Goal: Task Accomplishment & Management: Manage account settings

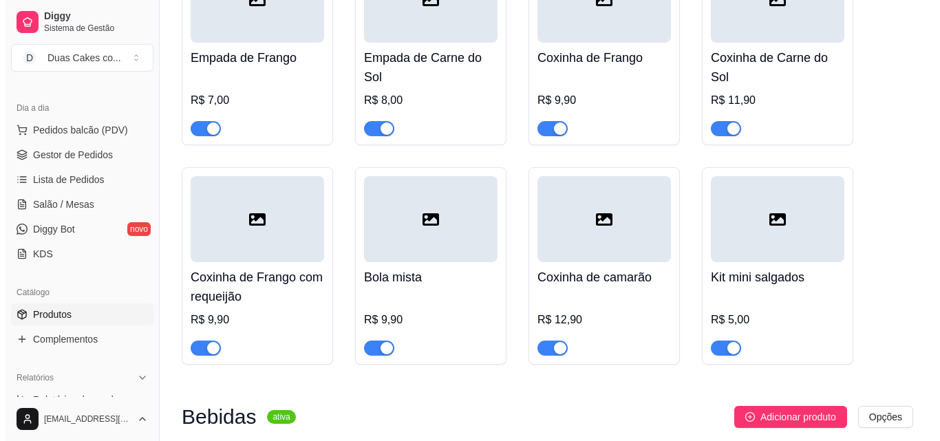
scroll to position [3263, 0]
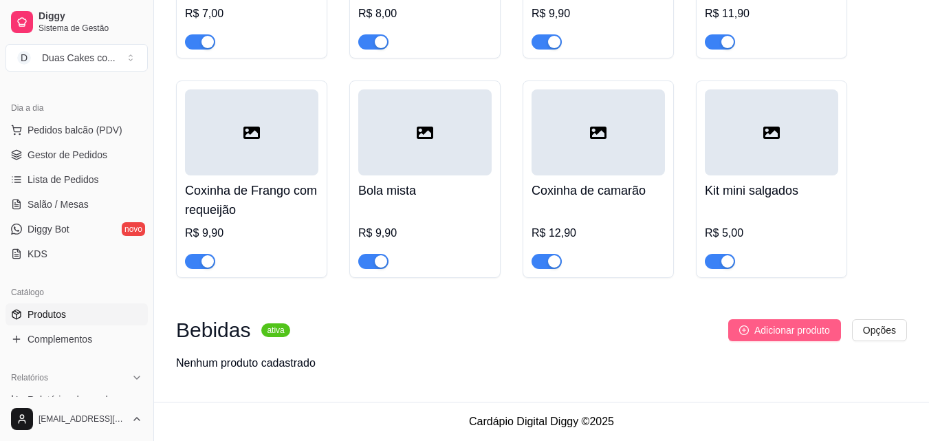
click at [755, 332] on span "Adicionar produto" at bounding box center [793, 330] width 76 height 15
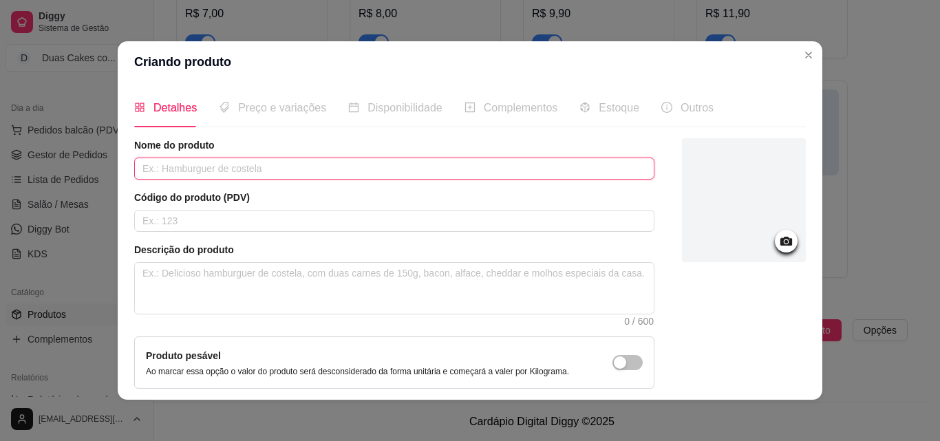
click at [274, 170] on input "text" at bounding box center [394, 169] width 520 height 22
type input "C"
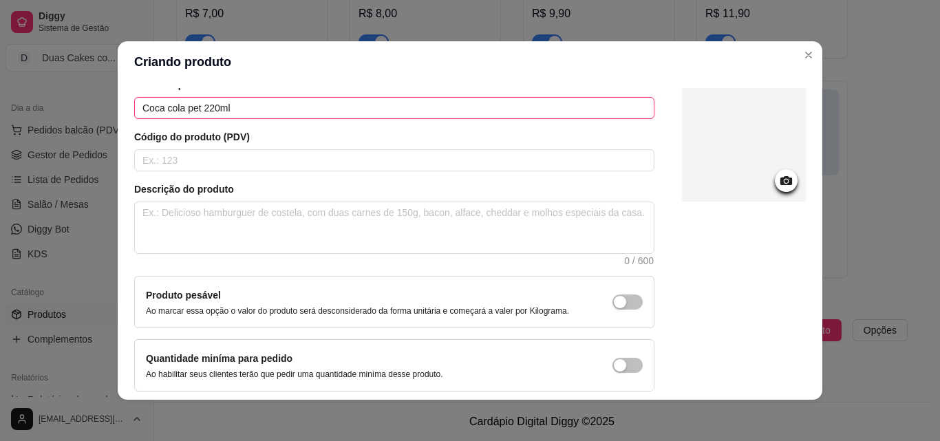
scroll to position [119, 0]
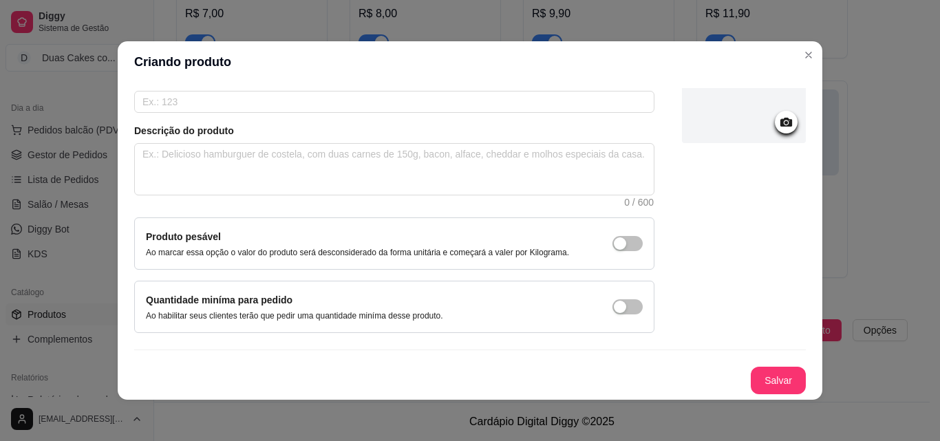
type input "Coca cola pet 220ml"
click at [780, 119] on icon at bounding box center [786, 122] width 12 height 9
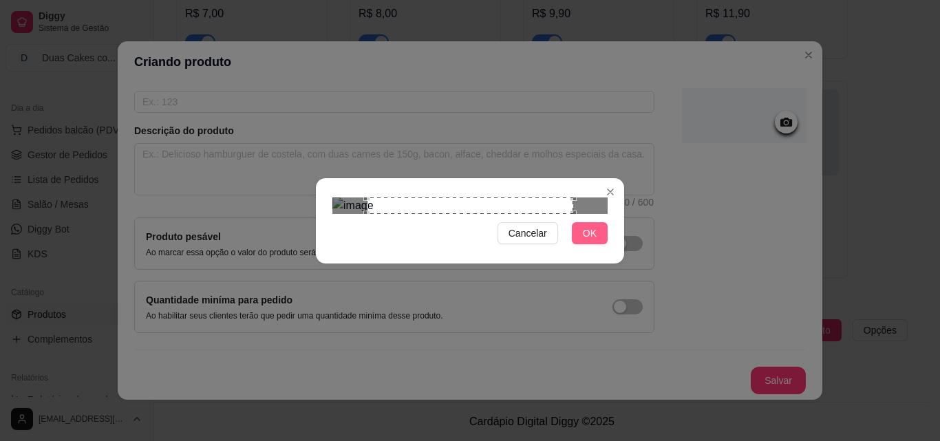
click at [597, 244] on button "OK" at bounding box center [590, 233] width 36 height 22
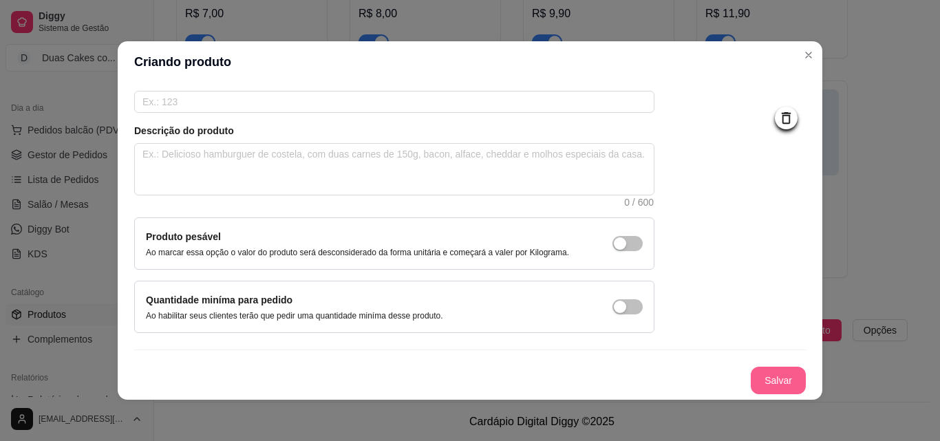
click at [756, 385] on button "Salvar" at bounding box center [777, 381] width 55 height 28
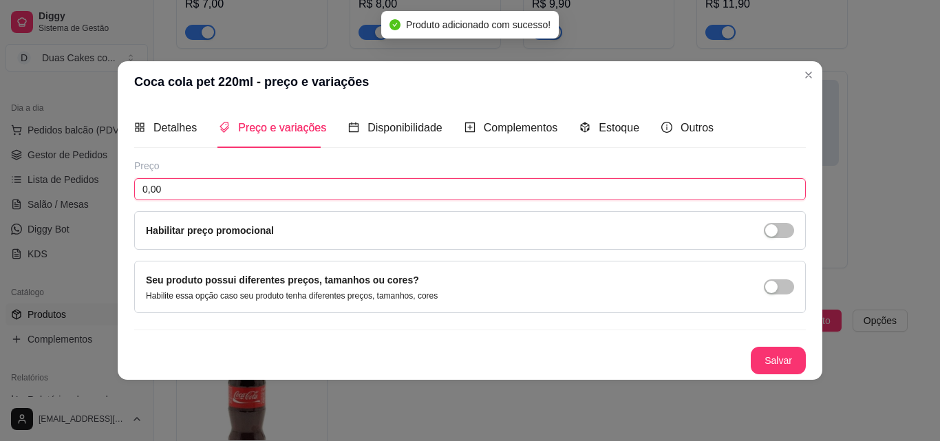
click at [514, 193] on input "0,00" at bounding box center [469, 189] width 671 height 22
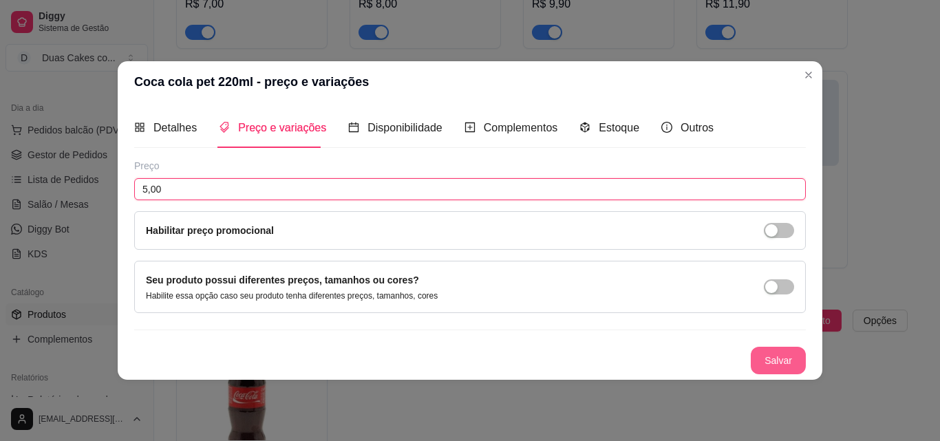
type input "5,00"
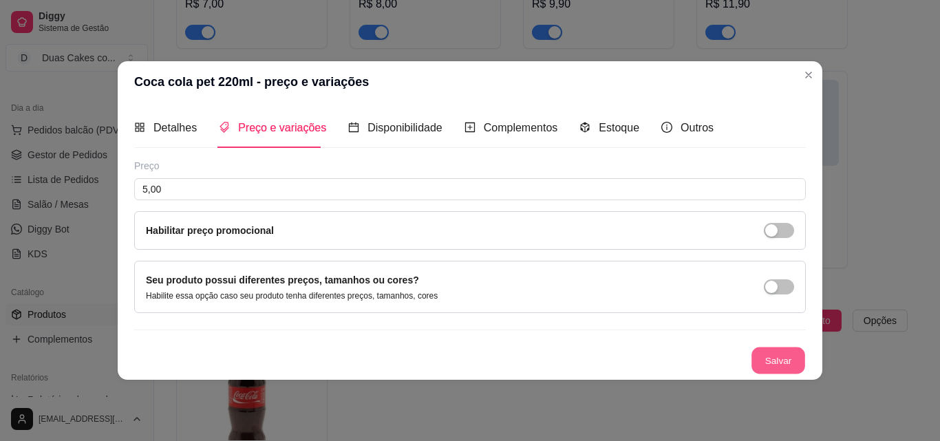
click at [779, 367] on button "Salvar" at bounding box center [778, 360] width 54 height 27
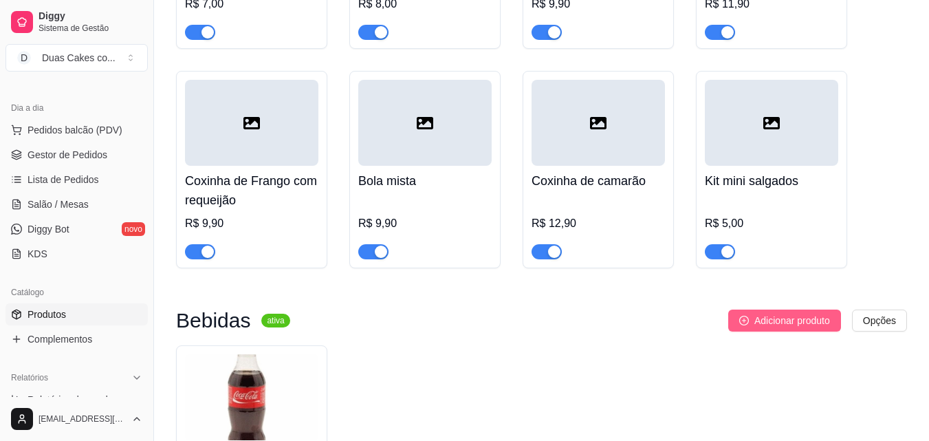
click at [748, 332] on button "Adicionar produto" at bounding box center [784, 321] width 113 height 22
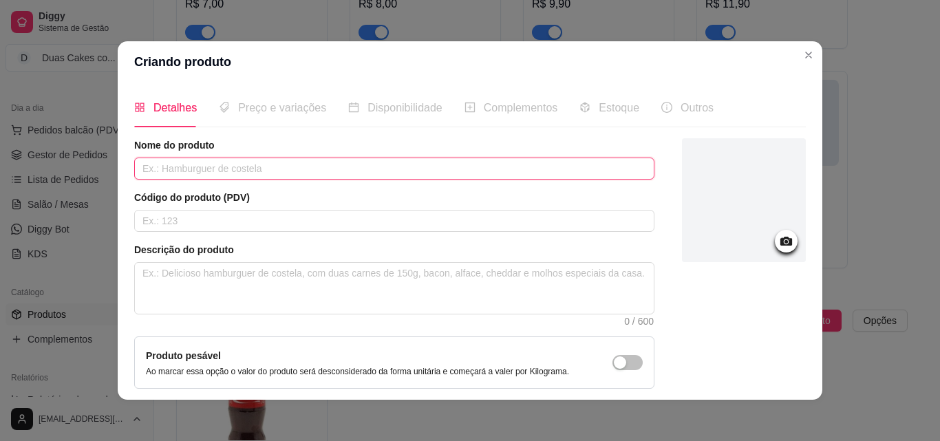
click at [264, 172] on input "text" at bounding box center [394, 169] width 520 height 22
type input "Coca cola 0 220ml"
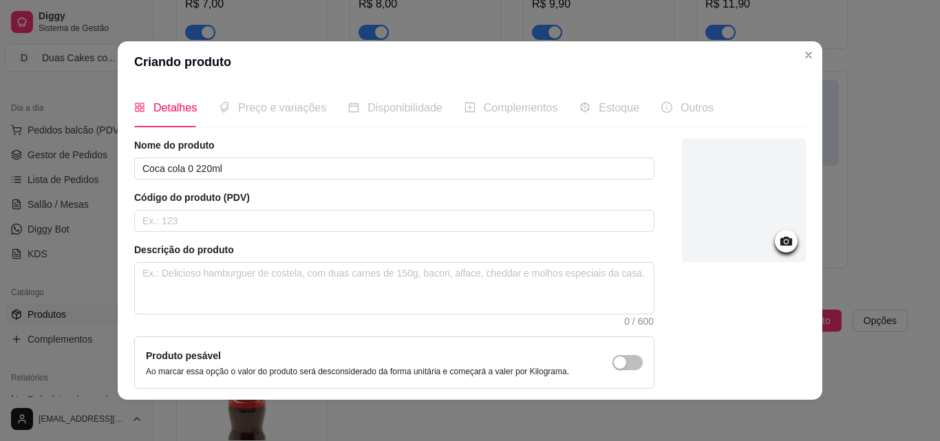
click at [779, 237] on div at bounding box center [786, 241] width 23 height 23
click at [780, 244] on icon at bounding box center [786, 241] width 12 height 9
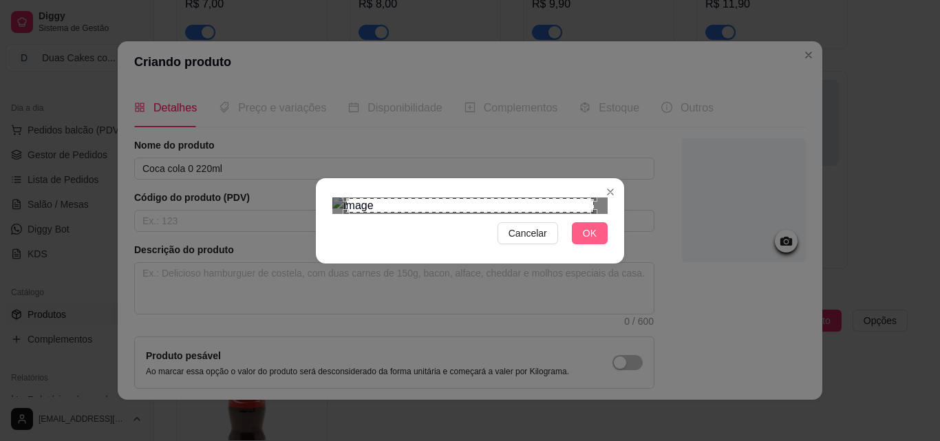
click at [579, 244] on button "OK" at bounding box center [590, 233] width 36 height 22
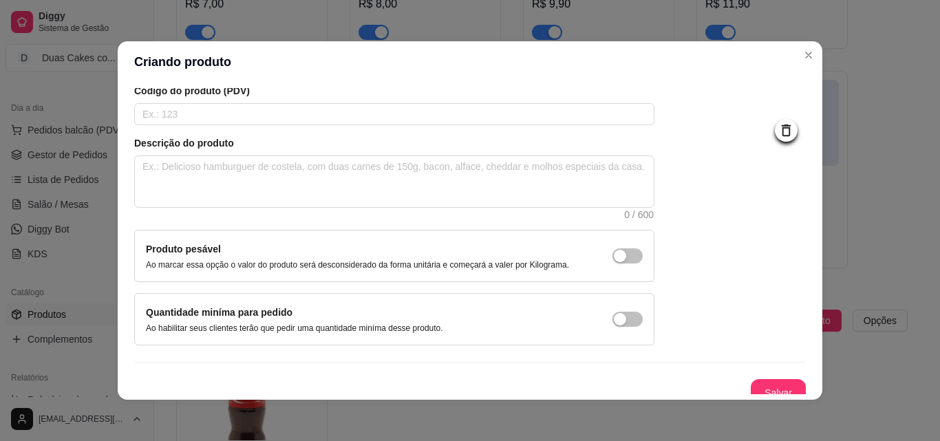
scroll to position [119, 0]
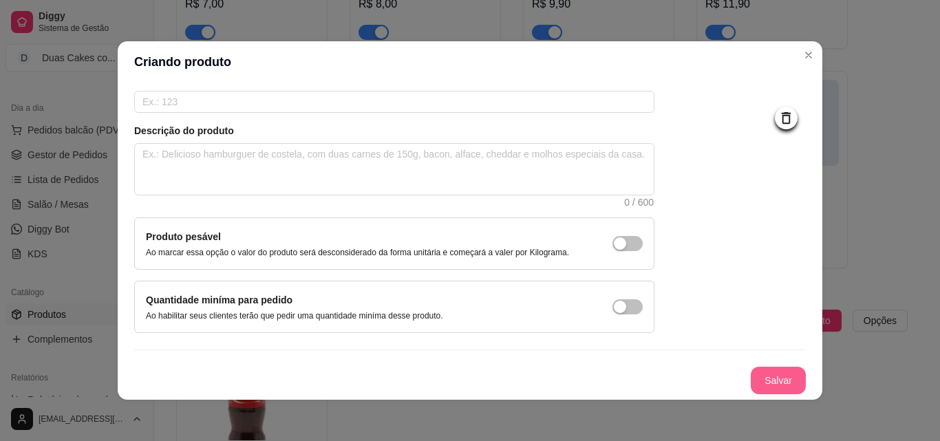
click at [750, 376] on button "Salvar" at bounding box center [777, 381] width 55 height 28
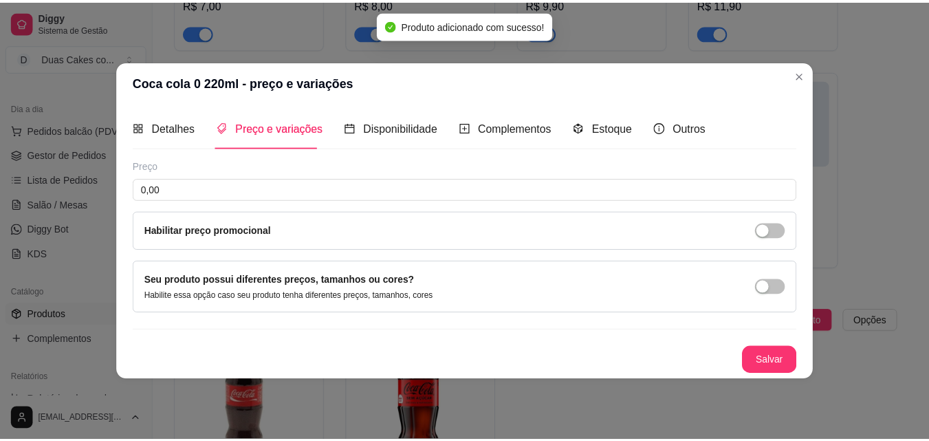
scroll to position [0, 0]
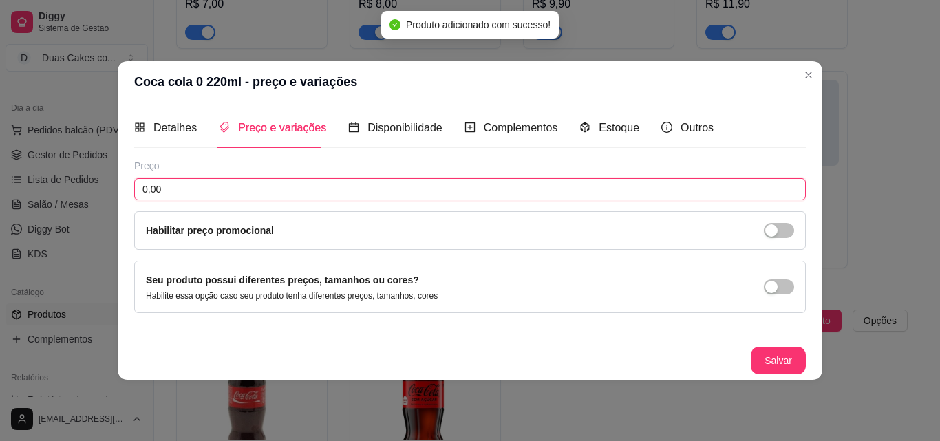
click at [296, 185] on input "0,00" at bounding box center [469, 189] width 671 height 22
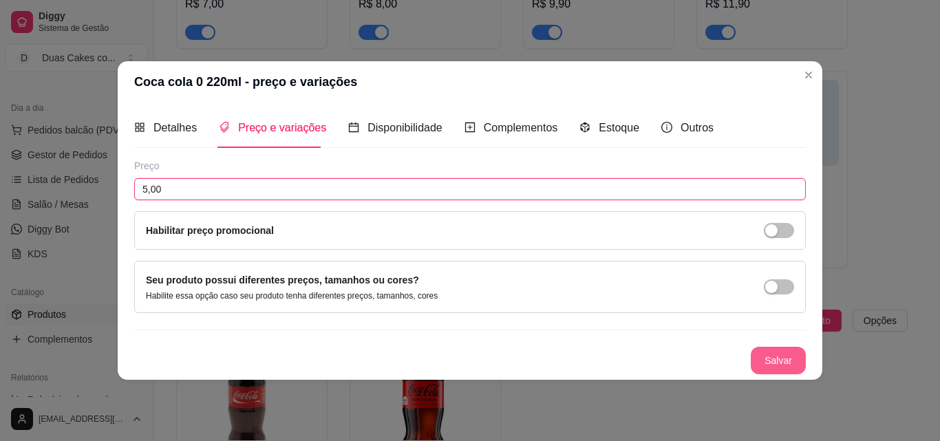
type input "5,00"
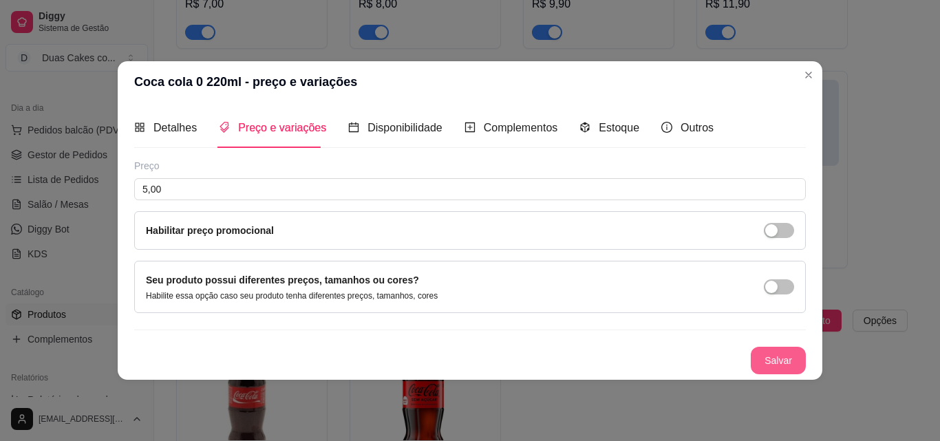
click at [759, 363] on button "Salvar" at bounding box center [777, 361] width 55 height 28
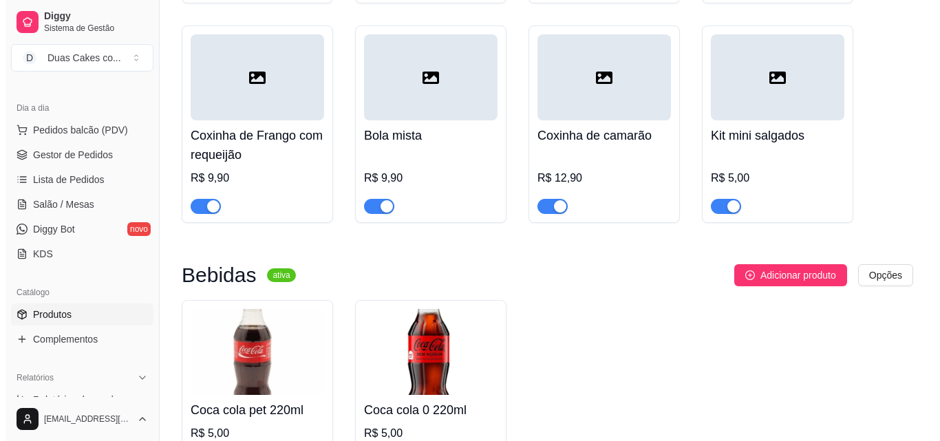
scroll to position [3401, 0]
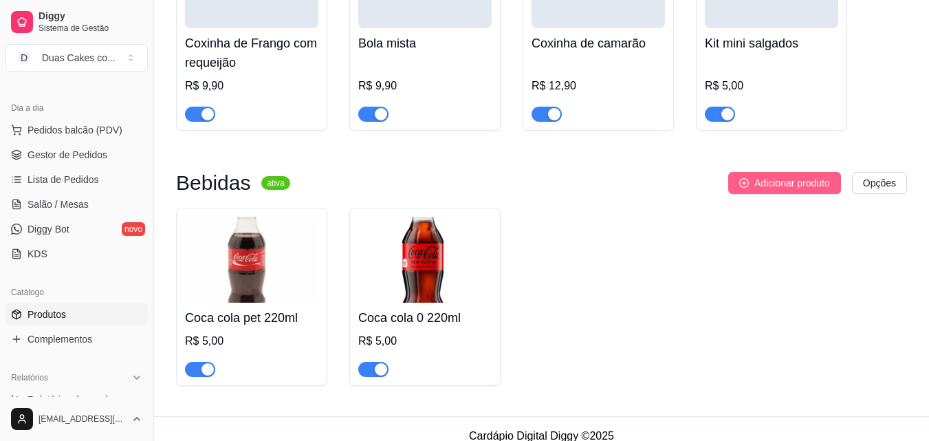
click at [789, 191] on span "Adicionar produto" at bounding box center [793, 182] width 76 height 15
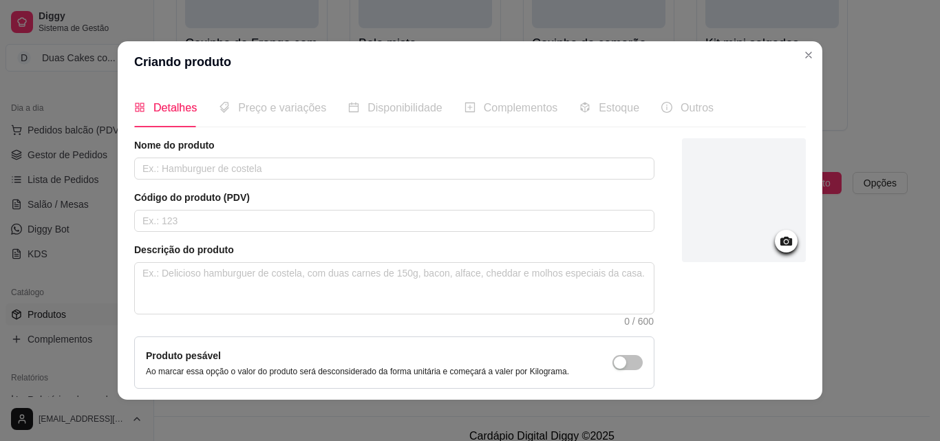
click at [209, 183] on div "Nome do produto Código do produto (PDV) Descrição do produto 0 / 600 Produto pe…" at bounding box center [394, 295] width 520 height 314
click at [216, 162] on input "text" at bounding box center [394, 169] width 520 height 22
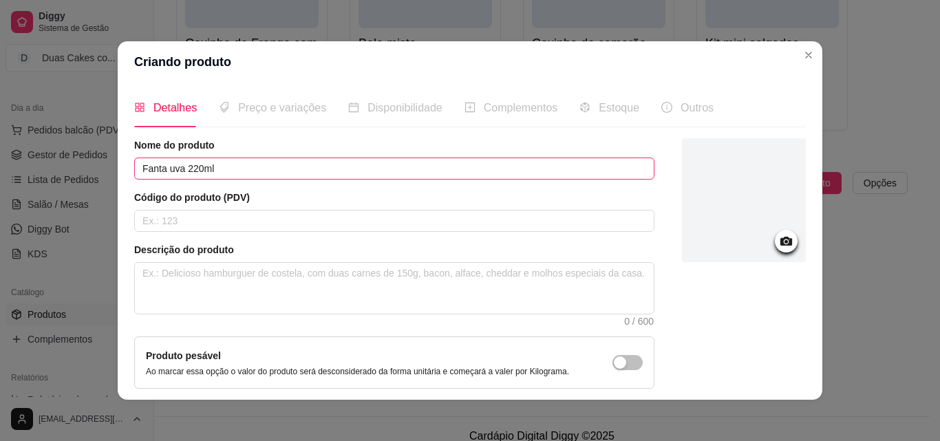
type input "Fanta uva 220ml"
click at [780, 242] on icon at bounding box center [786, 241] width 12 height 9
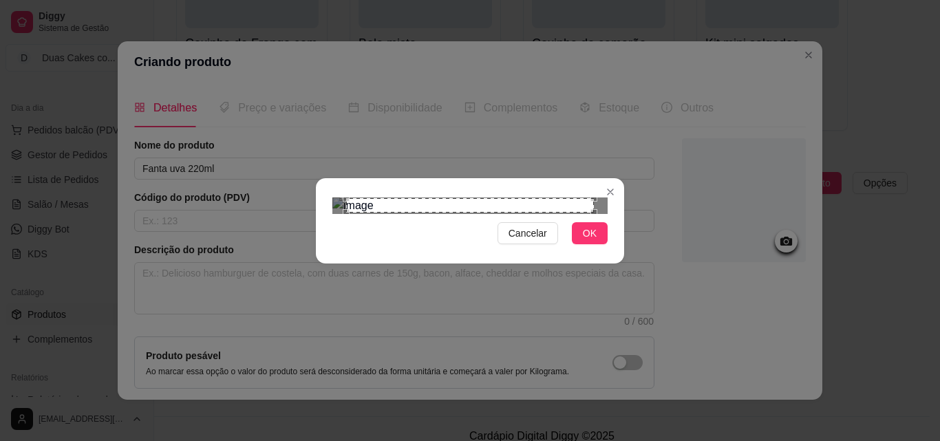
click at [451, 213] on div "Use the arrow keys to move the crop selection area" at bounding box center [470, 205] width 248 height 15
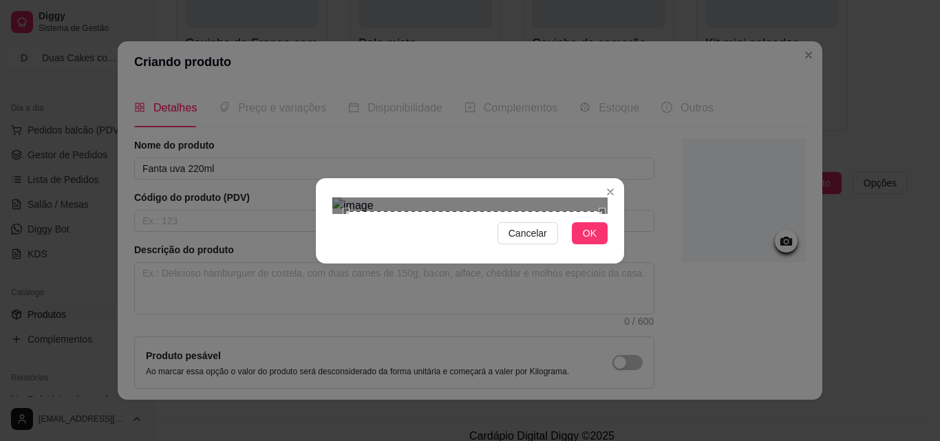
click at [602, 214] on div at bounding box center [469, 205] width 275 height 17
click at [339, 204] on div "Use the arrow keys to move the north west drag handle to change the crop select…" at bounding box center [339, 204] width 0 height 0
click at [601, 244] on button "OK" at bounding box center [590, 233] width 36 height 22
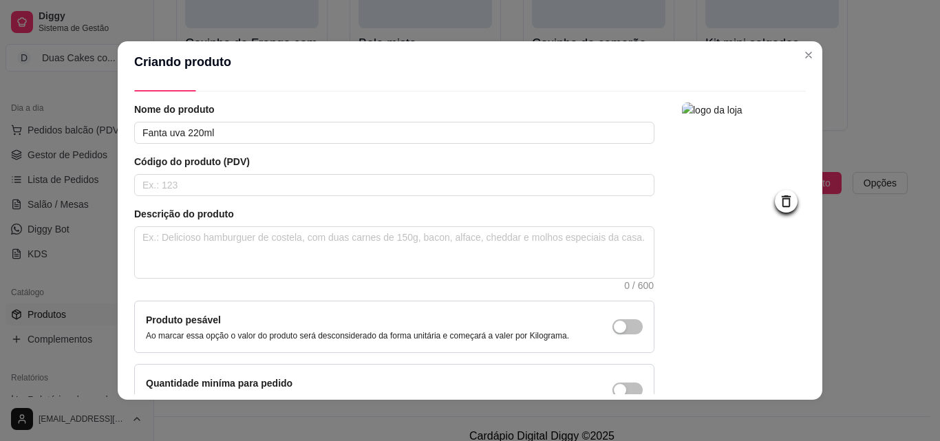
scroll to position [119, 0]
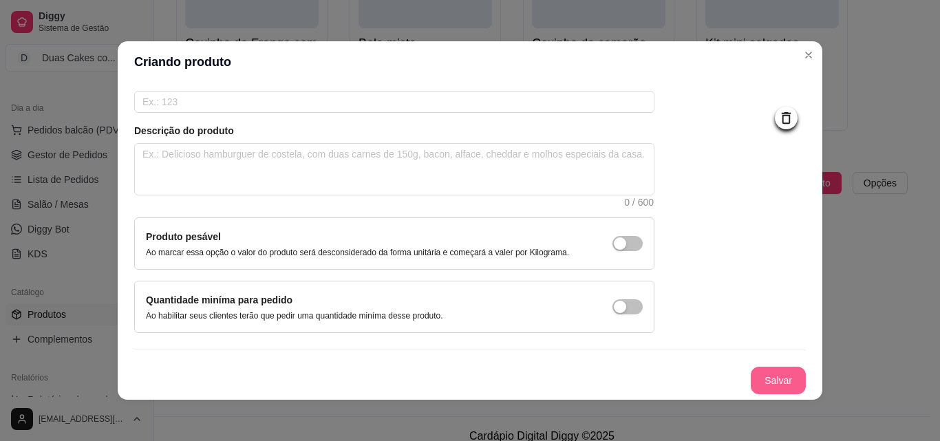
click at [766, 377] on button "Salvar" at bounding box center [777, 381] width 55 height 28
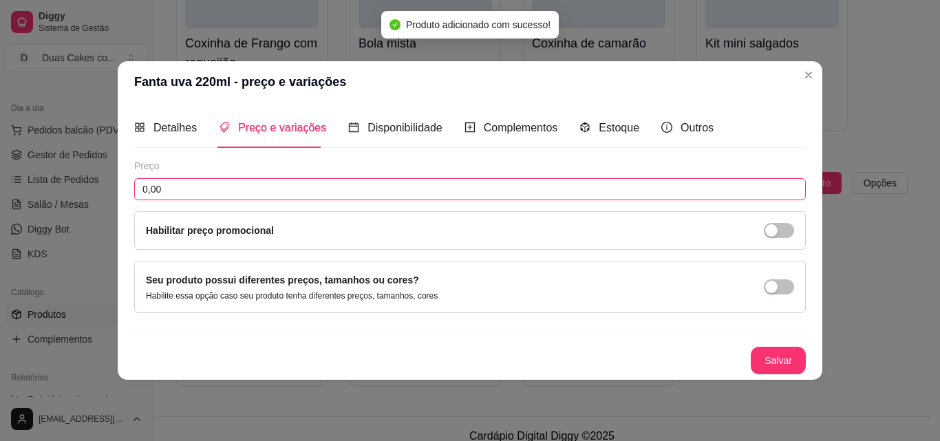
click at [194, 184] on input "0,00" at bounding box center [469, 189] width 671 height 22
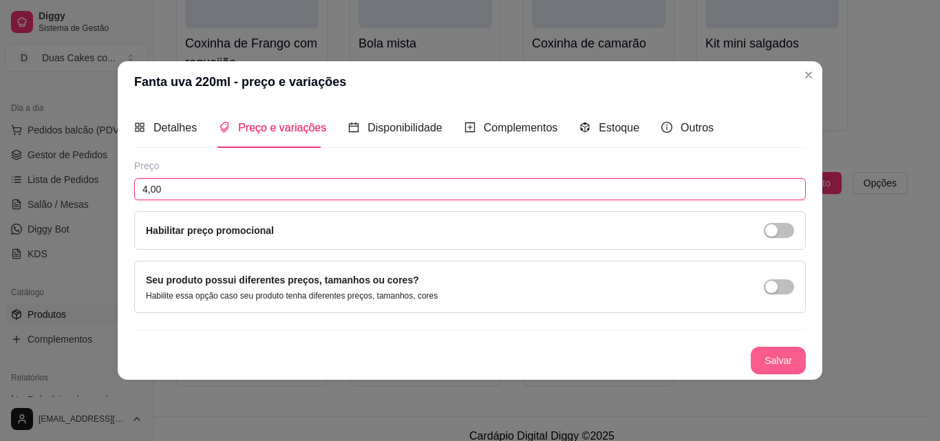
type input "4,00"
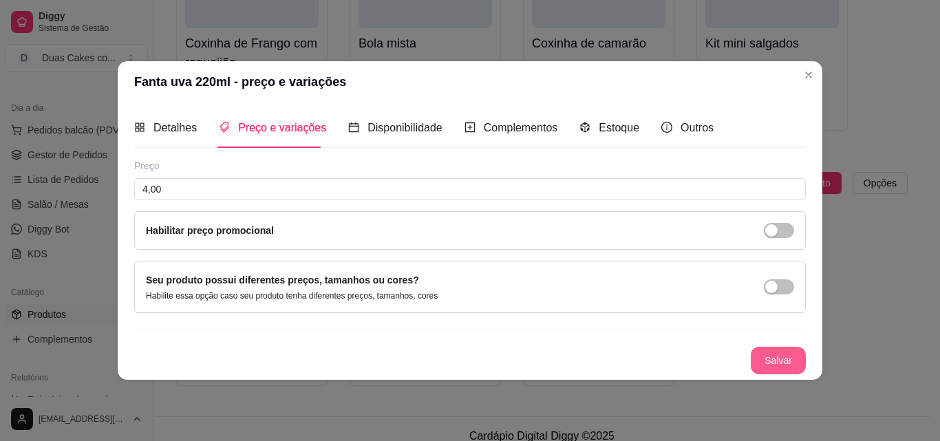
click at [771, 355] on button "Salvar" at bounding box center [777, 361] width 55 height 28
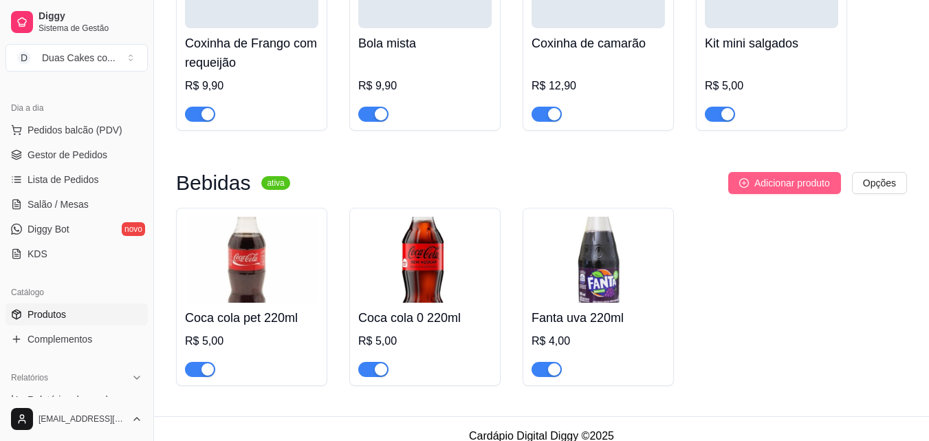
click at [815, 191] on span "Adicionar produto" at bounding box center [793, 182] width 76 height 15
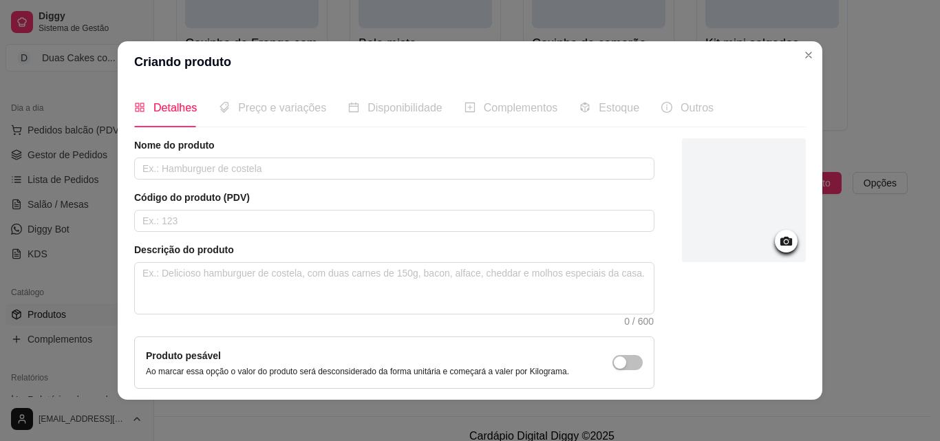
click at [780, 244] on icon at bounding box center [786, 241] width 12 height 9
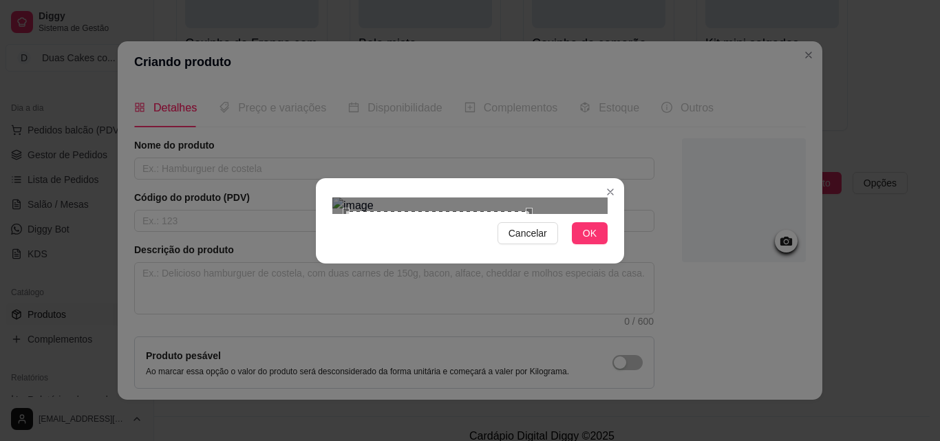
click at [531, 214] on div at bounding box center [469, 205] width 275 height 17
click at [534, 214] on img at bounding box center [469, 205] width 275 height 17
click at [459, 214] on img at bounding box center [469, 205] width 275 height 17
click at [387, 197] on div at bounding box center [469, 205] width 275 height 17
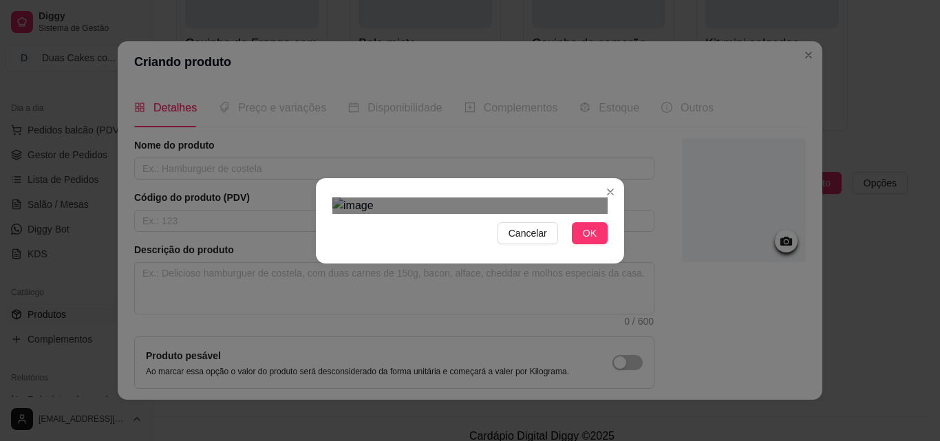
click at [563, 214] on div at bounding box center [469, 205] width 275 height 17
click at [524, 246] on div "Use the arrow keys to move the crop selection area" at bounding box center [473, 331] width 171 height 171
click at [589, 241] on span "OK" at bounding box center [590, 233] width 14 height 15
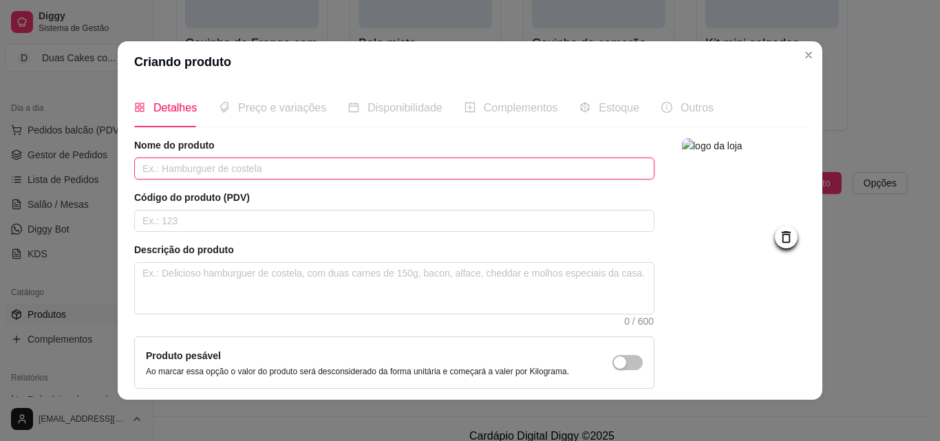
click at [283, 165] on input "text" at bounding box center [394, 169] width 520 height 22
type input "g"
click at [414, 164] on input "Guarana pet" at bounding box center [394, 169] width 520 height 22
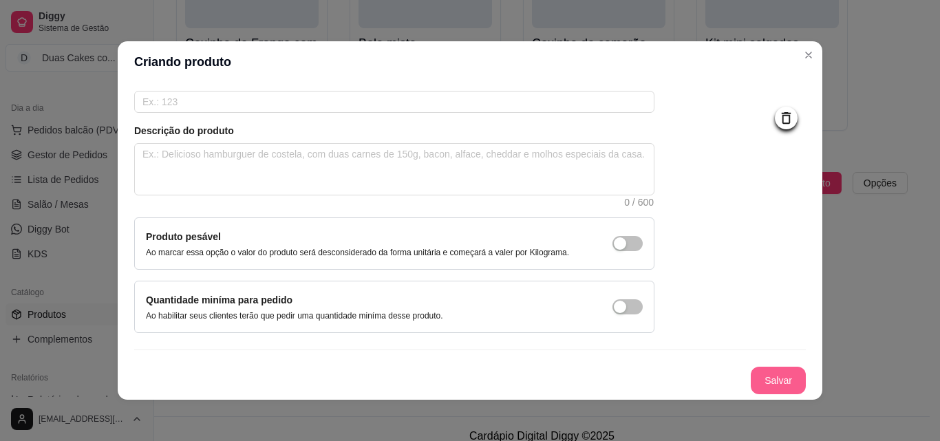
type input "Guarana pet 200ml"
click at [753, 374] on button "Salvar" at bounding box center [777, 381] width 55 height 28
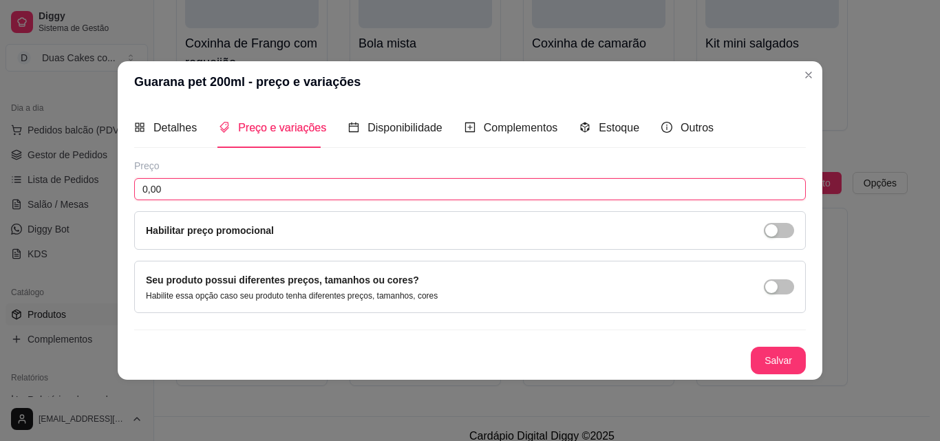
drag, startPoint x: 227, startPoint y: 186, endPoint x: 51, endPoint y: 174, distance: 176.5
click at [51, 174] on div "Guarana pet 200ml - preço e variações Detalhes Preço e variações Disponibilidad…" at bounding box center [470, 220] width 940 height 441
type input "4,00"
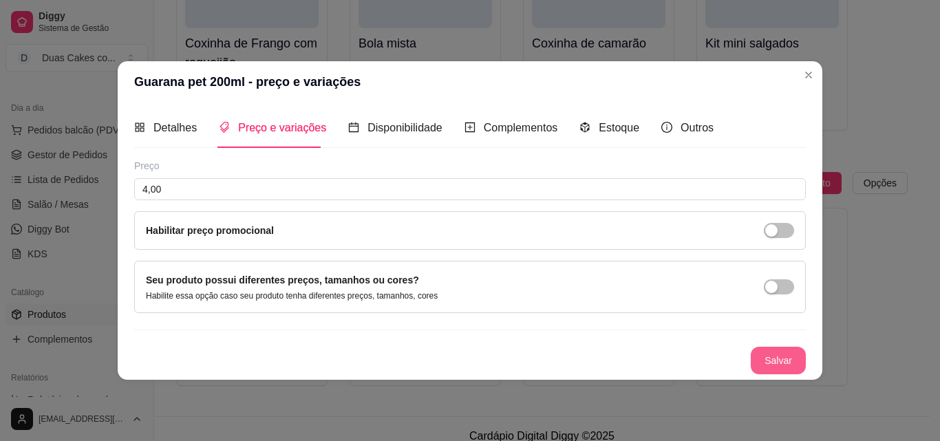
click at [775, 365] on button "Salvar" at bounding box center [777, 361] width 55 height 28
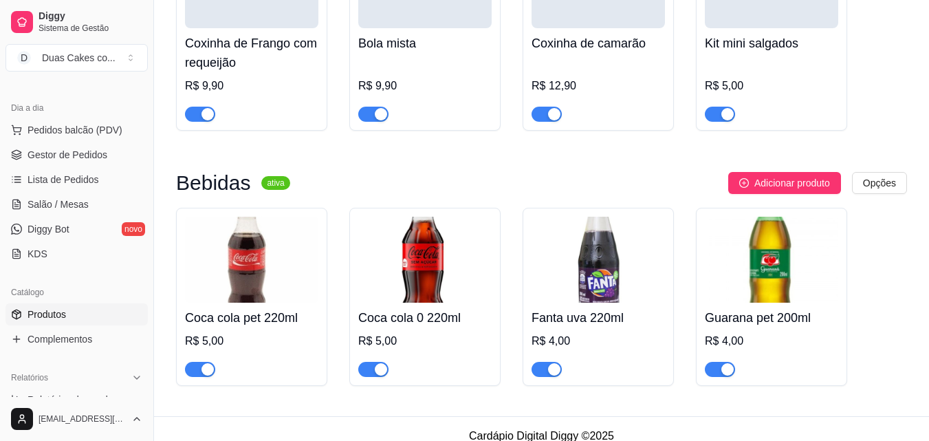
click at [788, 274] on img at bounding box center [771, 260] width 133 height 86
click at [280, 323] on h4 "Coca cola pet 220ml" at bounding box center [251, 317] width 133 height 19
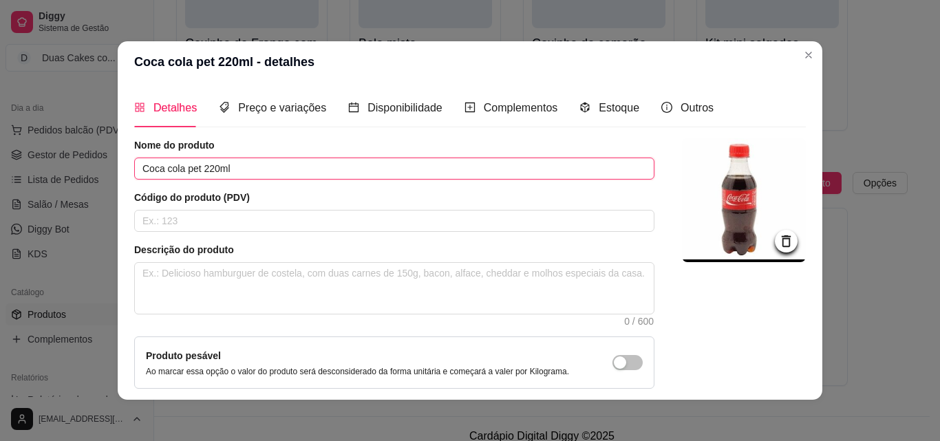
click at [209, 167] on input "Coca cola pet 220ml" at bounding box center [394, 169] width 520 height 22
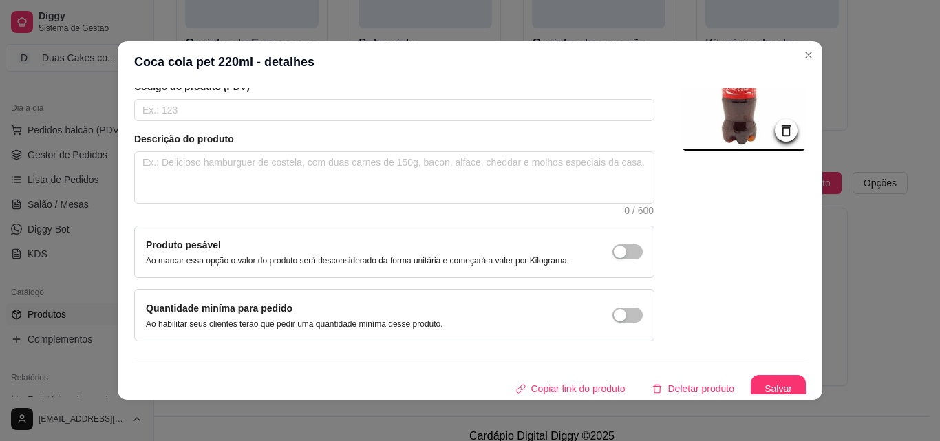
scroll to position [119, 0]
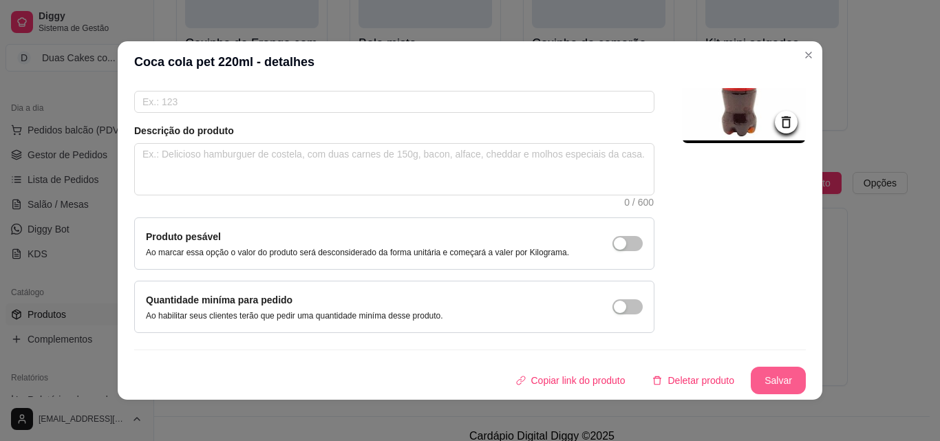
type input "Coca cola pet 250ml"
click at [768, 370] on button "Salvar" at bounding box center [777, 381] width 55 height 28
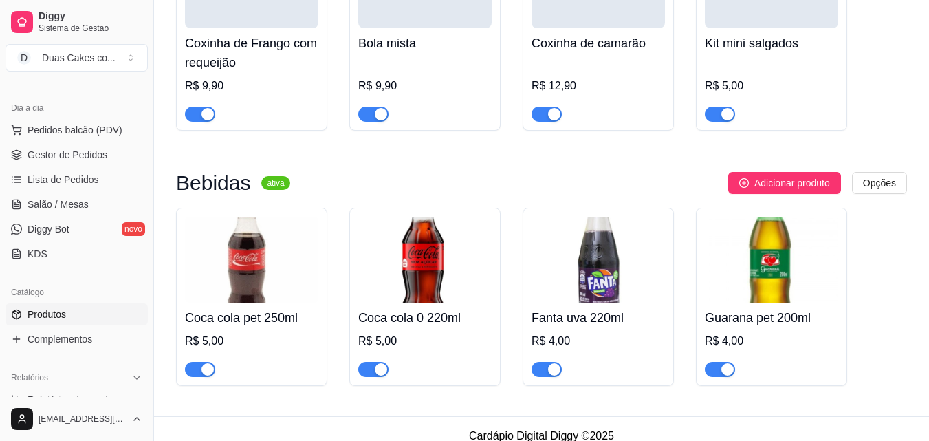
click at [419, 323] on h4 "Coca cola 0 220ml" at bounding box center [424, 317] width 133 height 19
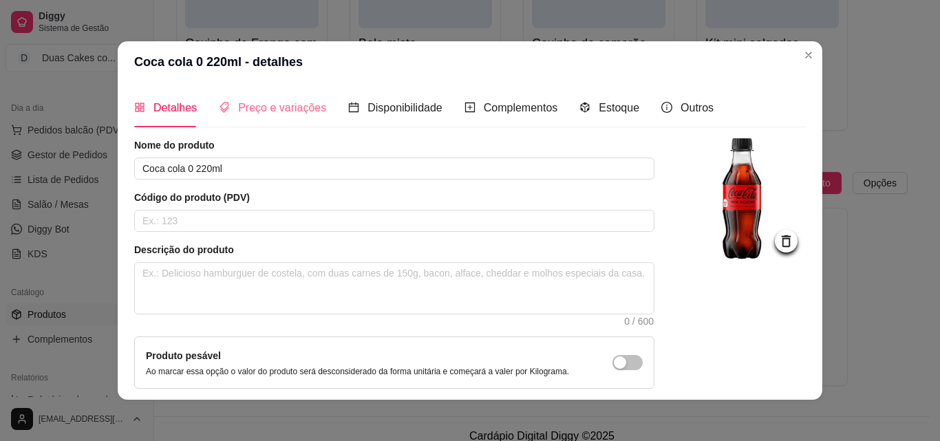
click at [247, 98] on div "Preço e variações" at bounding box center [272, 107] width 107 height 39
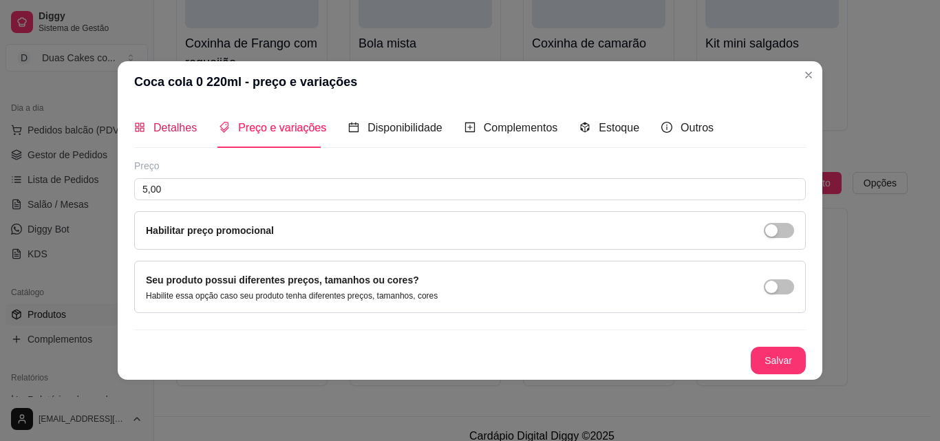
click at [185, 132] on span "Detalhes" at bounding box center [174, 128] width 43 height 12
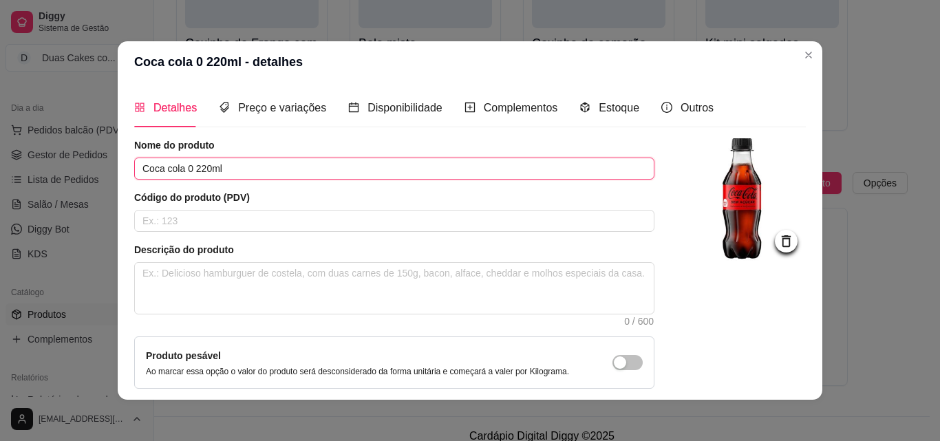
click at [198, 165] on input "Coca cola 0 220ml" at bounding box center [394, 169] width 520 height 22
click at [168, 168] on input "Coca cola 0 250ml" at bounding box center [394, 169] width 520 height 22
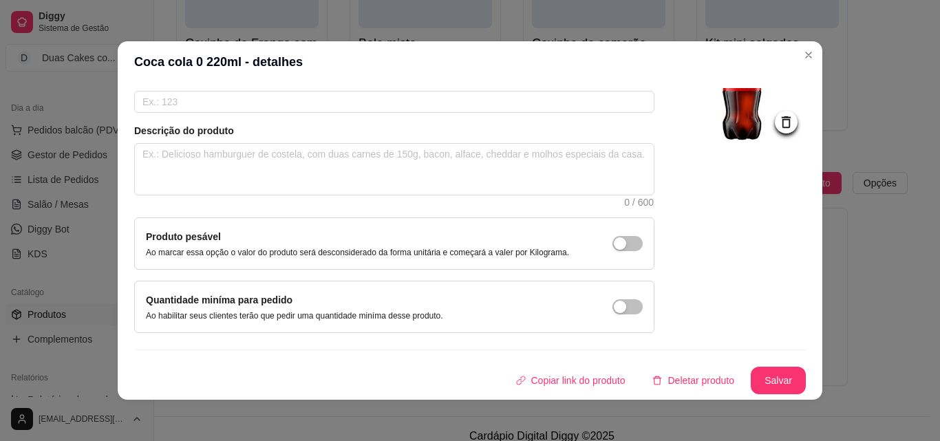
type input "Coca Cola 0 250ml"
click at [753, 374] on button "Salvar" at bounding box center [778, 380] width 54 height 27
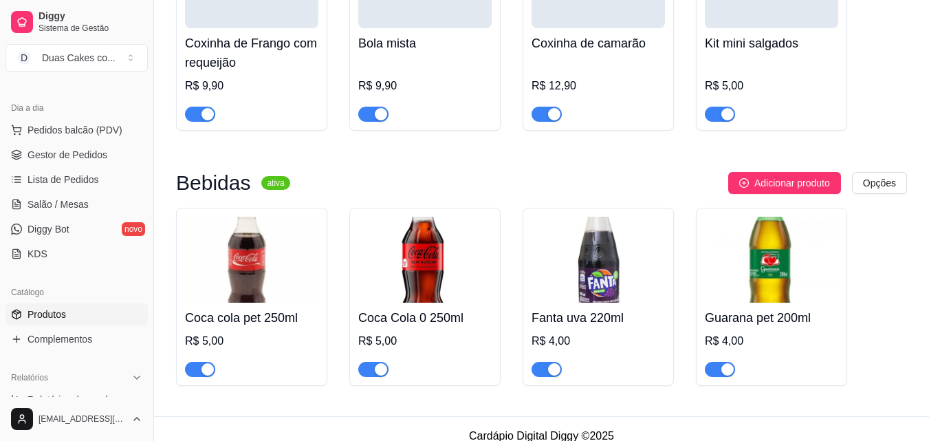
click at [223, 327] on h4 "Coca cola pet 250ml" at bounding box center [251, 317] width 133 height 19
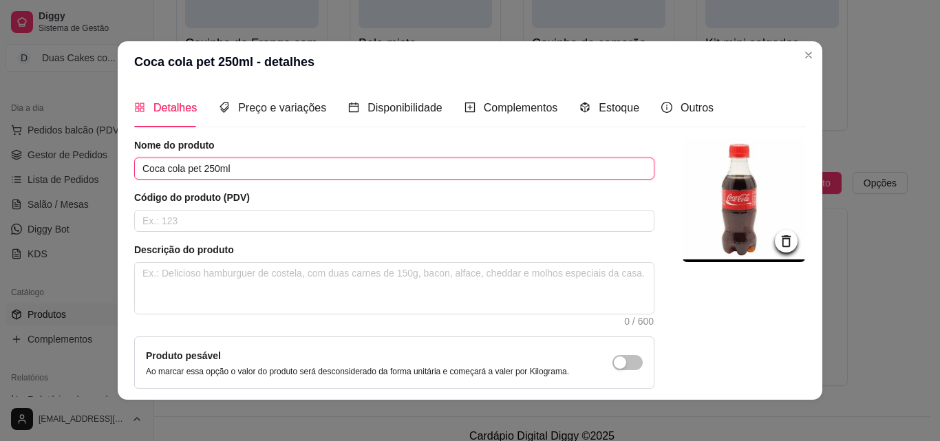
click at [162, 169] on input "Coca cola pet 250ml" at bounding box center [394, 169] width 520 height 22
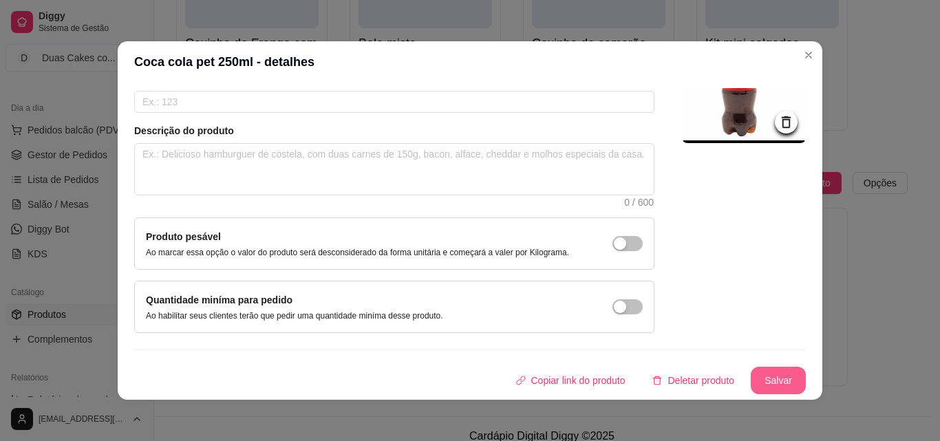
type input "Coca Cola pet 250ml"
click at [770, 387] on button "Salvar" at bounding box center [777, 381] width 55 height 28
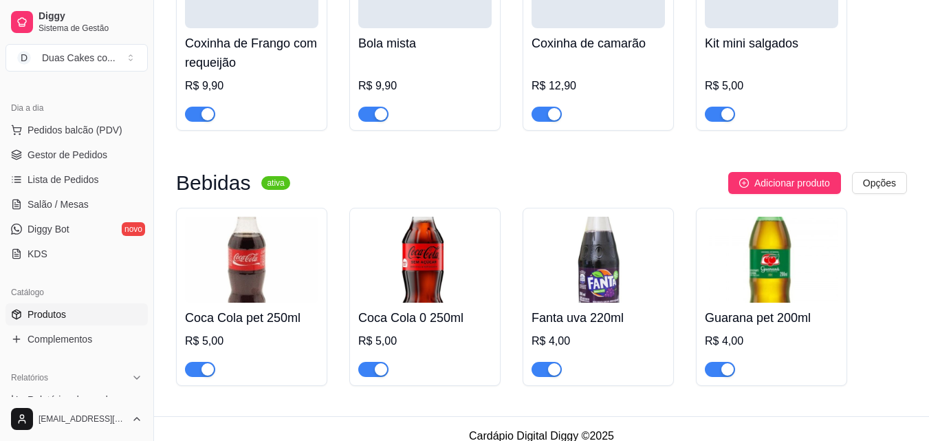
click at [570, 327] on h4 "Fanta uva 220ml" at bounding box center [598, 317] width 133 height 19
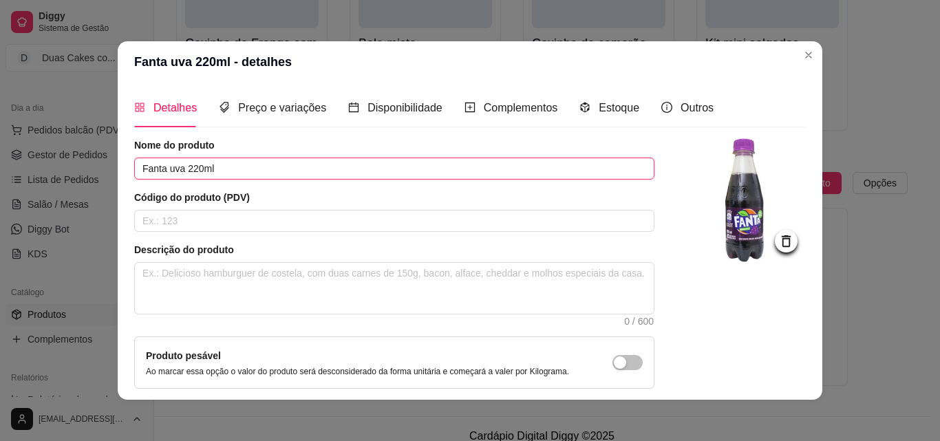
click at [163, 168] on input "Fanta uva 220ml" at bounding box center [394, 169] width 520 height 22
click at [192, 169] on input "Fanta Uva 220ml" at bounding box center [394, 169] width 520 height 22
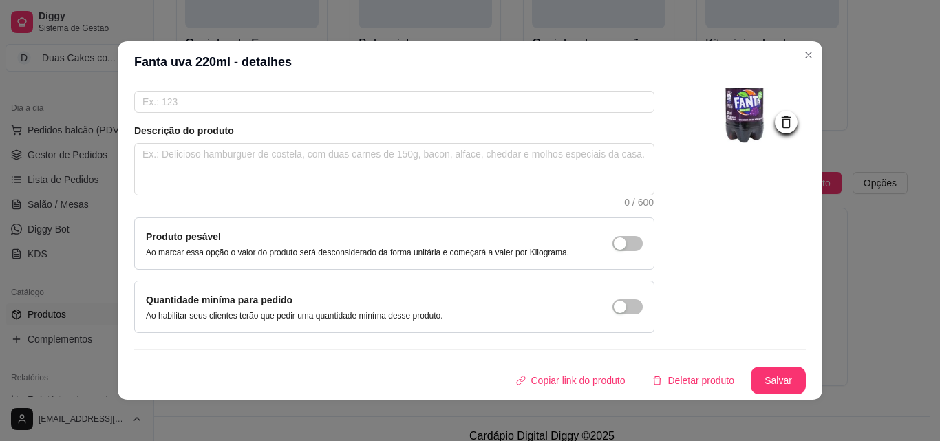
scroll to position [3, 0]
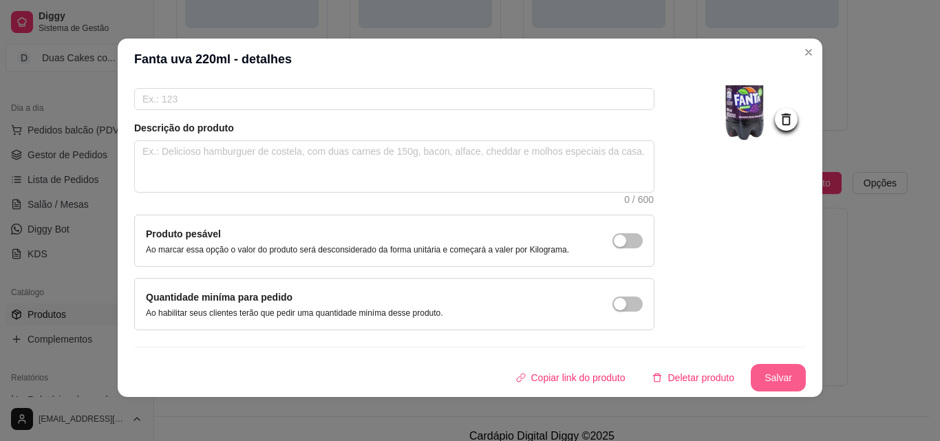
type input "Fanta Uva 250ml"
click at [750, 370] on button "Salvar" at bounding box center [777, 378] width 55 height 28
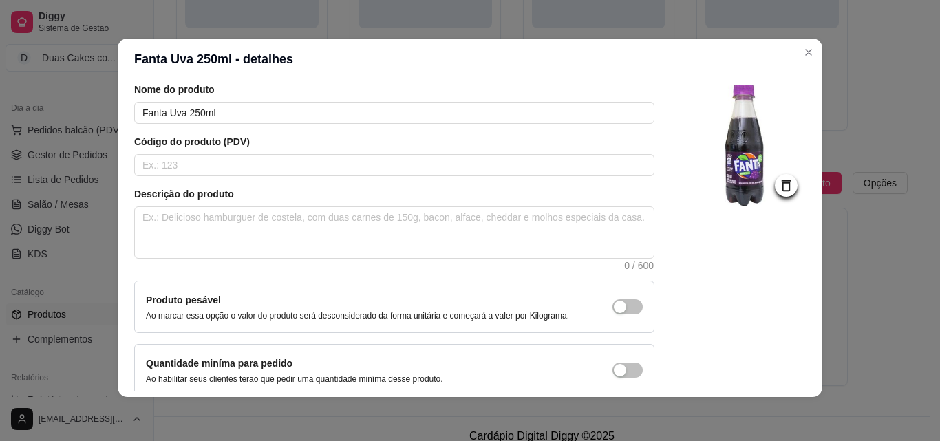
scroll to position [119, 0]
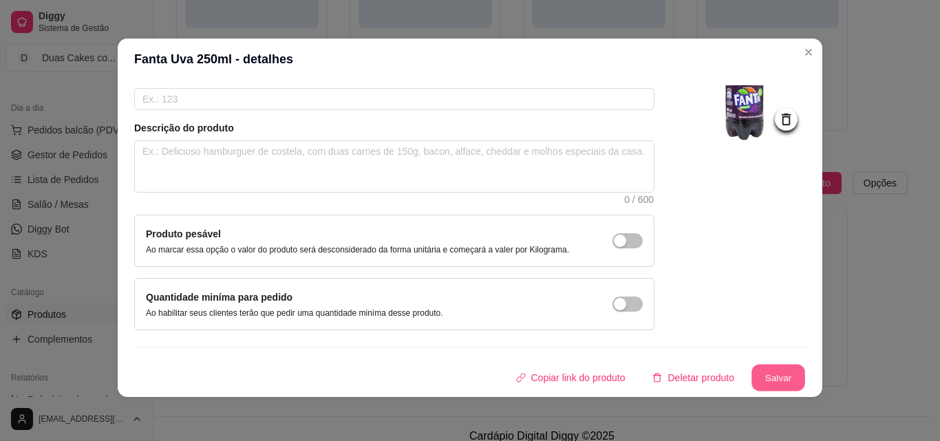
click at [773, 381] on button "Salvar" at bounding box center [778, 378] width 54 height 27
click at [754, 372] on button "Salvar" at bounding box center [778, 378] width 54 height 27
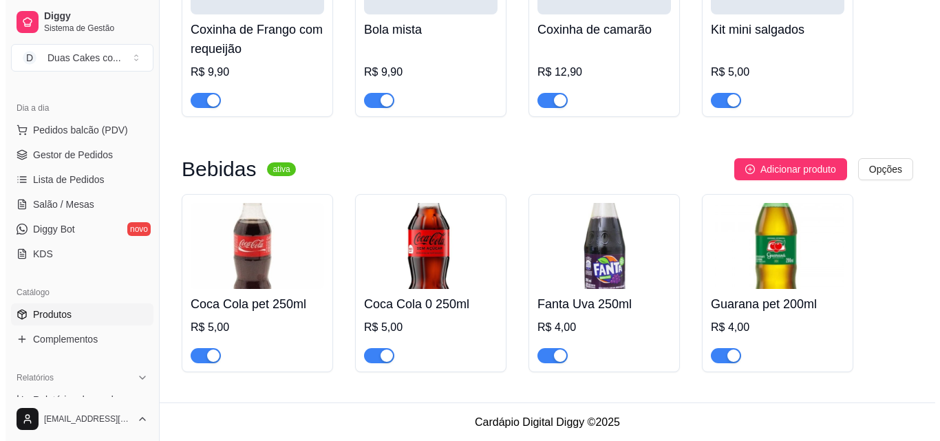
scroll to position [3426, 0]
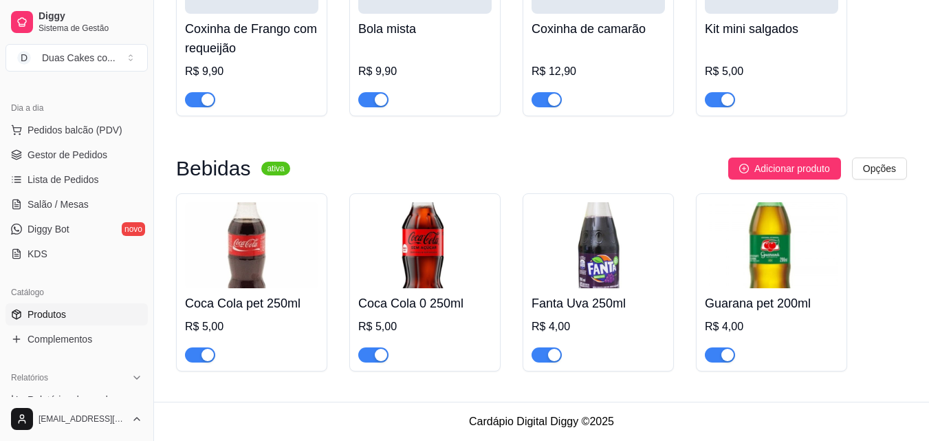
click at [755, 303] on h4 "Guarana pet 200ml" at bounding box center [771, 303] width 133 height 19
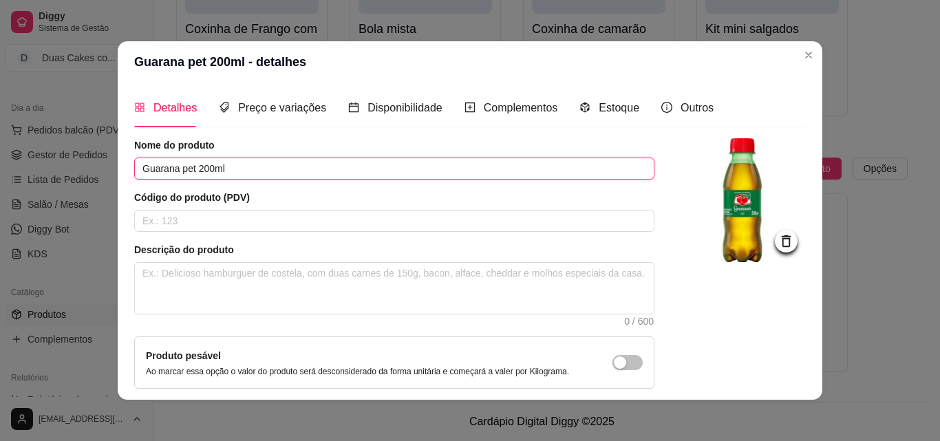
click at [203, 164] on input "Guarana pet 200ml" at bounding box center [394, 169] width 520 height 22
drag, startPoint x: 148, startPoint y: 173, endPoint x: 142, endPoint y: 169, distance: 7.8
drag, startPoint x: 189, startPoint y: 171, endPoint x: 177, endPoint y: 169, distance: 12.5
click at [177, 169] on input "Guaraná pet 220ml" at bounding box center [394, 169] width 520 height 22
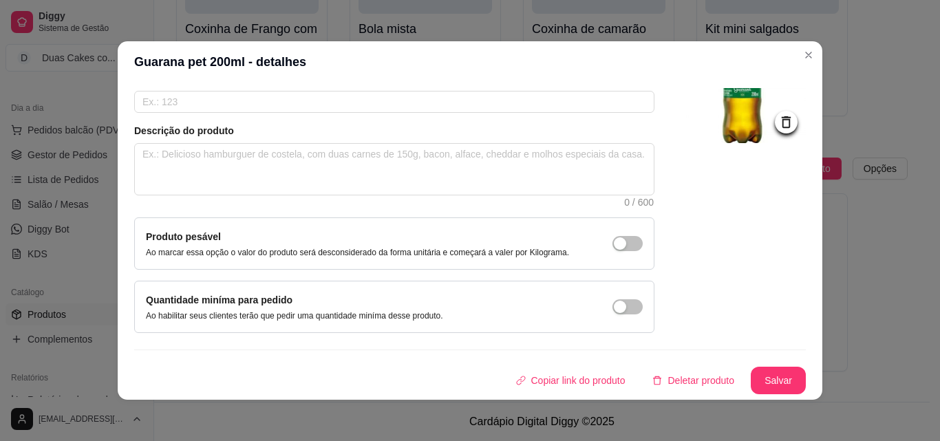
scroll to position [3, 0]
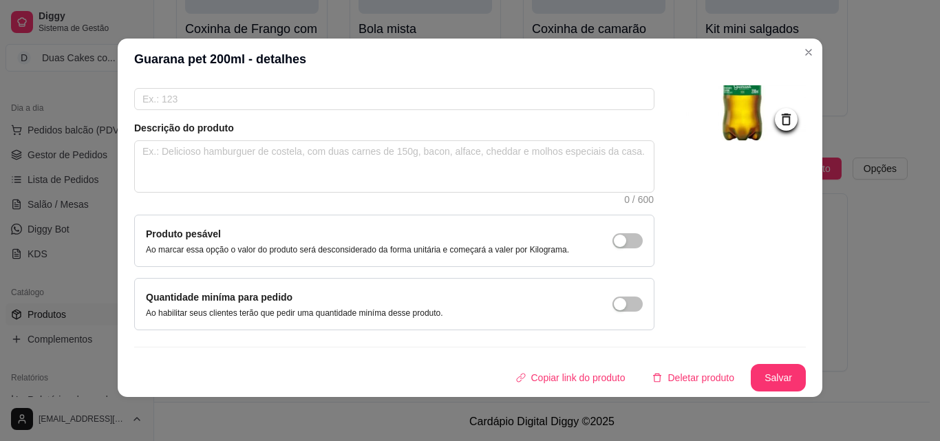
type input "Guaraná 220ml"
click at [761, 384] on button "Salvar" at bounding box center [778, 378] width 54 height 27
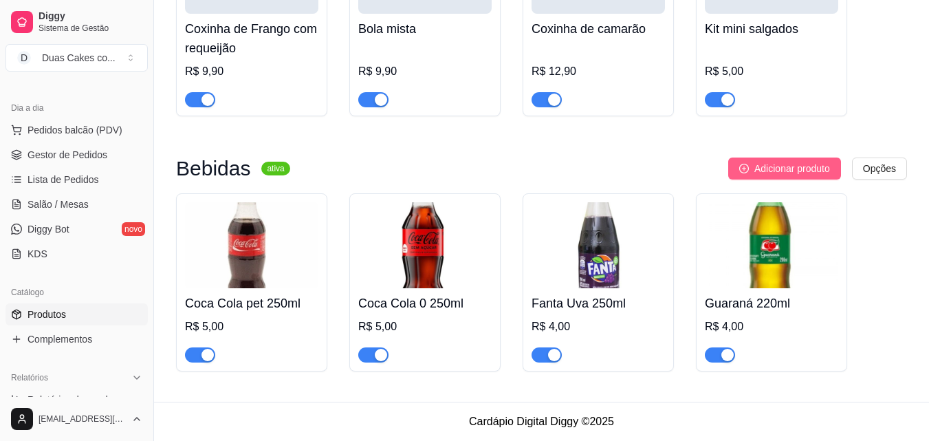
click at [771, 164] on span "Adicionar produto" at bounding box center [793, 168] width 76 height 15
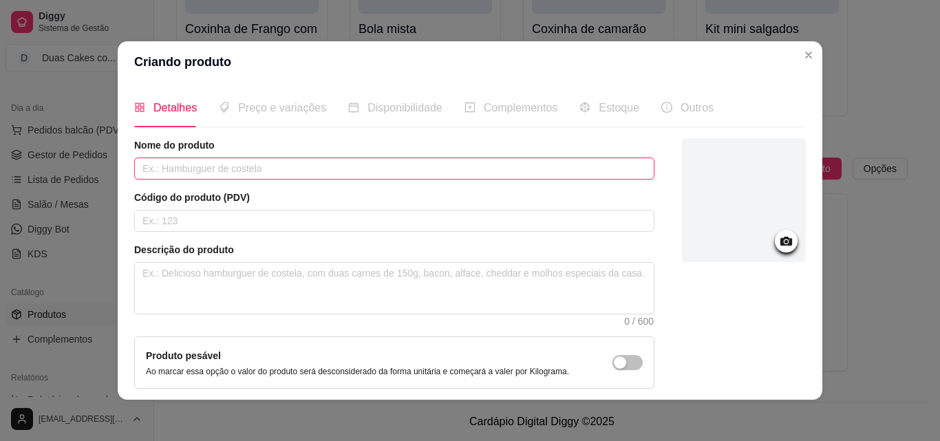
click at [328, 162] on input "text" at bounding box center [394, 169] width 520 height 22
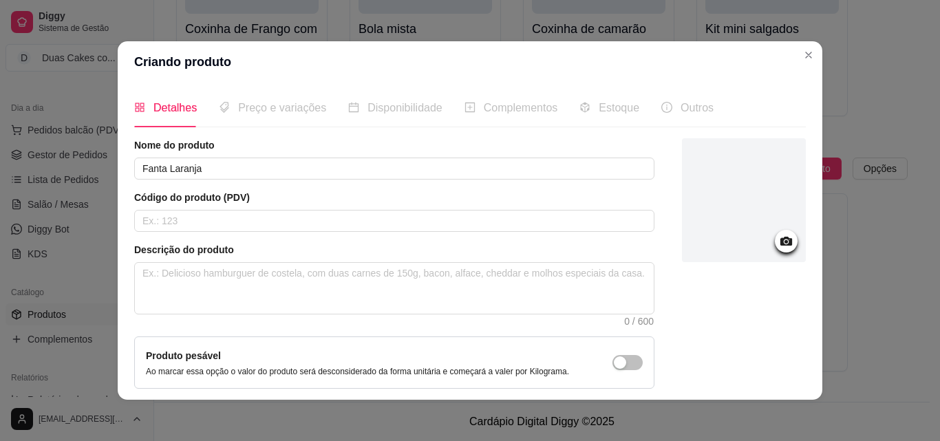
click at [781, 237] on div at bounding box center [786, 241] width 23 height 23
click at [780, 240] on icon at bounding box center [786, 241] width 12 height 9
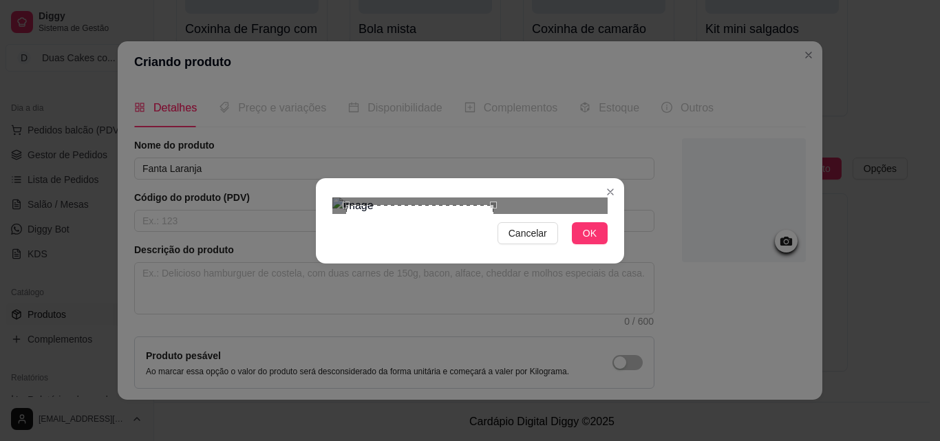
click at [554, 214] on div at bounding box center [469, 205] width 275 height 17
click at [422, 209] on div "Use the arrow keys to move the crop selection area" at bounding box center [418, 275] width 147 height 147
click at [577, 244] on button "OK" at bounding box center [590, 233] width 36 height 22
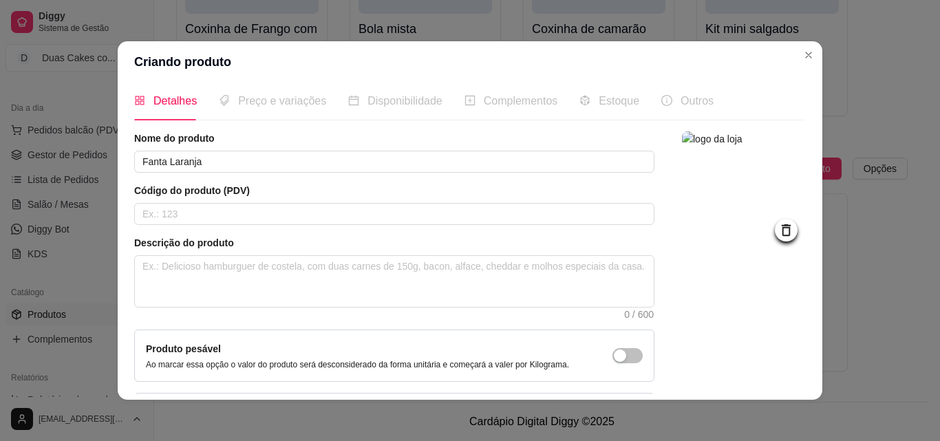
scroll to position [0, 0]
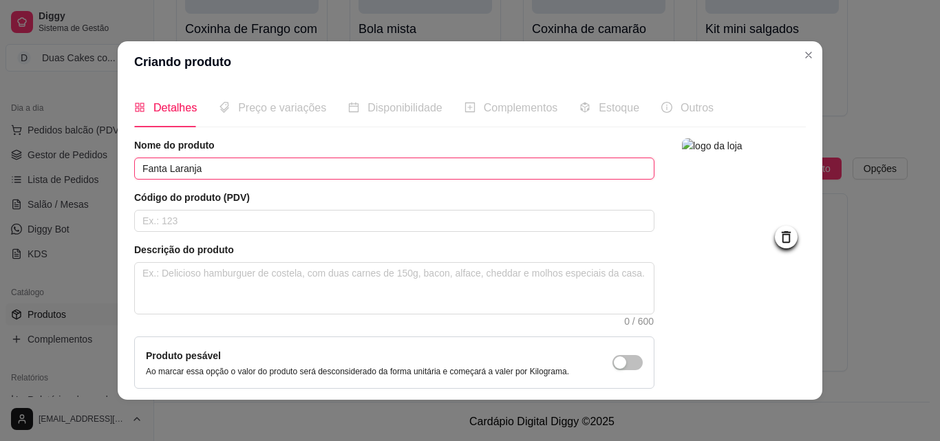
click at [287, 162] on input "Fanta Laranja" at bounding box center [394, 169] width 520 height 22
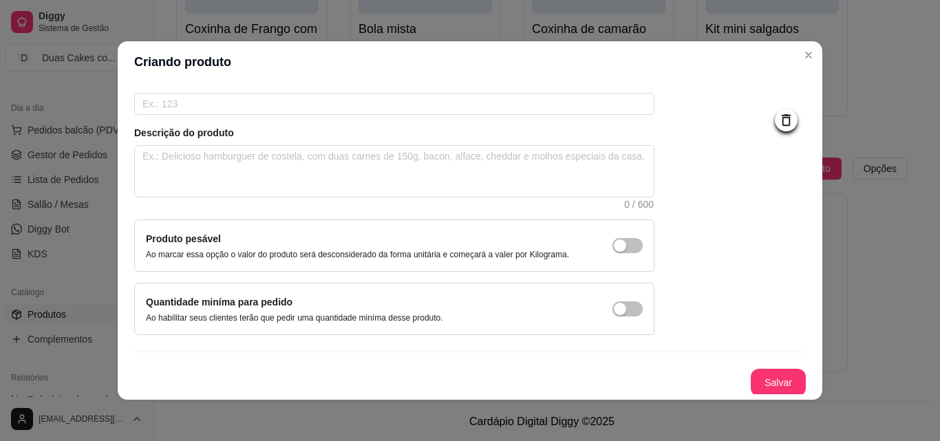
scroll to position [119, 0]
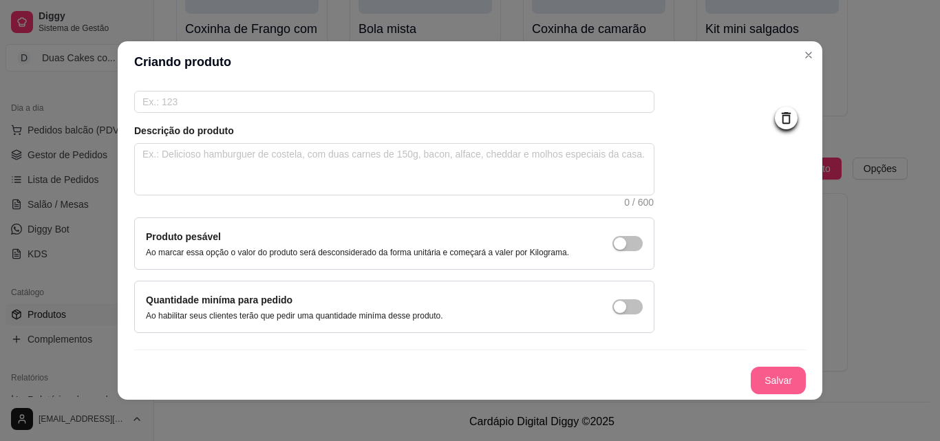
type input "Fanta Laranja 250ml"
click at [759, 371] on button "Salvar" at bounding box center [777, 381] width 55 height 28
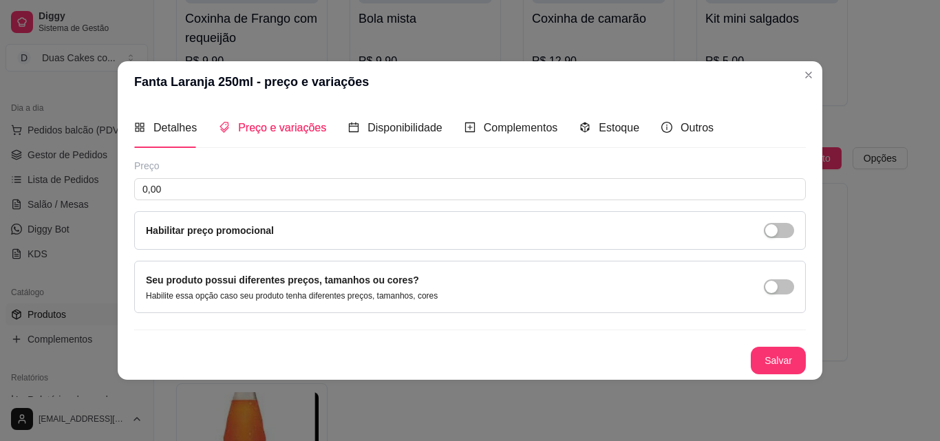
scroll to position [0, 0]
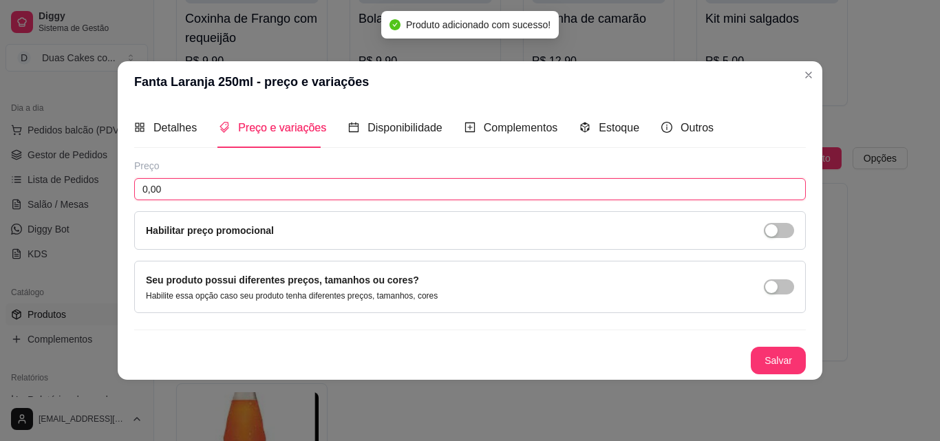
click at [187, 199] on input "0,00" at bounding box center [469, 189] width 671 height 22
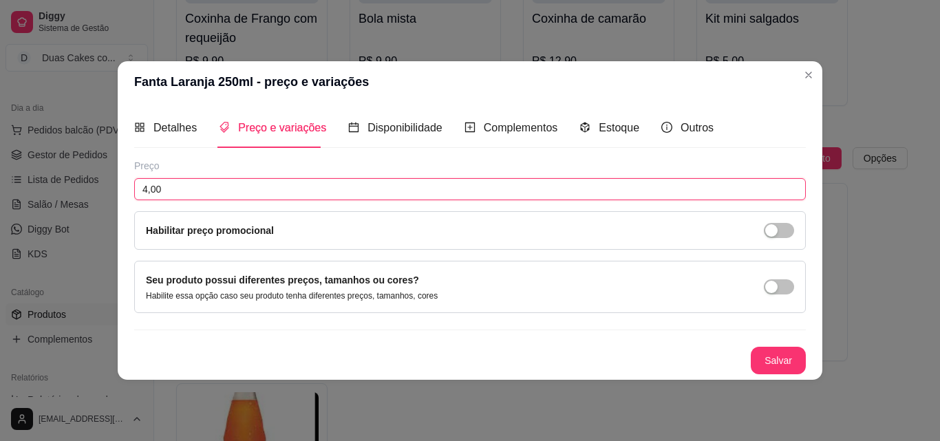
type input "4,00"
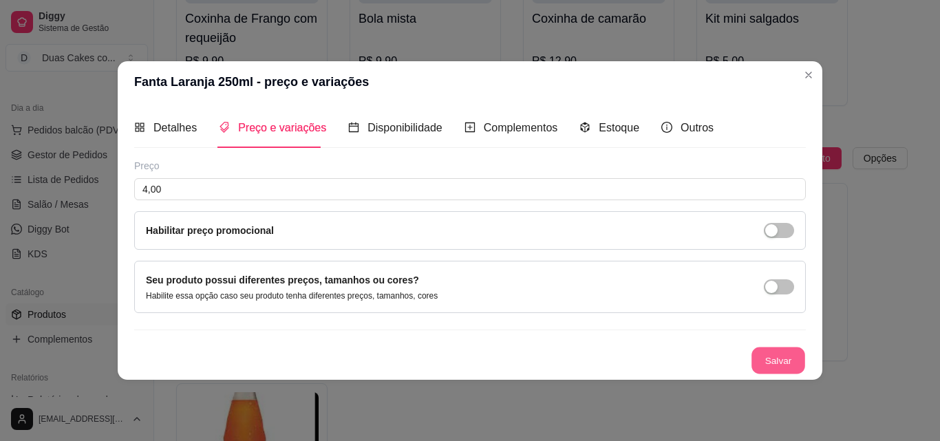
click at [799, 352] on button "Salvar" at bounding box center [778, 360] width 54 height 27
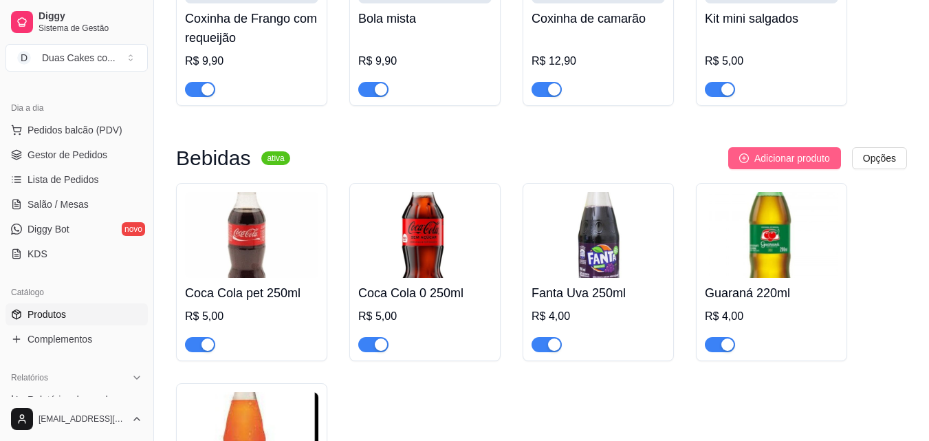
click at [729, 162] on button "Adicionar produto" at bounding box center [784, 158] width 113 height 22
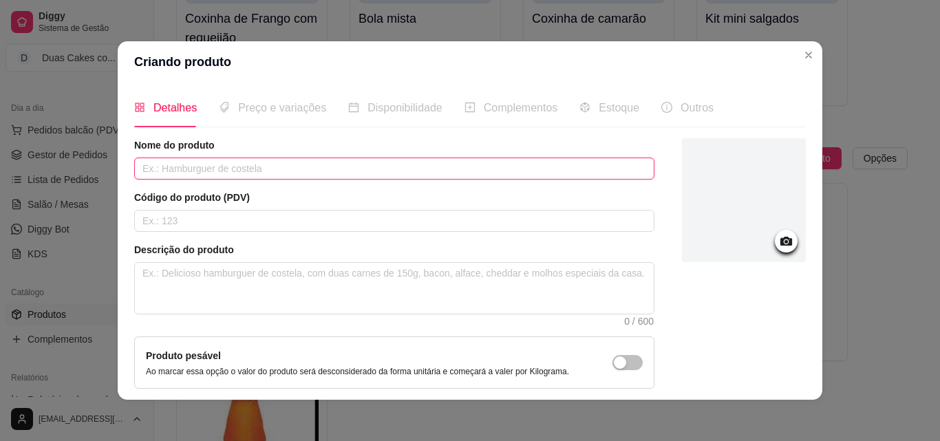
click at [181, 164] on input "text" at bounding box center [394, 169] width 520 height 22
click at [780, 245] on icon at bounding box center [786, 241] width 12 height 9
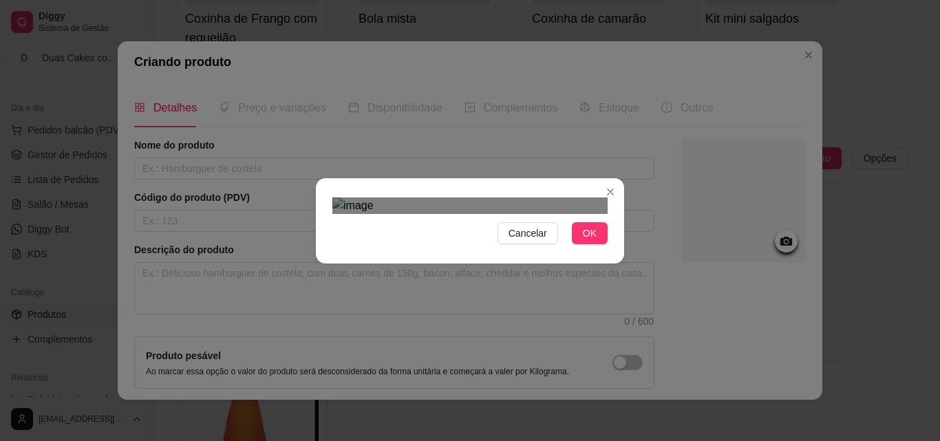
click at [570, 214] on div at bounding box center [469, 205] width 275 height 17
click at [508, 250] on div "Cancelar OK" at bounding box center [470, 221] width 308 height 58
click at [459, 249] on div "Use the arrow keys to move the crop selection area" at bounding box center [417, 273] width 147 height 147
click at [585, 244] on button "OK" at bounding box center [590, 233] width 36 height 22
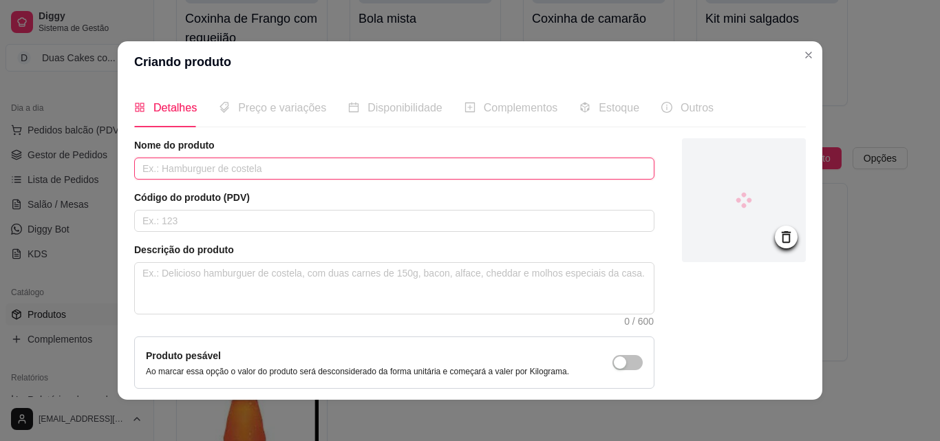
click at [255, 169] on input "text" at bounding box center [394, 169] width 520 height 22
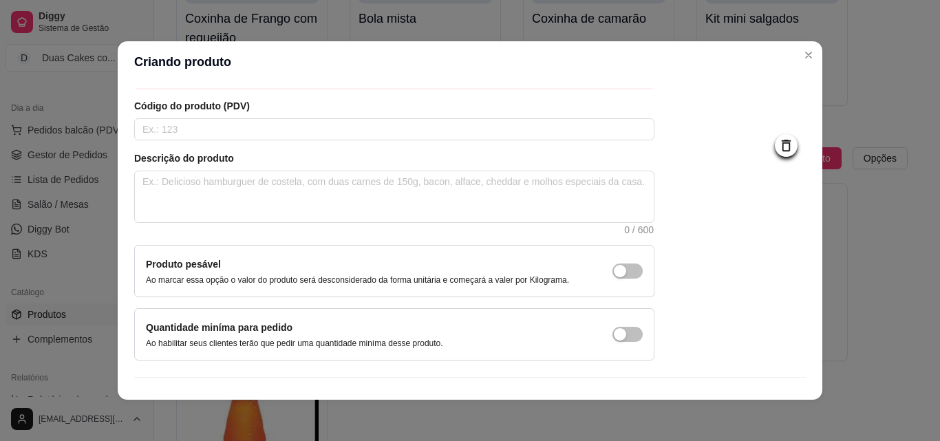
scroll to position [119, 0]
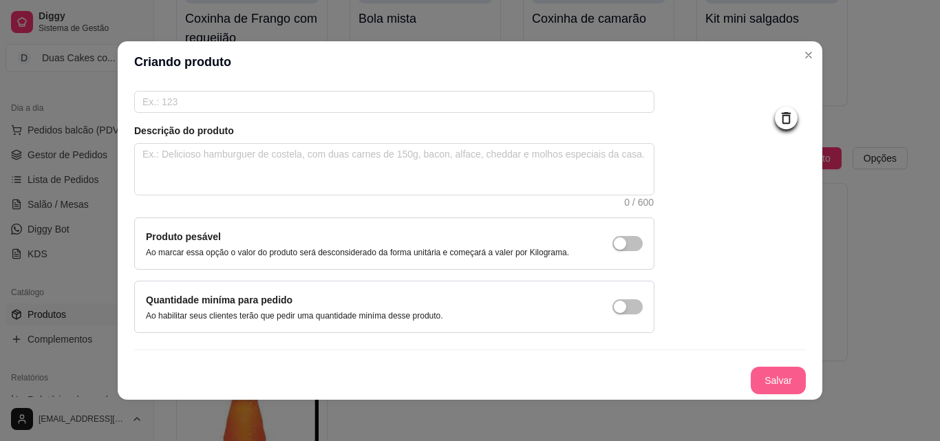
type input "Sprite 250ml"
click at [755, 371] on button "Salvar" at bounding box center [777, 381] width 55 height 28
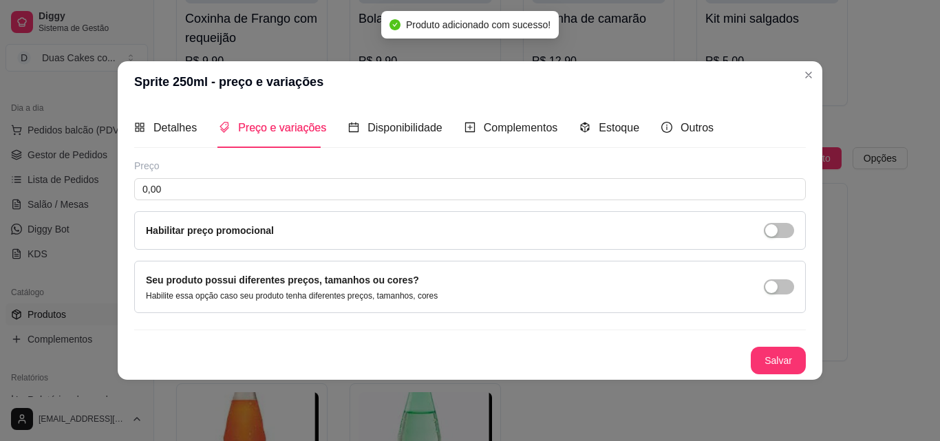
scroll to position [0, 0]
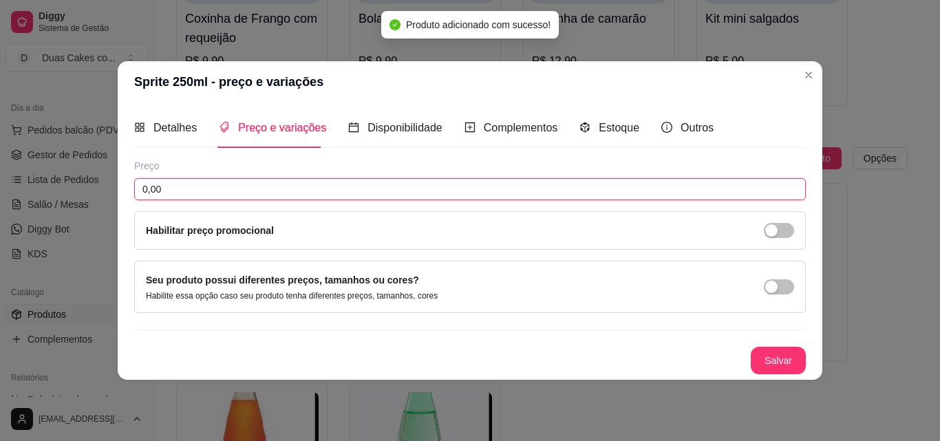
click at [527, 193] on input "0,00" at bounding box center [469, 189] width 671 height 22
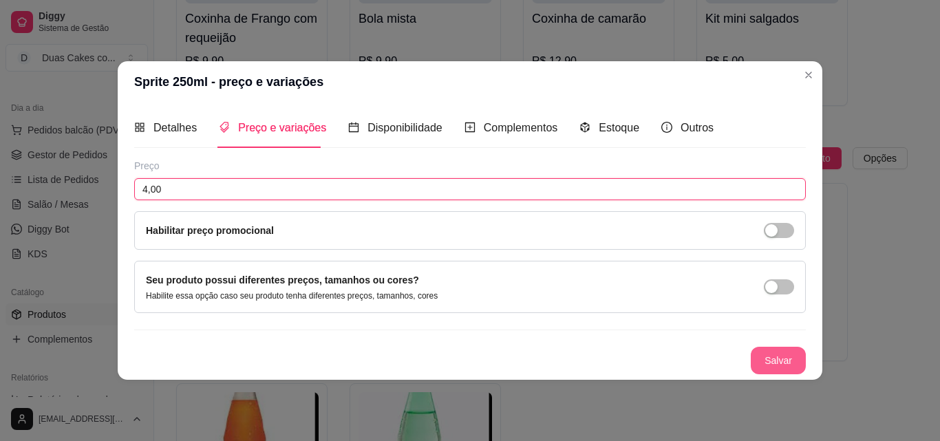
type input "4,00"
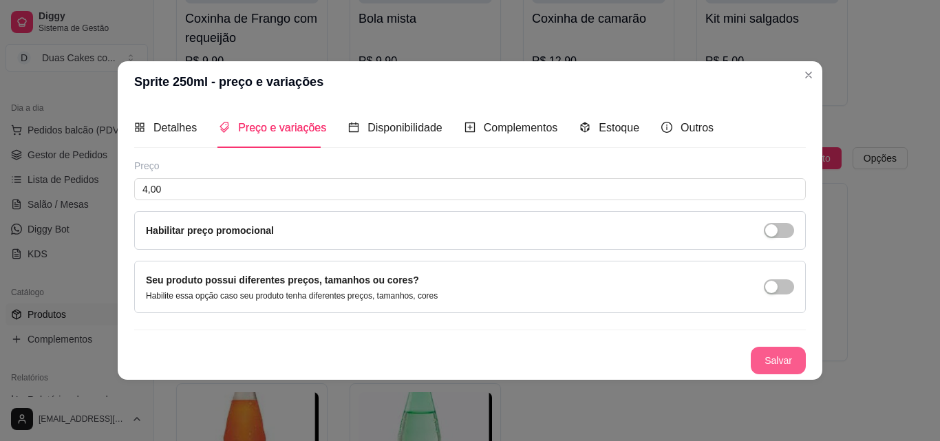
click at [786, 365] on button "Salvar" at bounding box center [777, 361] width 55 height 28
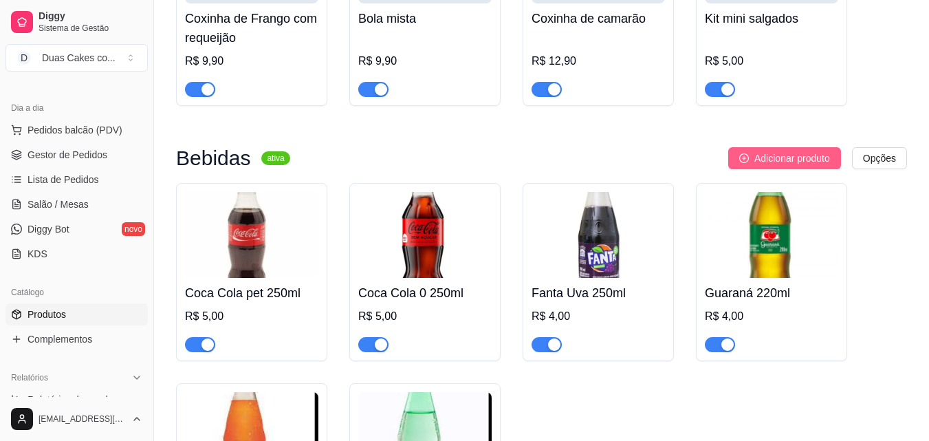
click at [768, 165] on span "Adicionar produto" at bounding box center [793, 158] width 76 height 15
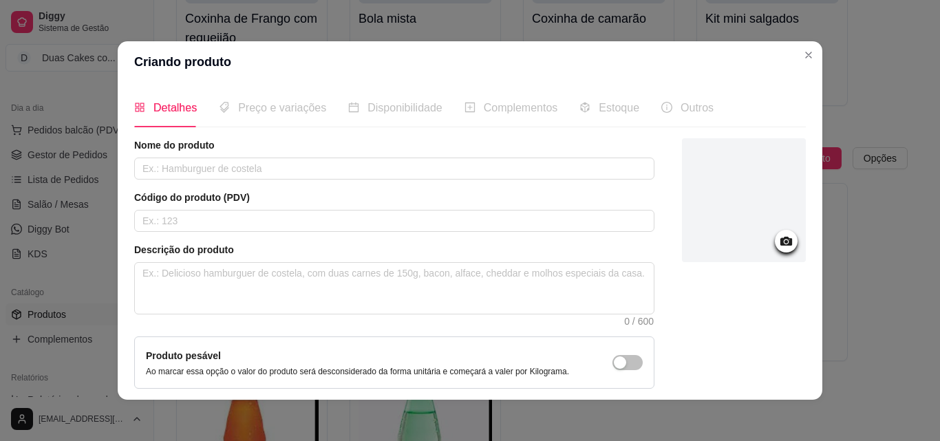
click at [780, 237] on icon at bounding box center [786, 241] width 12 height 9
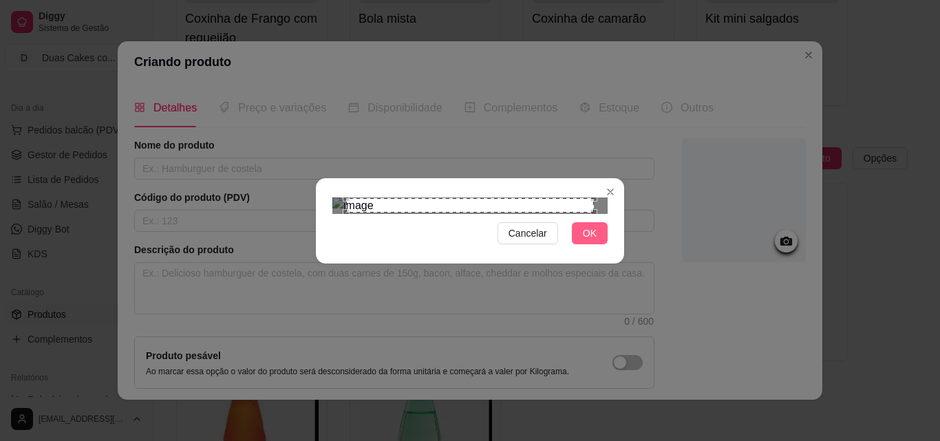
click at [598, 244] on button "OK" at bounding box center [590, 233] width 36 height 22
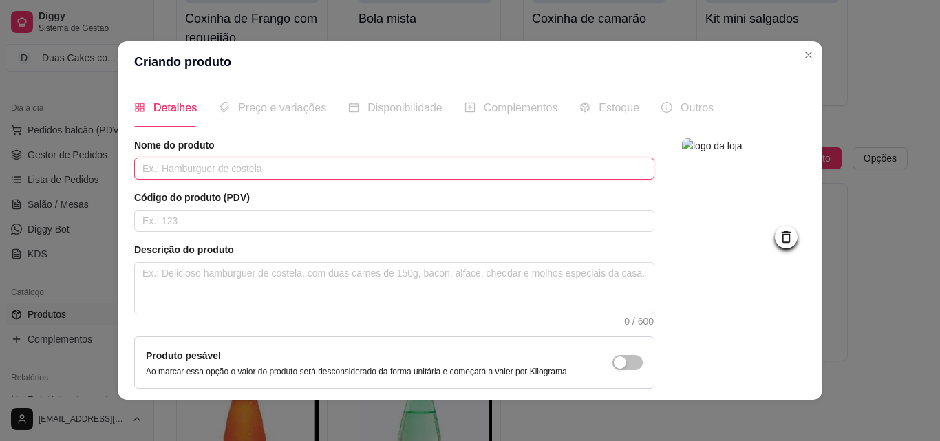
click at [331, 168] on input "text" at bounding box center [394, 169] width 520 height 22
click at [179, 169] on input "São gerardo" at bounding box center [394, 169] width 520 height 22
click at [207, 171] on input "São geraldo" at bounding box center [394, 169] width 520 height 22
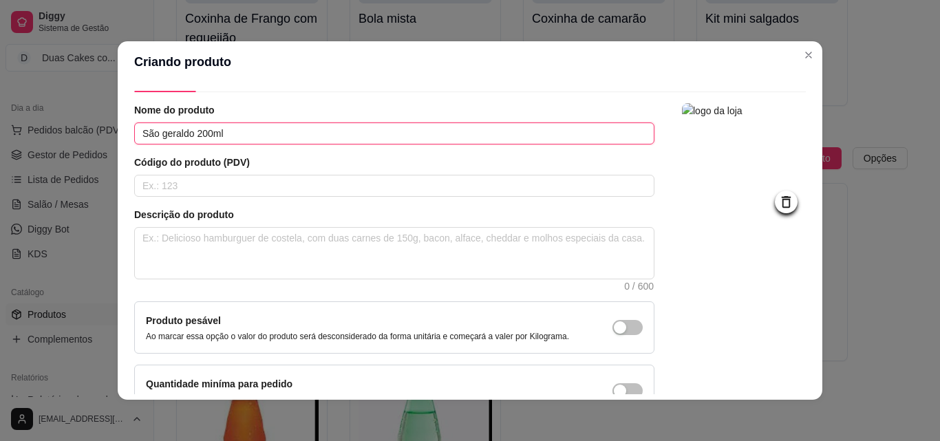
scroll to position [119, 0]
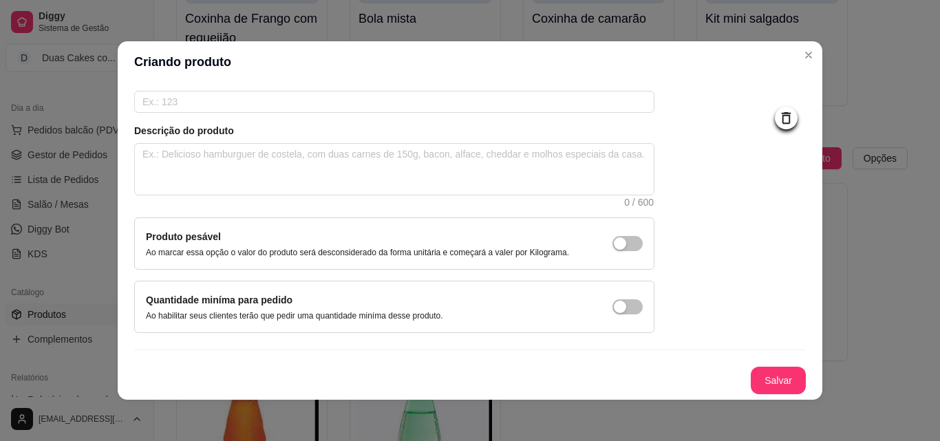
type input "São geraldo 200ml"
click at [766, 378] on button "Salvar" at bounding box center [778, 380] width 54 height 27
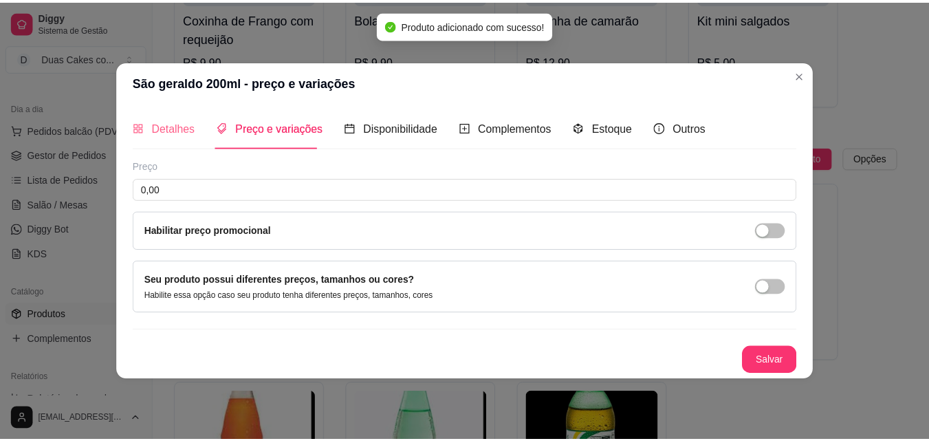
scroll to position [0, 0]
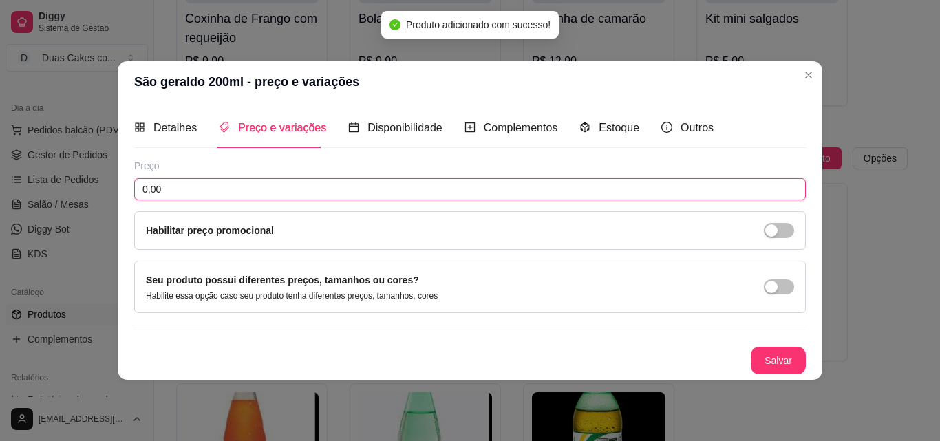
drag, startPoint x: 173, startPoint y: 191, endPoint x: 94, endPoint y: 180, distance: 80.0
click at [94, 180] on div "São geraldo 200ml - preço e variações Detalhes Preço e variações Disponibilidad…" at bounding box center [470, 220] width 940 height 441
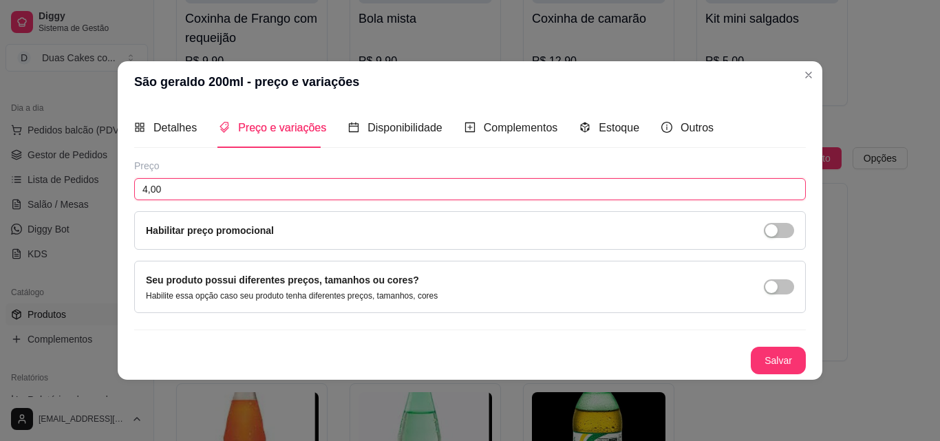
type input "4,00"
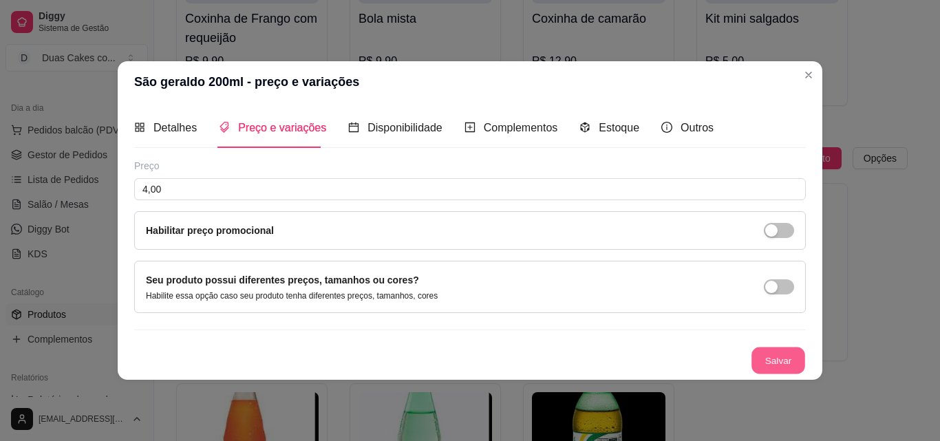
click at [759, 356] on button "Salvar" at bounding box center [778, 360] width 54 height 27
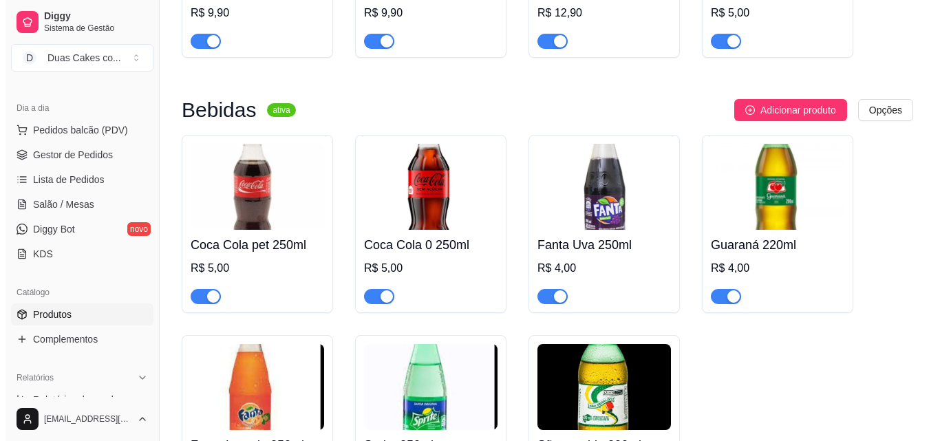
scroll to position [3563, 0]
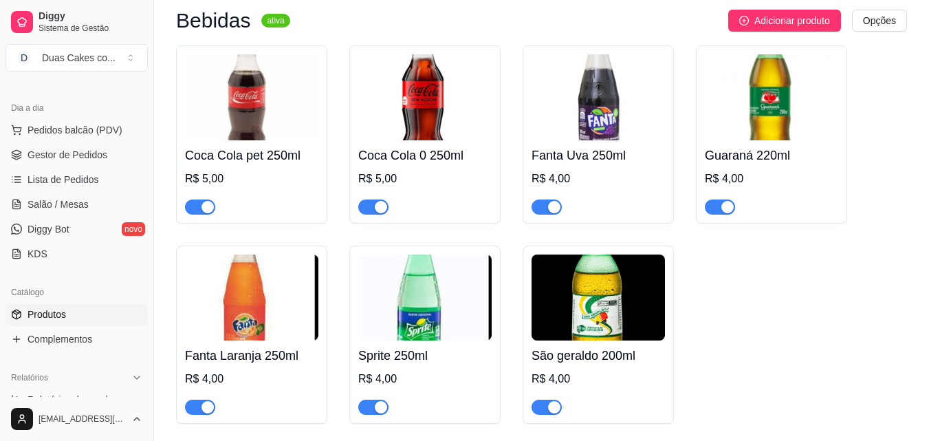
click at [786, 175] on div "Guaraná 220ml R$ 4,00" at bounding box center [771, 177] width 133 height 74
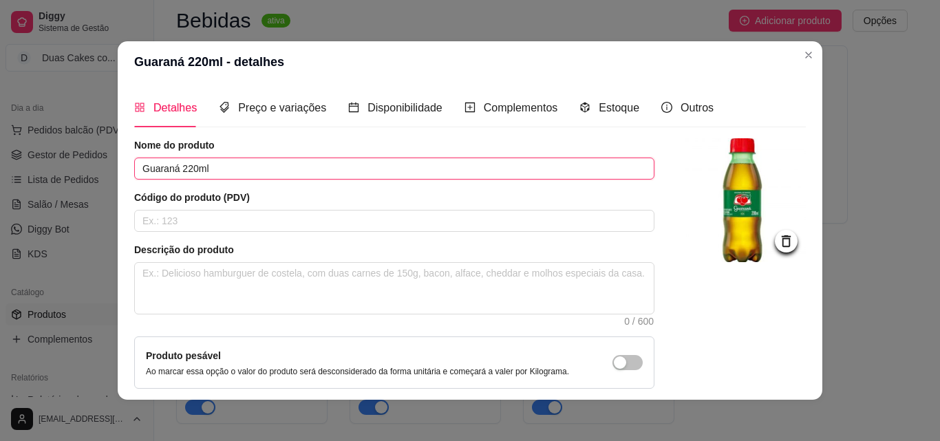
click at [186, 169] on input "Guaraná 220ml" at bounding box center [394, 169] width 520 height 22
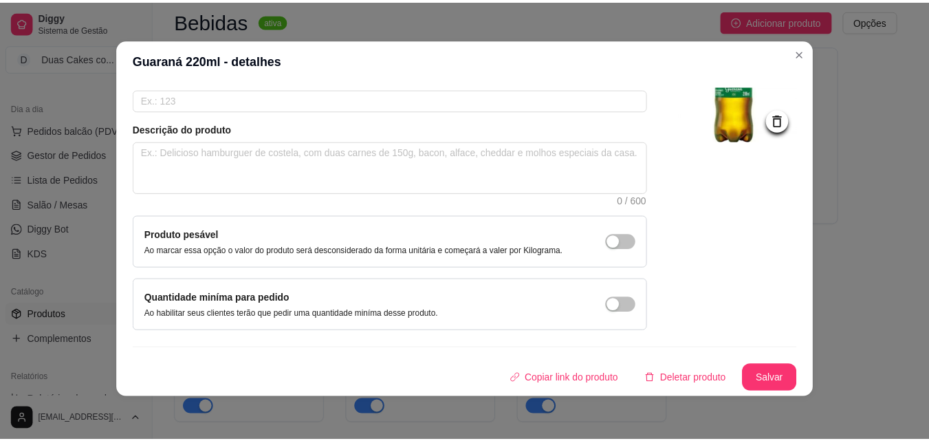
scroll to position [3, 0]
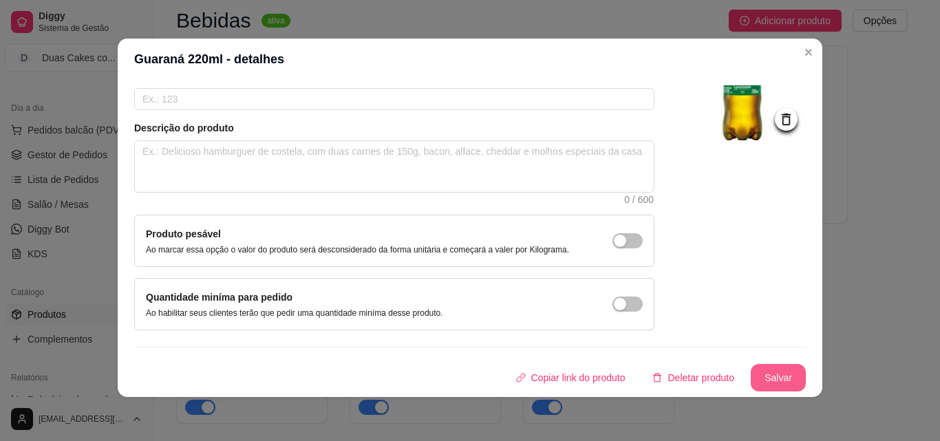
type input "Guaraná 200ml"
click at [750, 372] on button "Salvar" at bounding box center [777, 378] width 55 height 28
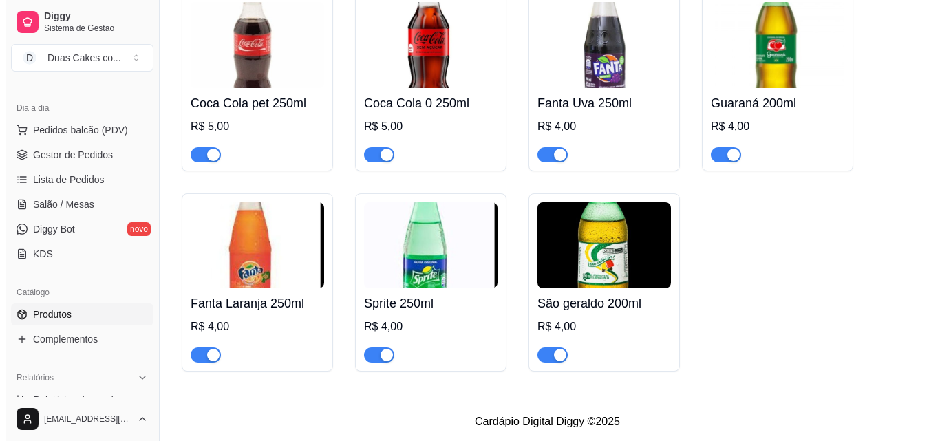
scroll to position [3420, 0]
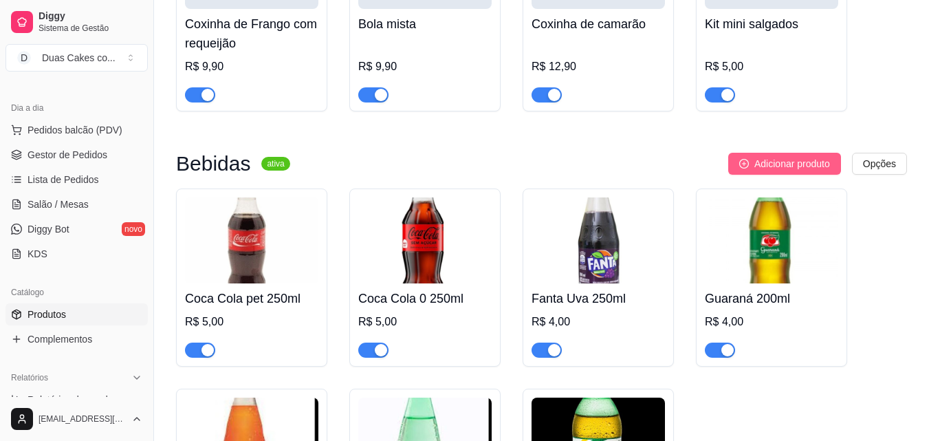
click at [772, 171] on span "Adicionar produto" at bounding box center [793, 163] width 76 height 15
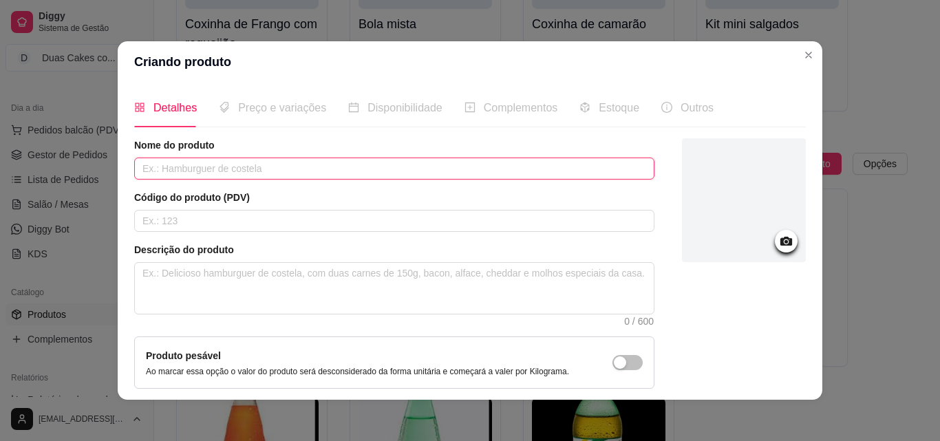
click at [407, 168] on input "text" at bounding box center [394, 169] width 520 height 22
type input "Suco de Maracujá 300ml"
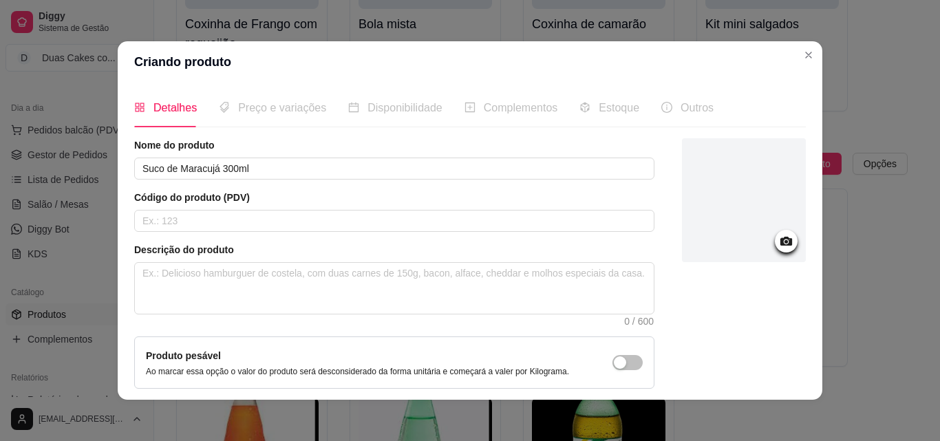
click at [778, 244] on icon at bounding box center [786, 241] width 16 height 16
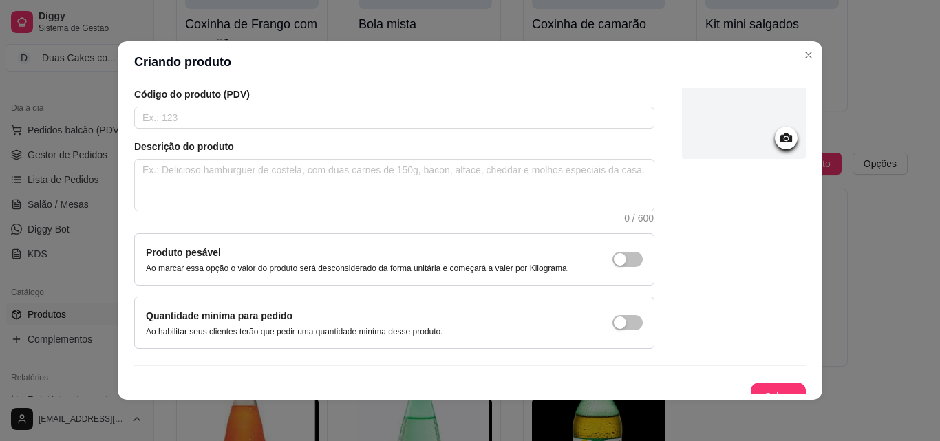
scroll to position [119, 0]
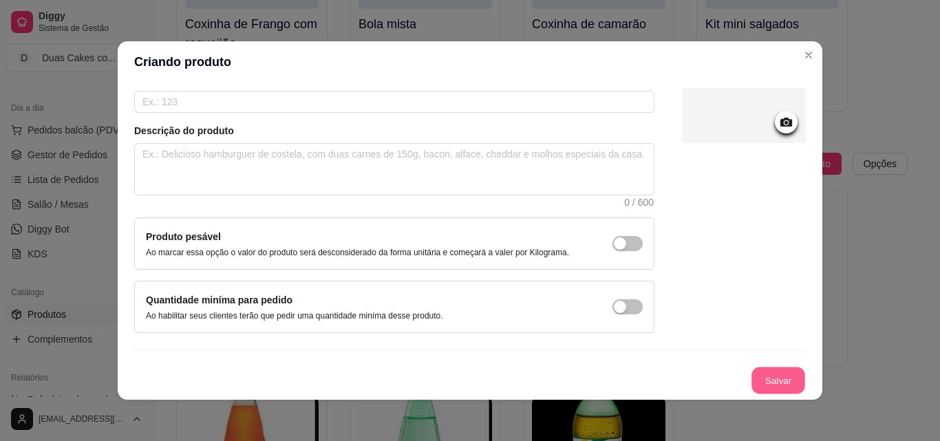
click at [779, 378] on button "Salvar" at bounding box center [778, 380] width 54 height 27
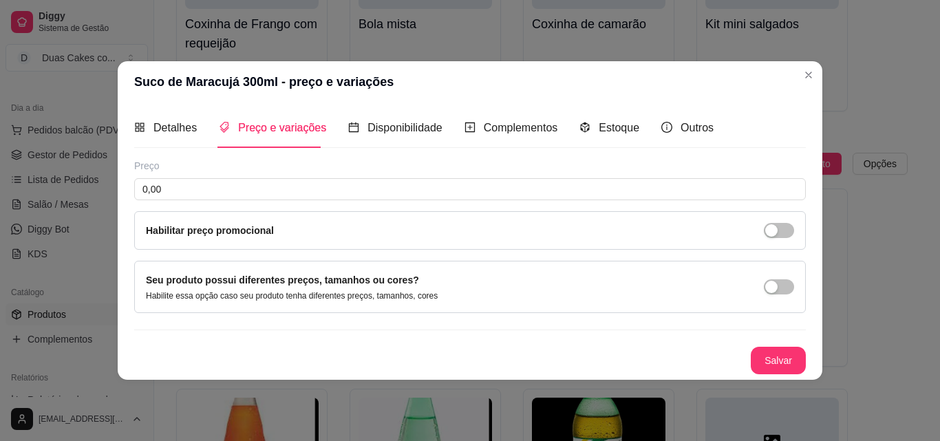
scroll to position [0, 0]
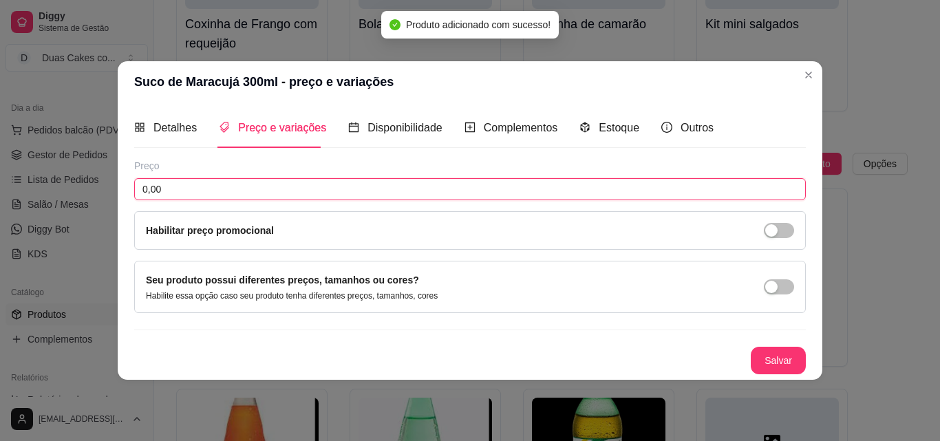
click at [192, 198] on input "0,00" at bounding box center [469, 189] width 671 height 22
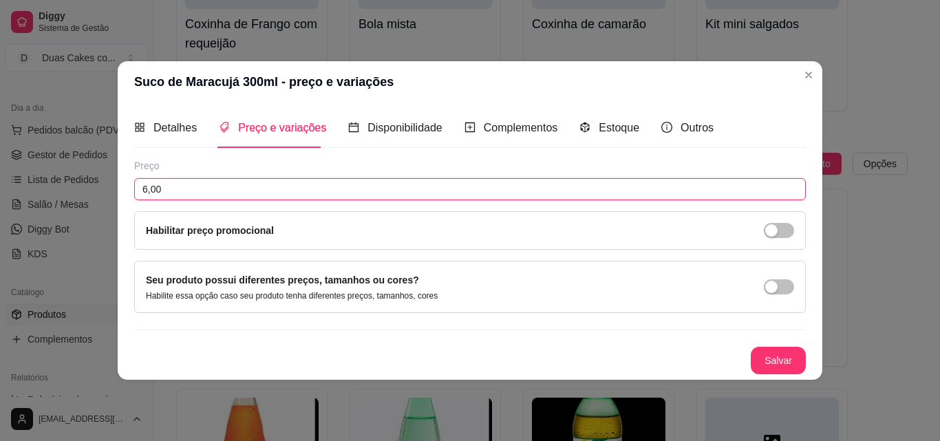
type input "6,00"
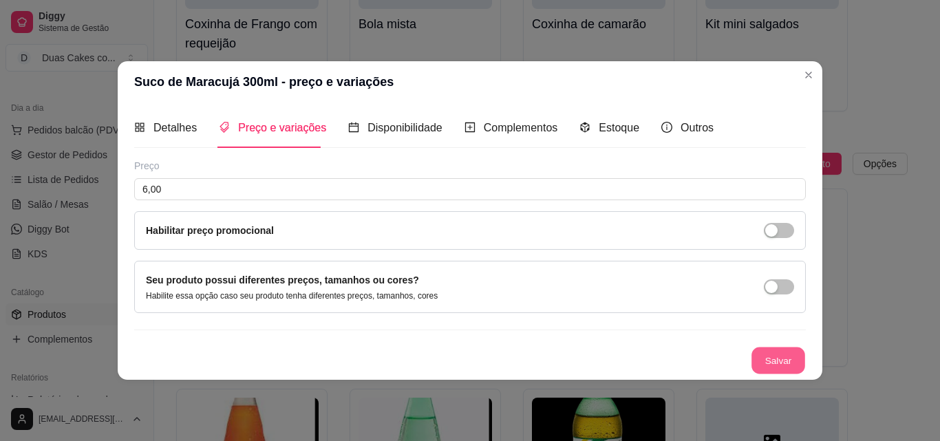
click at [789, 356] on button "Salvar" at bounding box center [778, 360] width 54 height 27
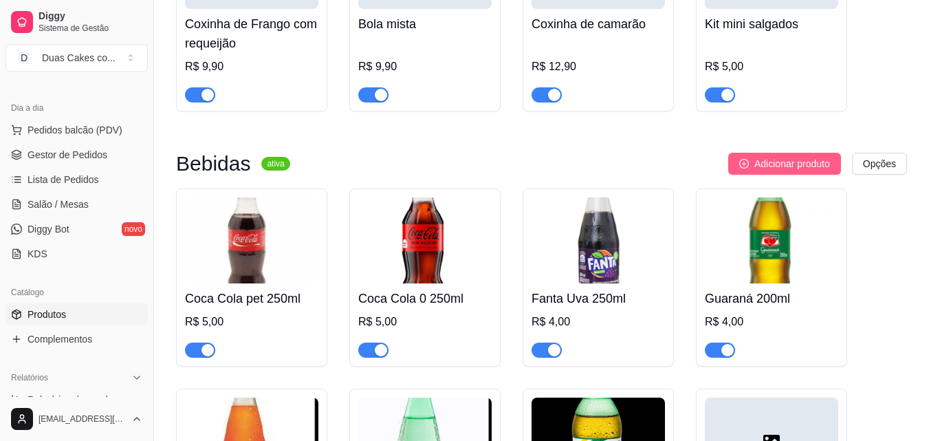
click at [771, 171] on span "Adicionar produto" at bounding box center [793, 163] width 76 height 15
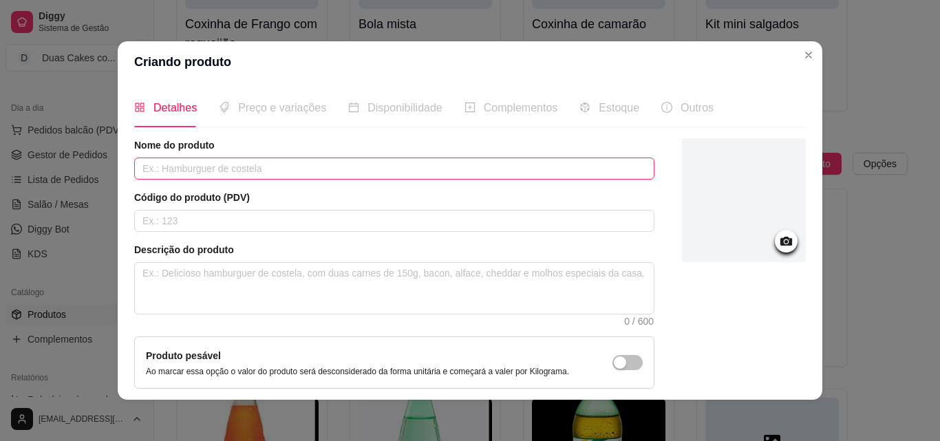
click at [225, 173] on input "text" at bounding box center [394, 169] width 520 height 22
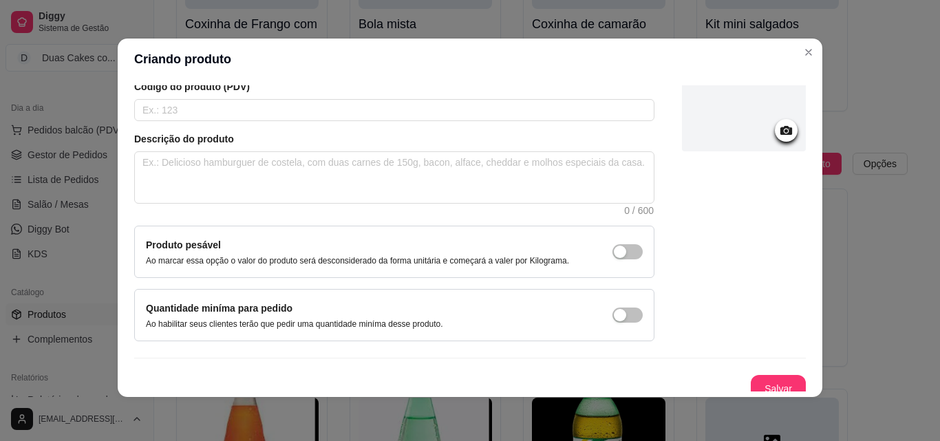
scroll to position [119, 0]
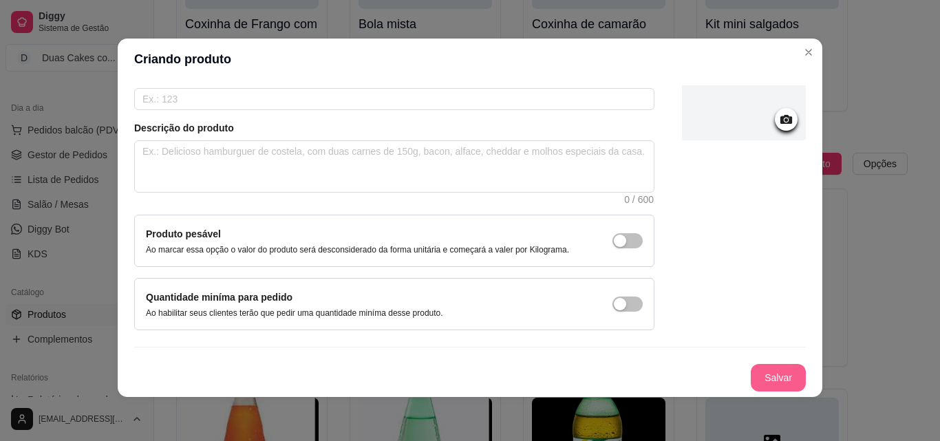
type input "Suco de cajá"
click at [756, 365] on button "Salvar" at bounding box center [777, 378] width 55 height 28
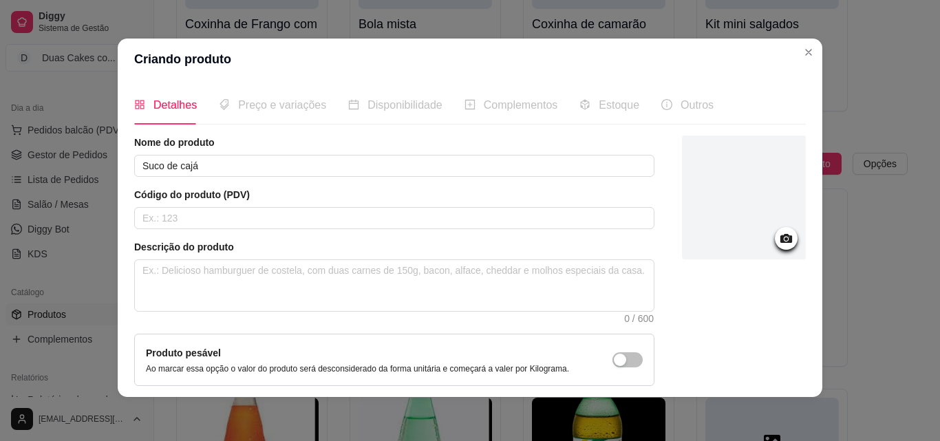
scroll to position [0, 0]
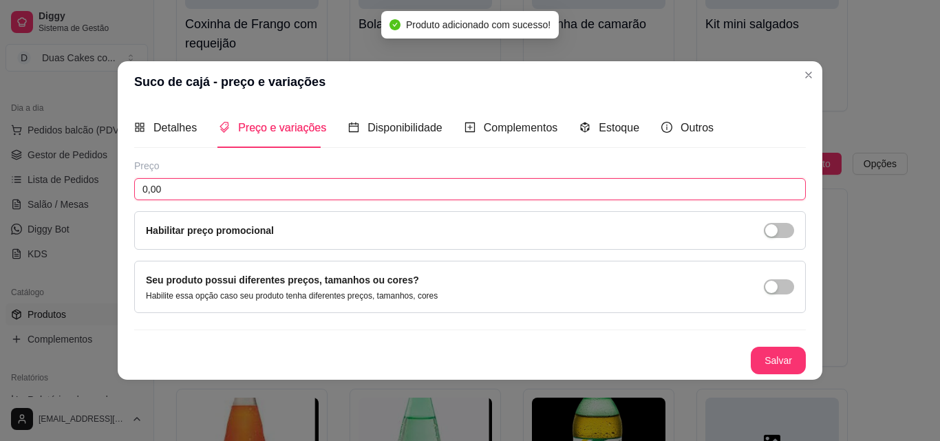
click at [226, 186] on input "0,00" at bounding box center [469, 189] width 671 height 22
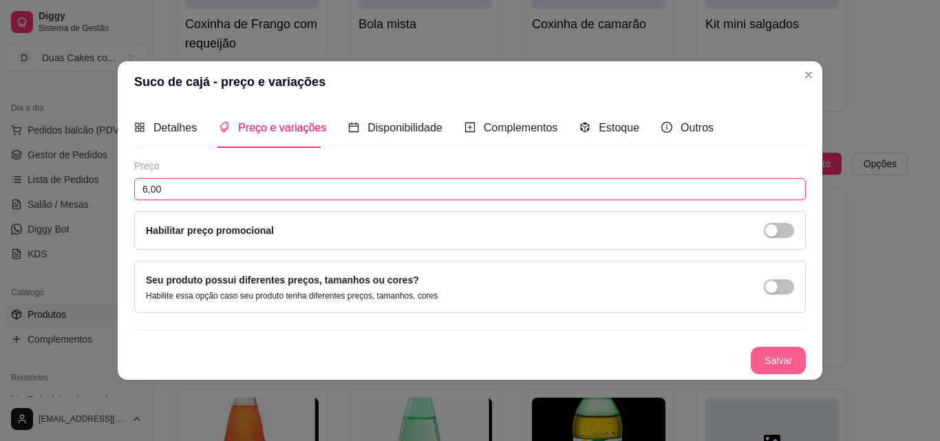
type input "6,00"
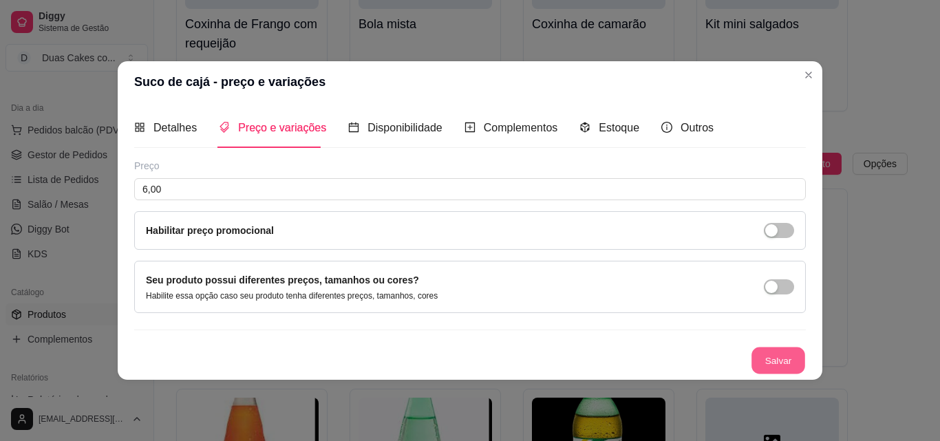
click at [777, 360] on button "Salvar" at bounding box center [778, 360] width 54 height 27
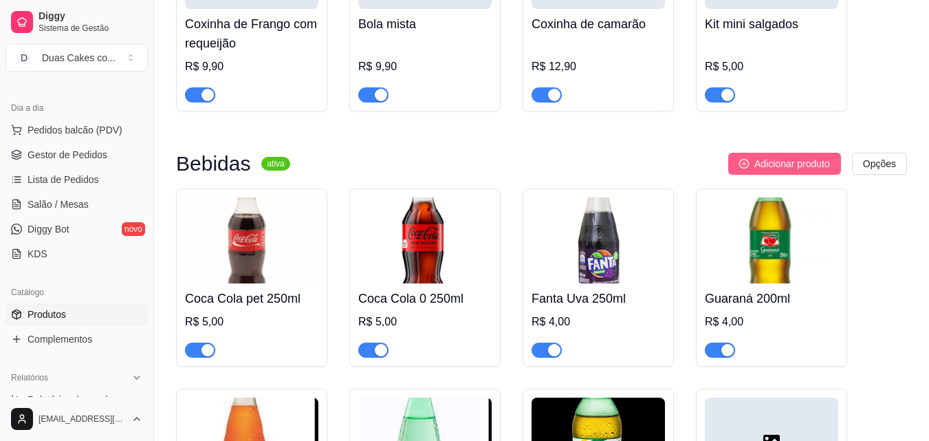
click at [809, 171] on span "Adicionar produto" at bounding box center [793, 163] width 76 height 15
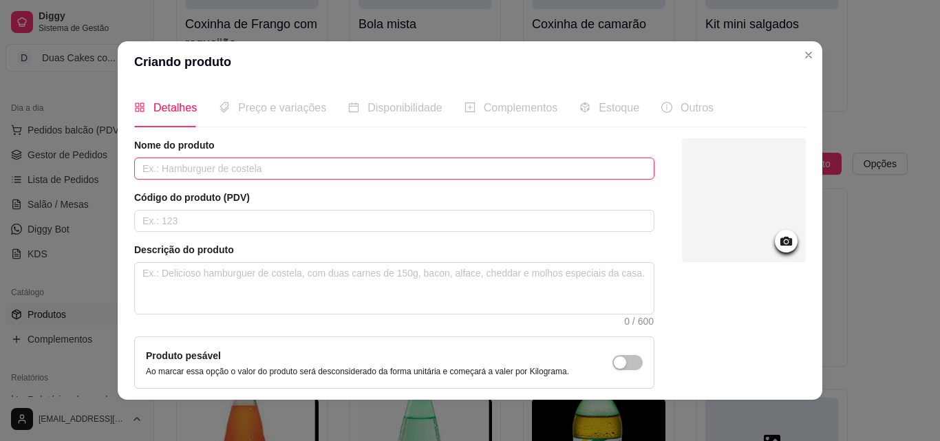
click at [211, 178] on input "text" at bounding box center [394, 169] width 520 height 22
click at [193, 170] on input "Suco de Caju" at bounding box center [394, 169] width 520 height 22
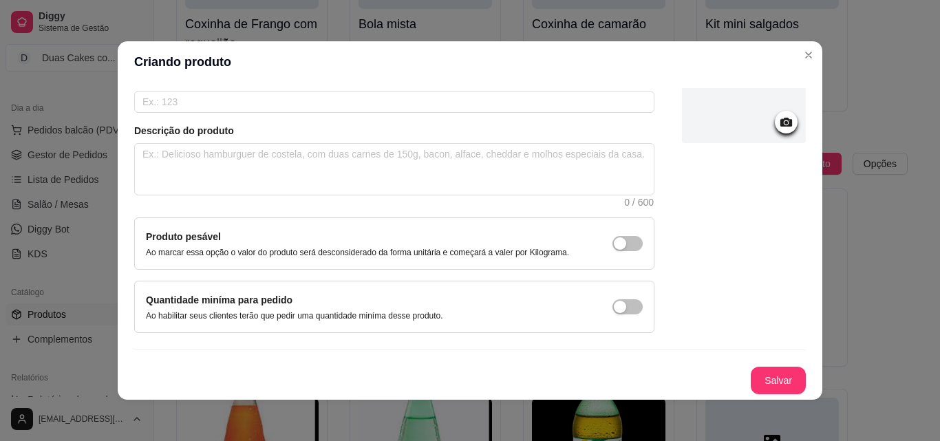
scroll to position [3, 0]
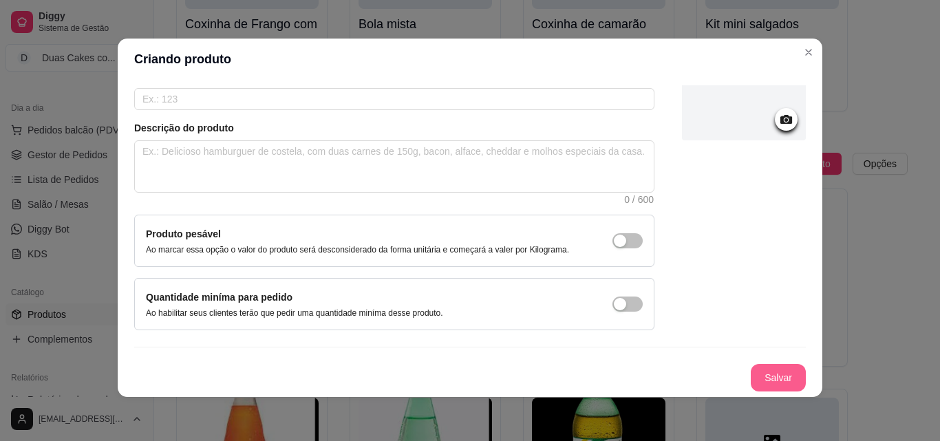
type input "Suco de Caju"
click at [750, 369] on button "Salvar" at bounding box center [777, 378] width 55 height 28
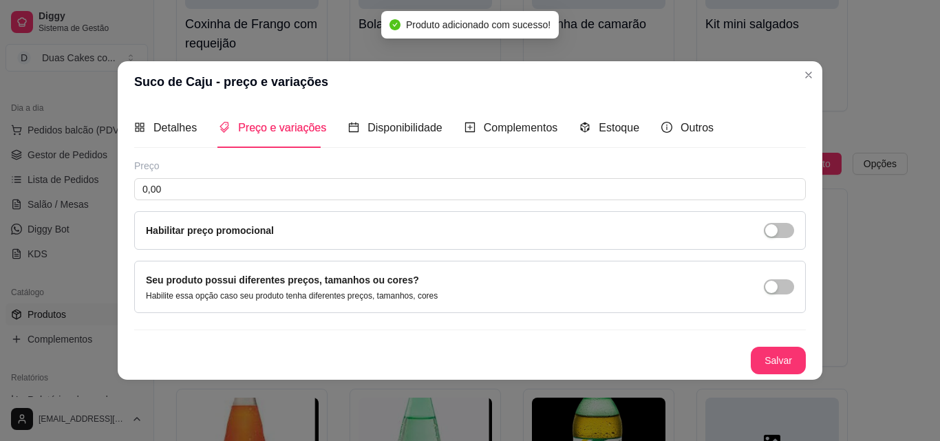
scroll to position [0, 0]
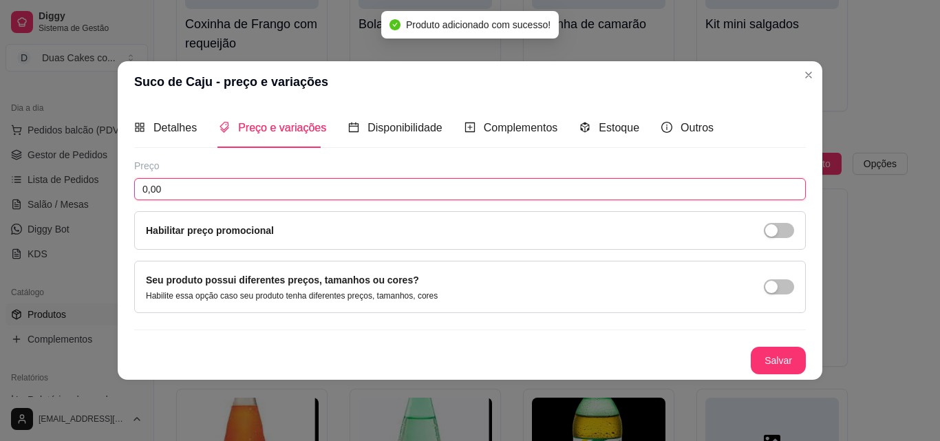
click at [207, 193] on input "0,00" at bounding box center [469, 189] width 671 height 22
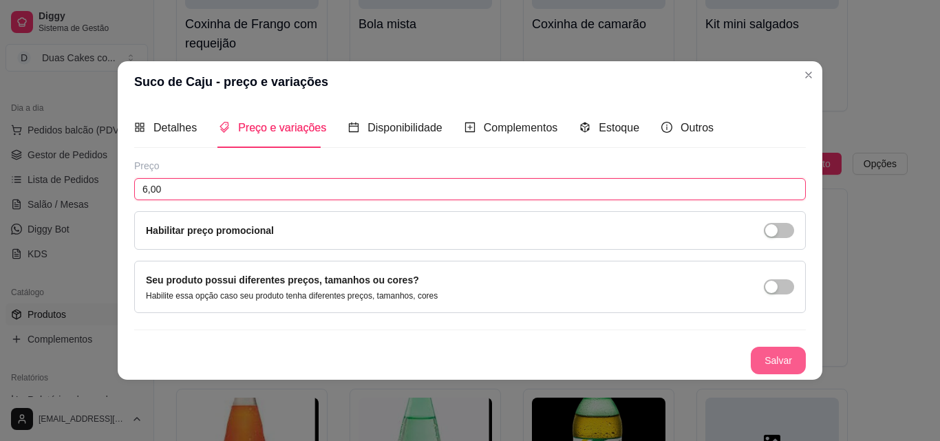
type input "6,00"
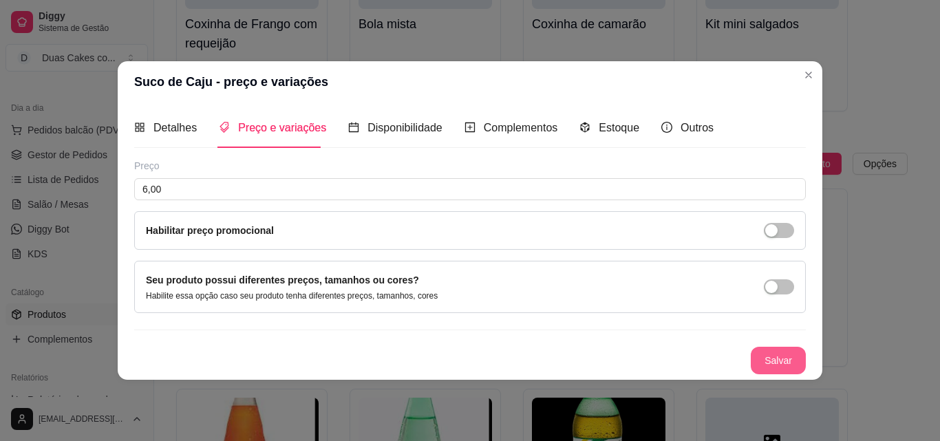
click at [770, 372] on button "Salvar" at bounding box center [777, 361] width 55 height 28
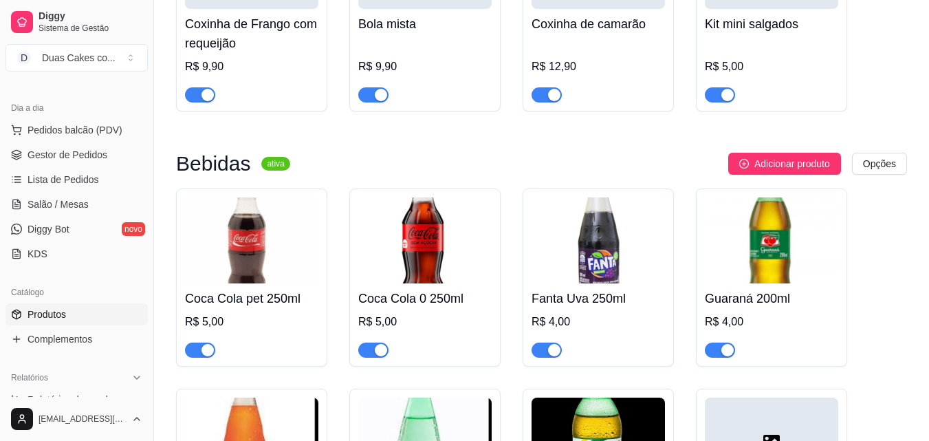
click at [802, 171] on span "Adicionar produto" at bounding box center [793, 163] width 76 height 15
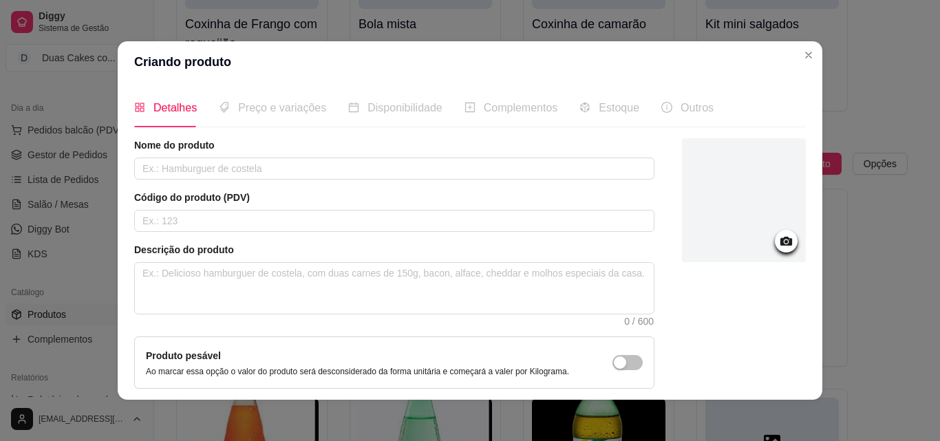
click at [780, 241] on icon at bounding box center [786, 241] width 12 height 9
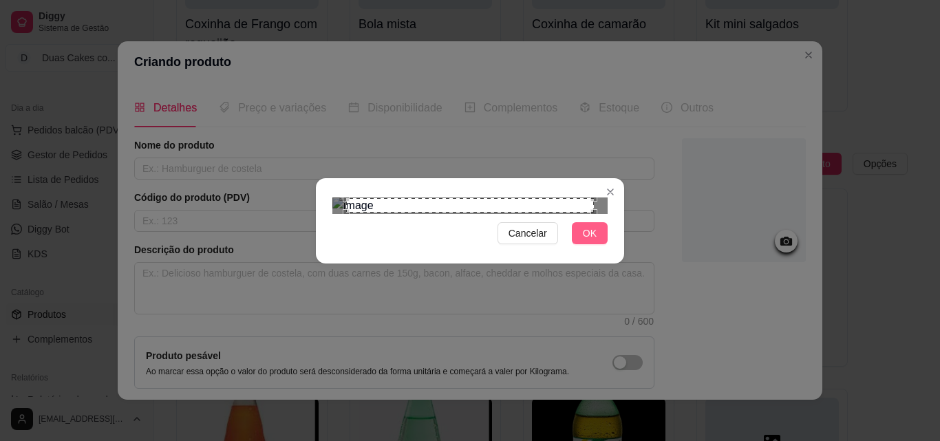
click at [595, 241] on span "OK" at bounding box center [590, 233] width 14 height 15
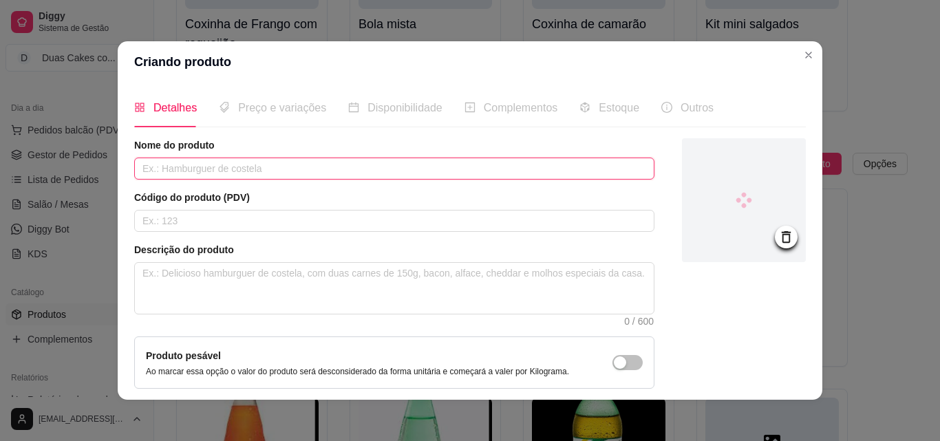
click at [291, 166] on input "text" at bounding box center [394, 169] width 520 height 22
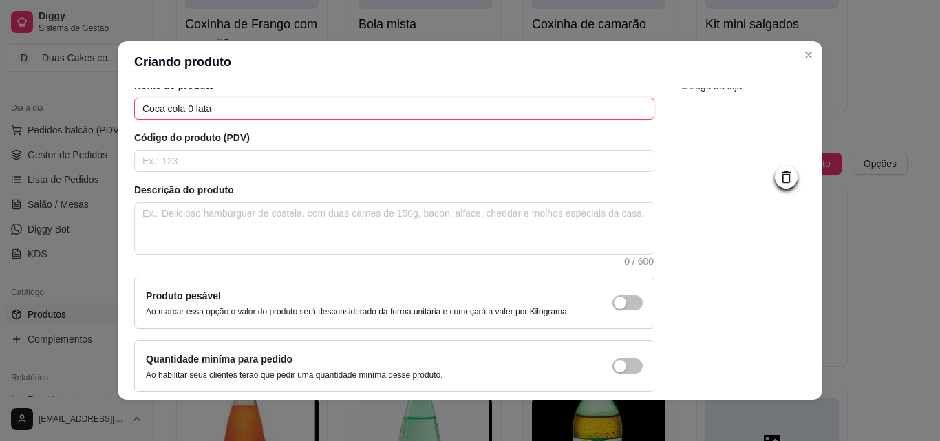
scroll to position [119, 0]
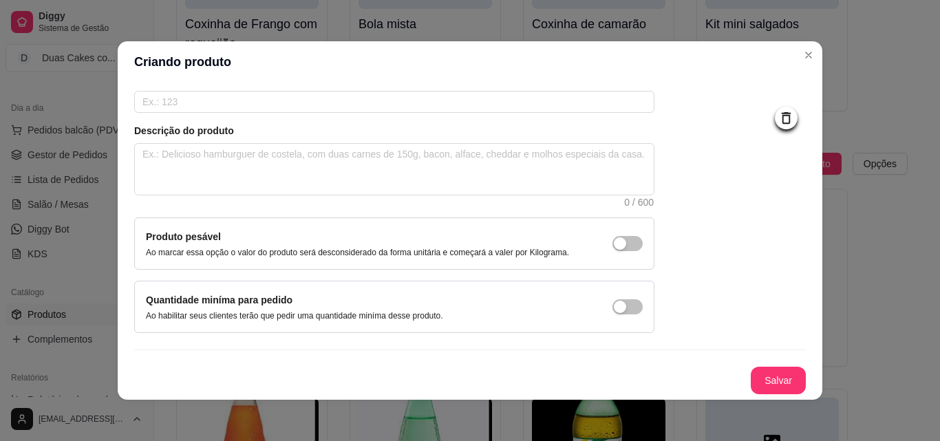
type input "Coca cola 0 lata"
click at [757, 374] on button "Salvar" at bounding box center [778, 380] width 54 height 27
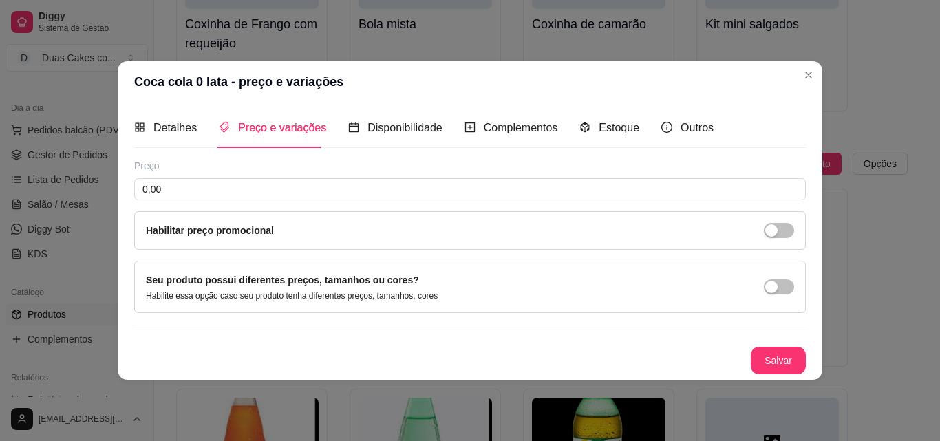
scroll to position [0, 0]
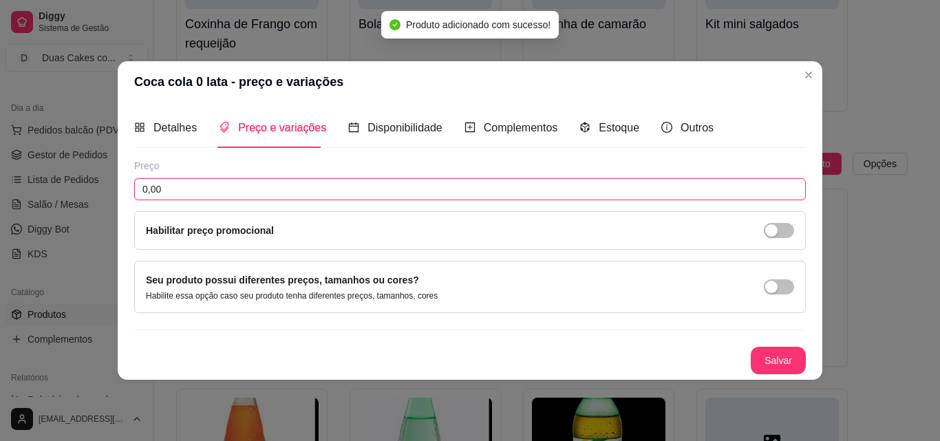
click at [184, 184] on input "0,00" at bounding box center [469, 189] width 671 height 22
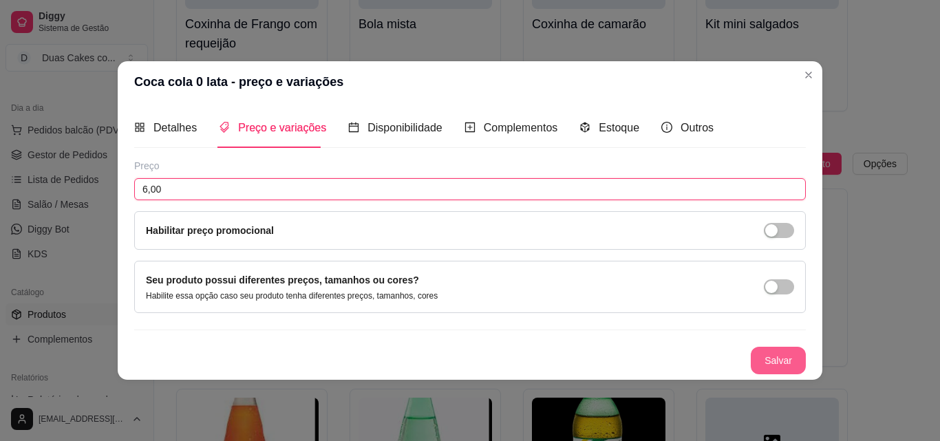
type input "6,00"
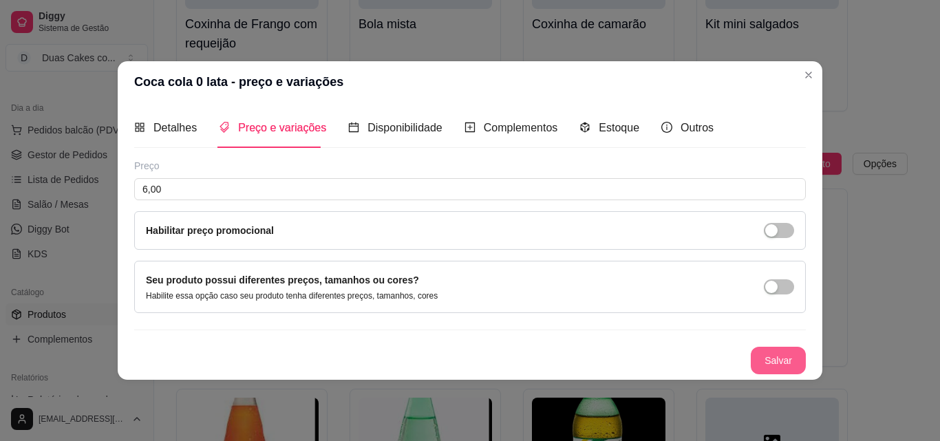
click at [772, 365] on button "Salvar" at bounding box center [777, 361] width 55 height 28
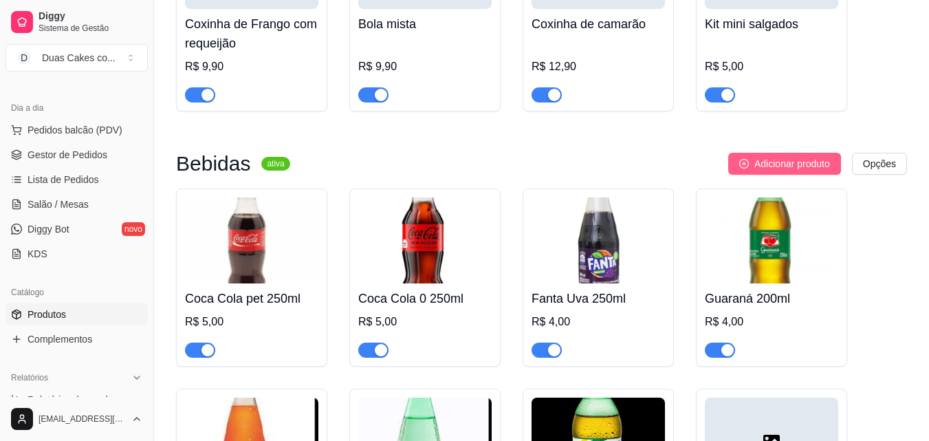
click at [776, 175] on button "Adicionar produto" at bounding box center [784, 164] width 113 height 22
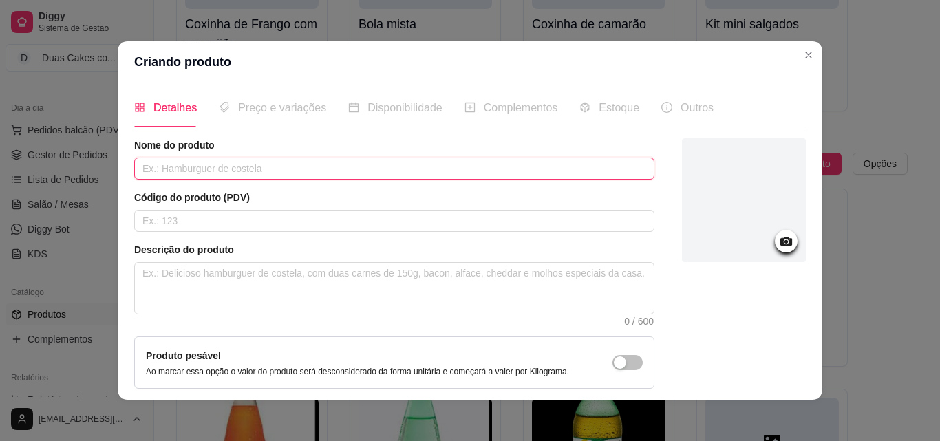
click at [331, 166] on input "text" at bounding box center [394, 169] width 520 height 22
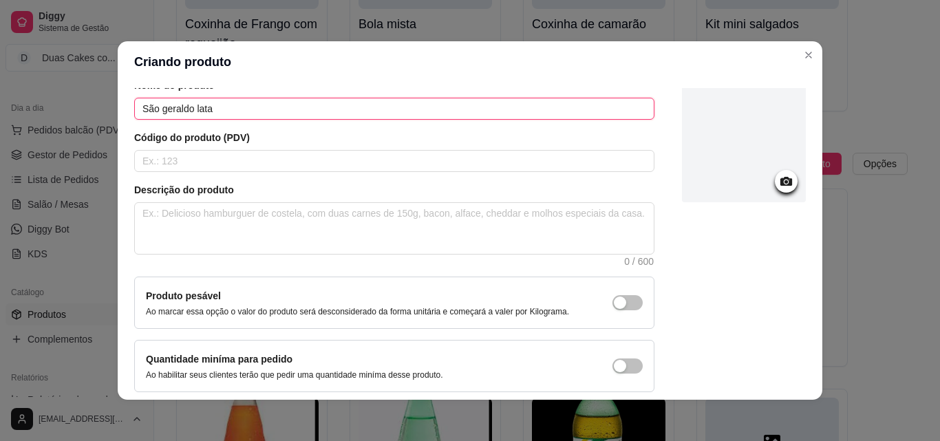
scroll to position [119, 0]
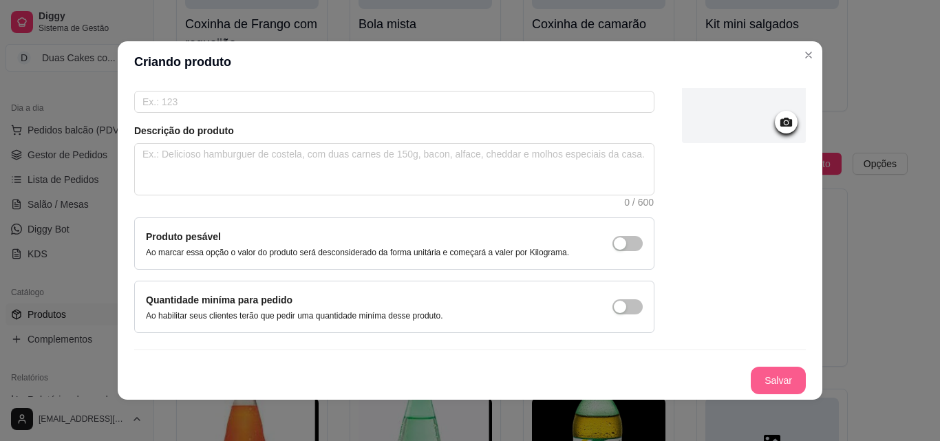
type input "São geraldo lata"
click at [761, 372] on button "Salvar" at bounding box center [777, 381] width 55 height 28
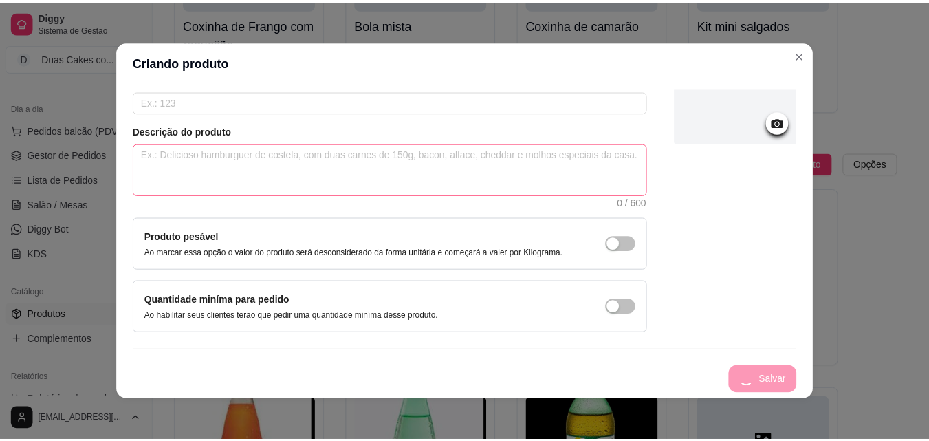
scroll to position [0, 0]
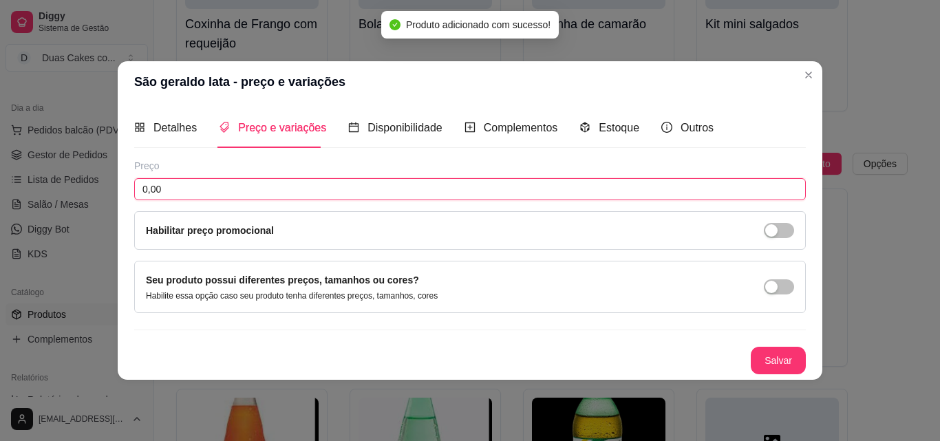
click at [177, 182] on input "0,00" at bounding box center [469, 189] width 671 height 22
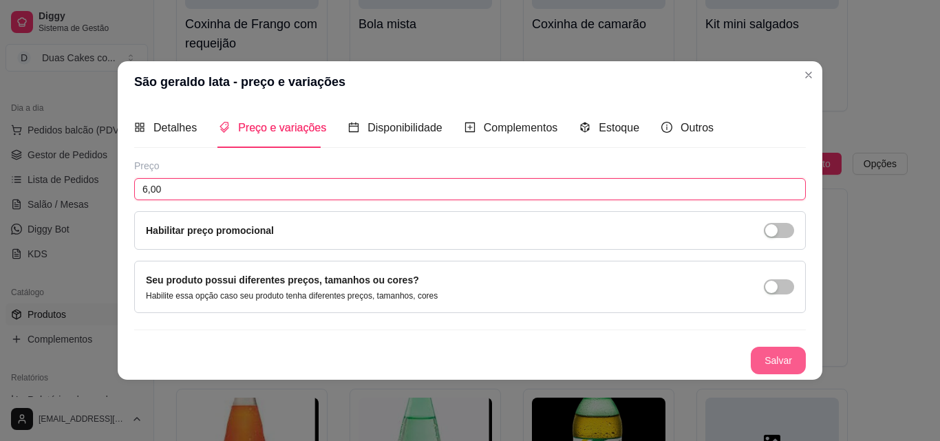
type input "6,00"
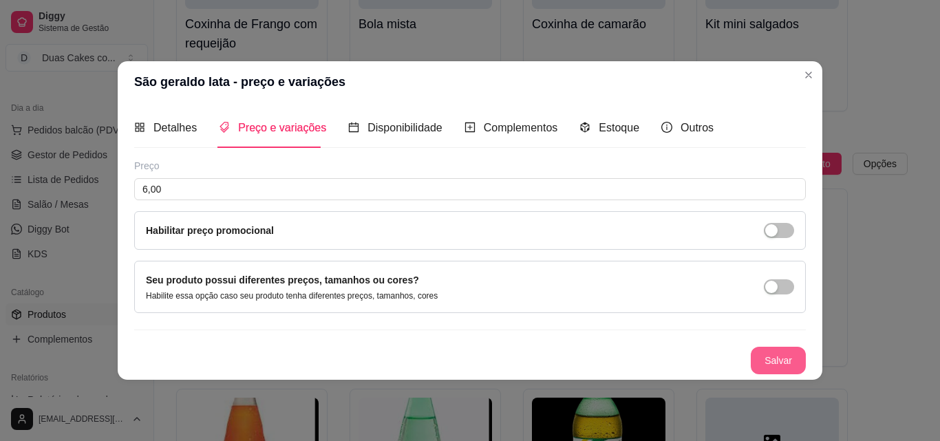
click at [801, 360] on button "Salvar" at bounding box center [777, 361] width 55 height 28
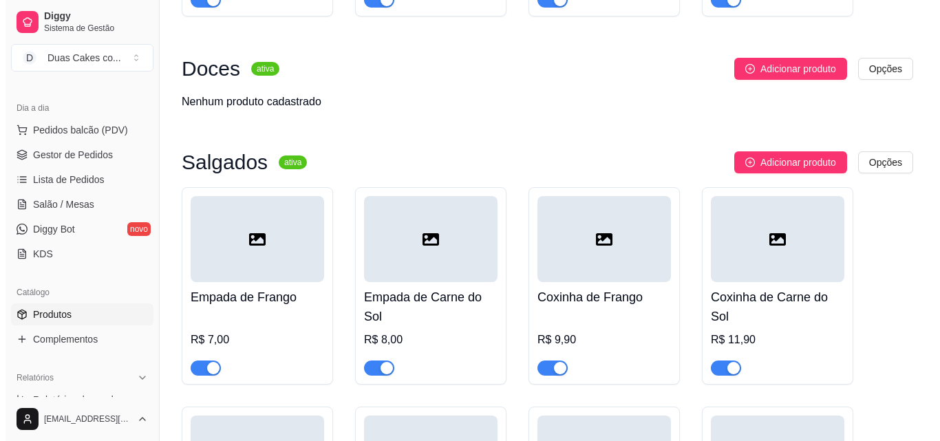
scroll to position [2884, 0]
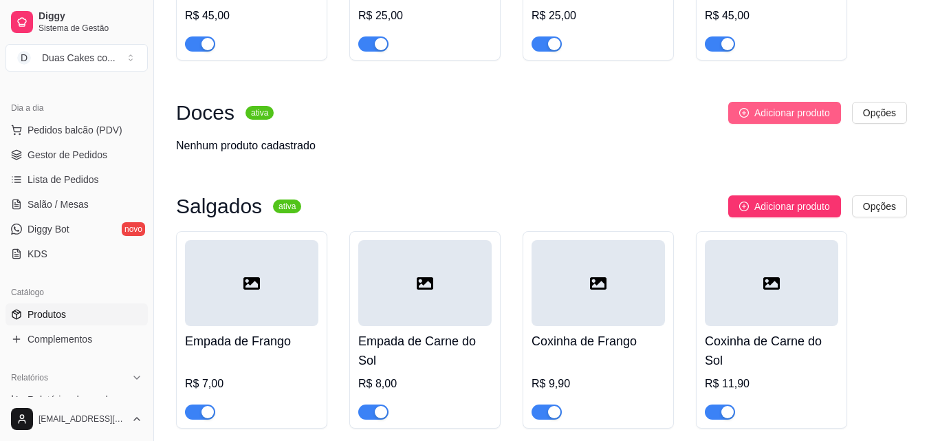
click at [805, 120] on span "Adicionar produto" at bounding box center [793, 112] width 76 height 15
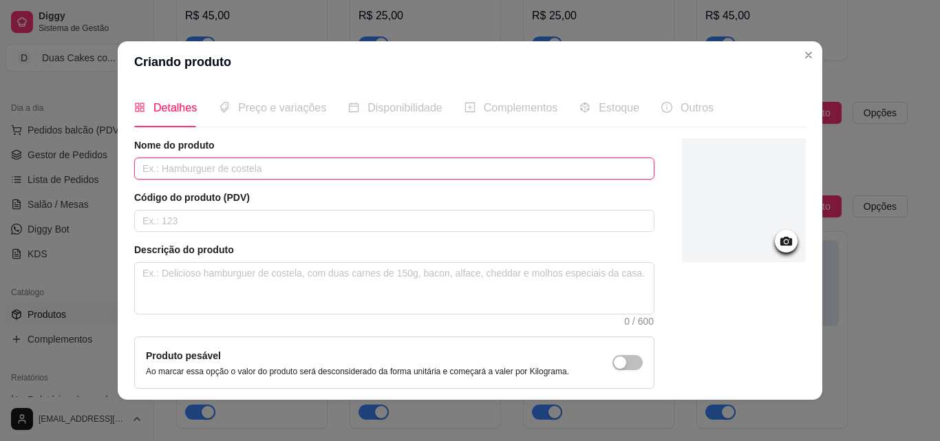
click at [442, 172] on input "text" at bounding box center [394, 169] width 520 height 22
type input "Docinhos de Festa"
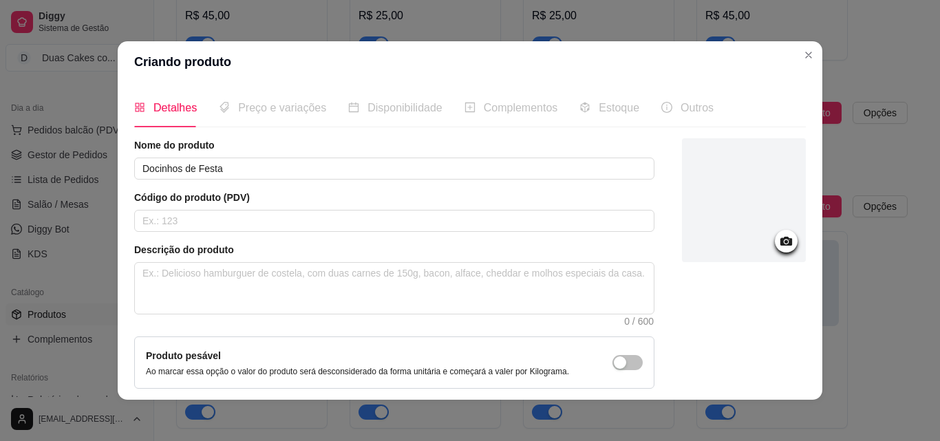
click at [780, 245] on icon at bounding box center [786, 241] width 12 height 9
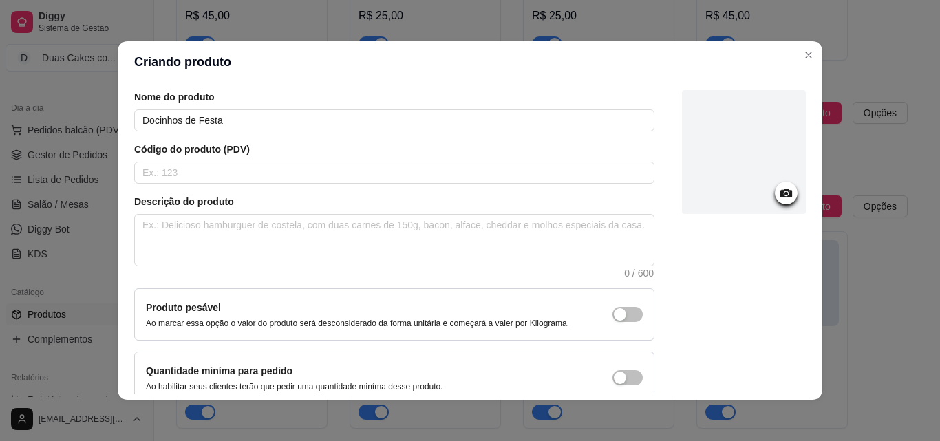
scroll to position [119, 0]
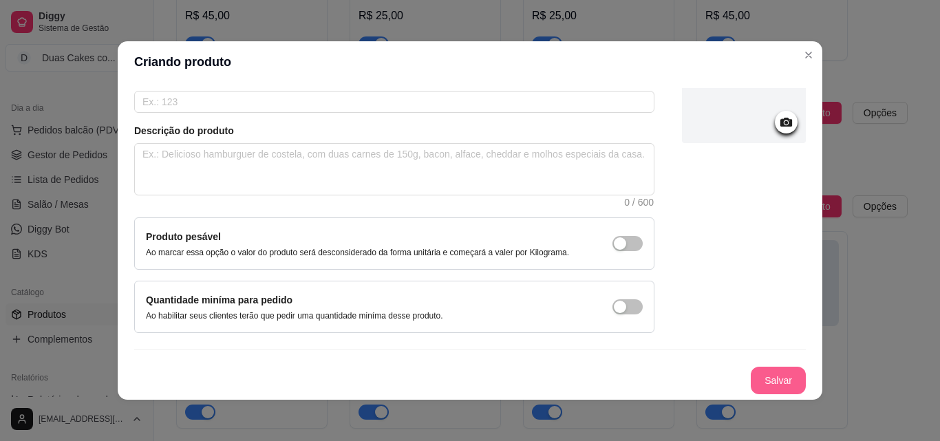
click at [761, 386] on button "Salvar" at bounding box center [777, 381] width 55 height 28
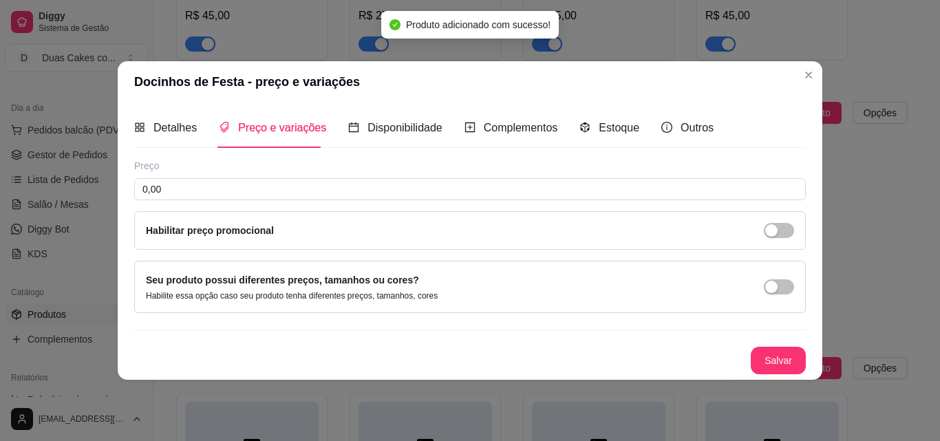
scroll to position [0, 0]
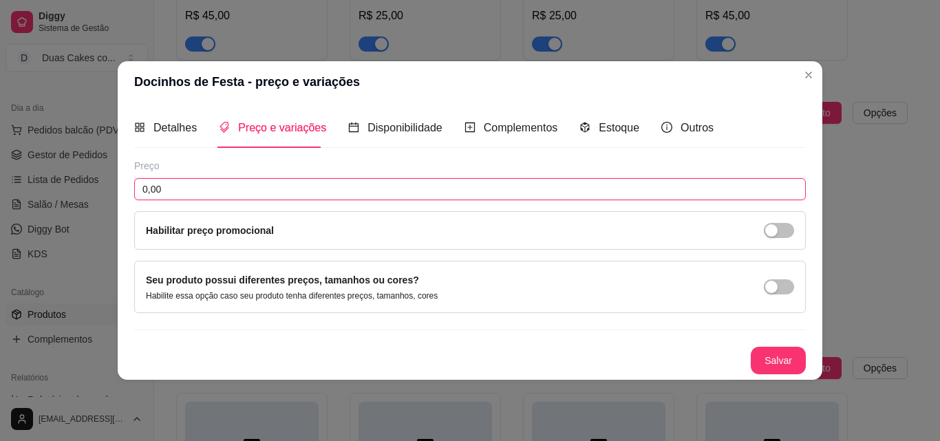
click at [263, 184] on input "0,00" at bounding box center [469, 189] width 671 height 22
type input "2,00"
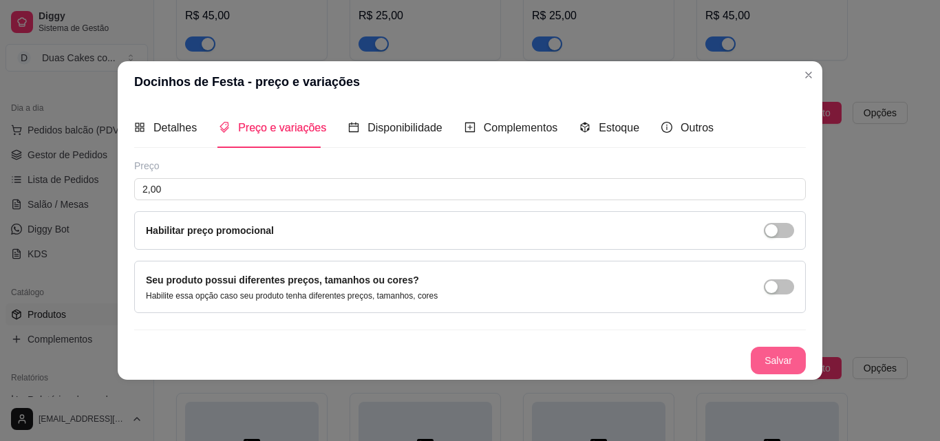
click at [777, 363] on button "Salvar" at bounding box center [777, 361] width 55 height 28
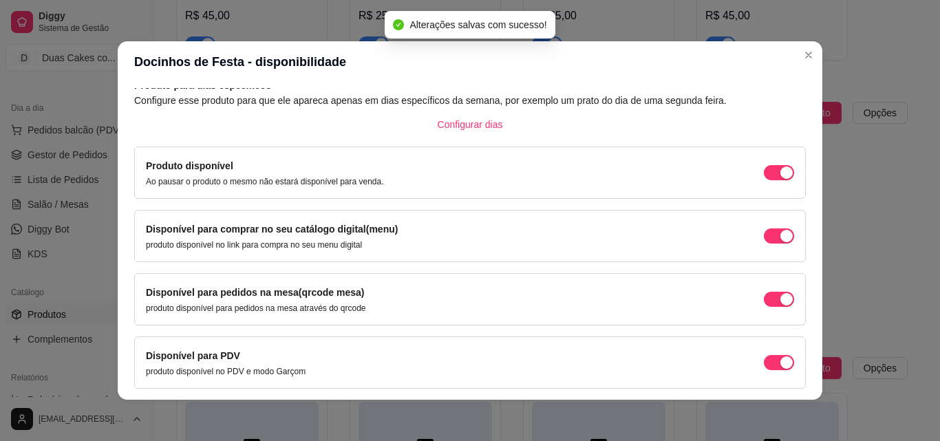
scroll to position [125, 0]
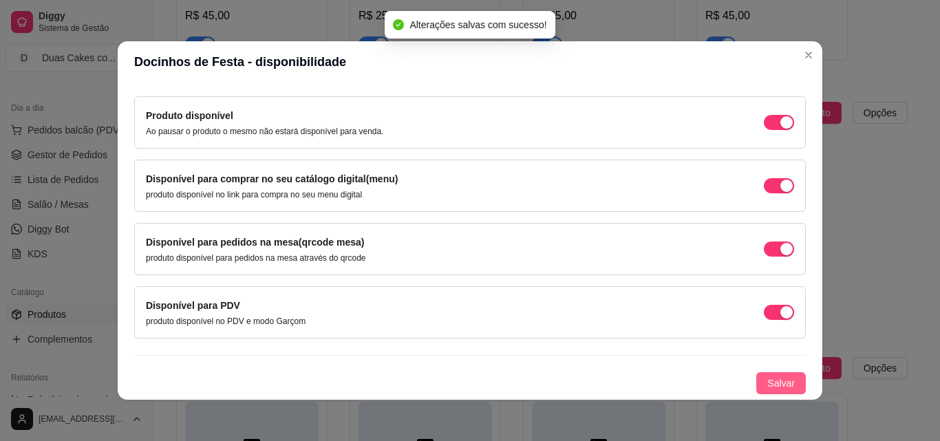
click at [771, 382] on span "Salvar" at bounding box center [781, 383] width 28 height 15
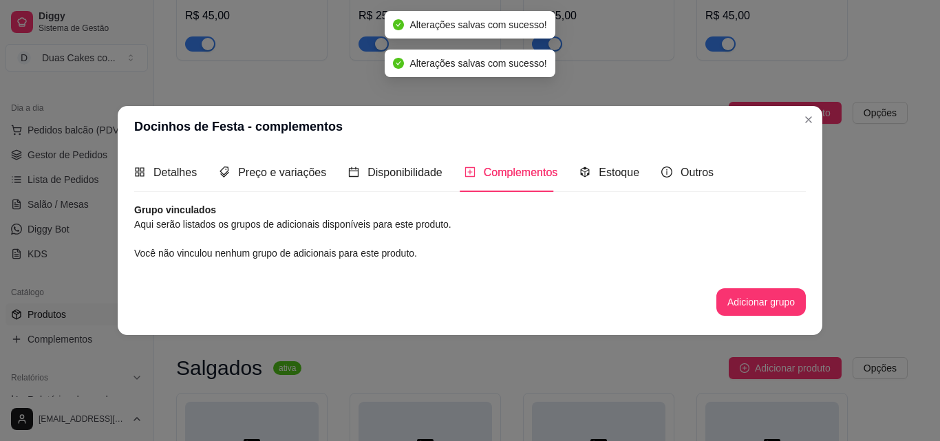
scroll to position [0, 0]
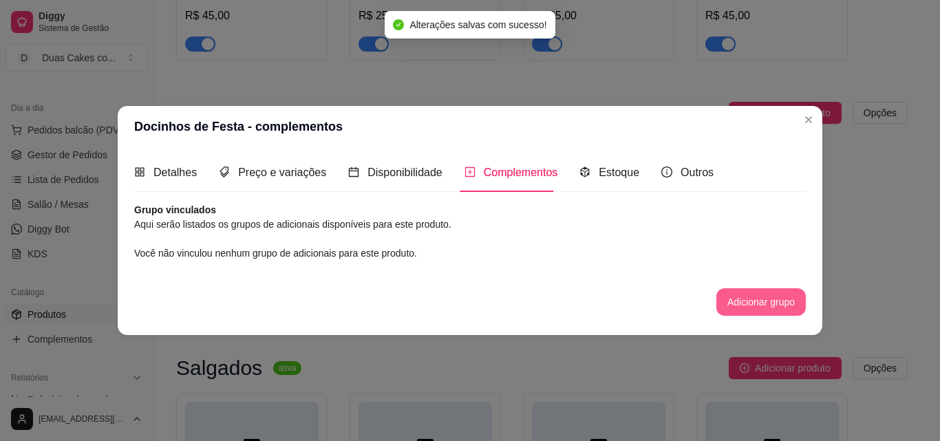
click at [737, 303] on button "Adicionar grupo" at bounding box center [760, 302] width 89 height 28
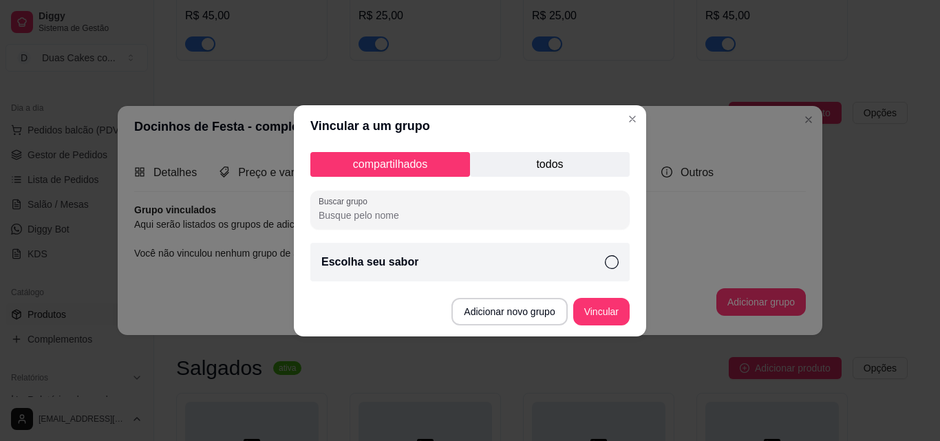
click at [510, 267] on div "Escolha seu sabor" at bounding box center [469, 262] width 319 height 39
click at [537, 309] on button "Adicionar novo grupo" at bounding box center [509, 312] width 116 height 28
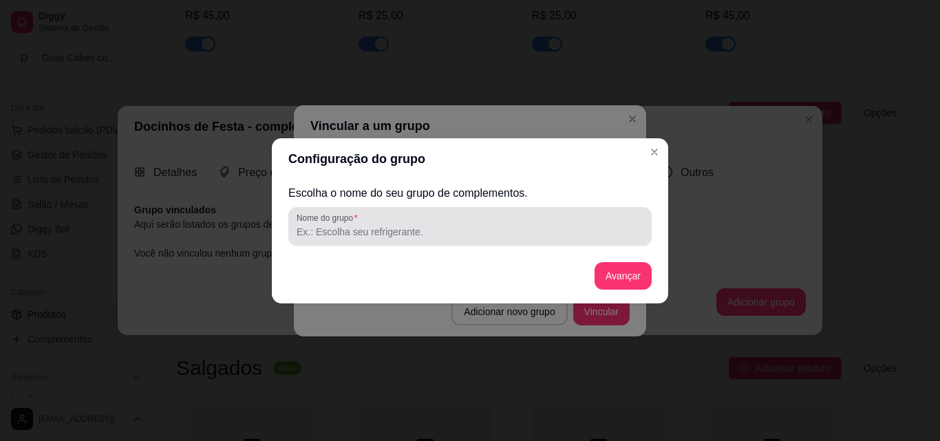
click at [429, 225] on input "Nome do grupo" at bounding box center [469, 232] width 347 height 14
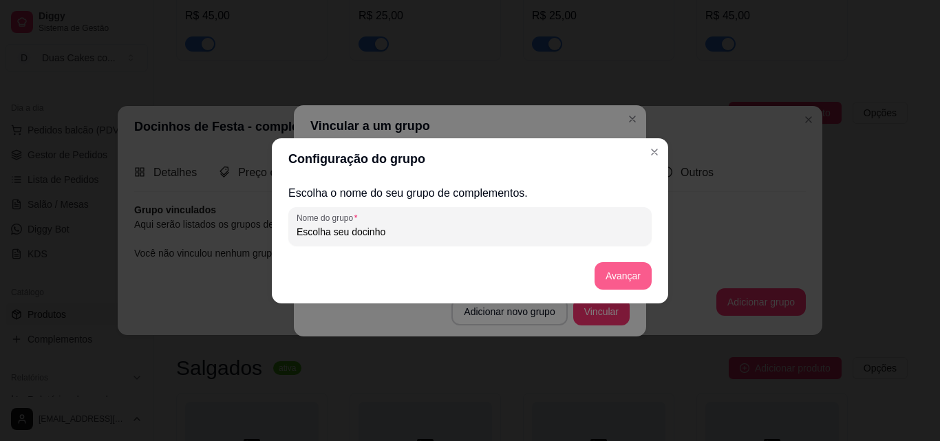
type input "Escolha seu docinho"
click at [645, 278] on button "Avançar" at bounding box center [623, 275] width 56 height 27
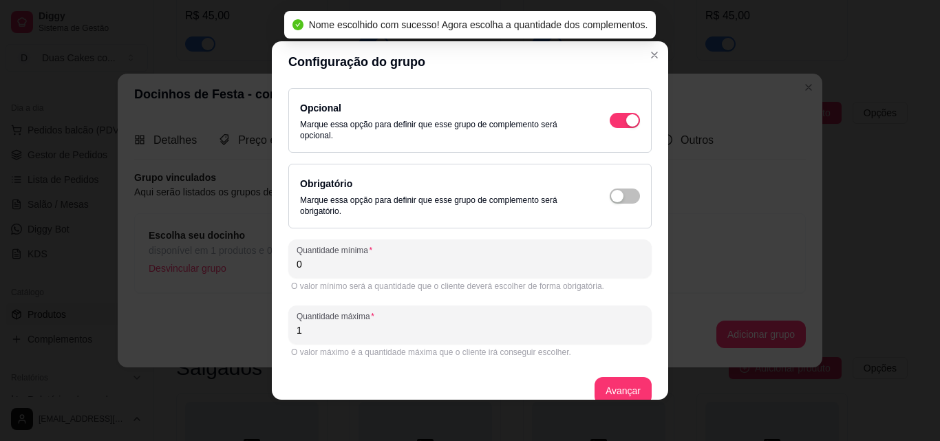
click at [581, 210] on div "Obrigatório Marque essa opção para definir que esse grupo de complemento será o…" at bounding box center [470, 195] width 340 height 41
click at [626, 127] on div "button" at bounding box center [632, 120] width 12 height 12
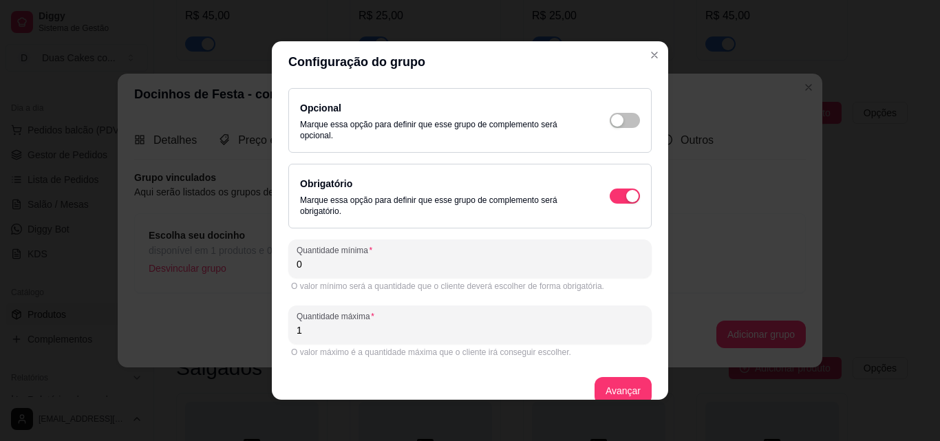
click at [499, 265] on input "0" at bounding box center [469, 264] width 347 height 14
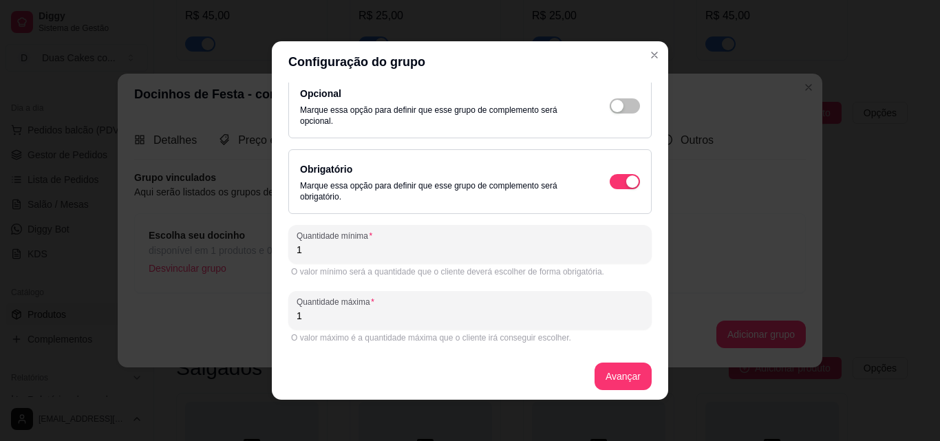
scroll to position [19, 0]
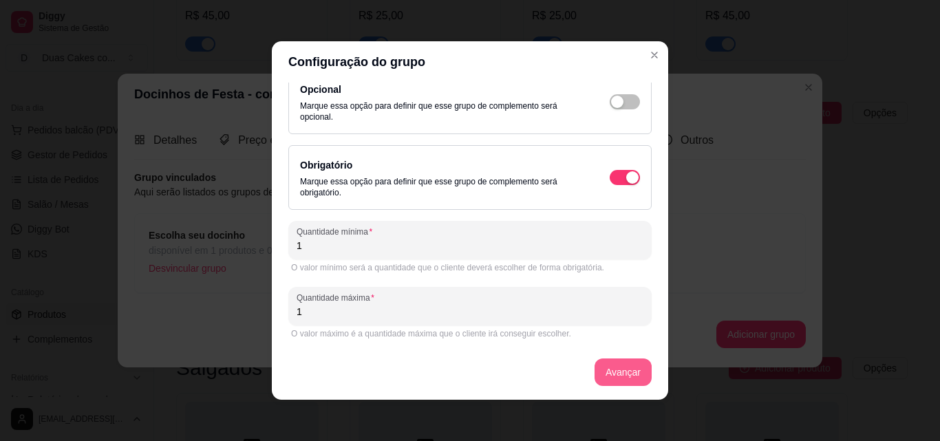
type input "1"
click at [598, 371] on button "Avançar" at bounding box center [623, 372] width 56 height 27
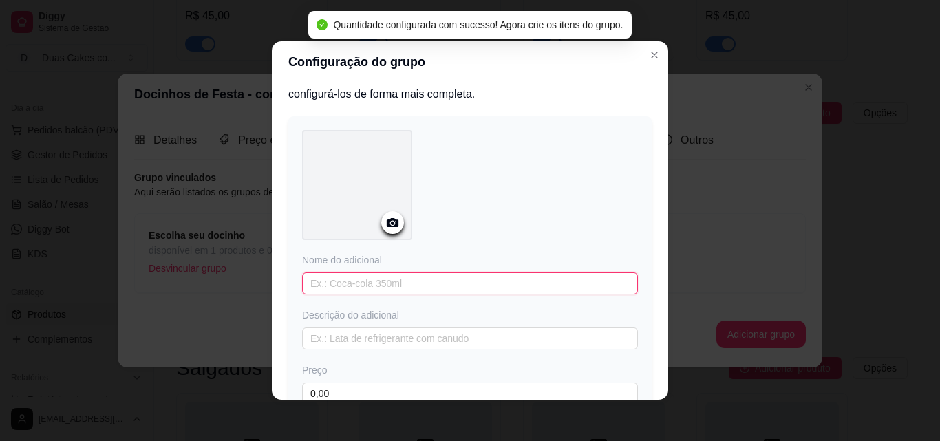
click at [423, 283] on input "text" at bounding box center [470, 283] width 336 height 22
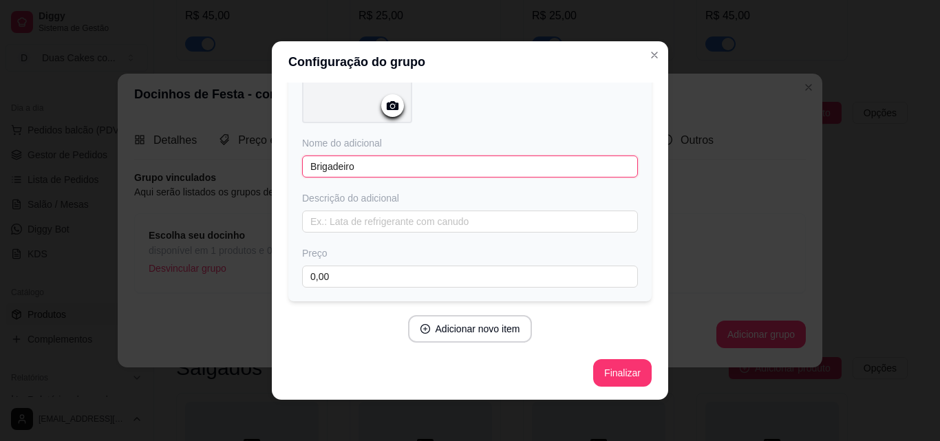
scroll to position [67, 0]
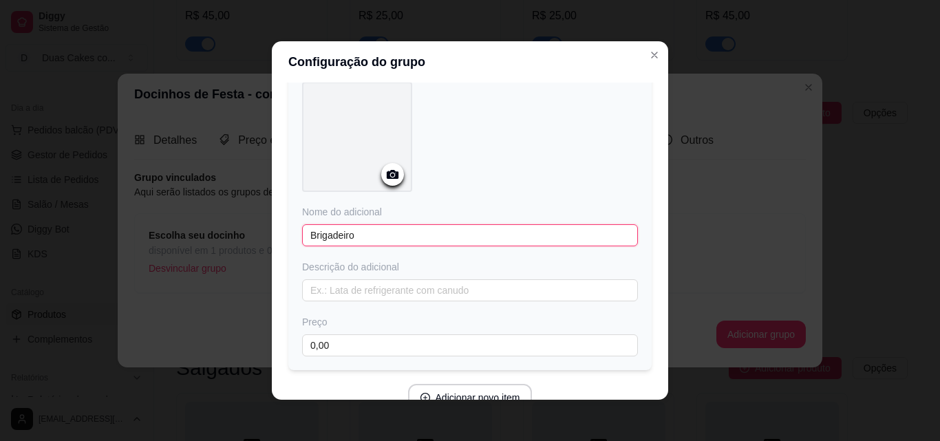
type input "Brigadeiro"
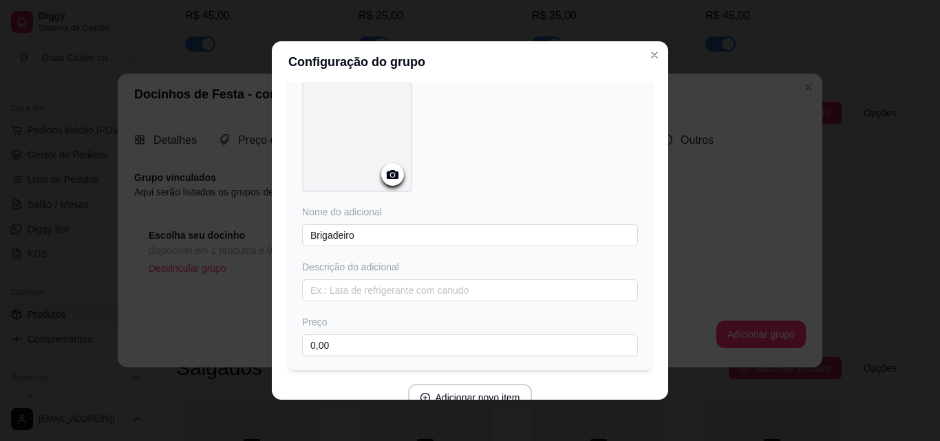
click at [383, 356] on div "Nome do adicional Brigadeiro Descrição do adicional Preço 0,00" at bounding box center [469, 219] width 363 height 302
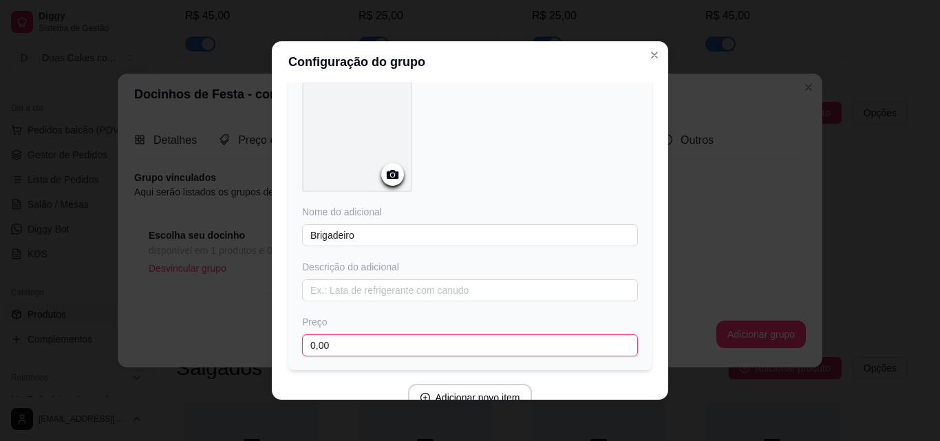
click at [388, 348] on input "0,00" at bounding box center [470, 345] width 336 height 22
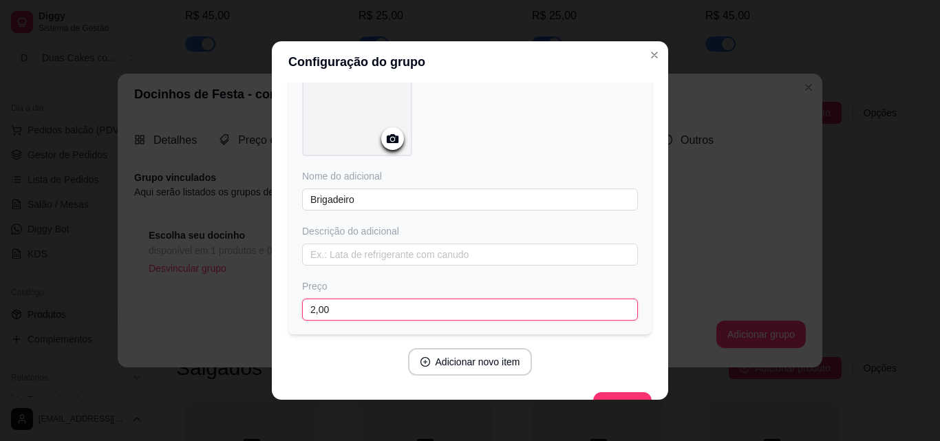
scroll to position [136, 0]
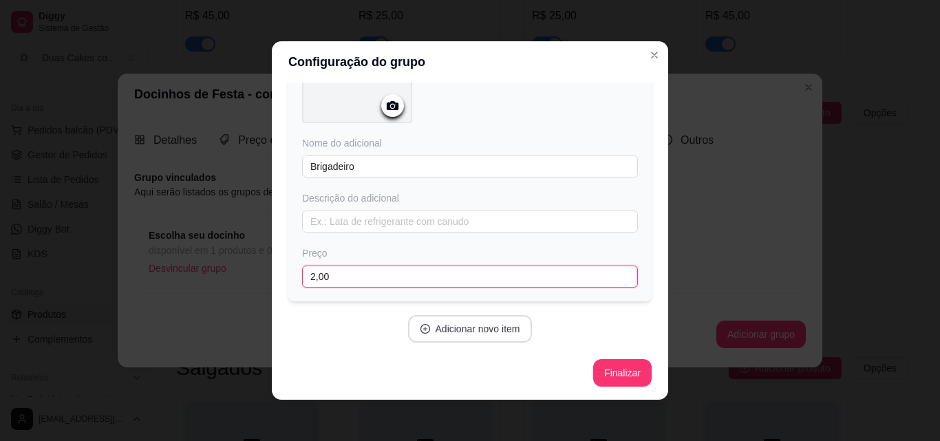
type input "2,00"
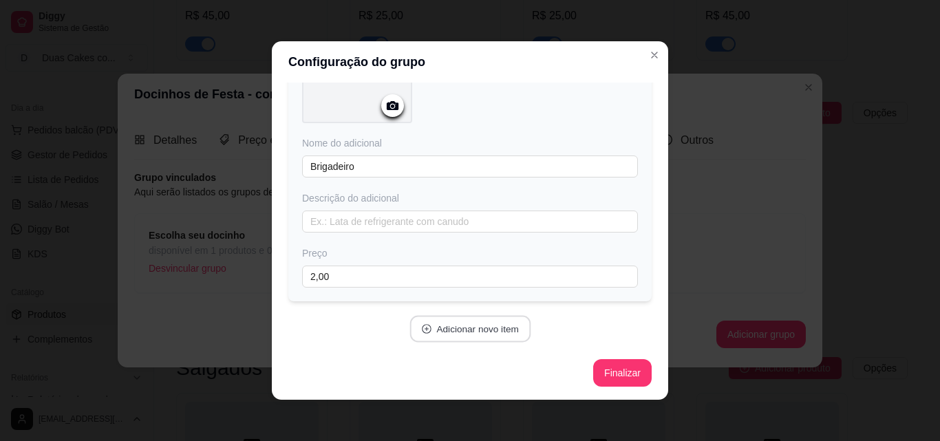
click at [439, 323] on button "Adicionar novo item" at bounding box center [469, 329] width 121 height 27
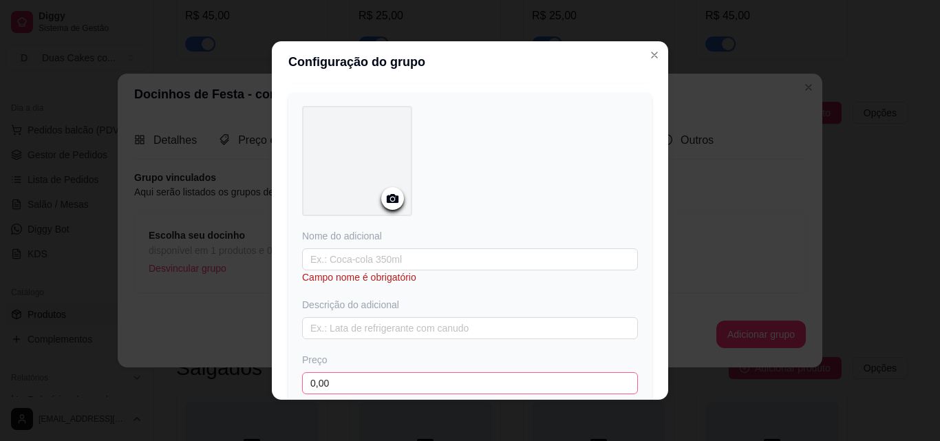
scroll to position [479, 0]
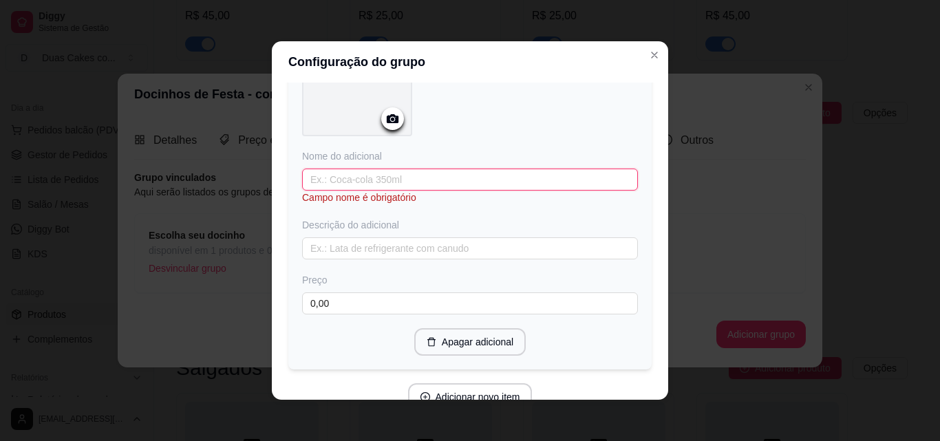
click at [329, 177] on input "text" at bounding box center [470, 180] width 336 height 22
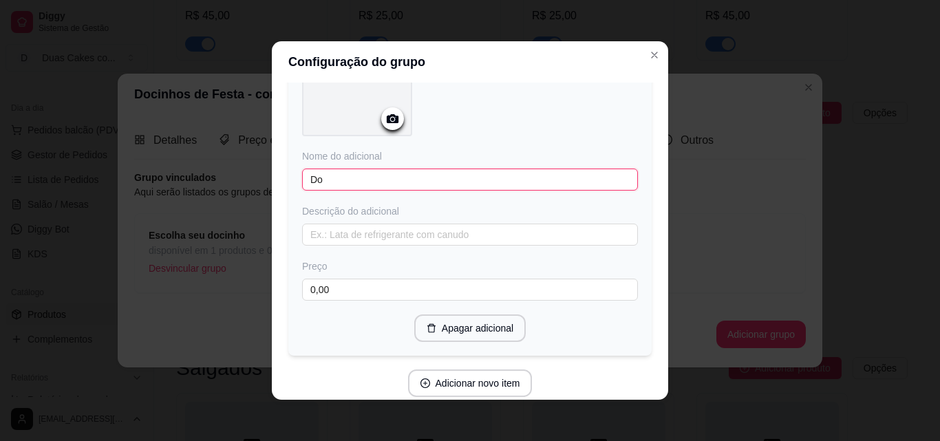
type input "D"
type input "Casadinho"
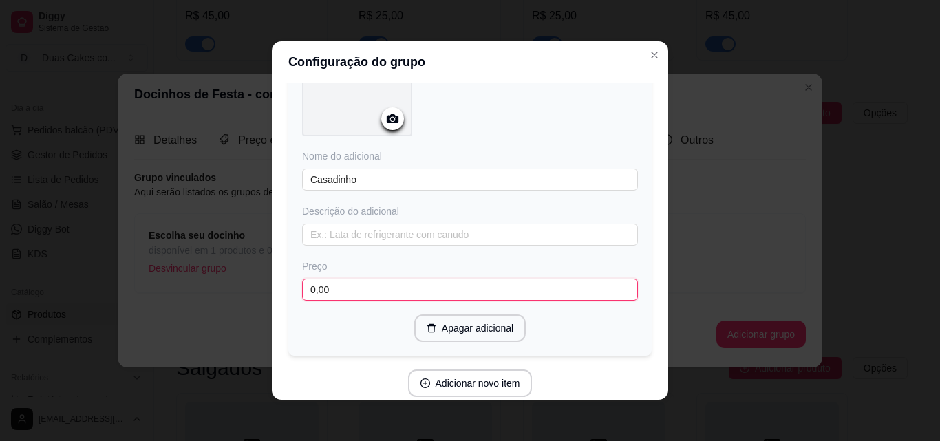
drag, startPoint x: 336, startPoint y: 292, endPoint x: 268, endPoint y: 281, distance: 69.0
click at [272, 281] on div "Adicione os itens que irão compor este grupo, depois você poderá configurá-los …" at bounding box center [470, 241] width 396 height 317
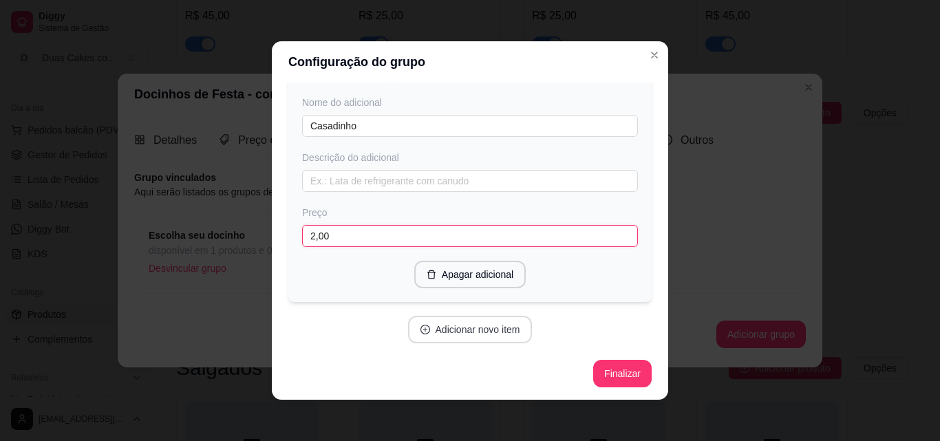
type input "2,00"
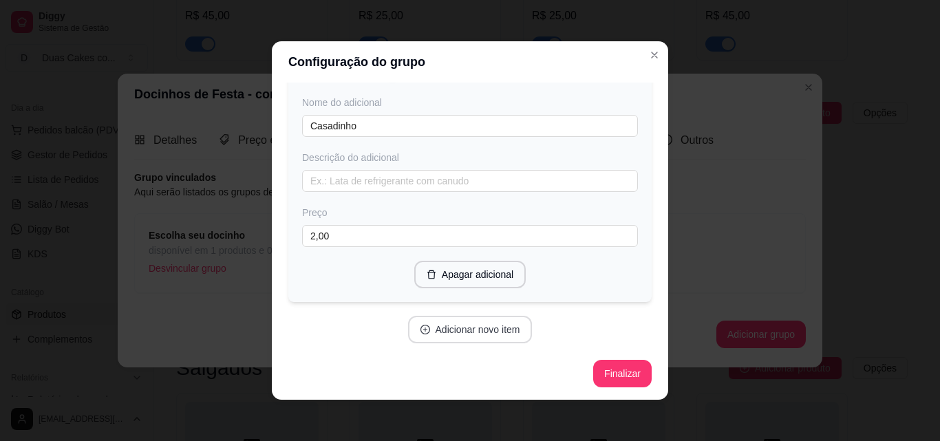
click at [440, 327] on button "Adicionar novo item" at bounding box center [470, 330] width 125 height 28
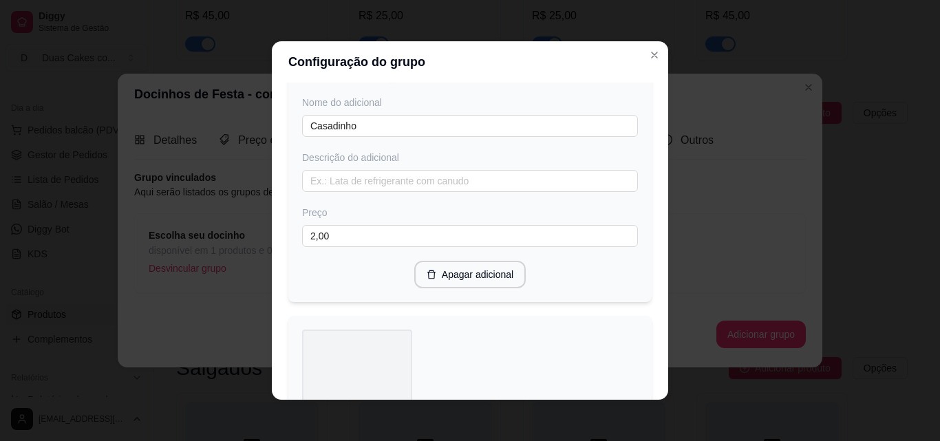
scroll to position [739, 0]
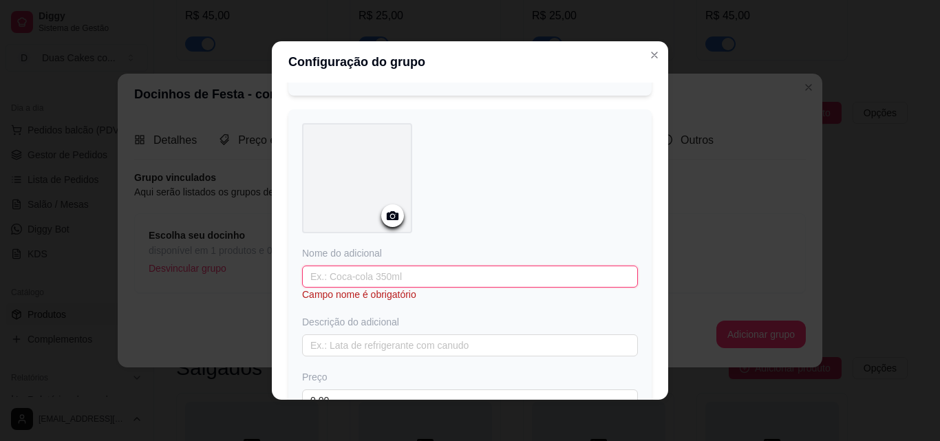
click at [368, 285] on input "text" at bounding box center [470, 277] width 336 height 22
drag, startPoint x: 357, startPoint y: 280, endPoint x: 261, endPoint y: 275, distance: 96.4
click at [261, 275] on div "Configuração do grupo Adicione os itens que irão compor este grupo, depois você…" at bounding box center [470, 220] width 940 height 441
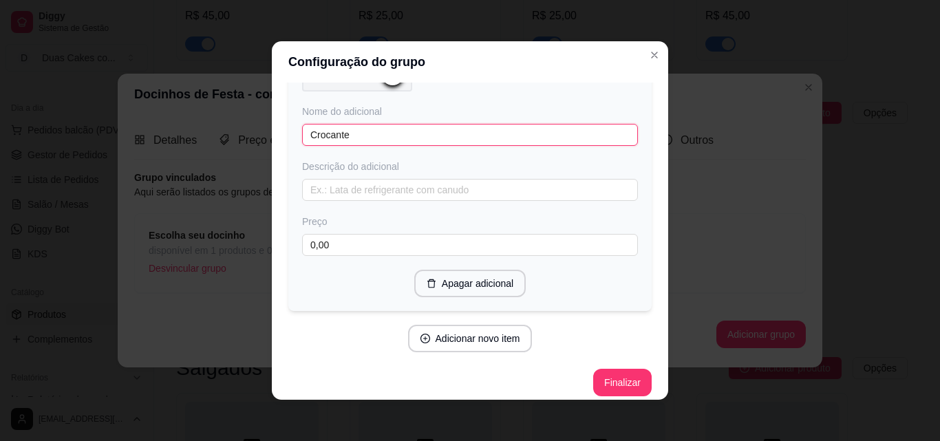
scroll to position [889, 0]
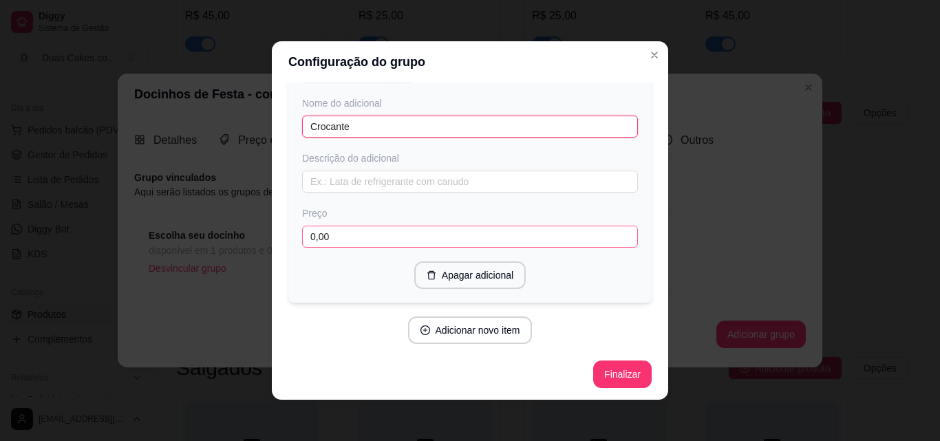
type input "Crocante"
drag, startPoint x: 325, startPoint y: 231, endPoint x: 274, endPoint y: 227, distance: 51.1
click at [274, 227] on div "Adicione os itens que irão compor este grupo, depois você poderá configurá-los …" at bounding box center [470, 241] width 396 height 317
type input "2,00"
click at [422, 327] on icon "plus-circle" at bounding box center [427, 330] width 10 height 10
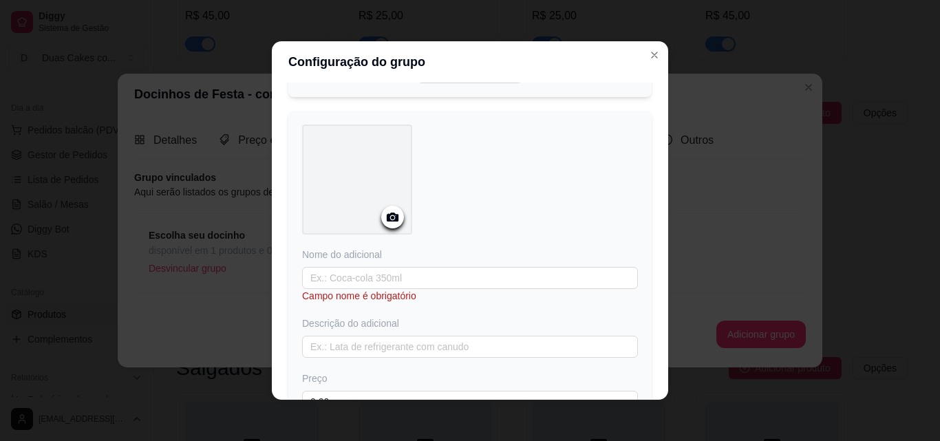
scroll to position [1096, 0]
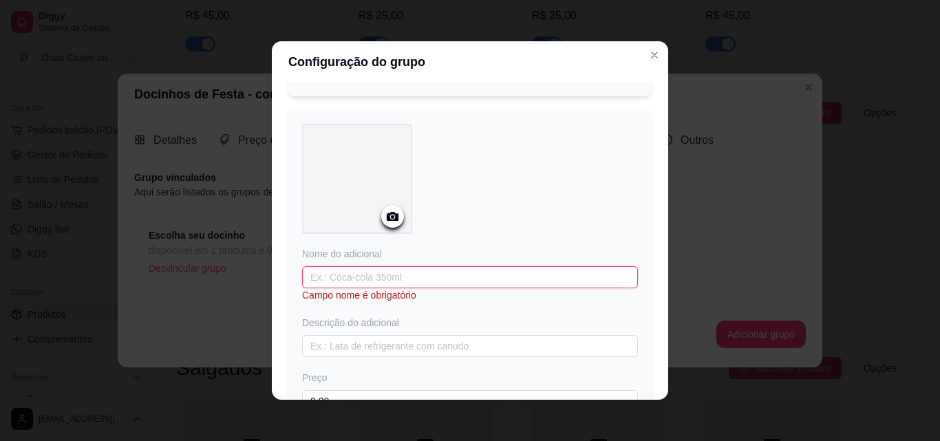
click at [366, 278] on input "text" at bounding box center [470, 277] width 336 height 22
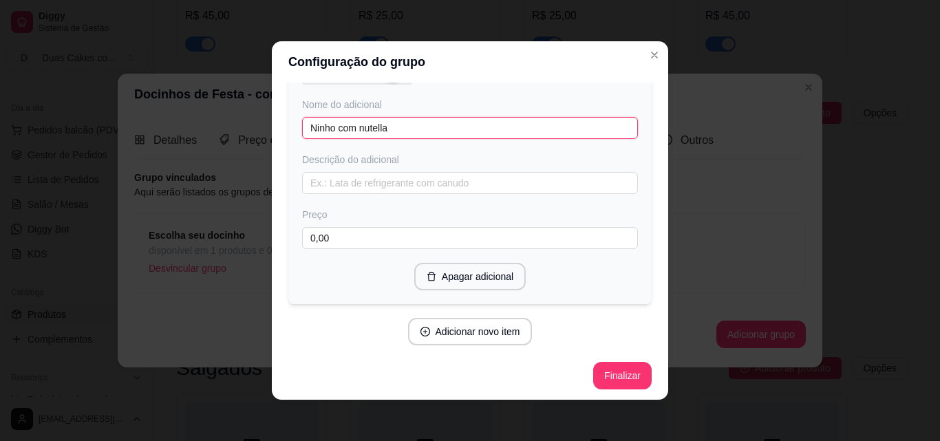
scroll to position [1246, 0]
type input "Ninho com nutella"
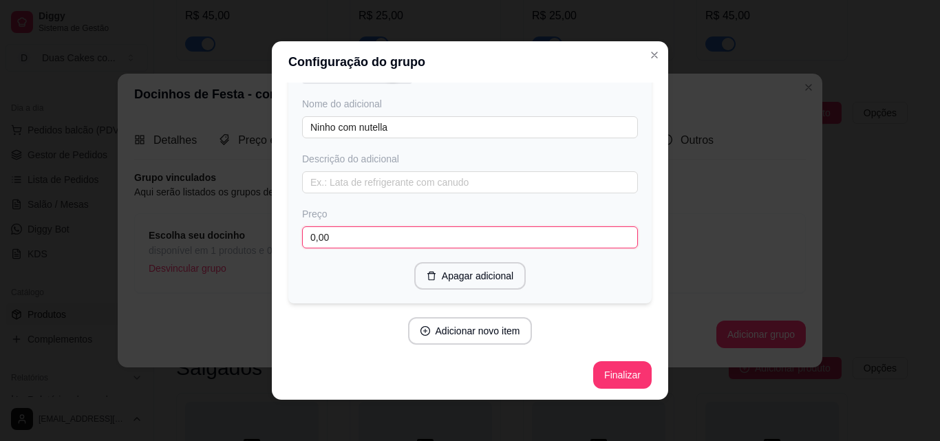
drag, startPoint x: 340, startPoint y: 234, endPoint x: 226, endPoint y: 226, distance: 114.5
click at [226, 226] on div "Configuração do grupo Adicione os itens que irão compor este grupo, depois você…" at bounding box center [470, 220] width 940 height 441
type input "2,00"
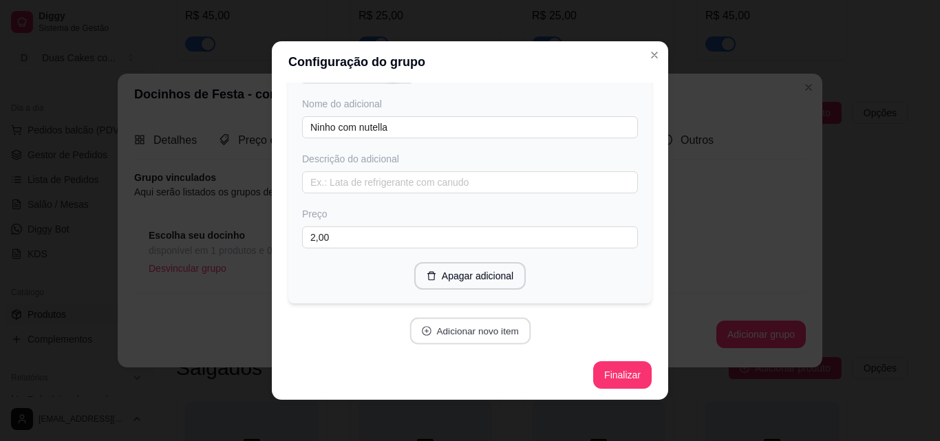
click at [424, 321] on button "Adicionar novo item" at bounding box center [469, 331] width 121 height 27
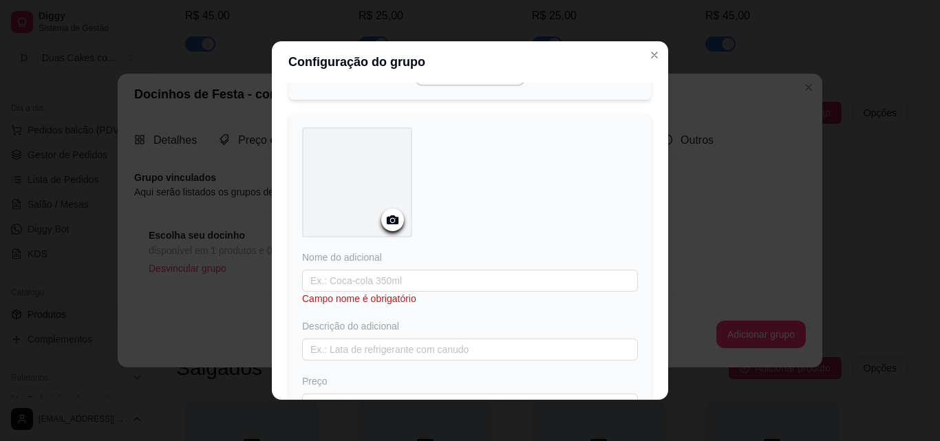
scroll to position [1452, 0]
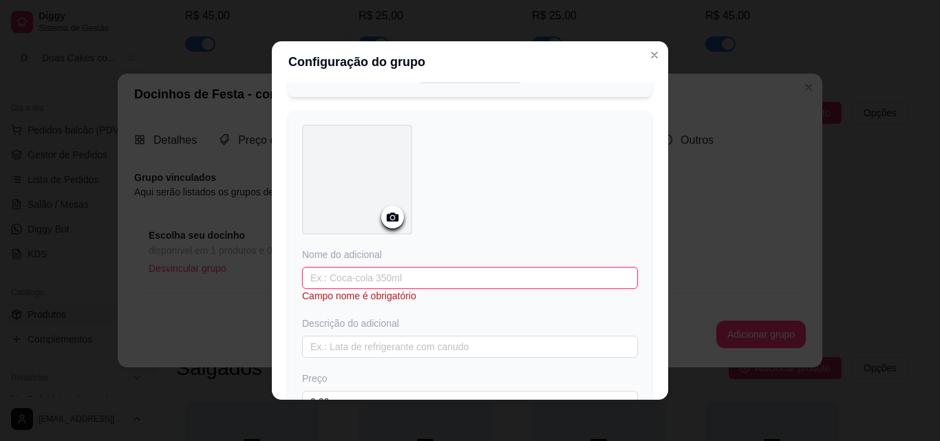
click at [346, 271] on input "text" at bounding box center [470, 278] width 336 height 22
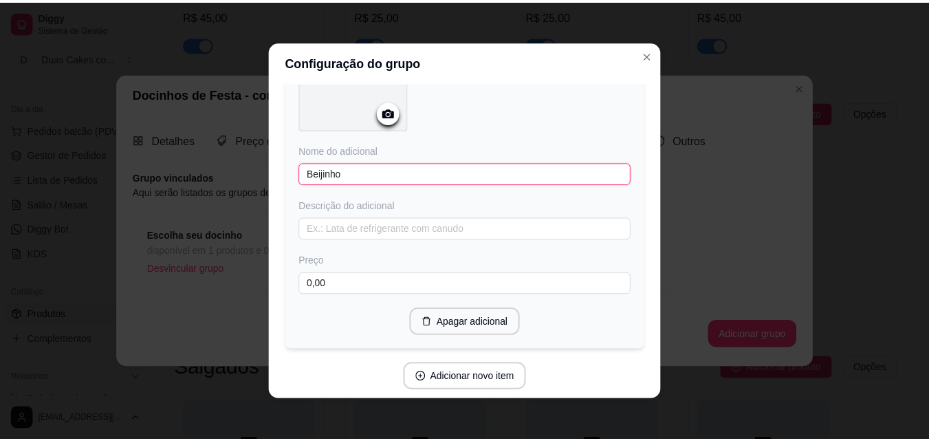
scroll to position [1590, 0]
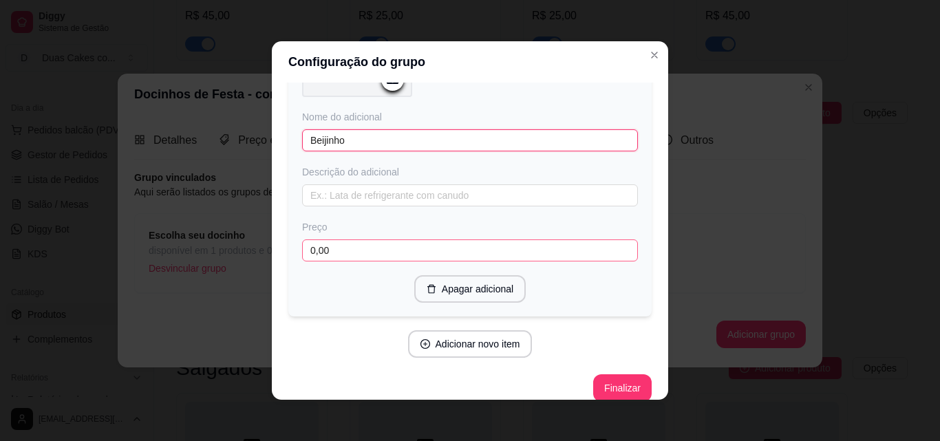
type input "Beijinho"
drag, startPoint x: 325, startPoint y: 251, endPoint x: 291, endPoint y: 255, distance: 34.0
click at [291, 255] on div "Nome do adicional Beijinho Descrição do adicional Preço 0,00 Apagar adicional" at bounding box center [469, 144] width 363 height 343
type input "2,00"
click at [601, 382] on button "Finalizar" at bounding box center [622, 388] width 56 height 27
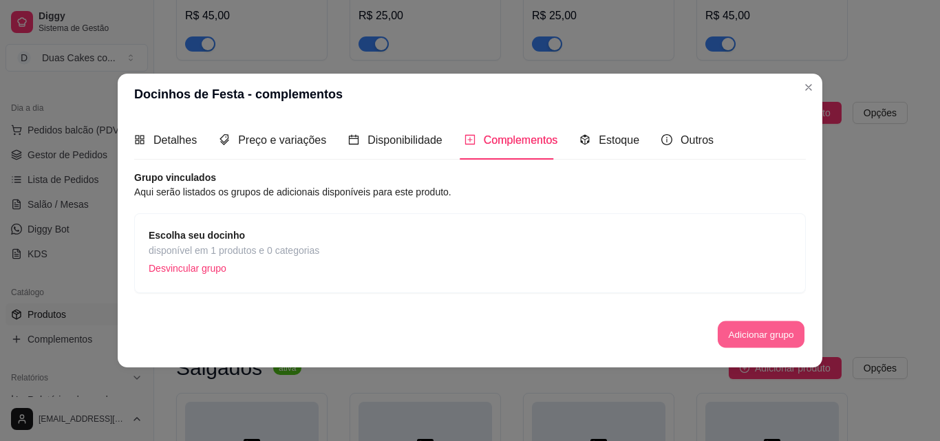
click at [766, 326] on button "Adicionar grupo" at bounding box center [760, 334] width 87 height 27
click at [608, 134] on span "Estoque" at bounding box center [618, 140] width 41 height 12
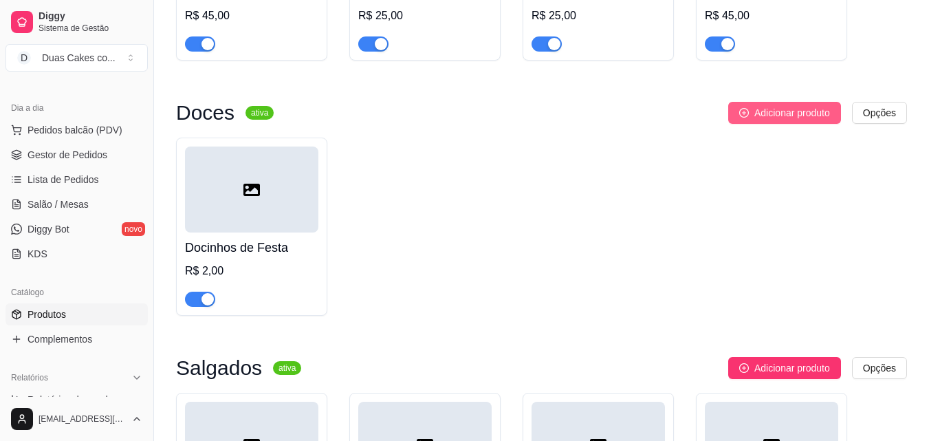
click at [764, 120] on span "Adicionar produto" at bounding box center [793, 112] width 76 height 15
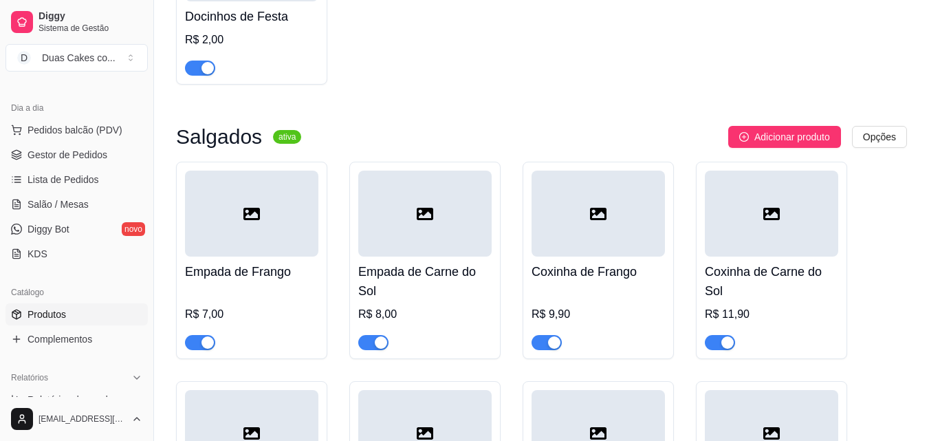
scroll to position [0, 0]
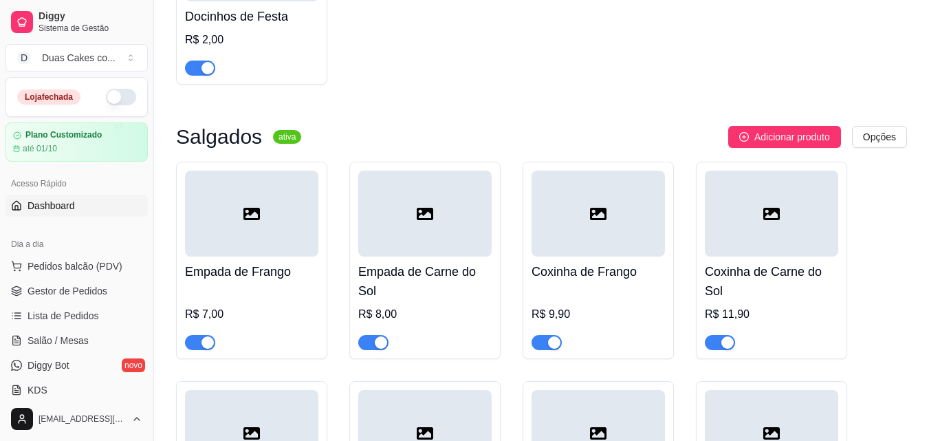
click at [59, 201] on span "Dashboard" at bounding box center [51, 206] width 47 height 14
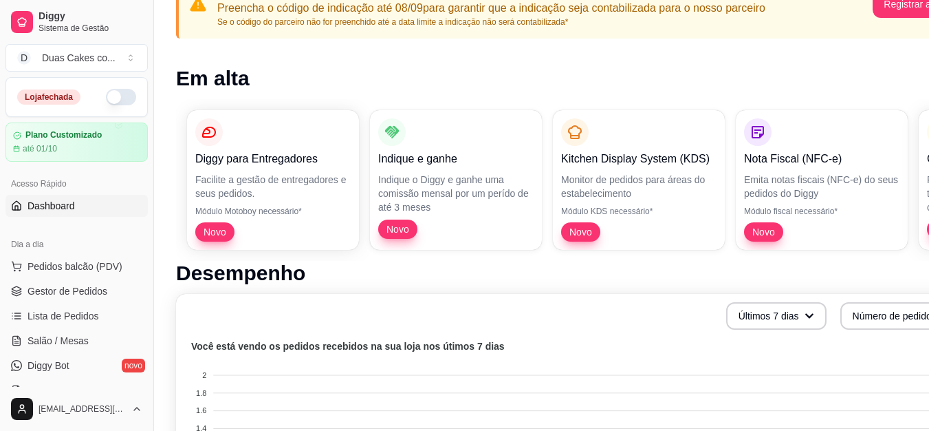
scroll to position [138, 0]
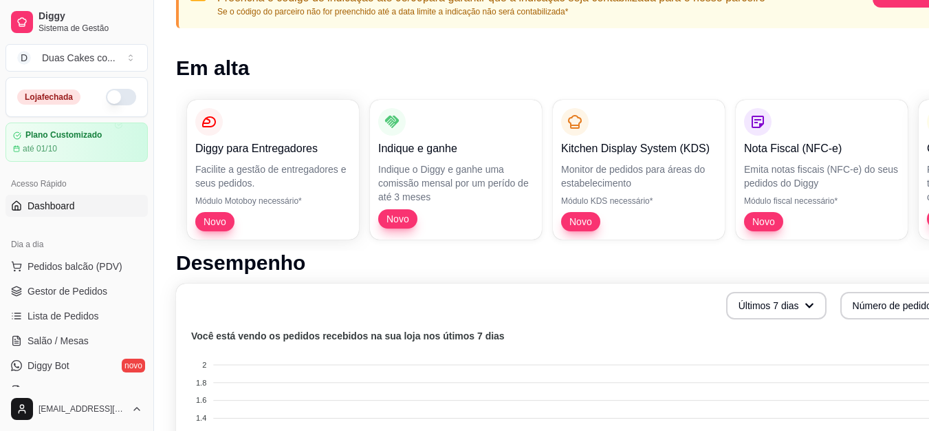
click at [861, 210] on div "Nota Fiscal (NFC-e) Emita notas fiscais (NFC-e) do seus pedidos do [PERSON_NAME…" at bounding box center [821, 169] width 155 height 123
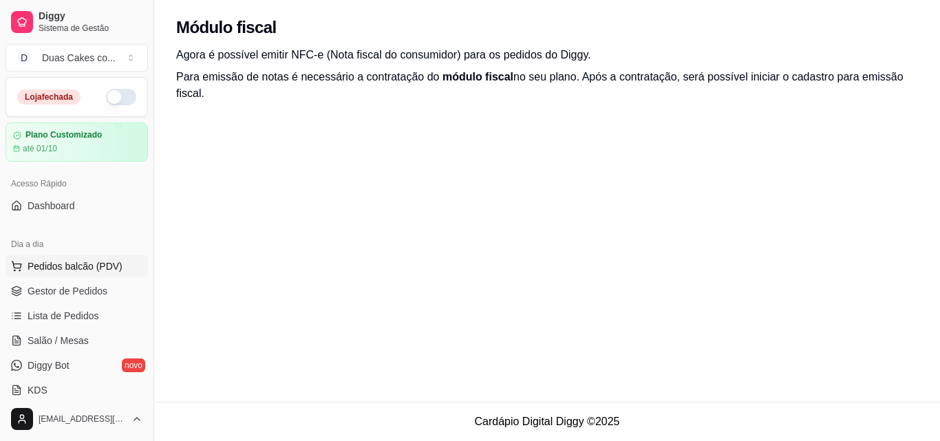
click at [55, 267] on span "Pedidos balcão (PDV)" at bounding box center [75, 266] width 95 height 14
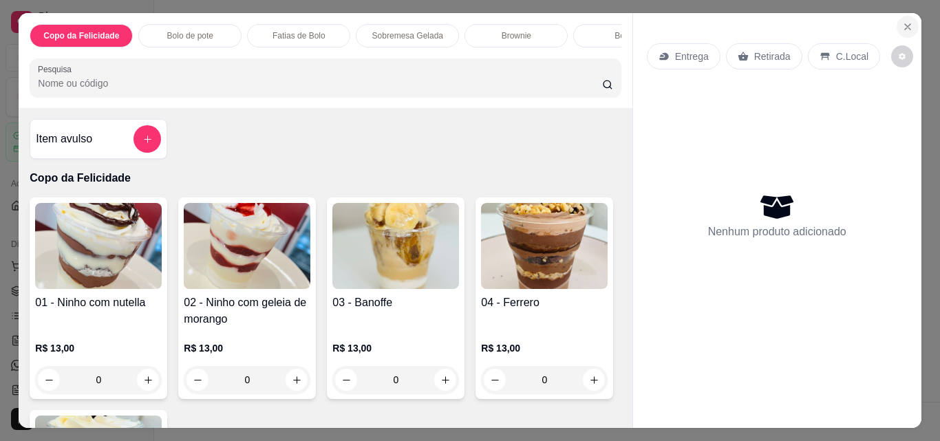
click at [903, 21] on icon "Close" at bounding box center [907, 26] width 11 height 11
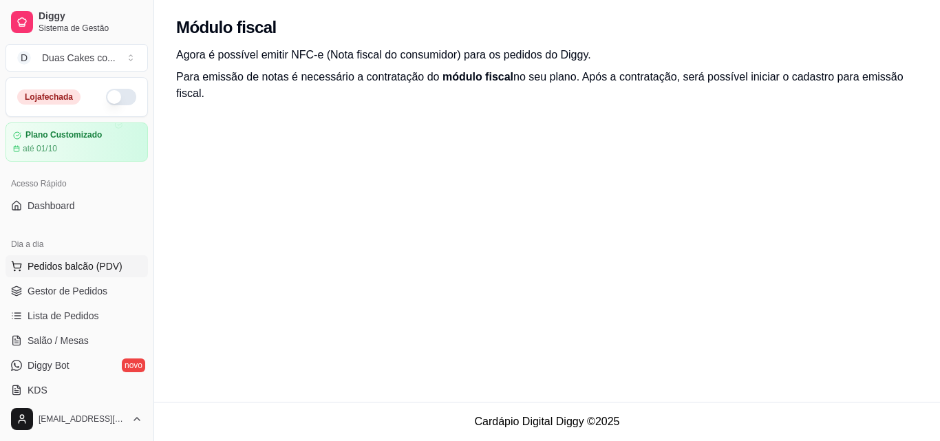
click at [76, 270] on span "Pedidos balcão (PDV)" at bounding box center [75, 266] width 95 height 14
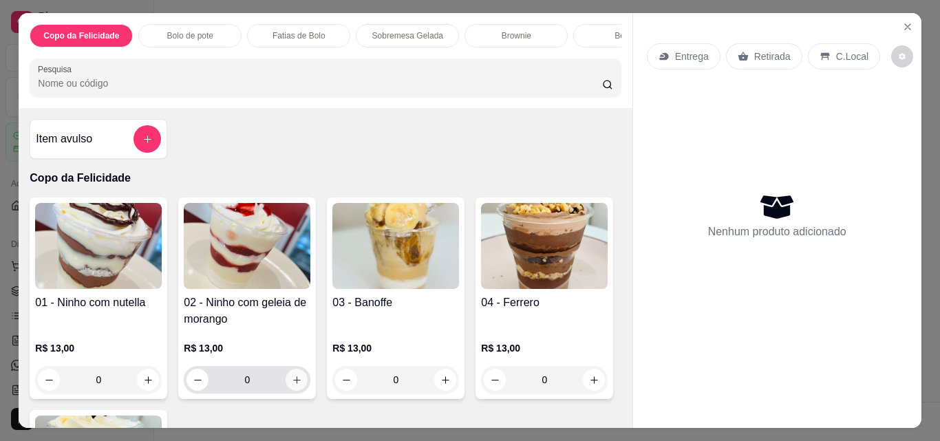
click at [296, 383] on icon "increase-product-quantity" at bounding box center [297, 380] width 10 height 10
type input "1"
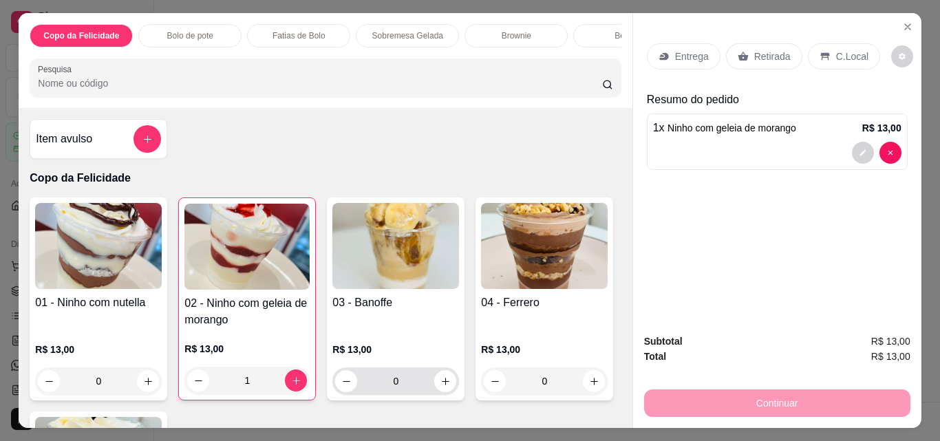
click at [442, 385] on icon "increase-product-quantity" at bounding box center [446, 382] width 8 height 8
type input "1"
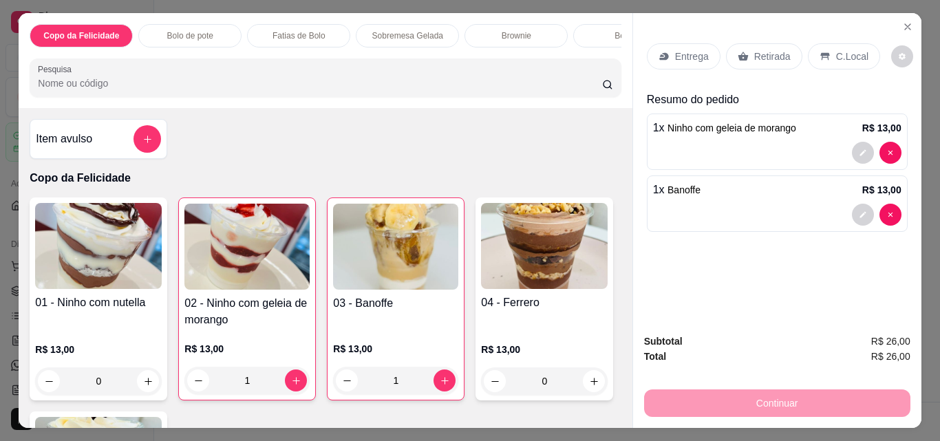
click at [819, 51] on icon at bounding box center [824, 56] width 11 height 11
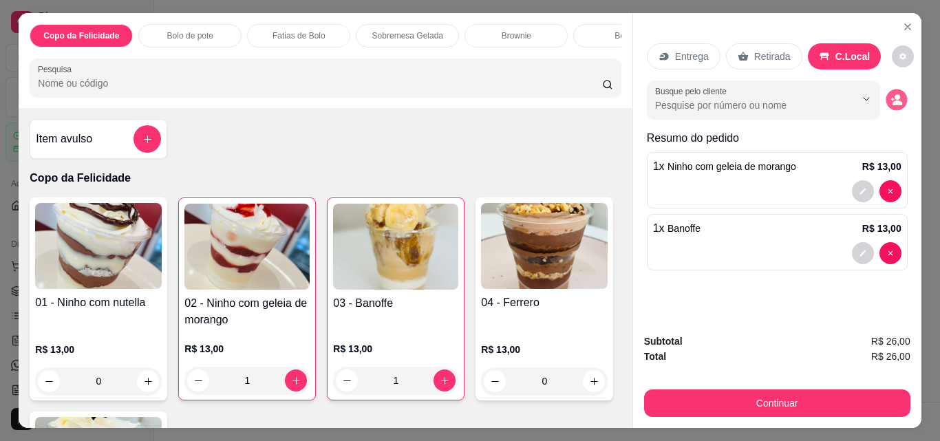
click at [888, 101] on button "decrease-product-quantity" at bounding box center [895, 99] width 21 height 21
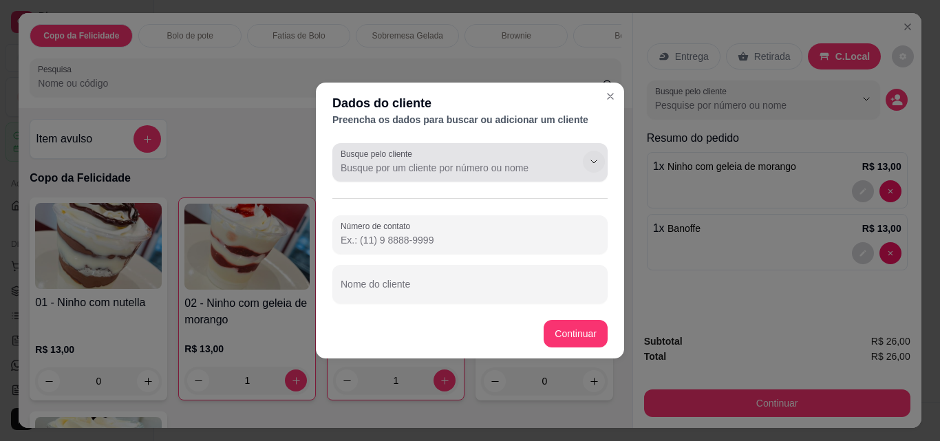
click at [595, 173] on div at bounding box center [583, 162] width 44 height 26
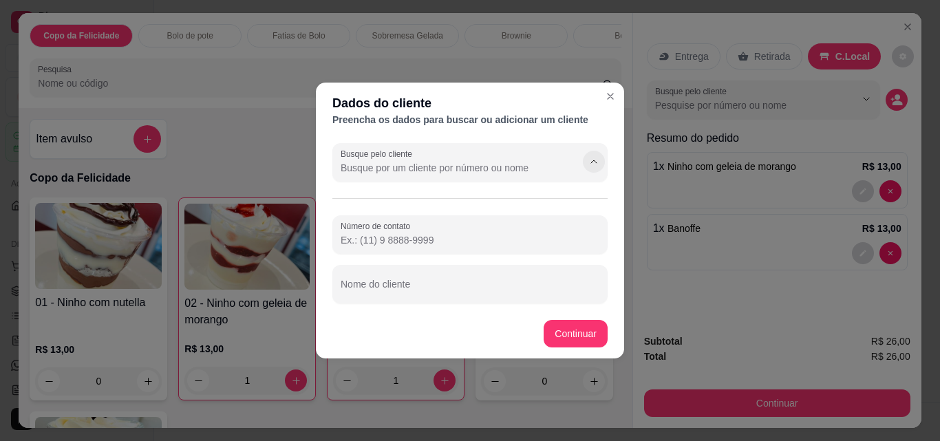
click at [591, 166] on icon "Show suggestions" at bounding box center [593, 161] width 11 height 11
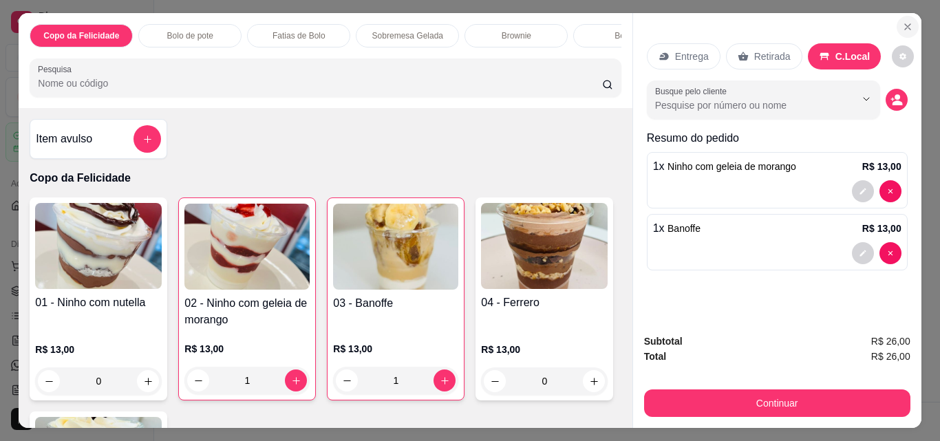
click at [896, 18] on button "Close" at bounding box center [907, 27] width 22 height 22
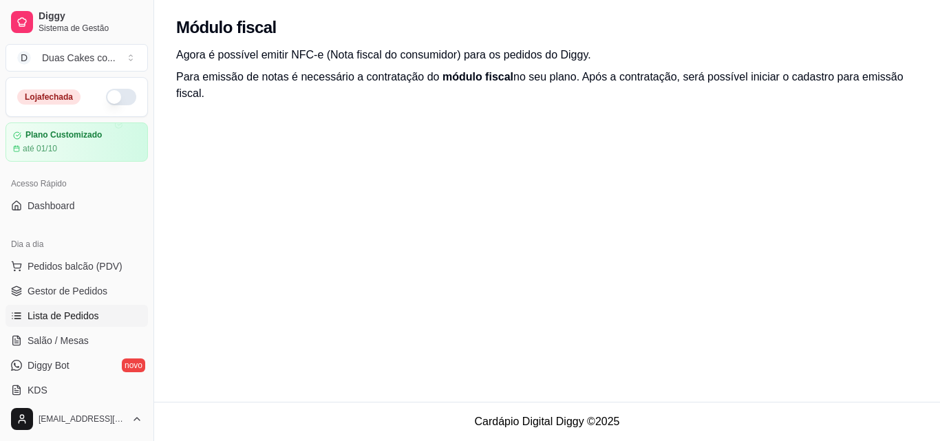
click at [66, 325] on link "Lista de Pedidos" at bounding box center [77, 316] width 142 height 22
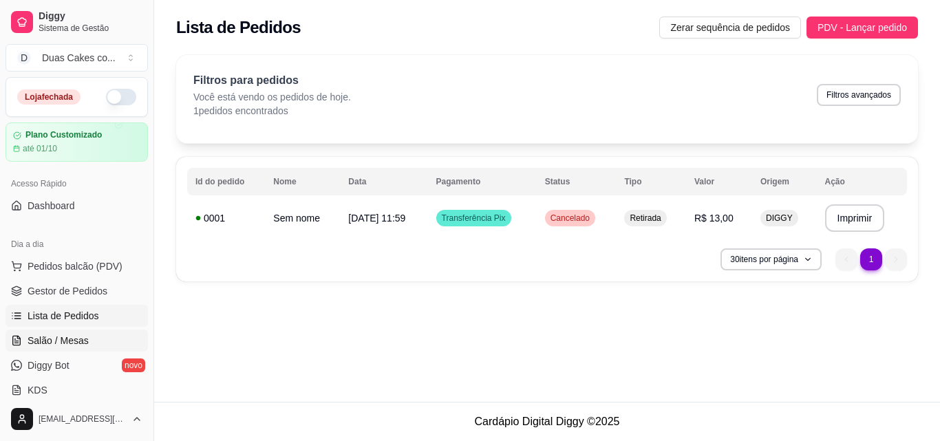
click at [67, 332] on link "Salão / Mesas" at bounding box center [77, 340] width 142 height 22
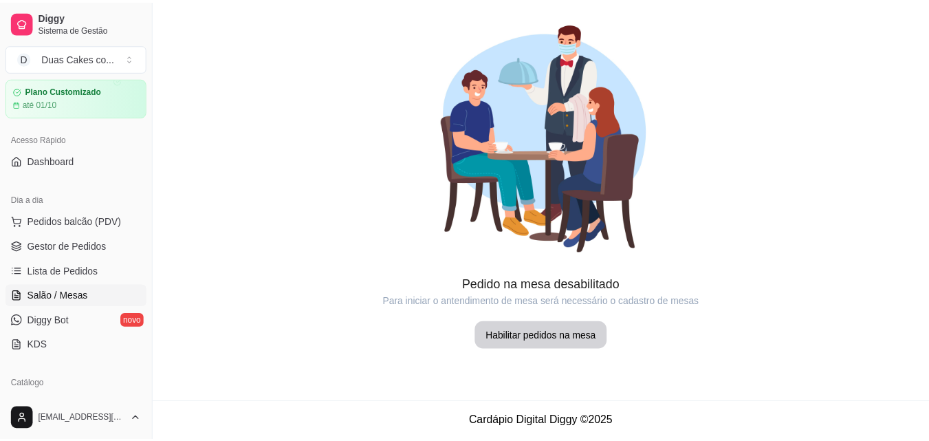
scroll to position [69, 0]
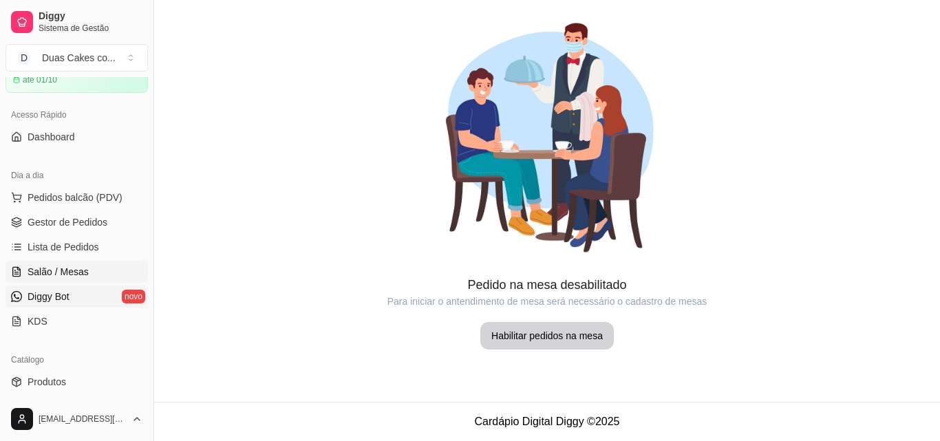
click at [46, 303] on span "Diggy Bot" at bounding box center [49, 297] width 42 height 14
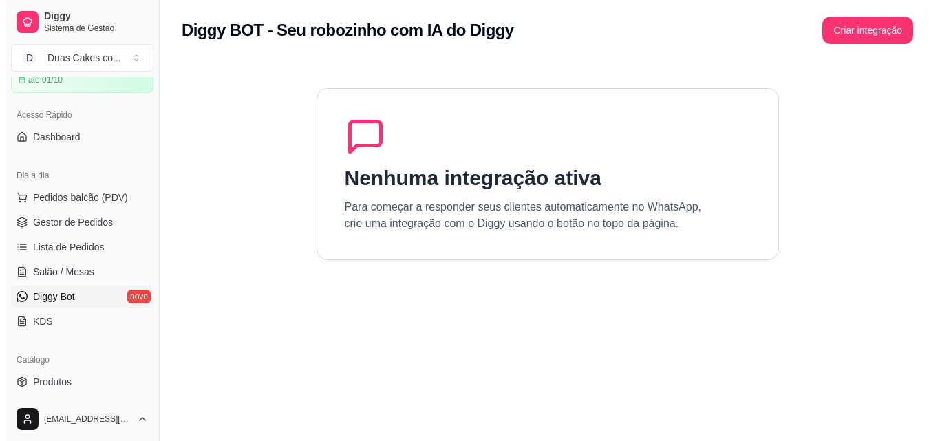
scroll to position [138, 0]
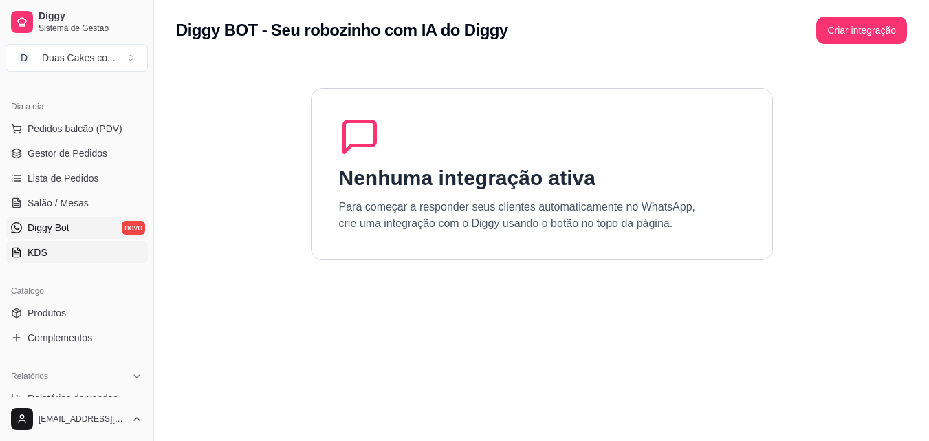
click at [25, 254] on link "KDS" at bounding box center [77, 252] width 142 height 22
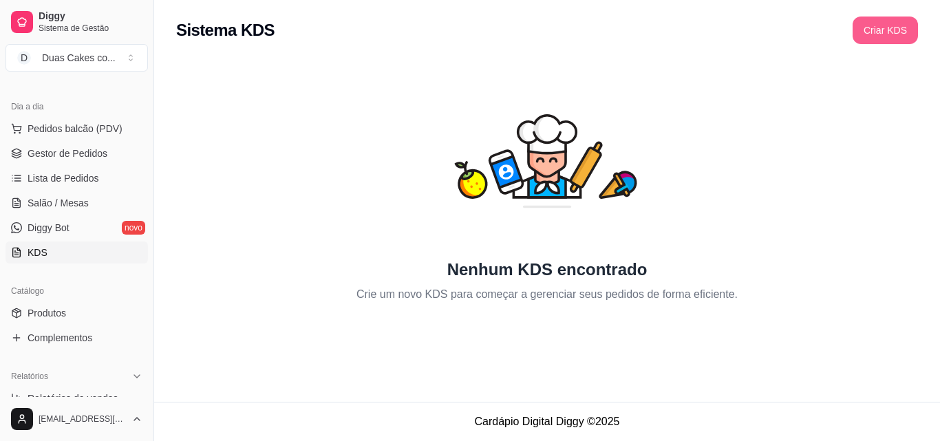
click at [883, 34] on button "Criar KDS" at bounding box center [884, 31] width 65 height 28
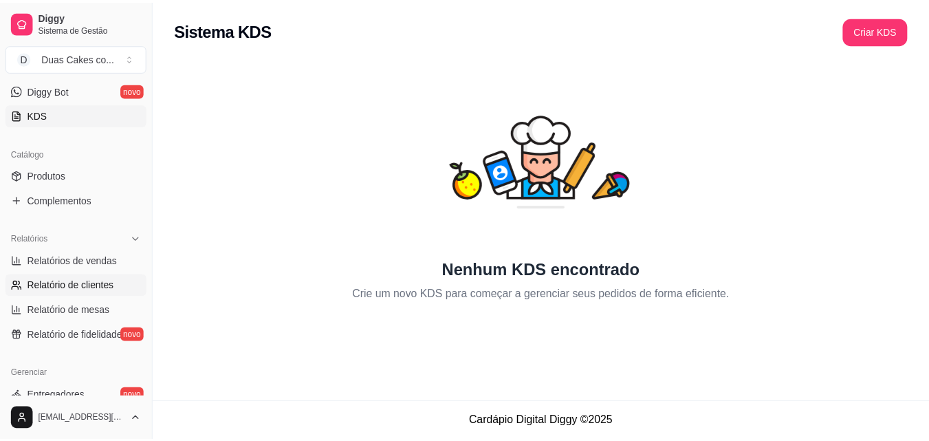
scroll to position [344, 0]
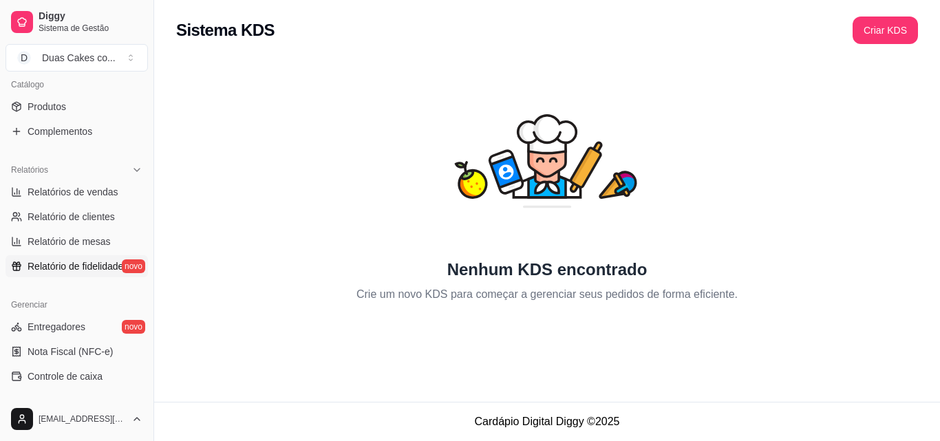
click at [98, 269] on span "Relatório de fidelidade" at bounding box center [76, 266] width 96 height 14
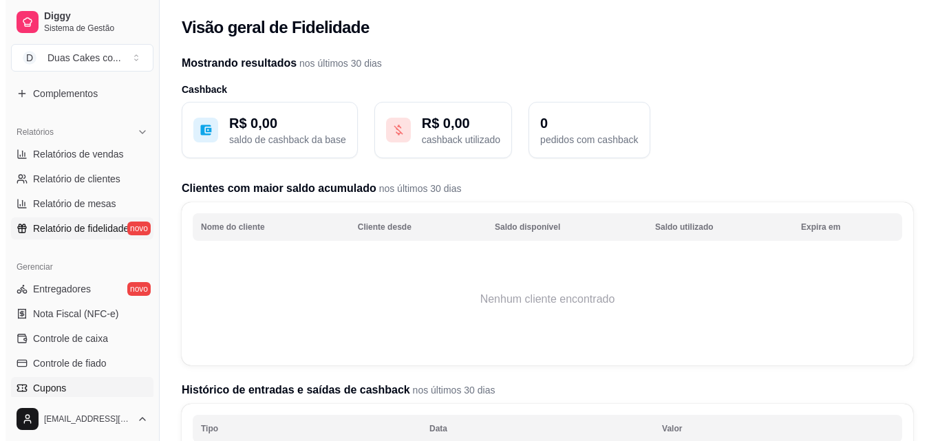
scroll to position [413, 0]
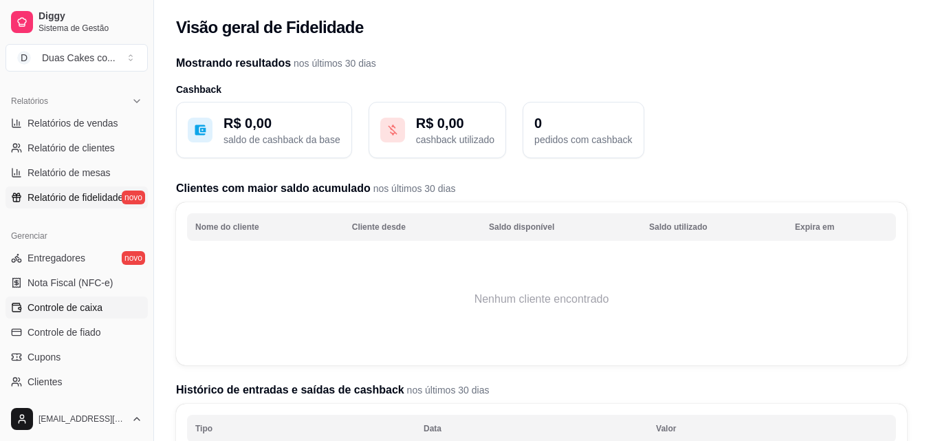
click at [107, 310] on link "Controle de caixa" at bounding box center [77, 307] width 142 height 22
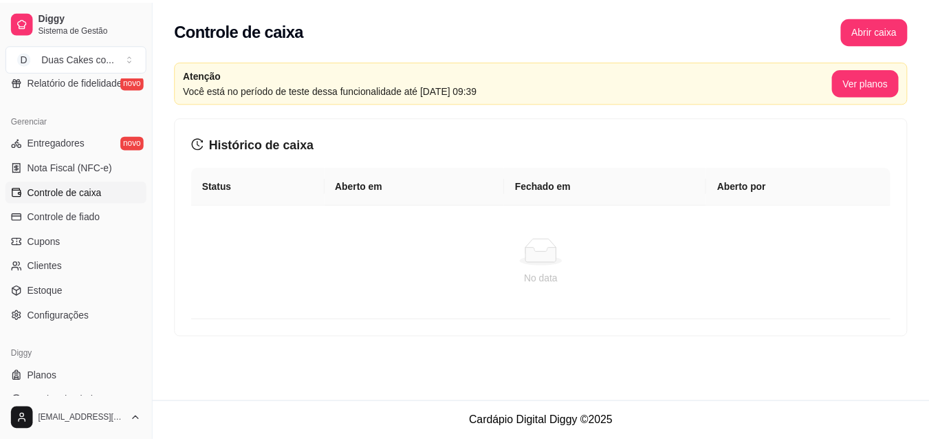
scroll to position [549, 0]
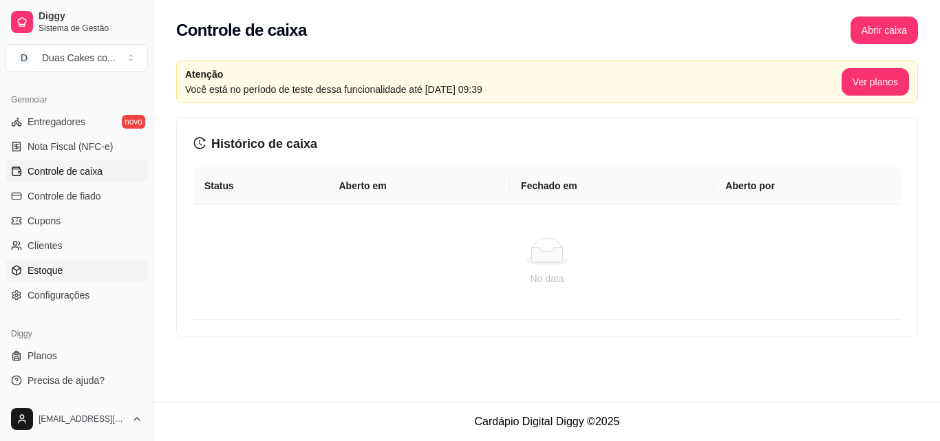
click at [46, 269] on span "Estoque" at bounding box center [45, 270] width 35 height 14
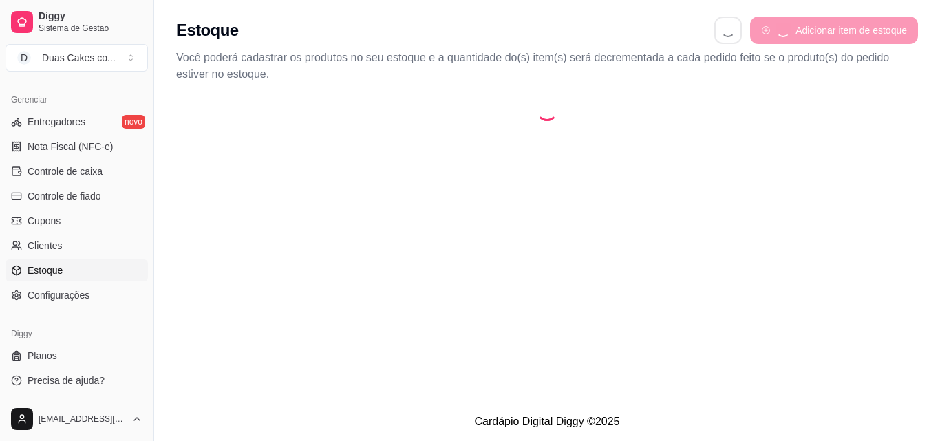
select select "QUANTITY_ORDER"
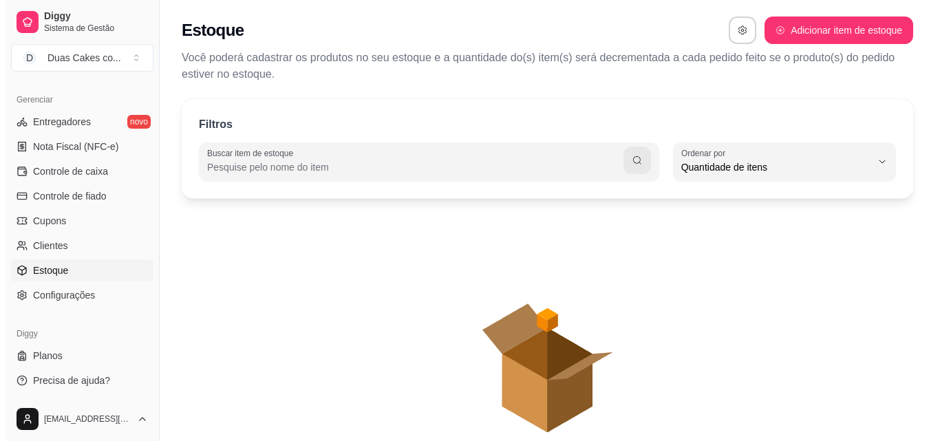
scroll to position [13, 0]
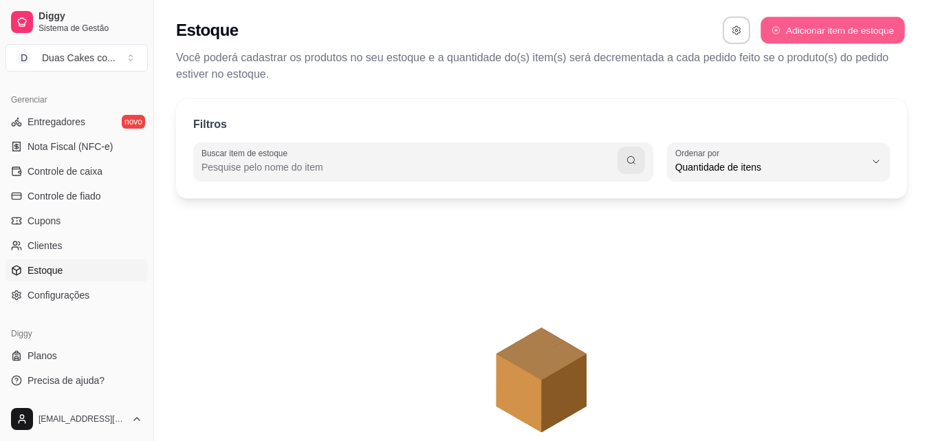
click at [834, 29] on button "Adicionar item de estoque" at bounding box center [833, 30] width 144 height 27
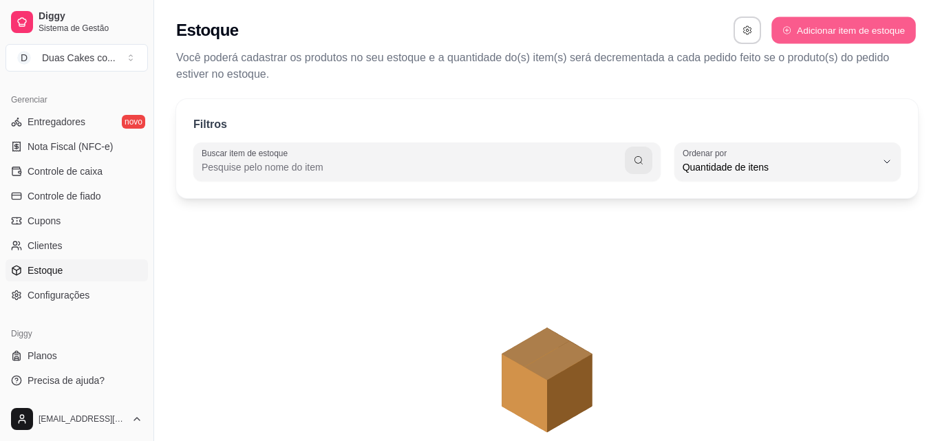
select select "UN"
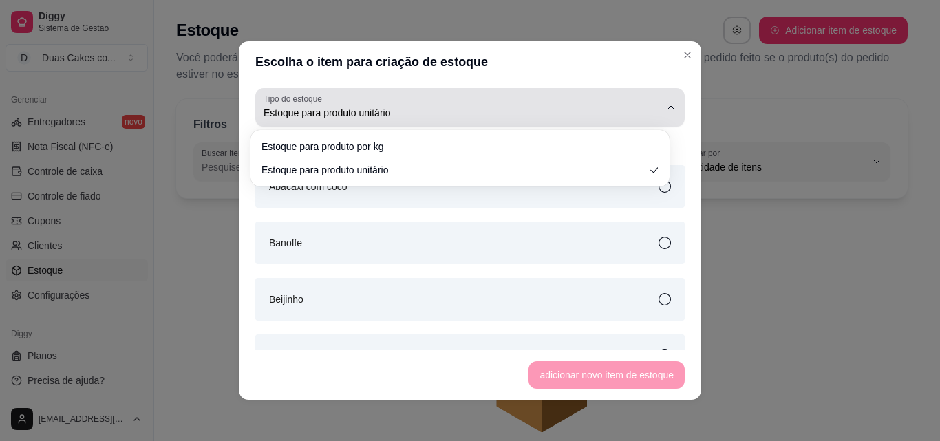
click at [585, 106] on span "Estoque para produto unitário" at bounding box center [461, 113] width 396 height 14
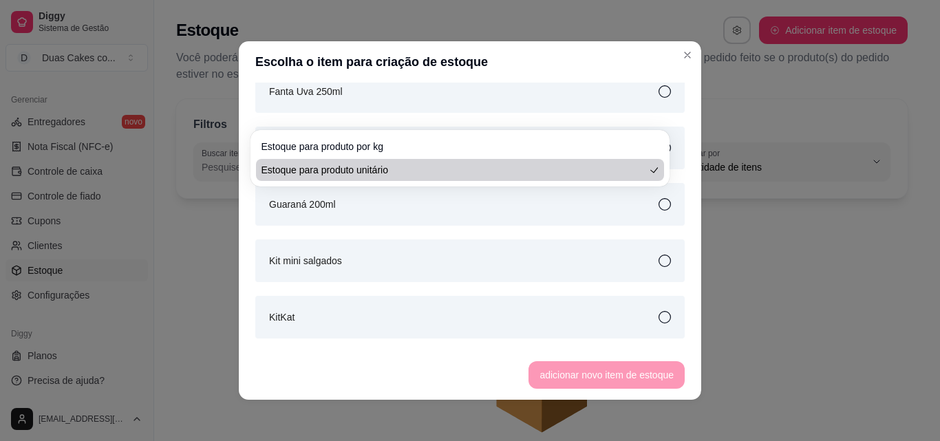
scroll to position [1788, 0]
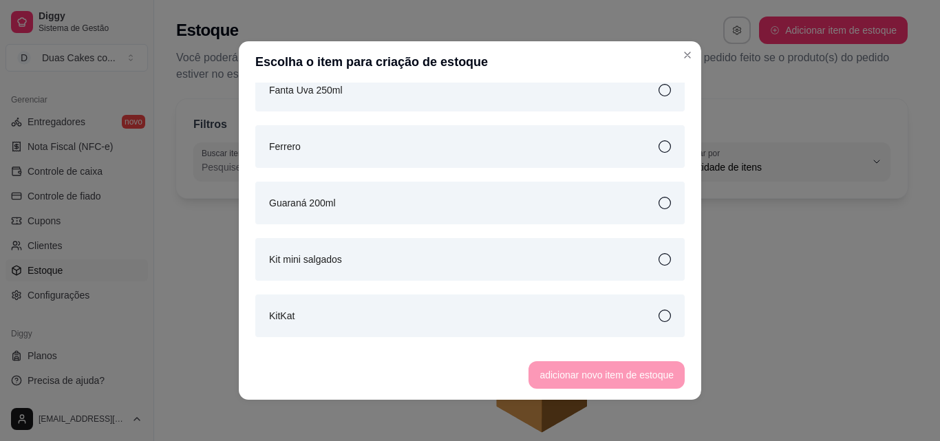
click at [649, 166] on li "Estoque para produto unitário" at bounding box center [458, 168] width 391 height 21
select select
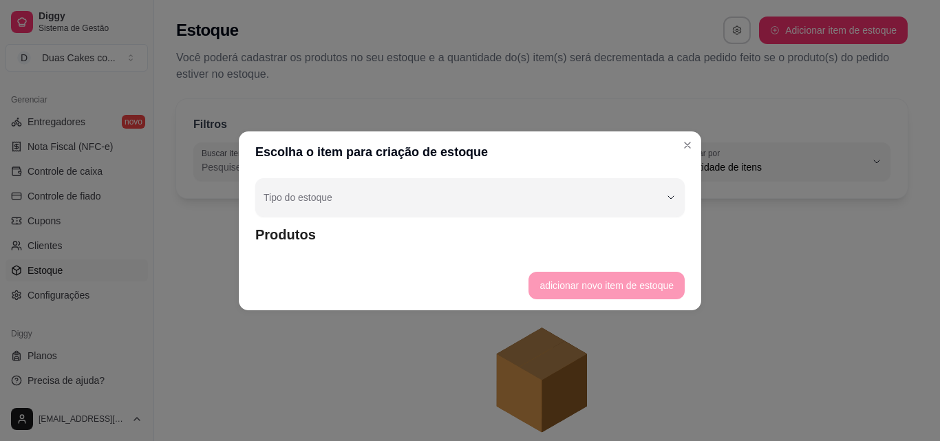
click at [576, 282] on footer "adicionar novo item de estoque" at bounding box center [470, 286] width 462 height 50
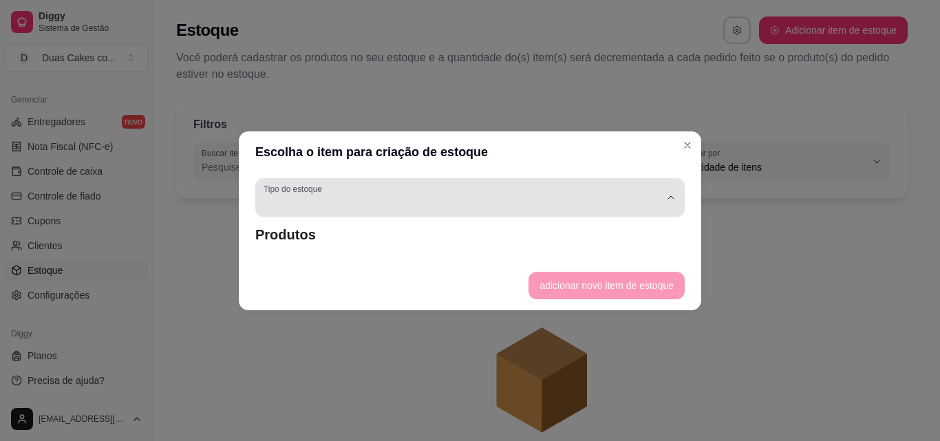
click at [528, 196] on div "button" at bounding box center [461, 198] width 396 height 28
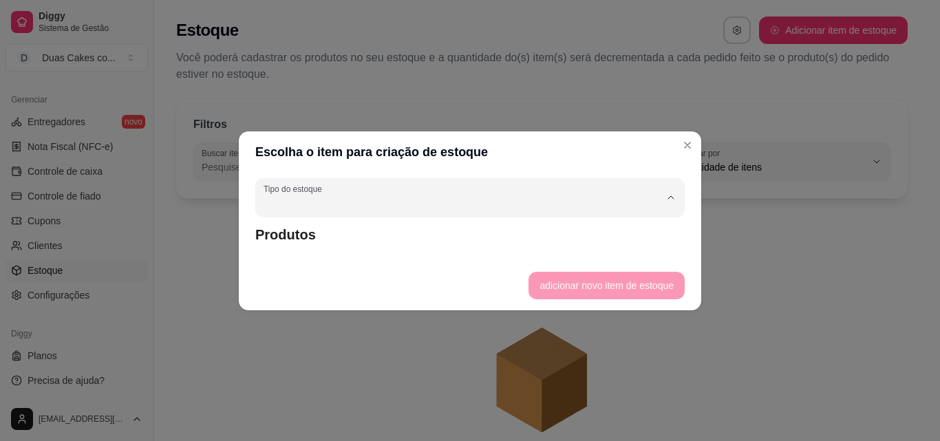
click at [390, 255] on span "Estoque para produto unitário" at bounding box center [463, 257] width 378 height 13
type input "UN"
select select "UN"
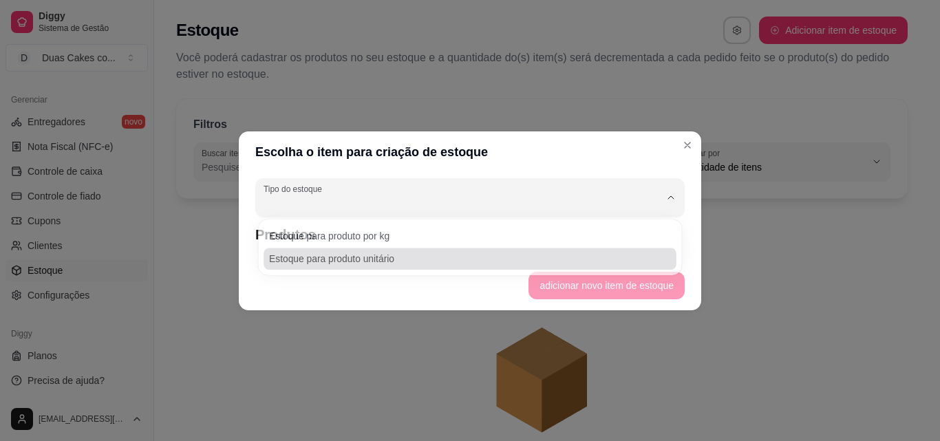
scroll to position [13, 0]
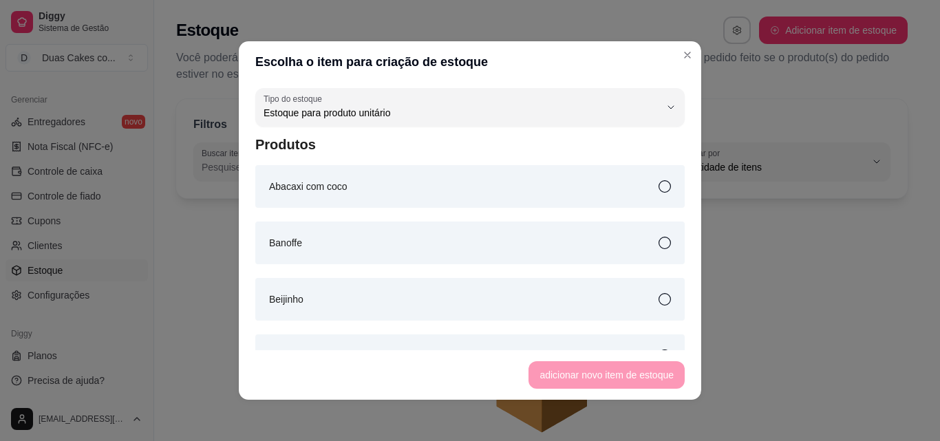
click at [658, 187] on icon at bounding box center [664, 186] width 12 height 12
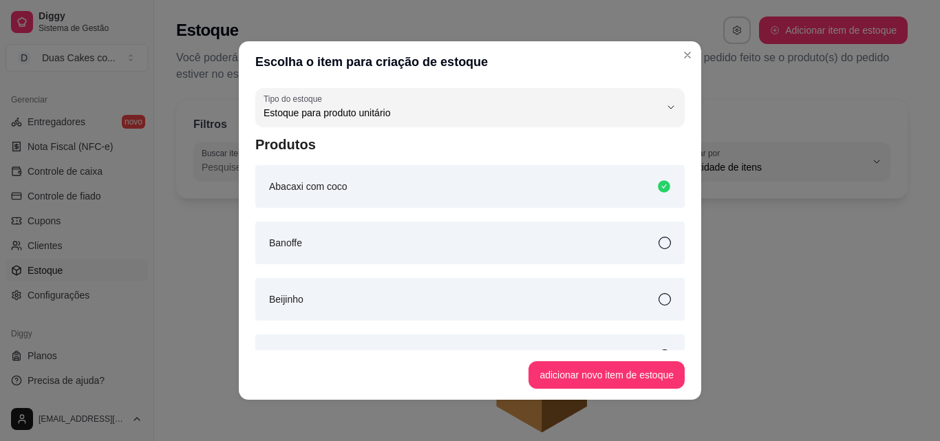
click at [649, 249] on div "Banoffe" at bounding box center [469, 242] width 429 height 43
click at [658, 186] on icon at bounding box center [664, 186] width 12 height 12
click at [594, 367] on button "adicionar novo item de estoque" at bounding box center [606, 375] width 156 height 28
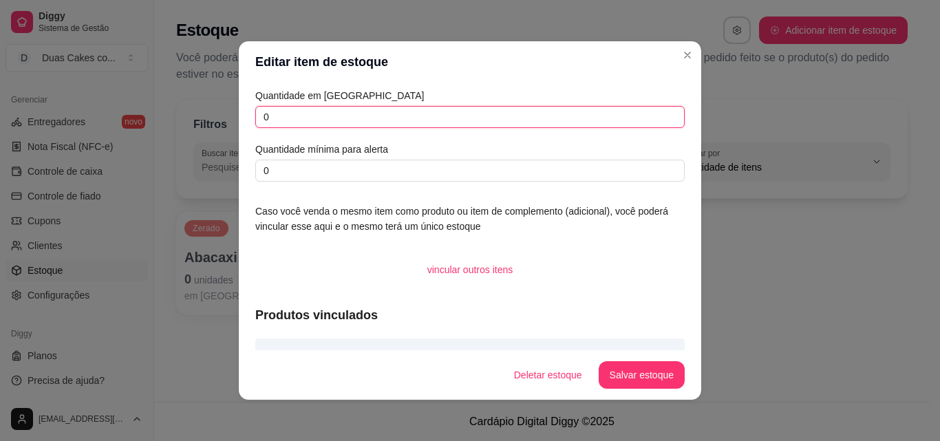
click at [311, 115] on input "0" at bounding box center [469, 117] width 429 height 22
drag, startPoint x: 285, startPoint y: 112, endPoint x: 237, endPoint y: 109, distance: 48.9
click at [239, 109] on div "Quantidade em estoque 0 Quantidade mínima para alerta 0 Caso você venda o mesmo…" at bounding box center [470, 217] width 462 height 268
type input "5"
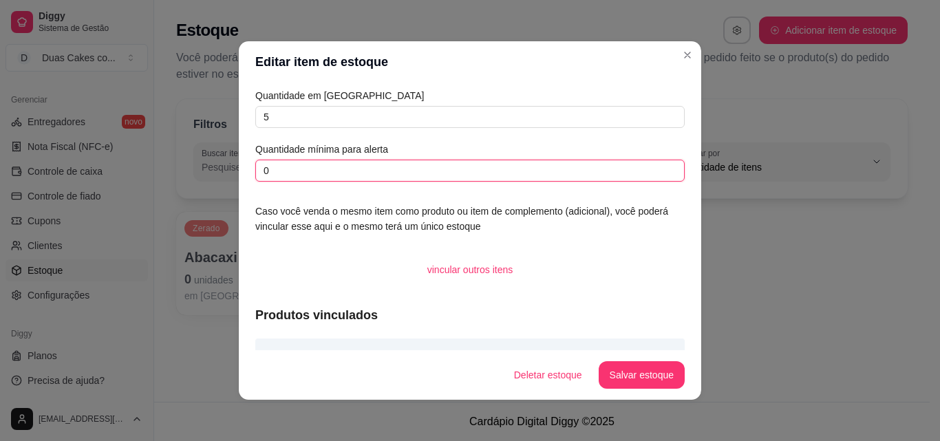
drag, startPoint x: 272, startPoint y: 168, endPoint x: 199, endPoint y: 164, distance: 73.0
click at [199, 164] on div "Editar item de estoque Quantidade em estoque 5 Quantidade mínima para alerta 0 …" at bounding box center [470, 220] width 940 height 441
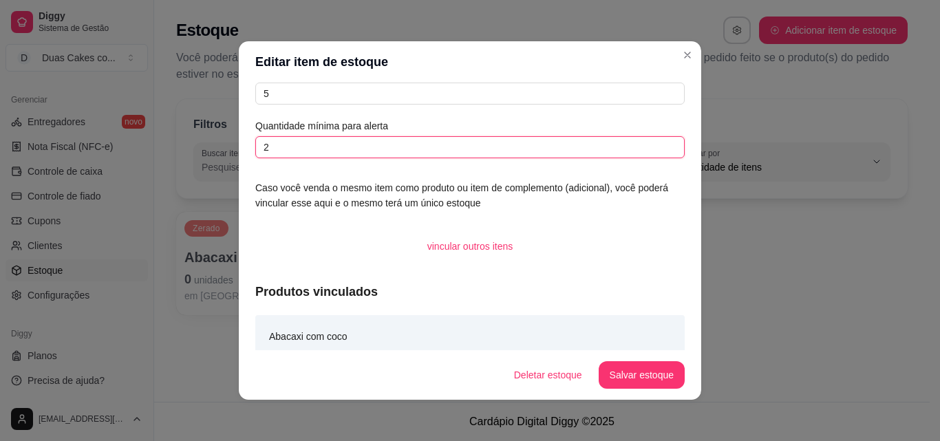
scroll to position [36, 0]
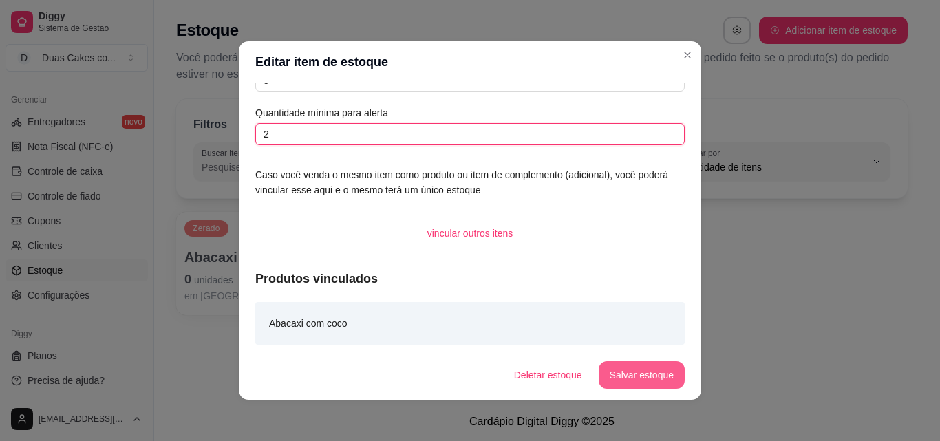
type input "2"
click at [653, 376] on button "Salvar estoque" at bounding box center [641, 375] width 86 height 28
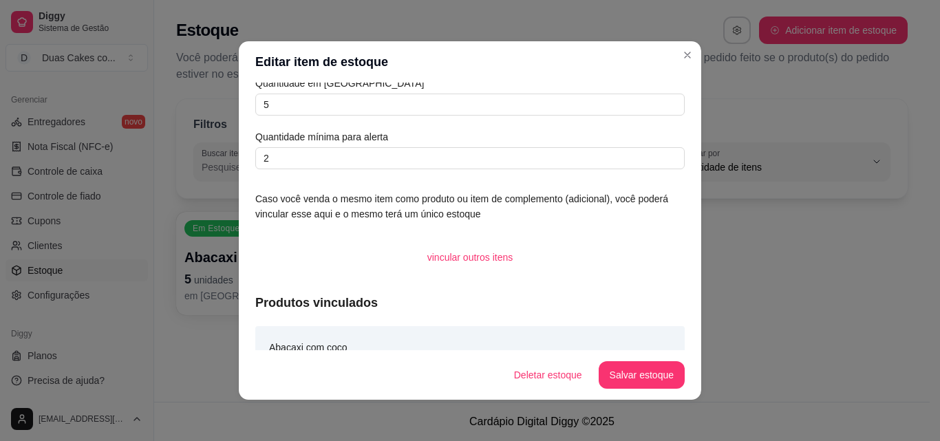
scroll to position [0, 0]
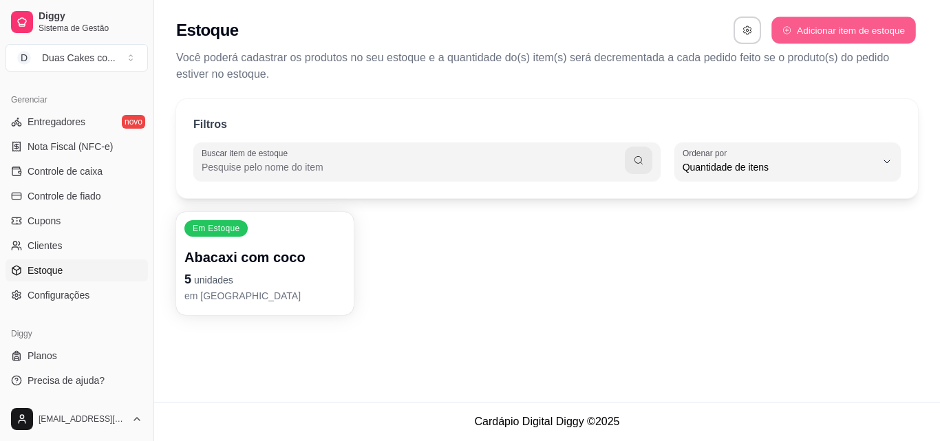
click at [811, 31] on button "Adicionar item de estoque" at bounding box center [843, 30] width 144 height 27
select select "UN"
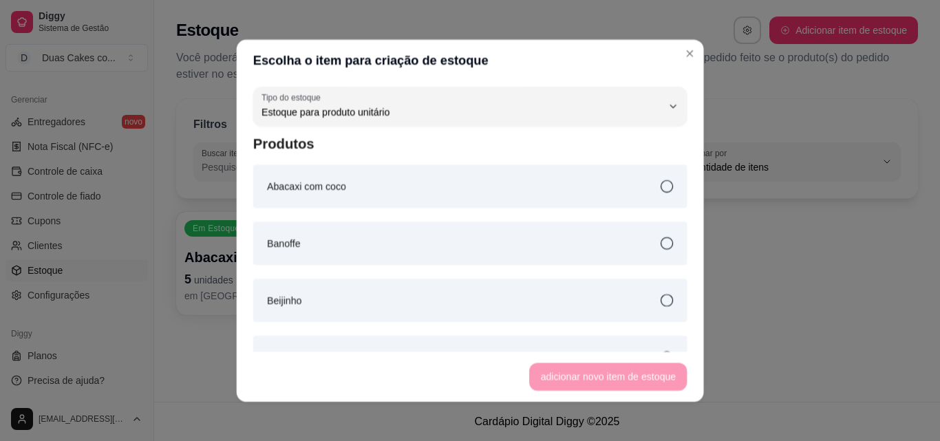
scroll to position [13, 0]
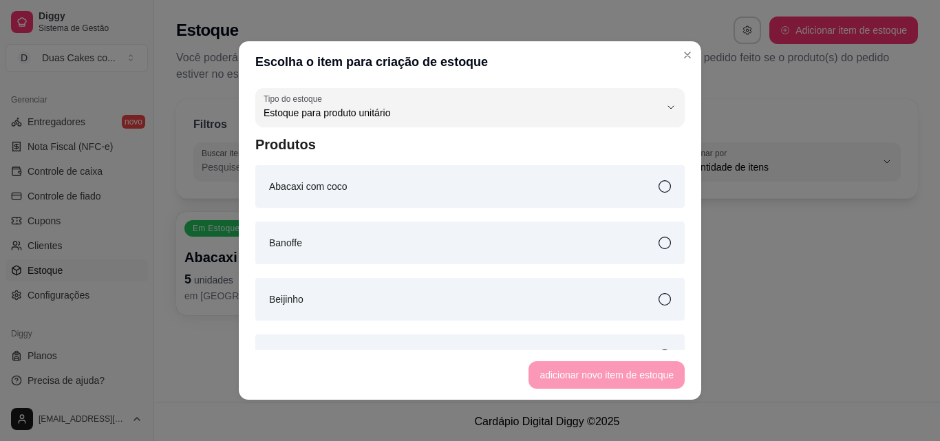
click at [658, 244] on icon at bounding box center [664, 243] width 12 height 12
click at [634, 379] on button "adicionar novo item de estoque" at bounding box center [606, 375] width 151 height 27
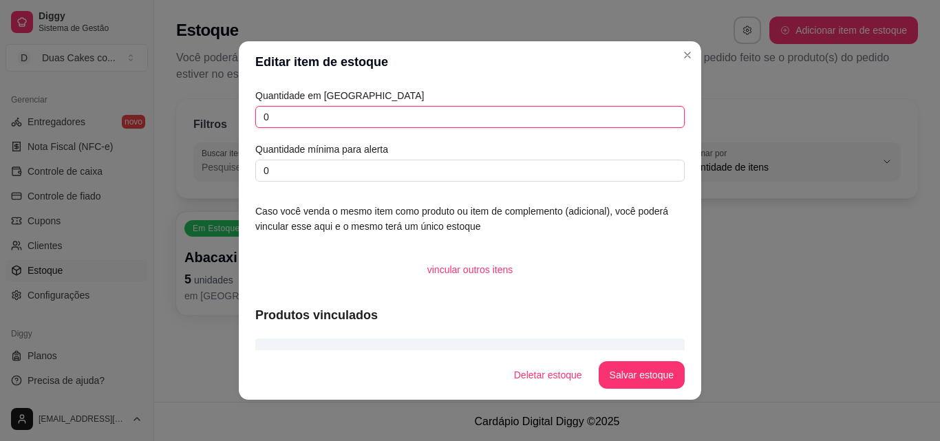
click at [292, 114] on input "0" at bounding box center [469, 117] width 429 height 22
drag, startPoint x: 279, startPoint y: 113, endPoint x: 224, endPoint y: 110, distance: 55.1
click at [225, 110] on div "Editar item de estoque Quantidade em estoque 0 Quantidade mínima para alerta 0 …" at bounding box center [470, 220] width 940 height 441
type input "5"
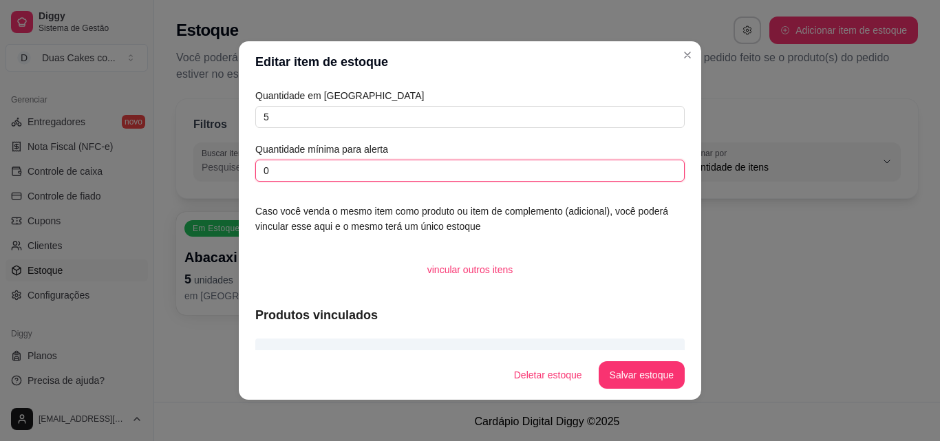
drag, startPoint x: 289, startPoint y: 175, endPoint x: 224, endPoint y: 169, distance: 65.0
click at [224, 169] on div "Editar item de estoque Quantidade em estoque 5 Quantidade mínima para alerta 0 …" at bounding box center [470, 220] width 940 height 441
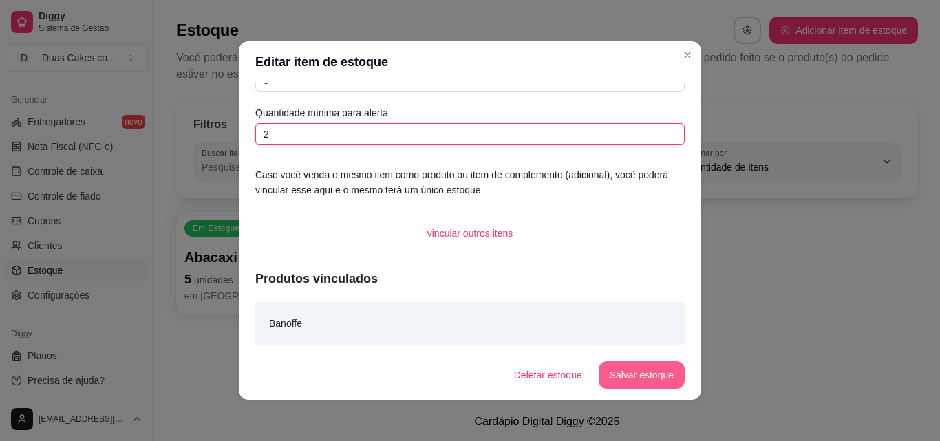
type input "2"
click at [650, 374] on button "Salvar estoque" at bounding box center [641, 375] width 86 height 28
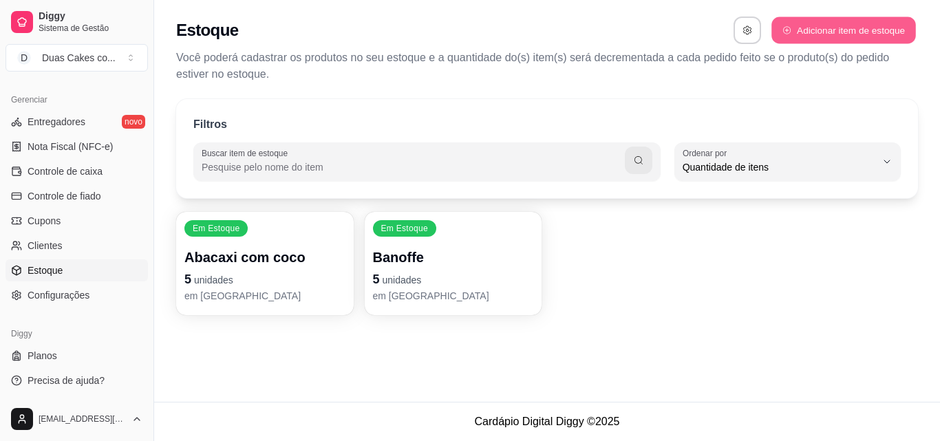
click at [833, 34] on button "Adicionar item de estoque" at bounding box center [843, 30] width 144 height 27
select select "UN"
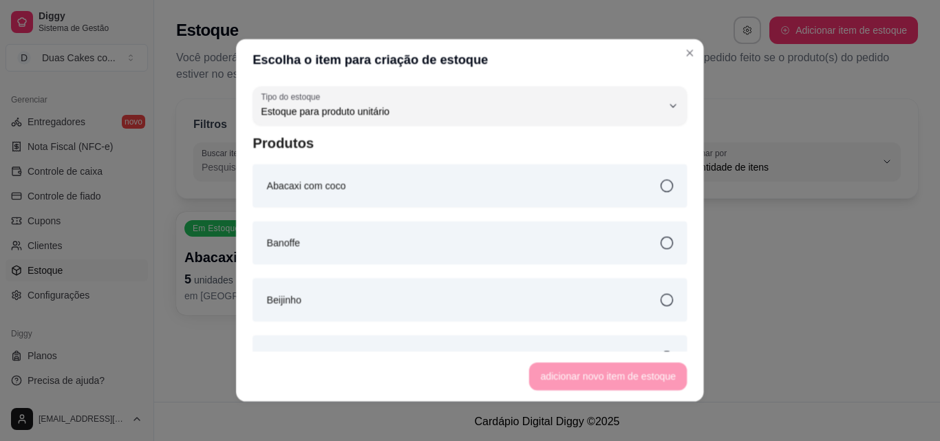
scroll to position [13, 0]
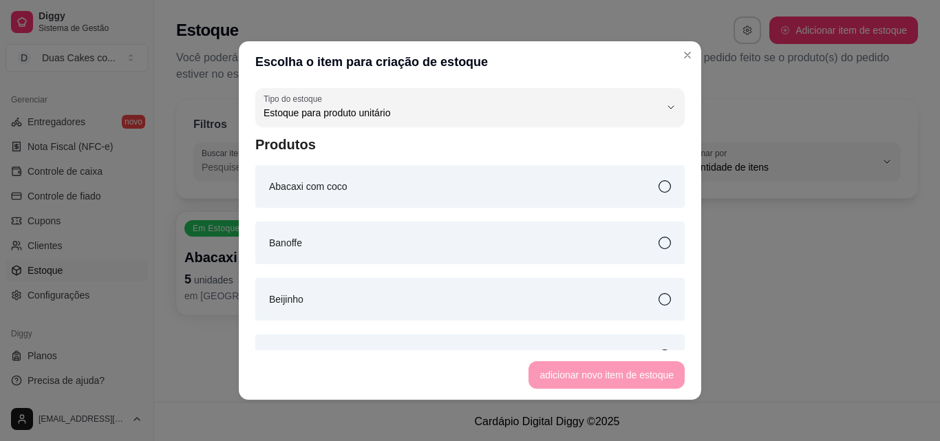
click at [658, 303] on icon at bounding box center [664, 299] width 12 height 12
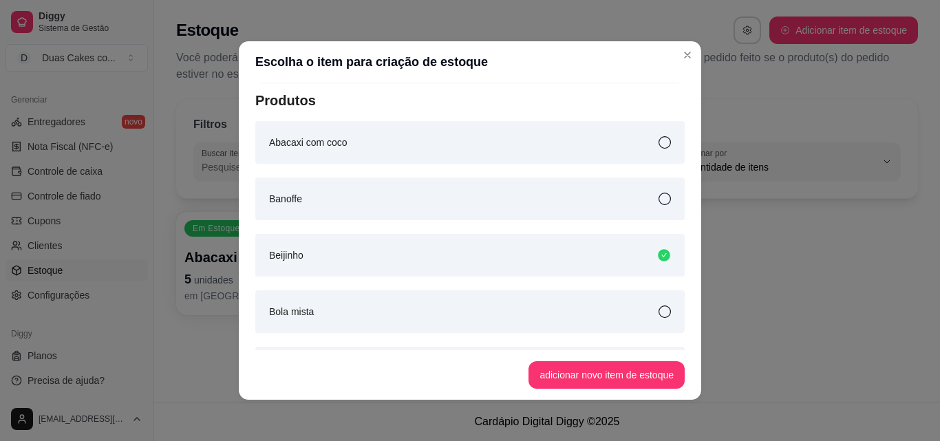
scroll to position [69, 0]
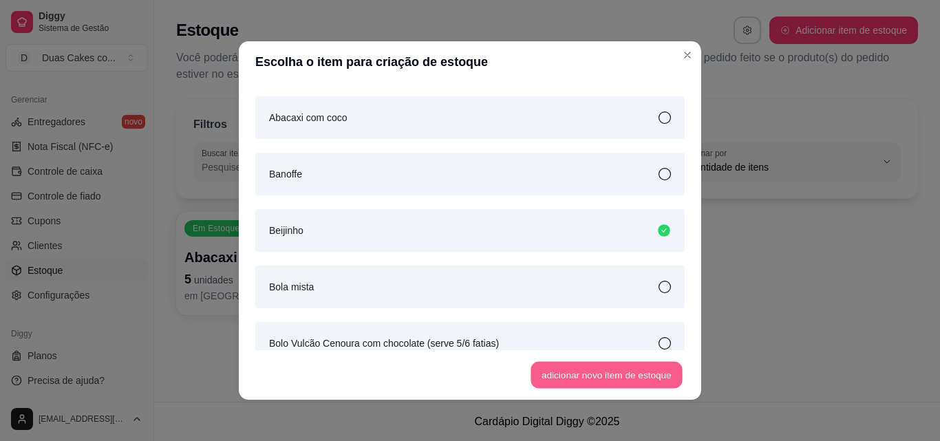
click at [592, 378] on button "adicionar novo item de estoque" at bounding box center [606, 375] width 151 height 27
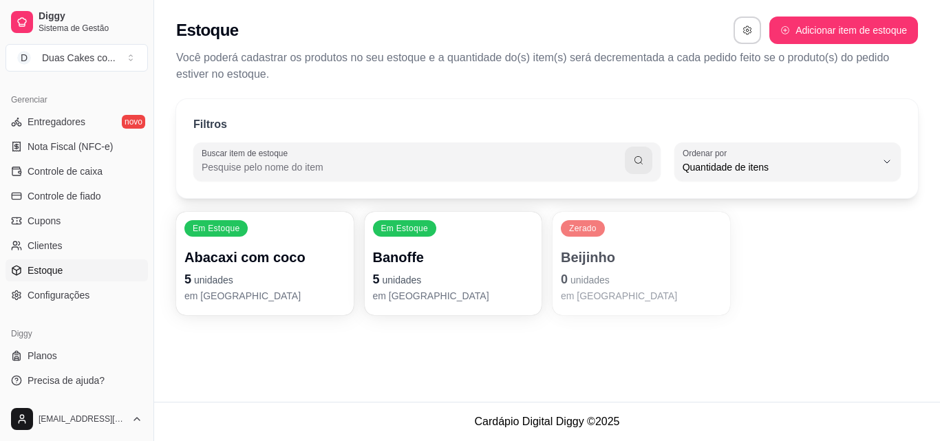
click at [642, 268] on div "Beijinho 0 unidades em [GEOGRAPHIC_DATA]" at bounding box center [641, 275] width 161 height 55
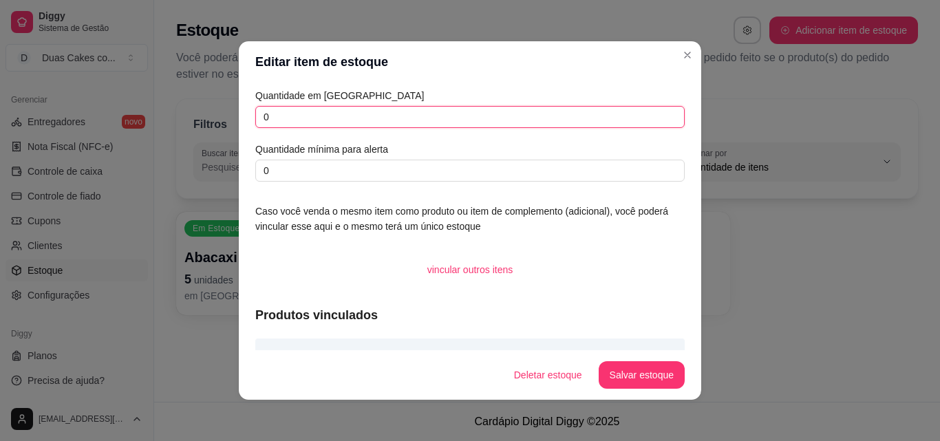
drag, startPoint x: 294, startPoint y: 116, endPoint x: 2, endPoint y: 116, distance: 291.7
click at [2, 116] on div "Editar item de estoque Quantidade em estoque 0 Quantidade mínima para alerta 0 …" at bounding box center [470, 220] width 940 height 441
type input "5"
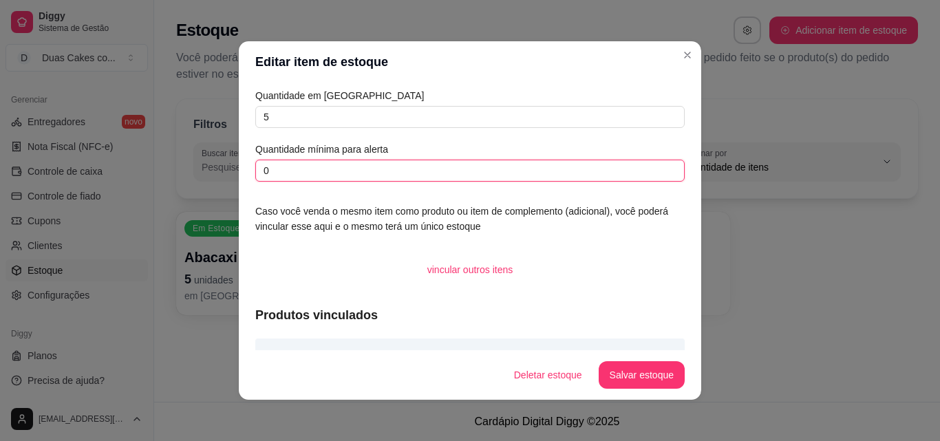
drag, startPoint x: 271, startPoint y: 167, endPoint x: 90, endPoint y: 159, distance: 181.1
click at [90, 159] on div "Editar item de estoque Quantidade em estoque 5 Quantidade mínima para alerta 0 …" at bounding box center [470, 220] width 940 height 441
type input "2"
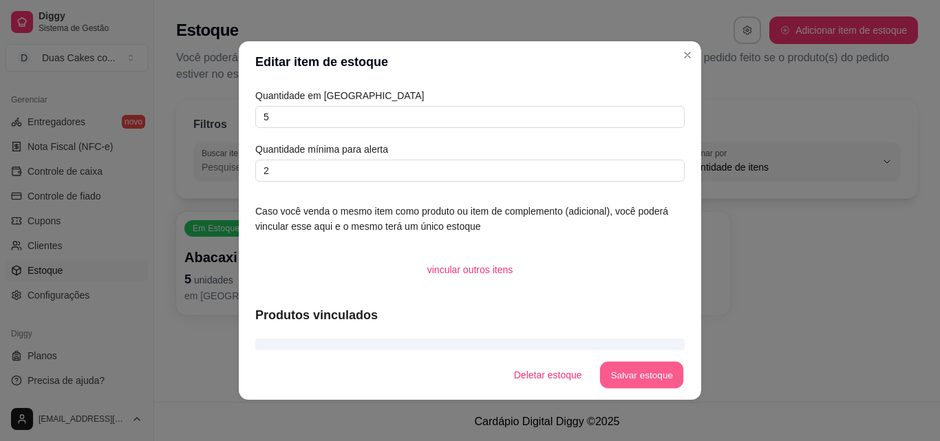
click at [627, 379] on button "Salvar estoque" at bounding box center [641, 375] width 84 height 27
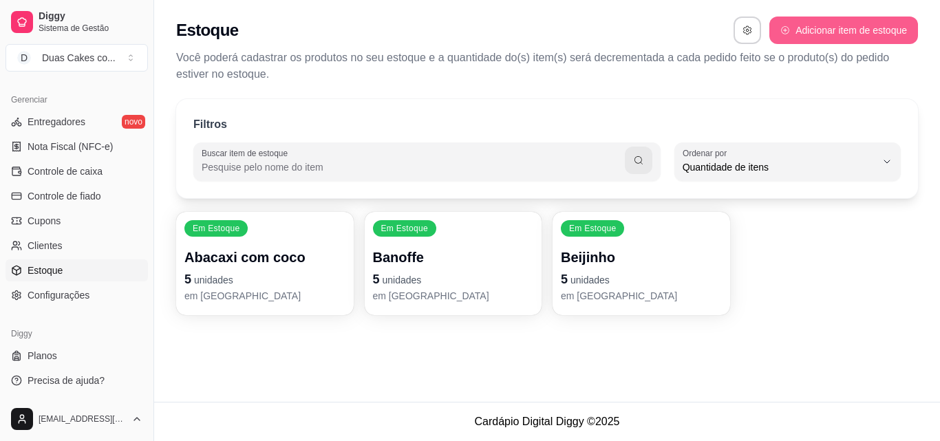
click at [795, 26] on button "Adicionar item de estoque" at bounding box center [843, 31] width 149 height 28
select select "UN"
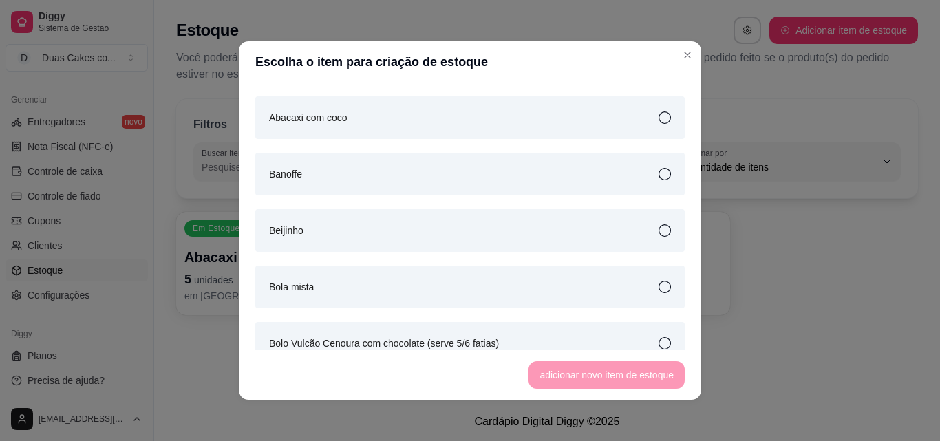
click at [658, 290] on icon at bounding box center [664, 287] width 12 height 12
click at [590, 377] on button "adicionar novo item de estoque" at bounding box center [606, 375] width 151 height 27
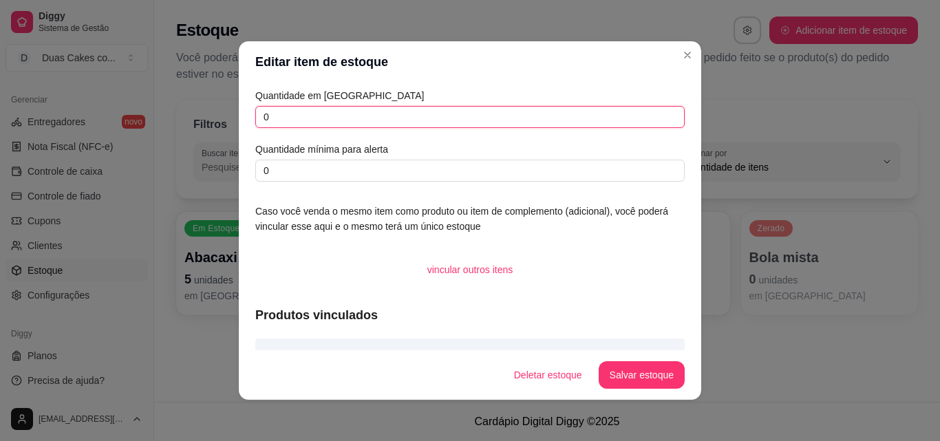
drag, startPoint x: 263, startPoint y: 118, endPoint x: 256, endPoint y: 118, distance: 6.9
click at [256, 118] on input "0" at bounding box center [469, 117] width 429 height 22
type input "5"
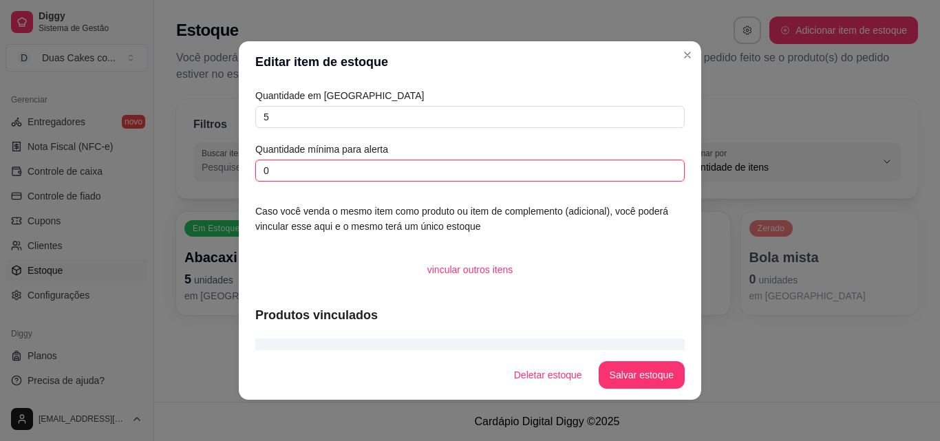
drag, startPoint x: 268, startPoint y: 176, endPoint x: 205, endPoint y: 165, distance: 63.6
click at [205, 165] on div "Editar item de estoque Quantidade em estoque 5 Quantidade mínima para alerta 0 …" at bounding box center [470, 220] width 940 height 441
type input "2"
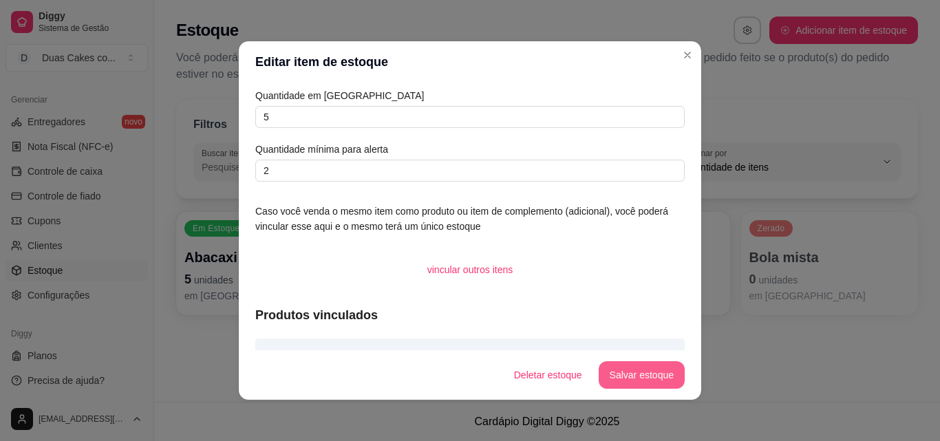
click at [648, 375] on button "Salvar estoque" at bounding box center [641, 375] width 86 height 28
click at [612, 374] on button "Salvar estoque" at bounding box center [641, 375] width 86 height 28
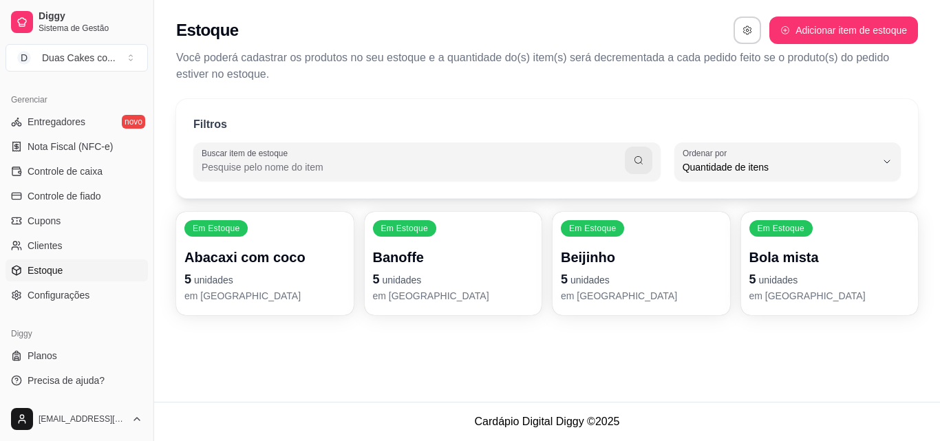
click at [817, 246] on div "Em Estoque Bola mista 5 unidades em [GEOGRAPHIC_DATA]" at bounding box center [829, 263] width 177 height 103
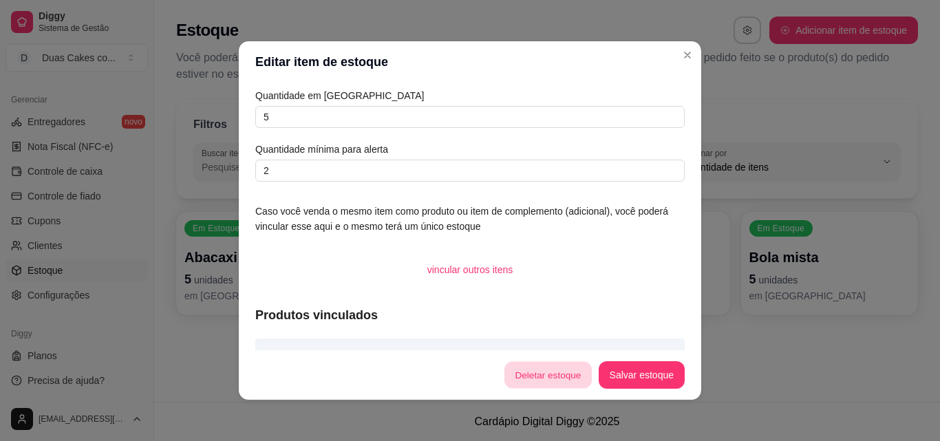
click at [543, 377] on button "Deletar estoque" at bounding box center [547, 375] width 87 height 27
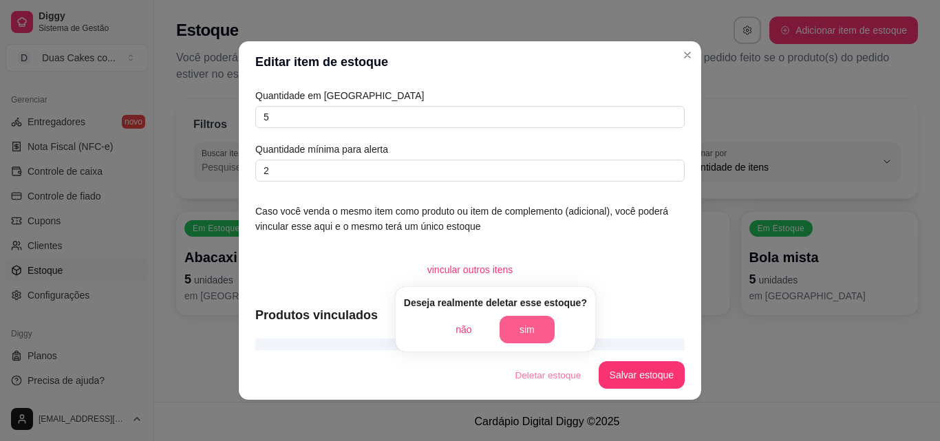
click at [515, 319] on button "sim" at bounding box center [526, 330] width 55 height 28
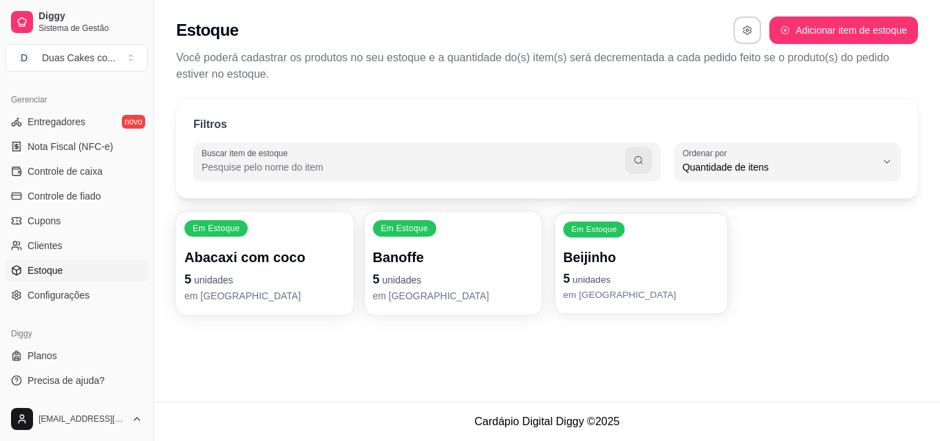
click at [619, 268] on div "Beijinho 5 unidades em estoque" at bounding box center [640, 275] width 155 height 54
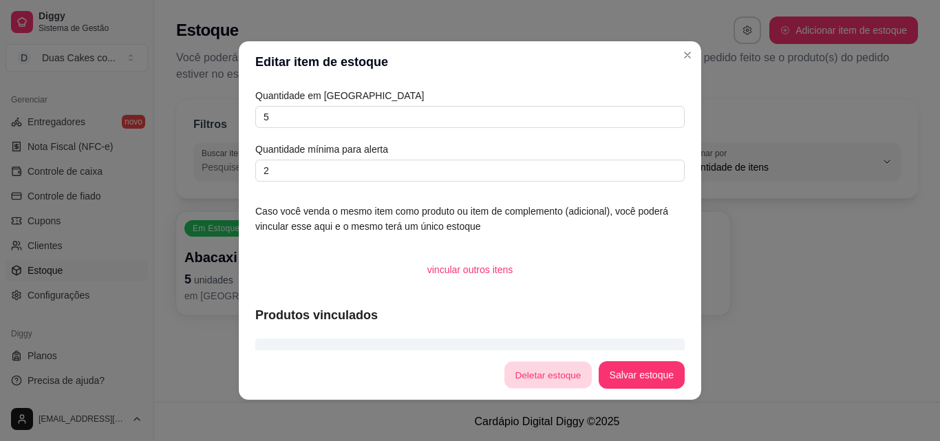
click at [534, 377] on button "Deletar estoque" at bounding box center [547, 375] width 87 height 27
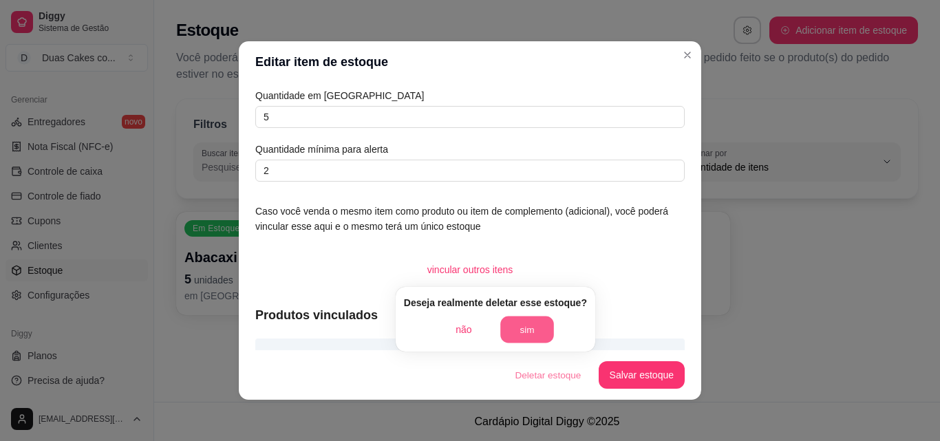
click at [515, 327] on button "sim" at bounding box center [527, 329] width 54 height 27
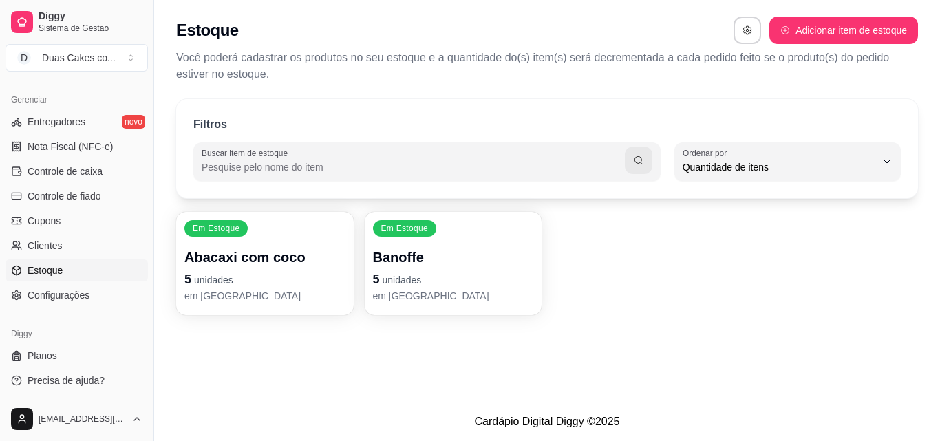
click at [488, 285] on p "5 unidades" at bounding box center [453, 279] width 161 height 19
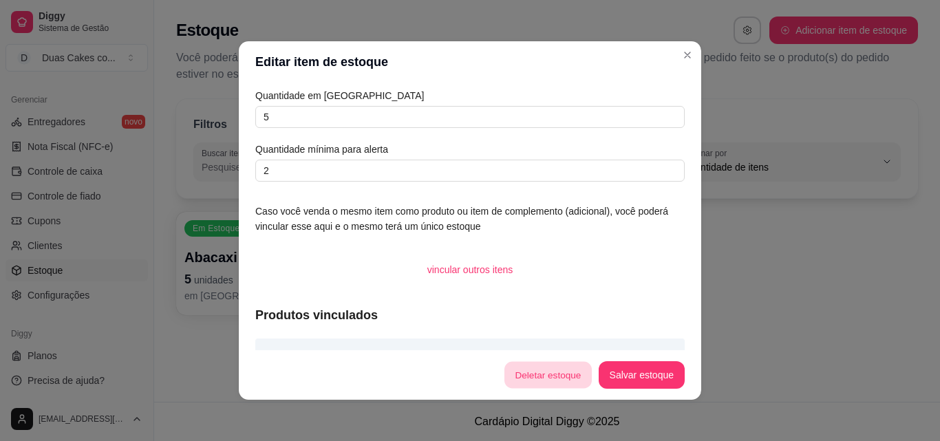
click at [539, 378] on button "Deletar estoque" at bounding box center [547, 375] width 87 height 27
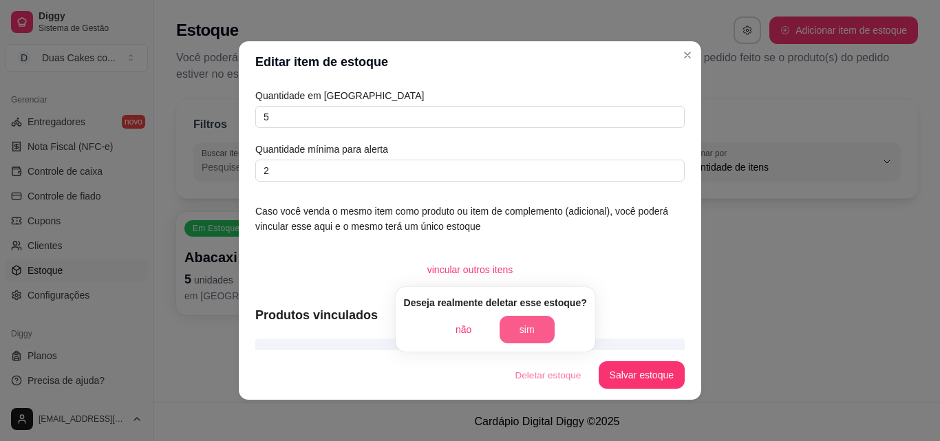
click at [511, 329] on button "sim" at bounding box center [526, 330] width 55 height 28
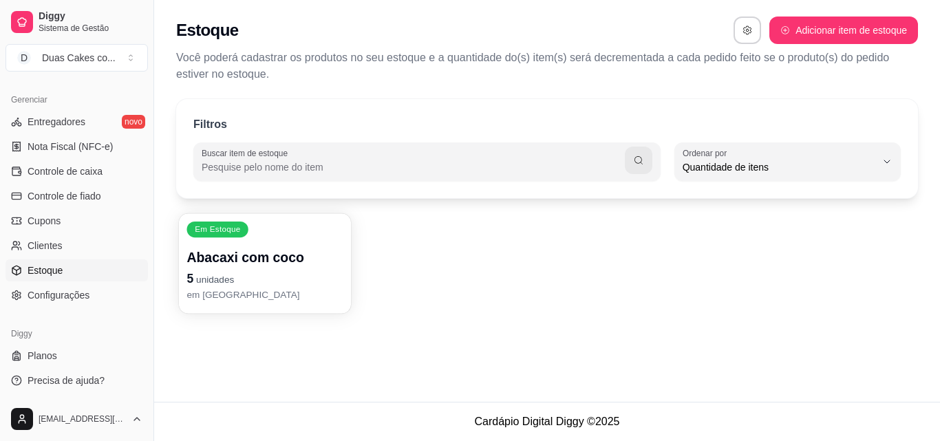
click at [290, 257] on p "Abacaxi com coco" at bounding box center [264, 257] width 155 height 19
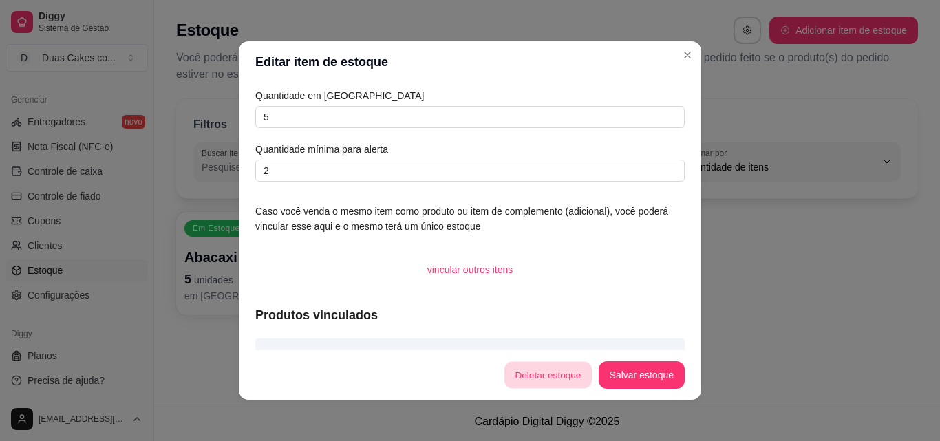
click at [524, 378] on button "Deletar estoque" at bounding box center [547, 375] width 87 height 27
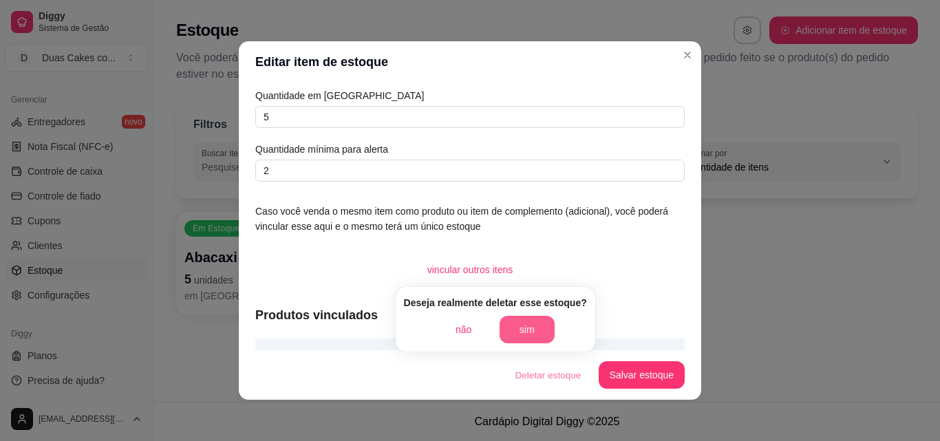
click at [519, 329] on button "sim" at bounding box center [526, 330] width 55 height 28
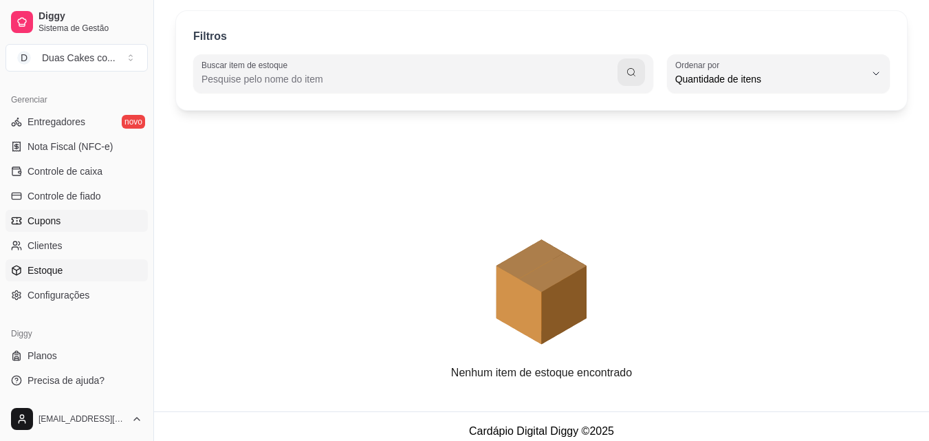
scroll to position [98, 0]
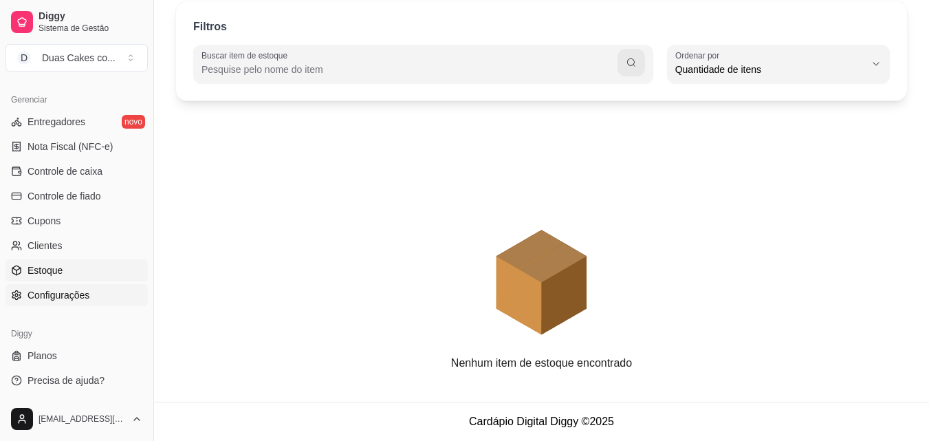
click at [52, 289] on span "Configurações" at bounding box center [59, 295] width 62 height 14
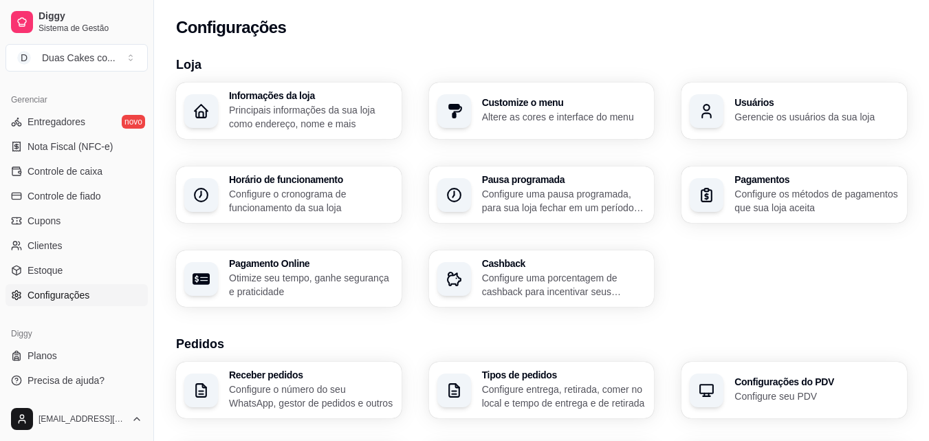
click at [296, 118] on p "Principais informações da sua loja como endereço, nome e mais" at bounding box center [311, 117] width 164 height 28
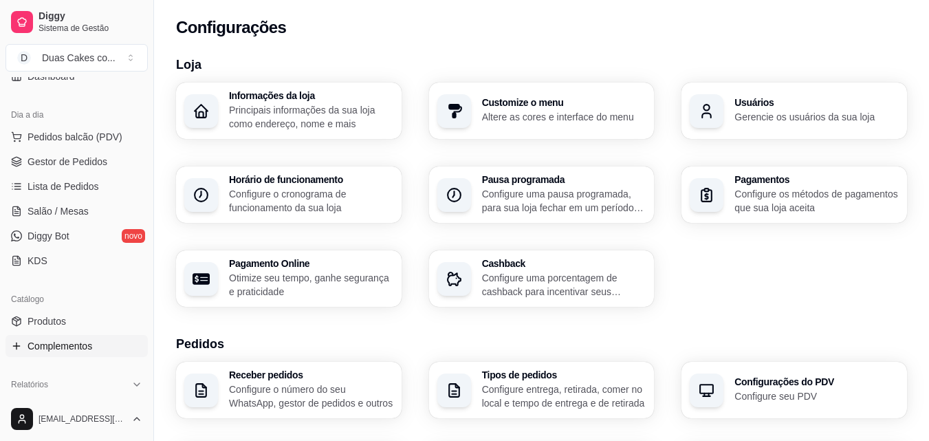
scroll to position [205, 0]
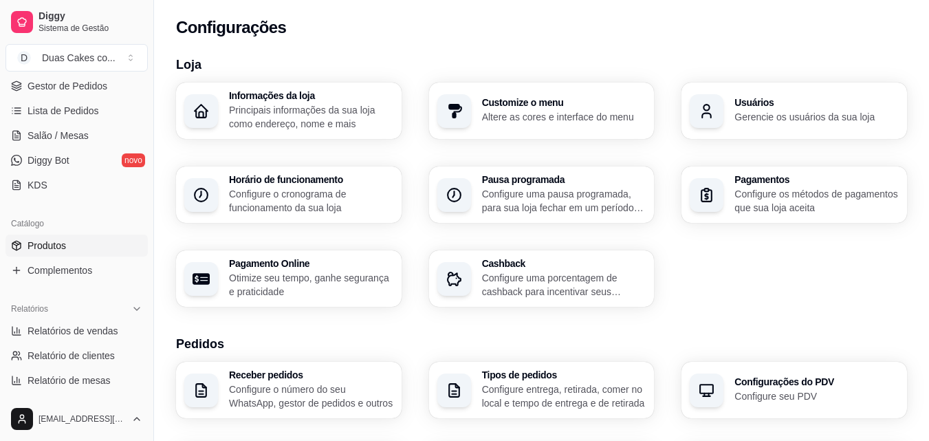
click at [56, 246] on span "Produtos" at bounding box center [47, 246] width 39 height 14
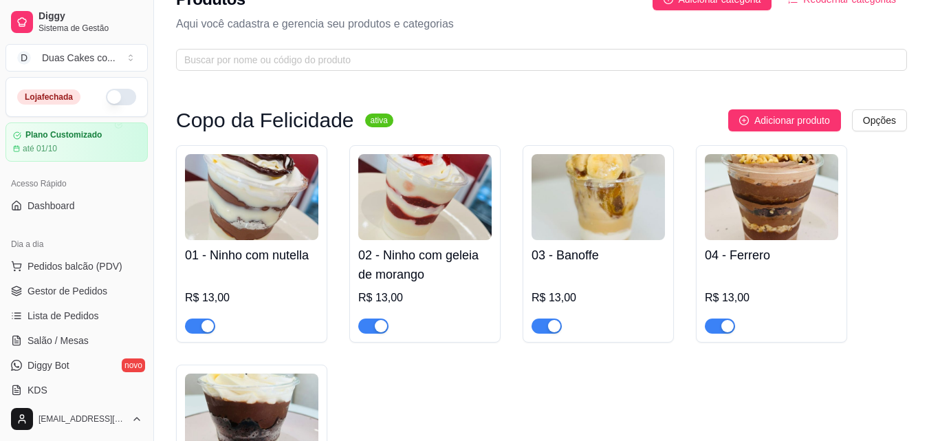
scroll to position [27, 0]
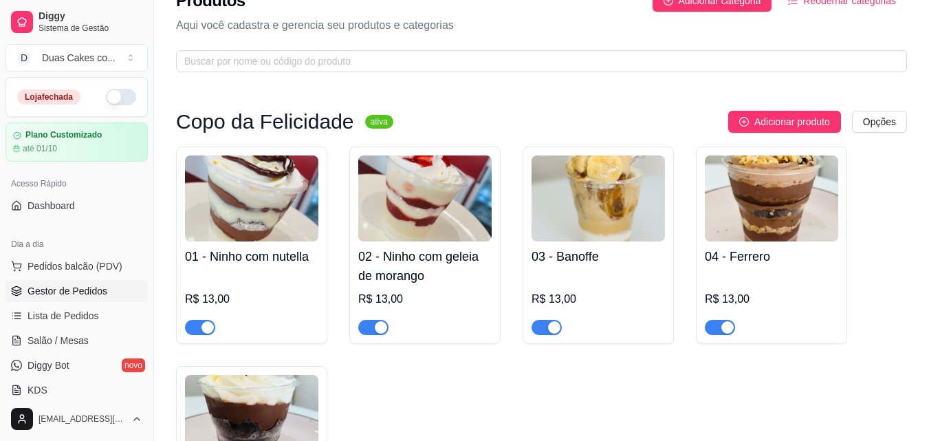
click at [37, 296] on span "Gestor de Pedidos" at bounding box center [68, 291] width 80 height 14
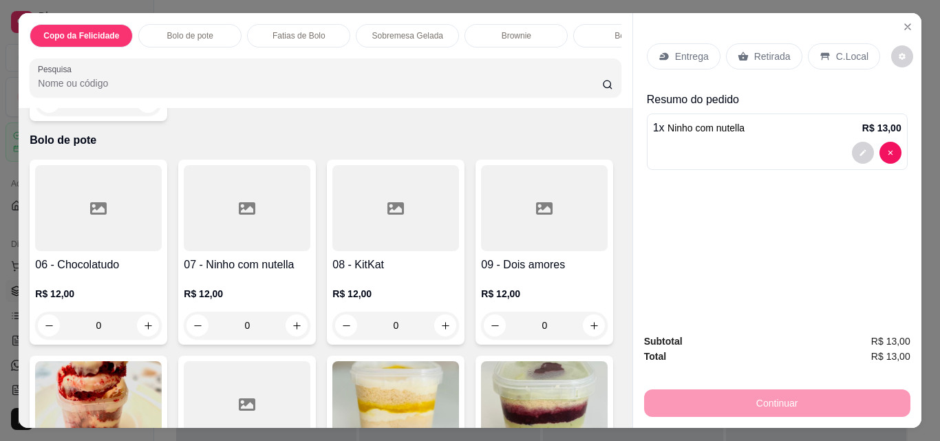
scroll to position [482, 0]
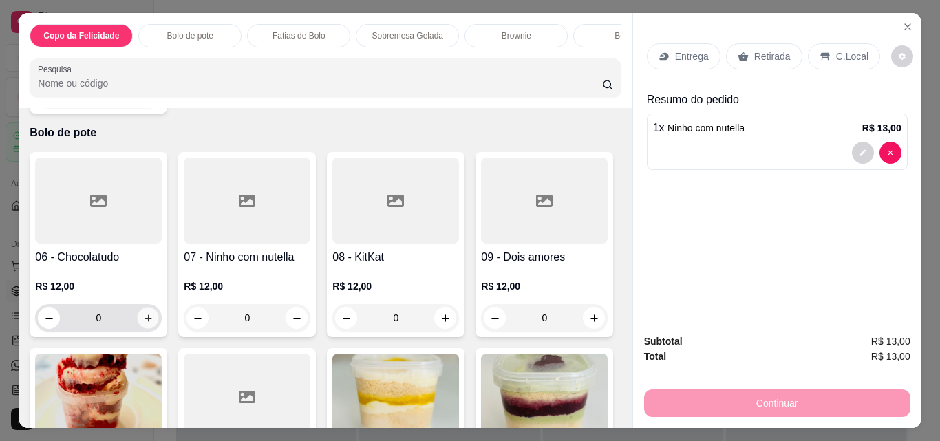
click at [143, 319] on icon "increase-product-quantity" at bounding box center [148, 318] width 10 height 10
type input "1"
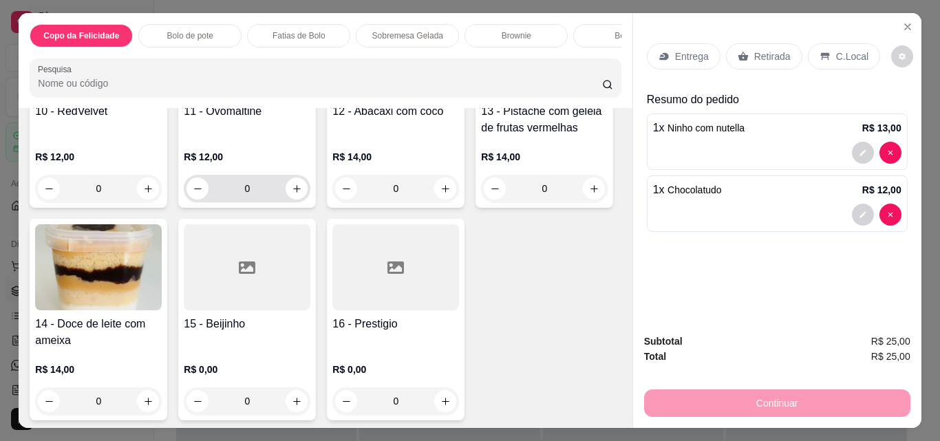
scroll to position [825, 0]
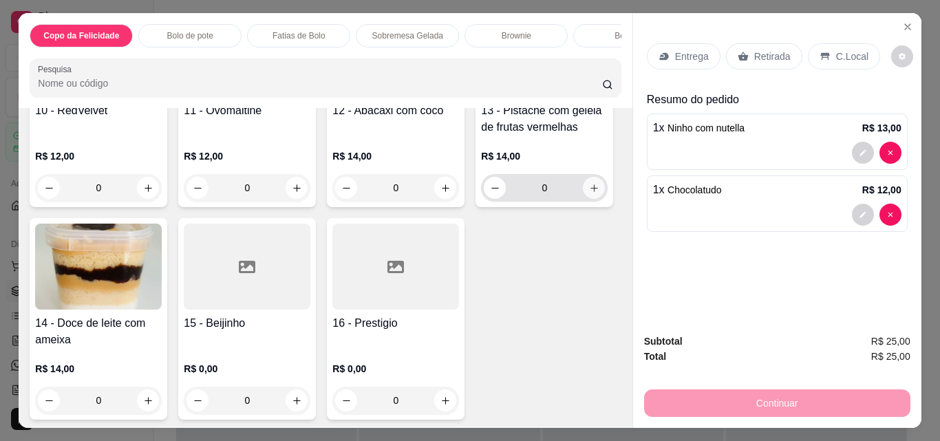
click at [589, 193] on icon "increase-product-quantity" at bounding box center [594, 188] width 10 height 10
type input "1"
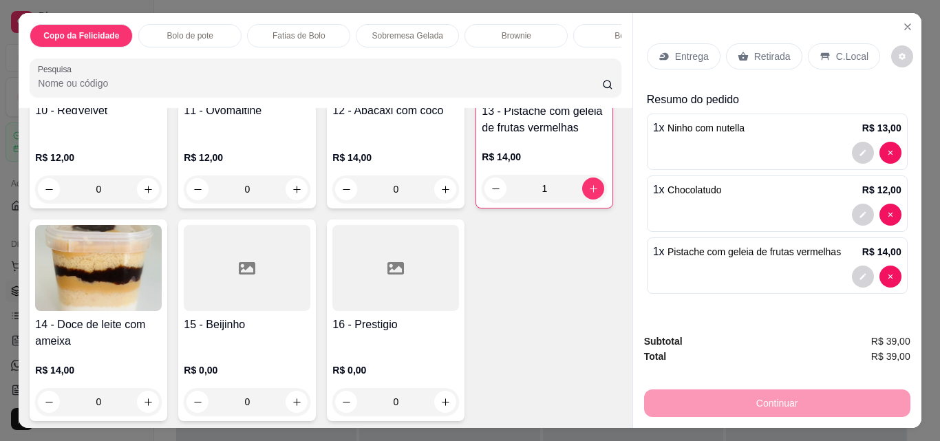
click at [777, 55] on p "Retirada" at bounding box center [772, 57] width 36 height 14
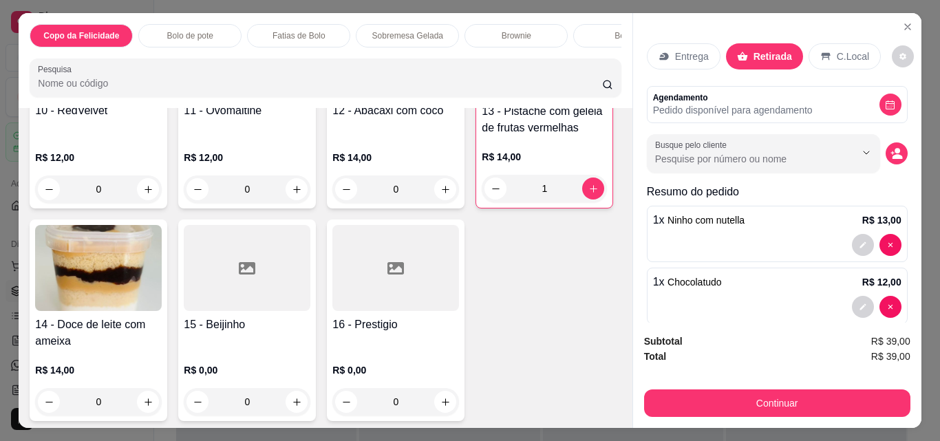
click at [820, 55] on icon at bounding box center [825, 56] width 11 height 11
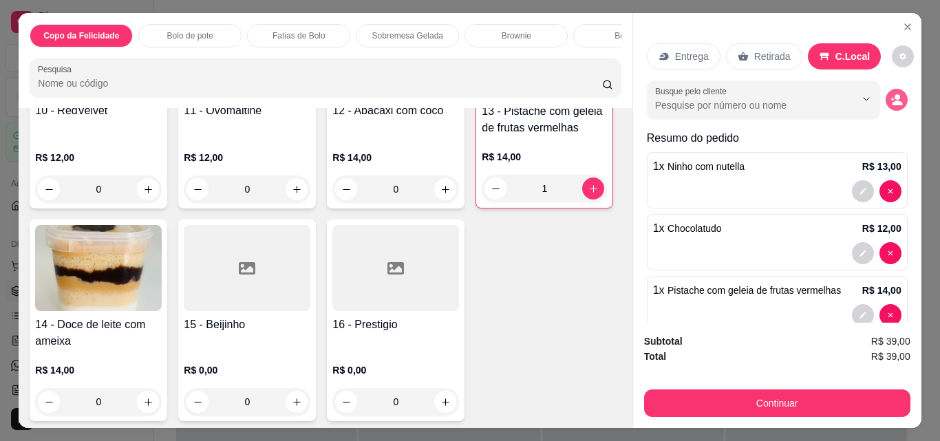
click at [890, 96] on icon "decrease-product-quantity" at bounding box center [896, 100] width 12 height 12
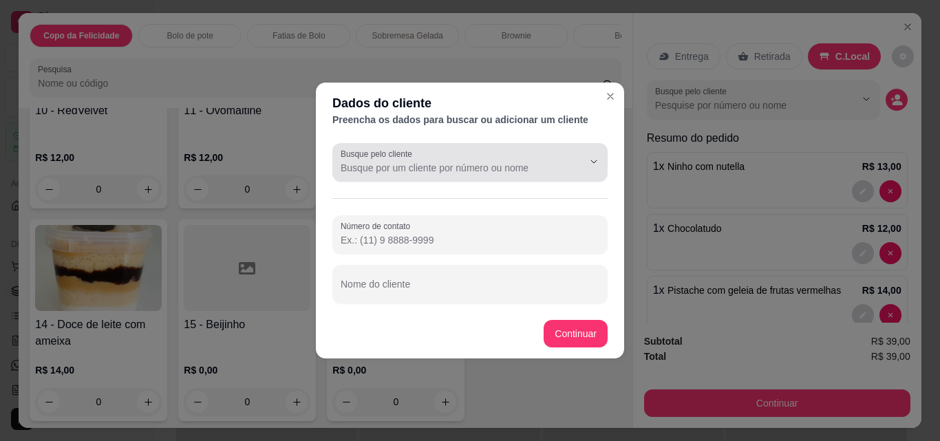
click at [401, 166] on input "Busque pelo cliente" at bounding box center [450, 168] width 220 height 14
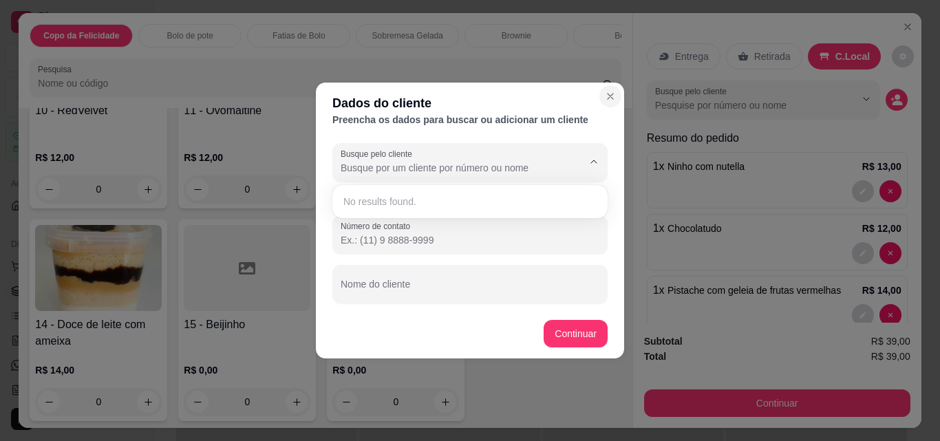
click at [611, 96] on icon "Close" at bounding box center [610, 97] width 6 height 6
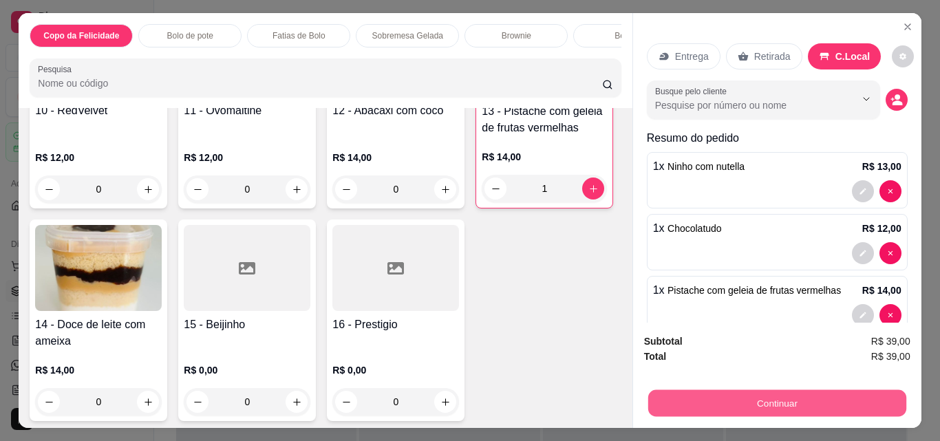
click at [707, 396] on button "Continuar" at bounding box center [776, 402] width 258 height 27
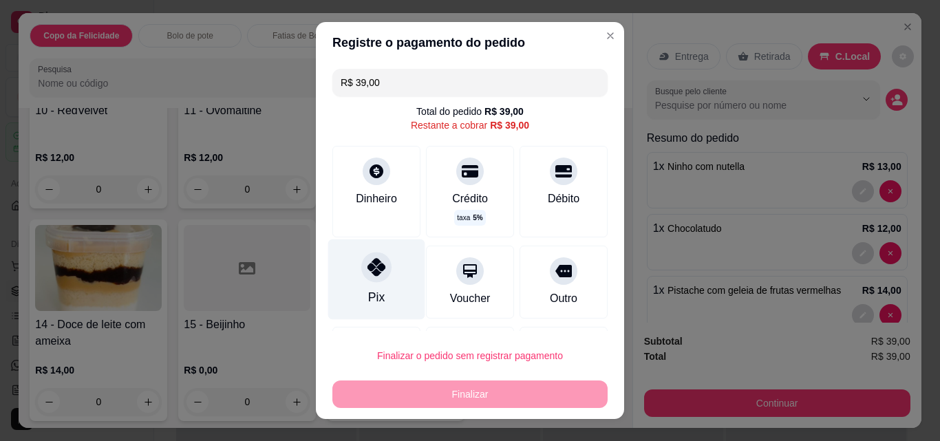
click at [368, 290] on div "Pix" at bounding box center [376, 297] width 17 height 18
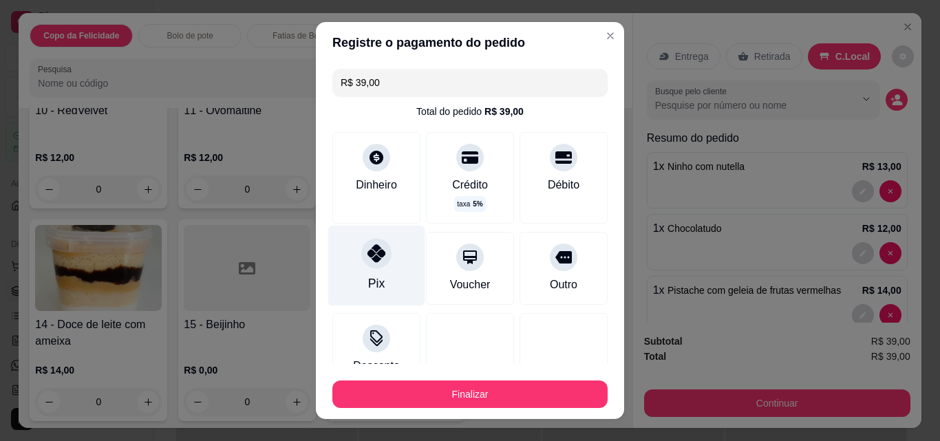
type input "R$ 0,00"
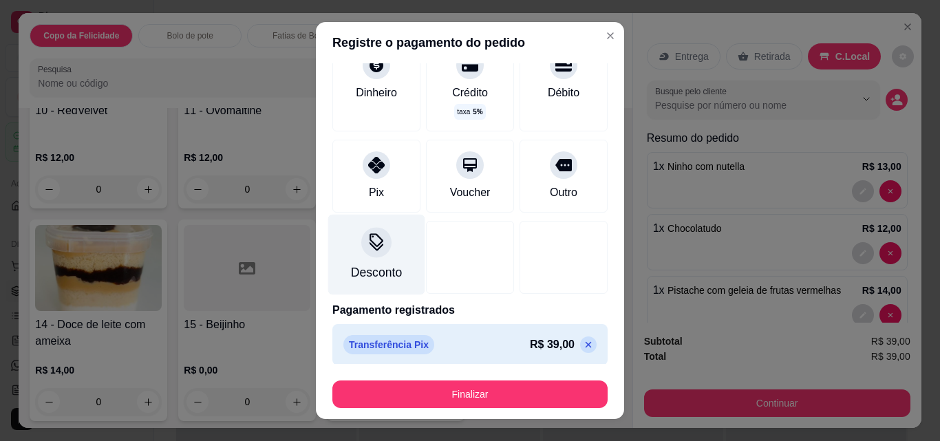
scroll to position [99, 0]
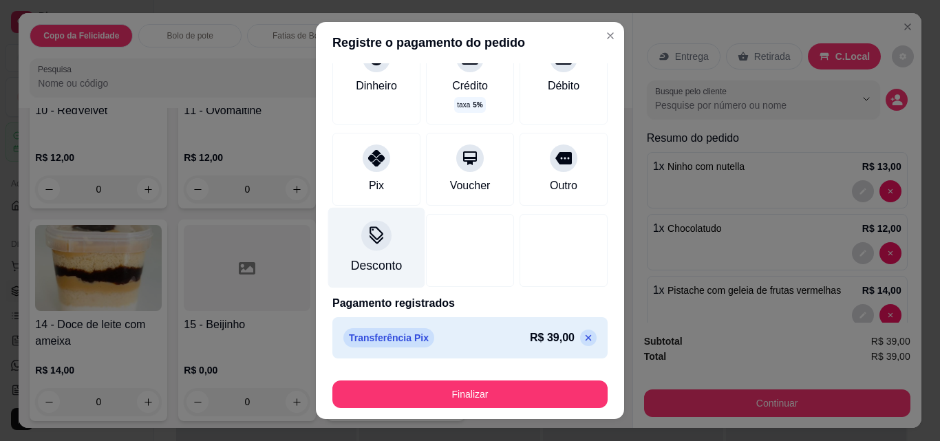
click at [389, 252] on div "Desconto" at bounding box center [376, 248] width 97 height 80
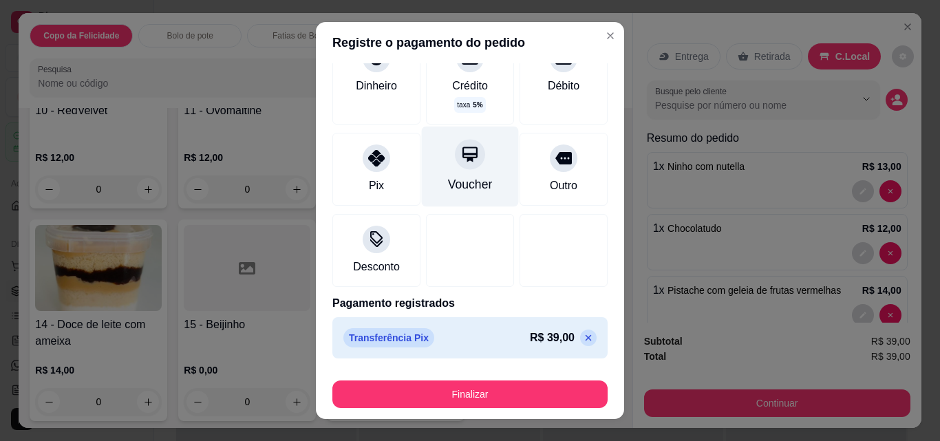
click at [482, 173] on div "Voucher" at bounding box center [470, 167] width 97 height 80
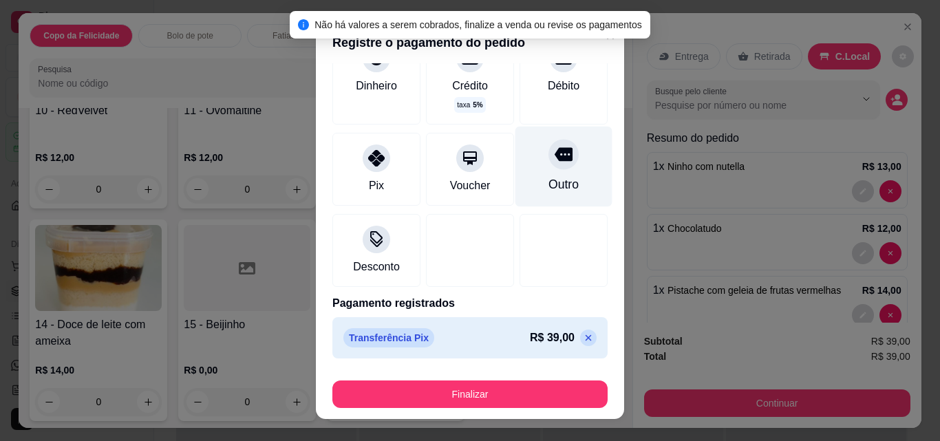
click at [559, 189] on div "Outro" at bounding box center [563, 167] width 97 height 80
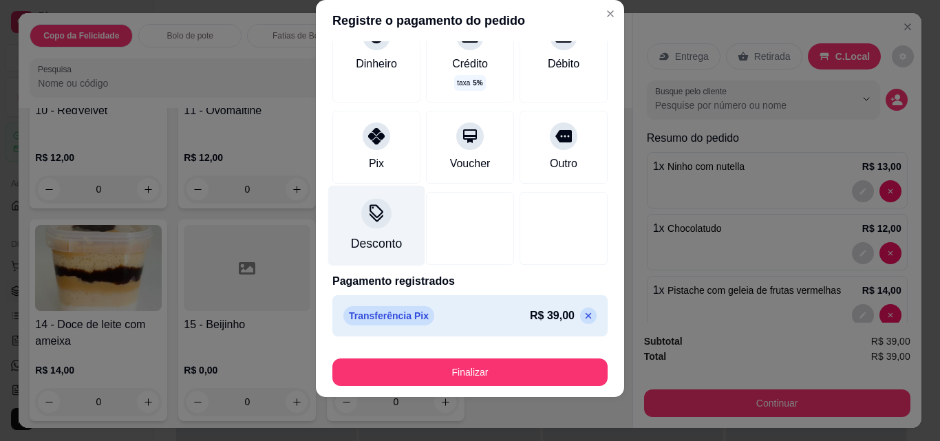
click at [406, 240] on div "Desconto" at bounding box center [376, 226] width 97 height 80
click at [401, 208] on div "Desconto" at bounding box center [376, 226] width 97 height 80
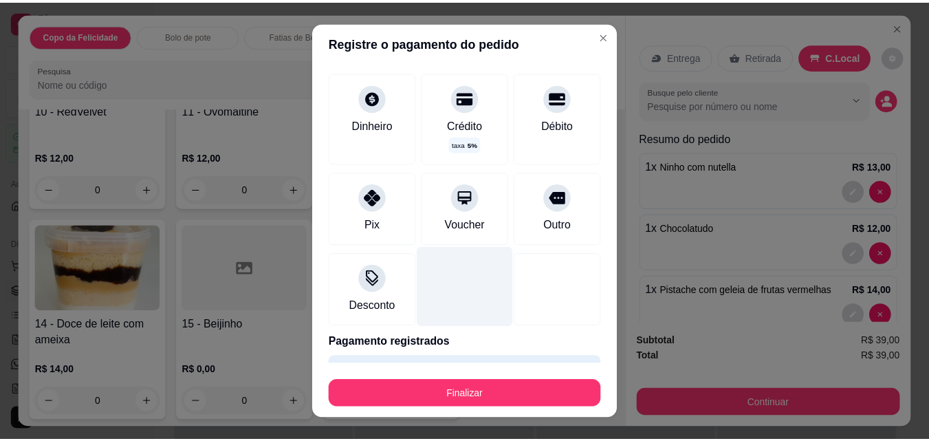
scroll to position [0, 0]
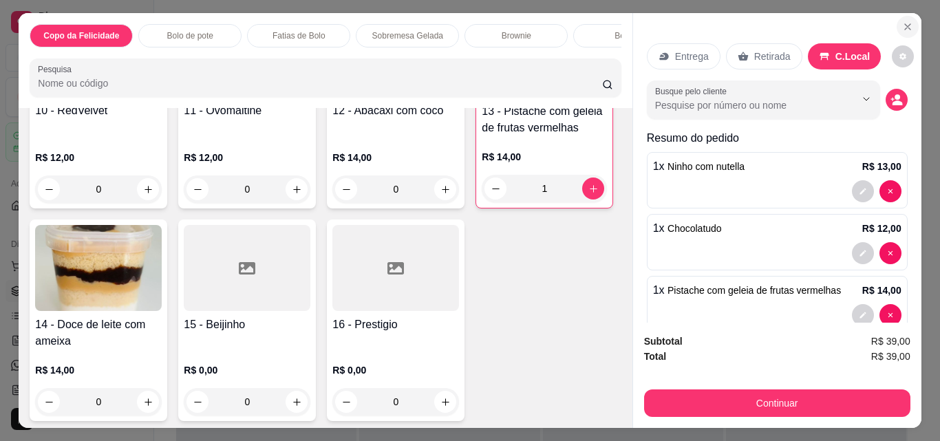
click at [905, 24] on icon "Close" at bounding box center [908, 27] width 6 height 6
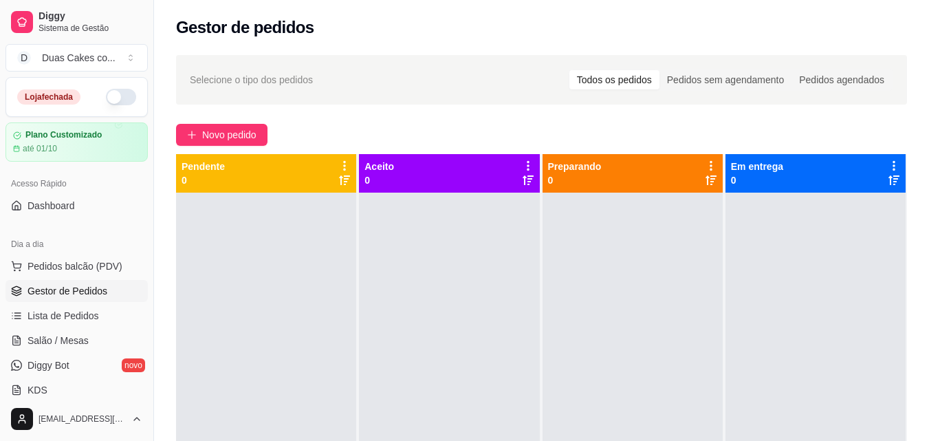
click at [106, 102] on button "button" at bounding box center [121, 97] width 30 height 17
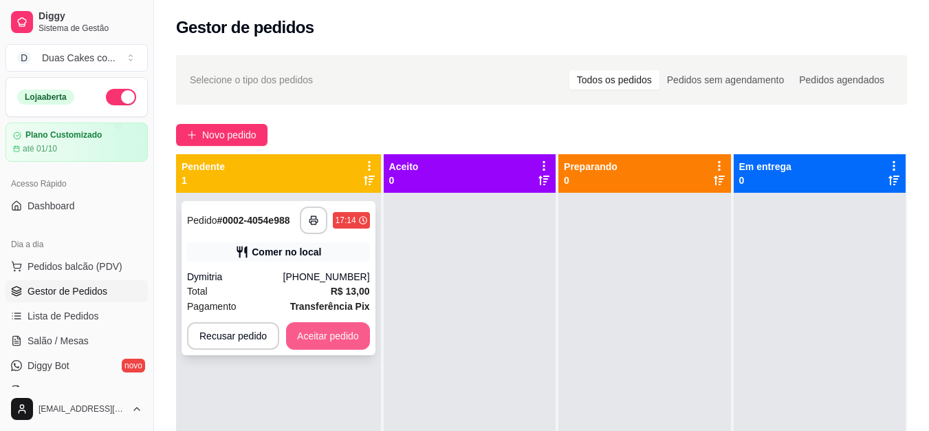
click at [310, 334] on button "Aceitar pedido" at bounding box center [328, 336] width 84 height 28
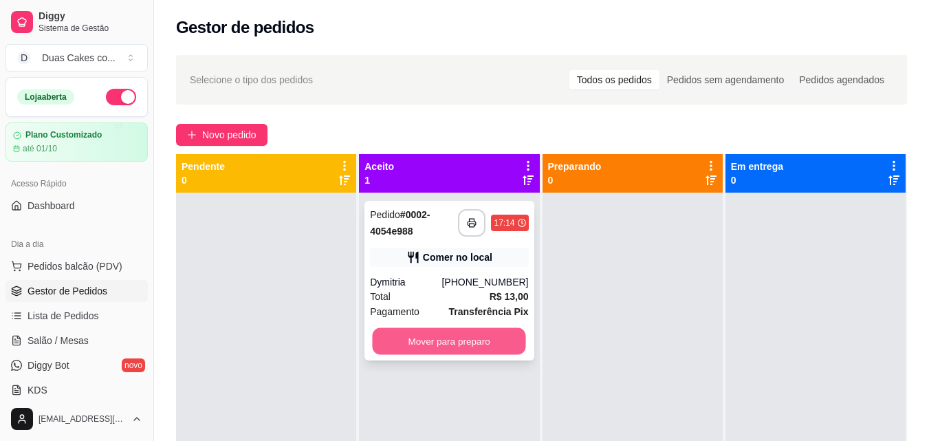
click at [456, 345] on button "Mover para preparo" at bounding box center [449, 341] width 153 height 27
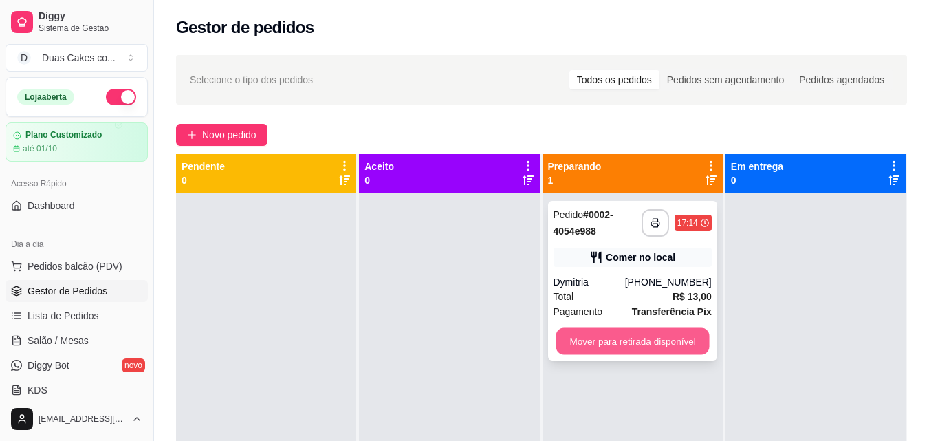
click at [658, 344] on button "Mover para retirada disponível" at bounding box center [632, 341] width 153 height 27
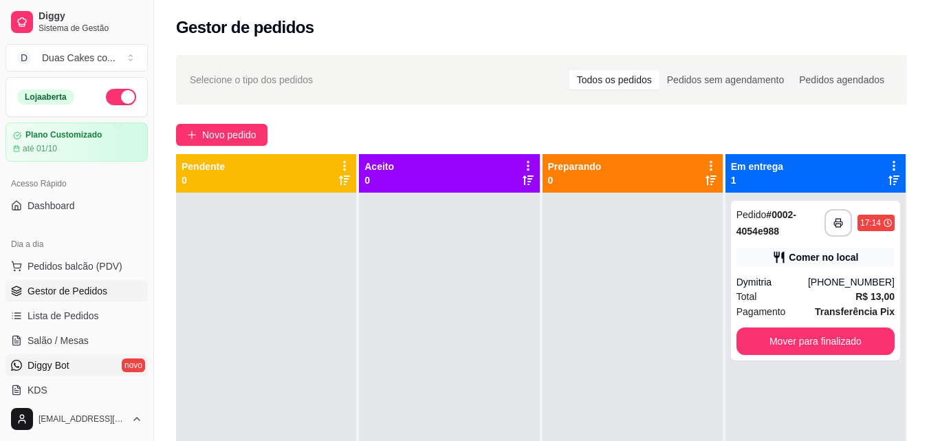
click at [76, 369] on link "Diggy Bot novo" at bounding box center [77, 365] width 142 height 22
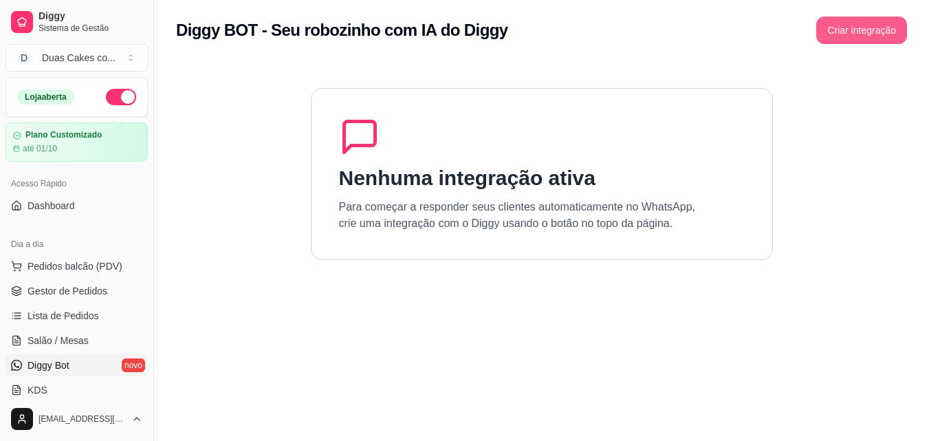
click at [845, 36] on button "Criar integração" at bounding box center [862, 31] width 91 height 28
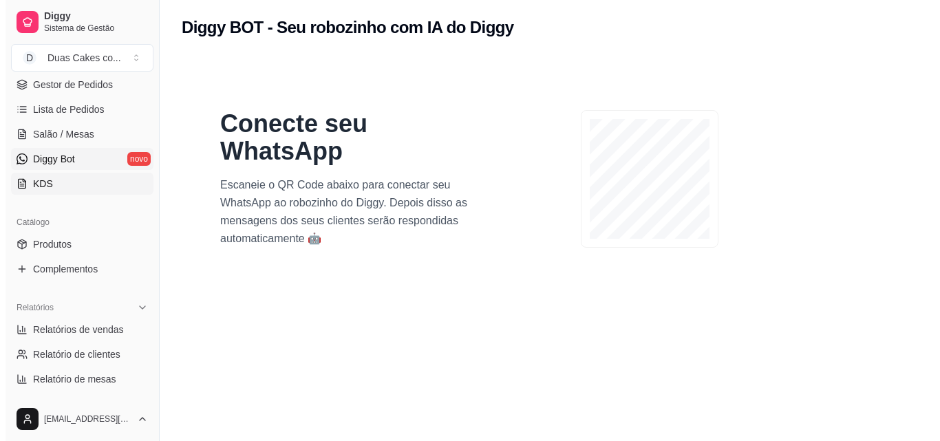
scroll to position [69, 0]
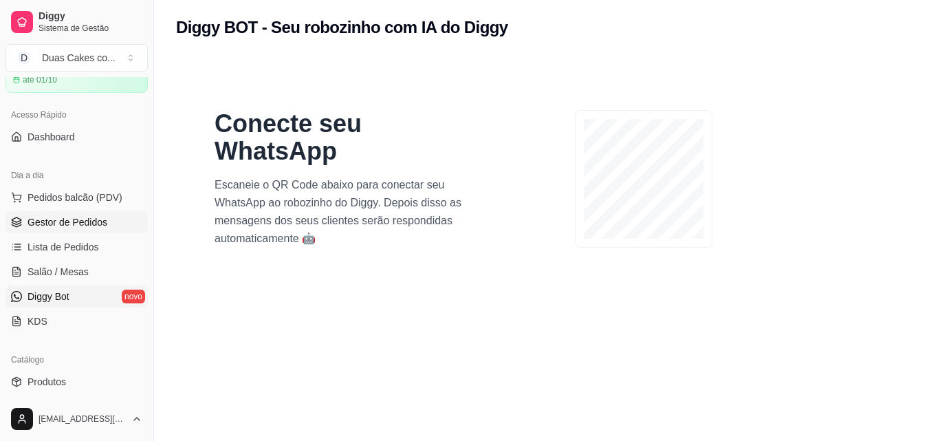
click at [78, 221] on span "Gestor de Pedidos" at bounding box center [68, 222] width 80 height 14
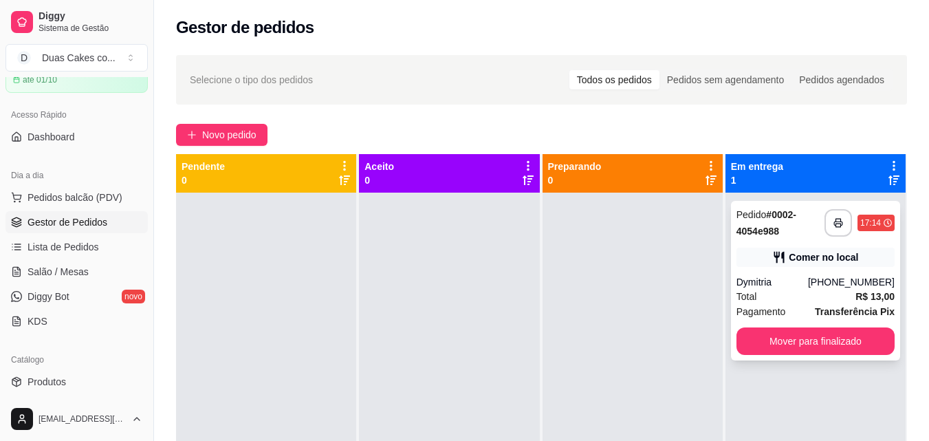
click at [808, 285] on div "Dymitria" at bounding box center [773, 282] width 72 height 14
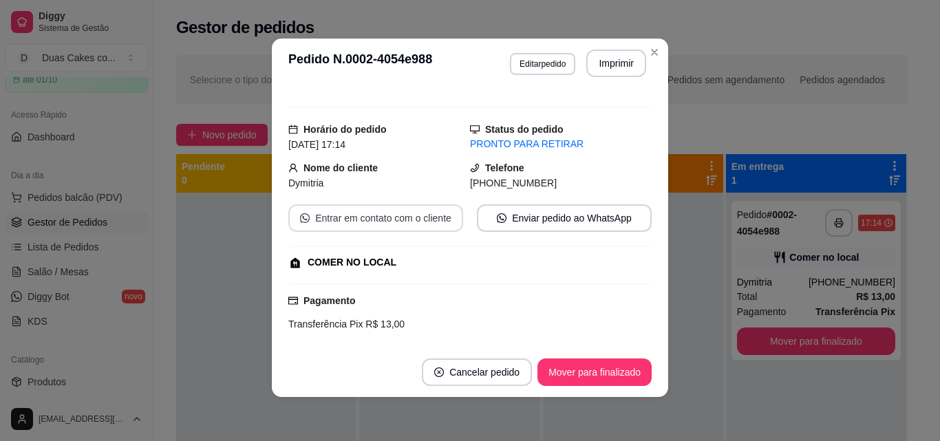
scroll to position [15, 0]
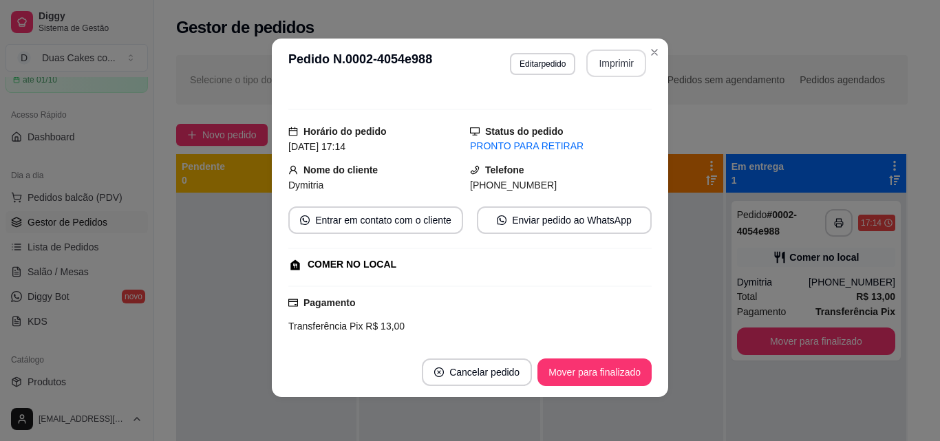
click at [607, 72] on button "Imprimir" at bounding box center [616, 64] width 60 height 28
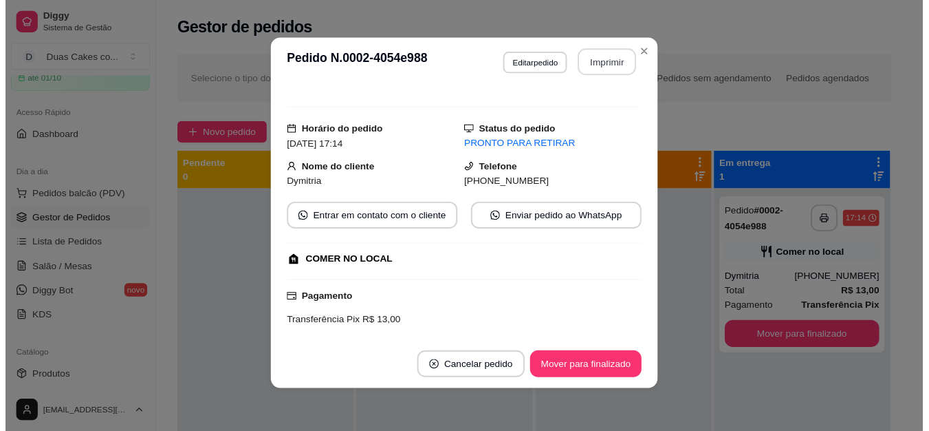
scroll to position [0, 0]
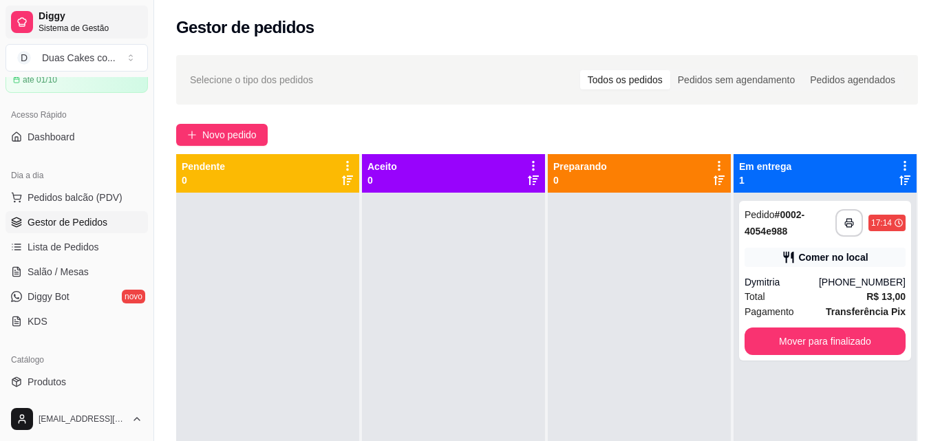
click at [74, 29] on span "Sistema de Gestão" at bounding box center [91, 28] width 104 height 11
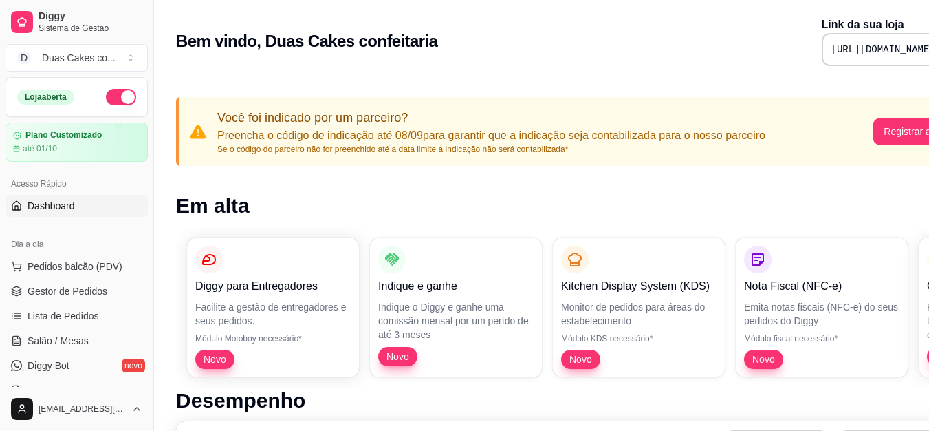
scroll to position [0, 62]
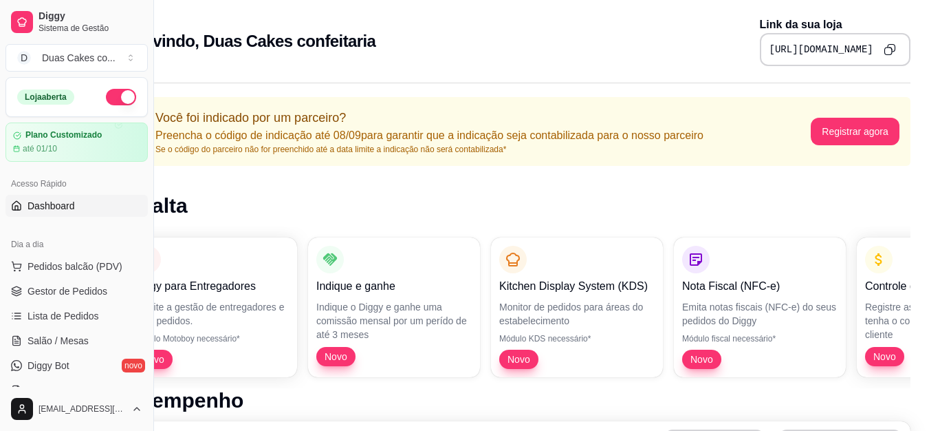
click at [890, 52] on icon "Copy to clipboard" at bounding box center [890, 49] width 12 height 12
click at [65, 267] on span "Pedidos balcão (PDV)" at bounding box center [75, 266] width 95 height 14
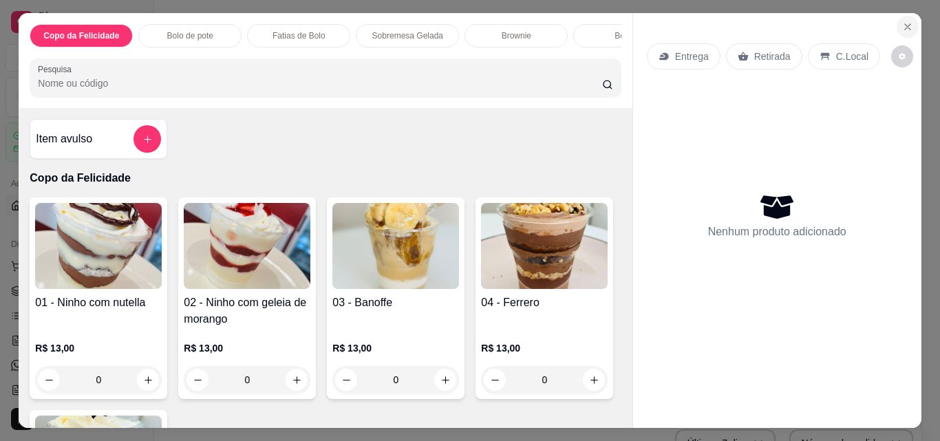
click at [903, 21] on icon "Close" at bounding box center [907, 26] width 11 height 11
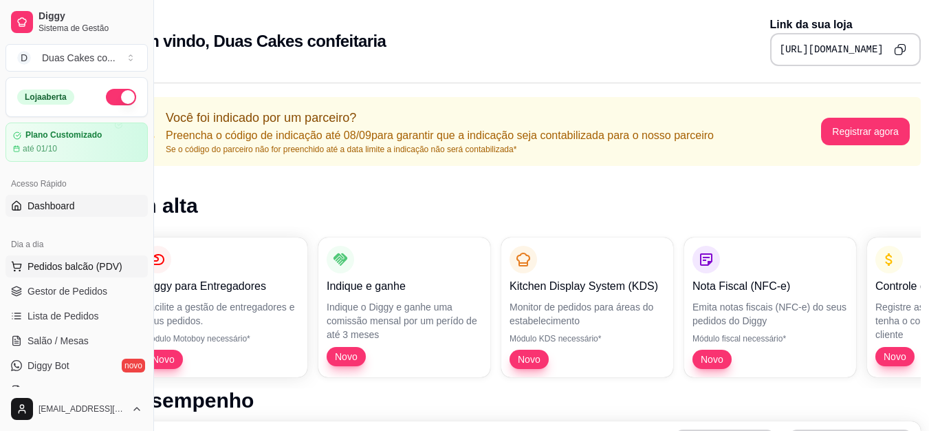
click at [98, 259] on button "Pedidos balcão (PDV)" at bounding box center [77, 266] width 142 height 22
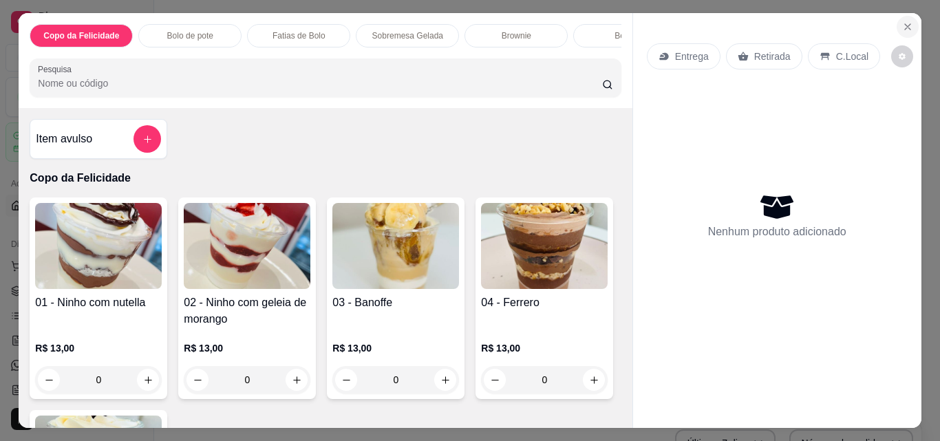
click at [902, 22] on icon "Close" at bounding box center [907, 26] width 11 height 11
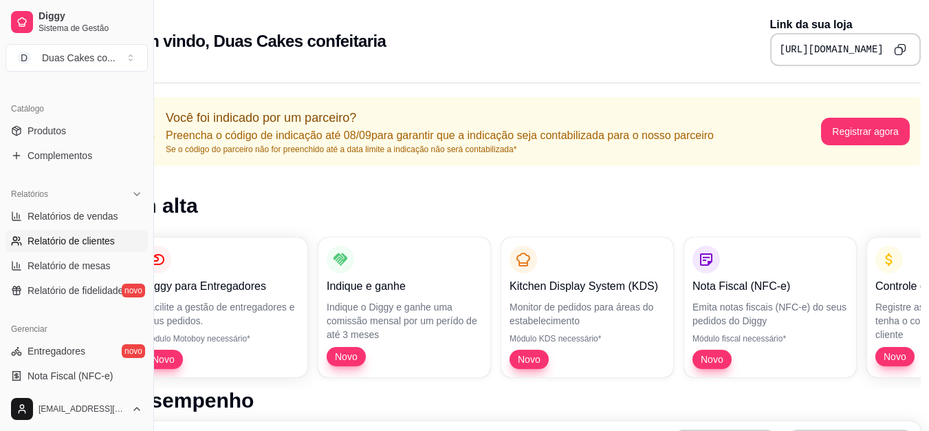
scroll to position [344, 0]
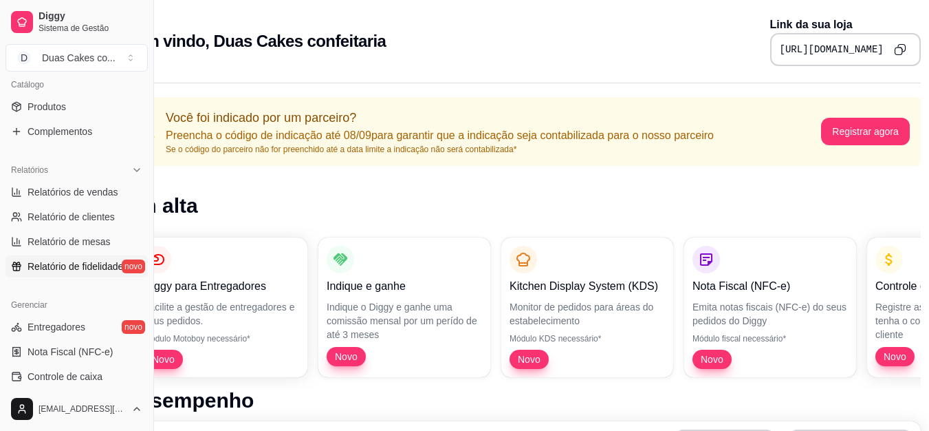
click at [74, 268] on span "Relatório de fidelidade" at bounding box center [76, 266] width 96 height 14
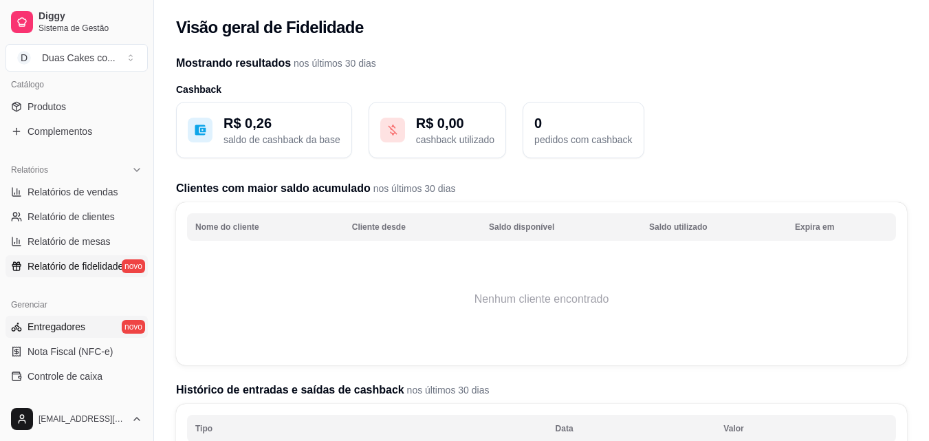
click at [62, 320] on span "Entregadores" at bounding box center [57, 327] width 58 height 14
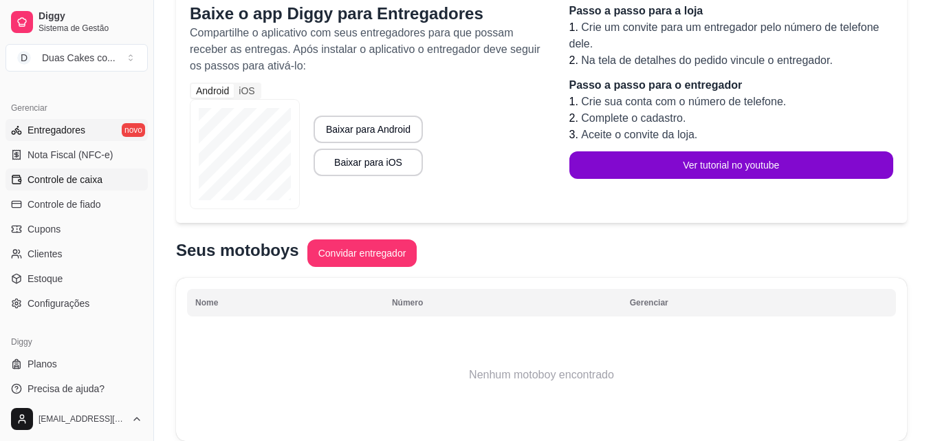
scroll to position [549, 0]
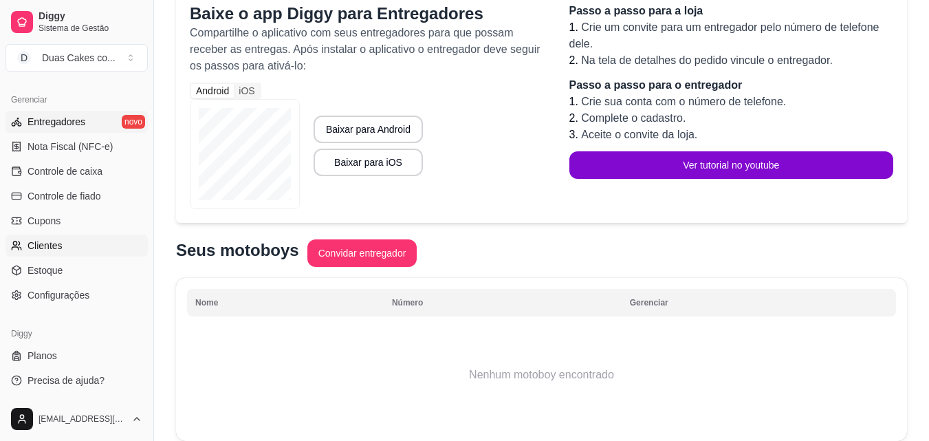
click at [61, 248] on span "Clientes" at bounding box center [45, 246] width 35 height 14
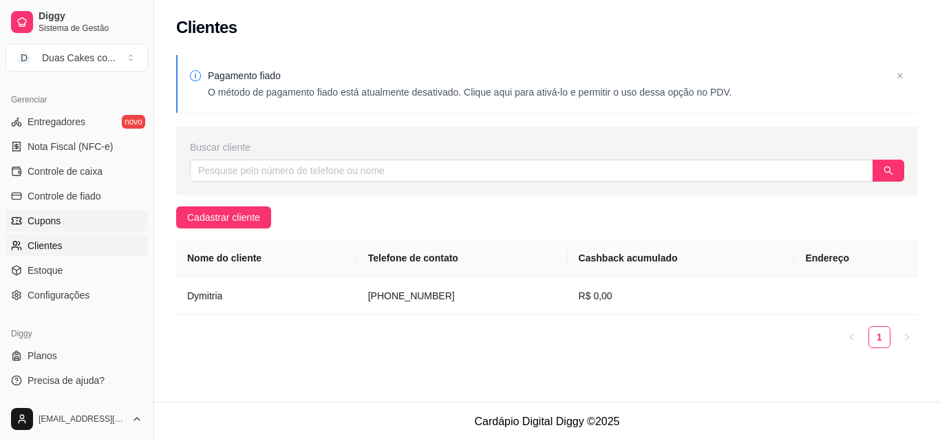
click at [47, 221] on span "Cupons" at bounding box center [44, 221] width 33 height 14
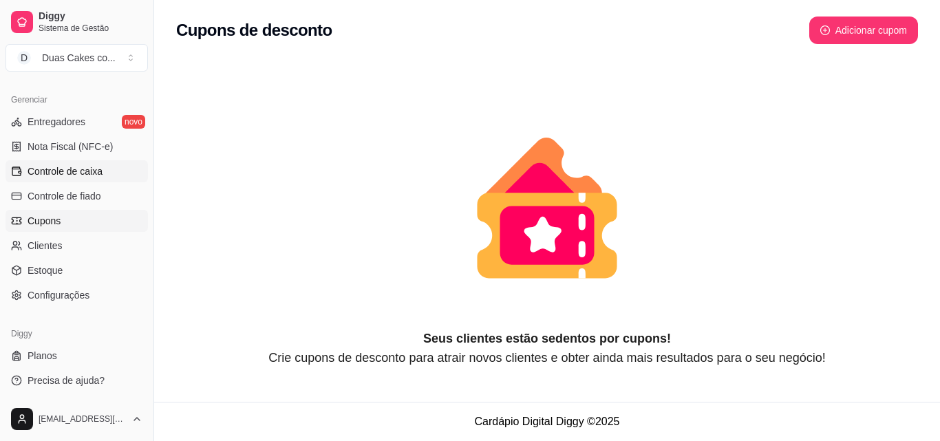
click at [67, 174] on span "Controle de caixa" at bounding box center [65, 171] width 75 height 14
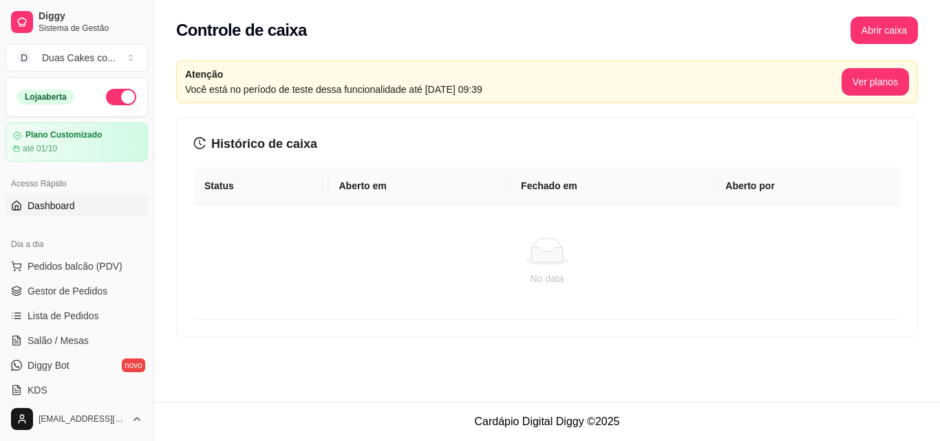
click at [51, 210] on span "Dashboard" at bounding box center [51, 206] width 47 height 14
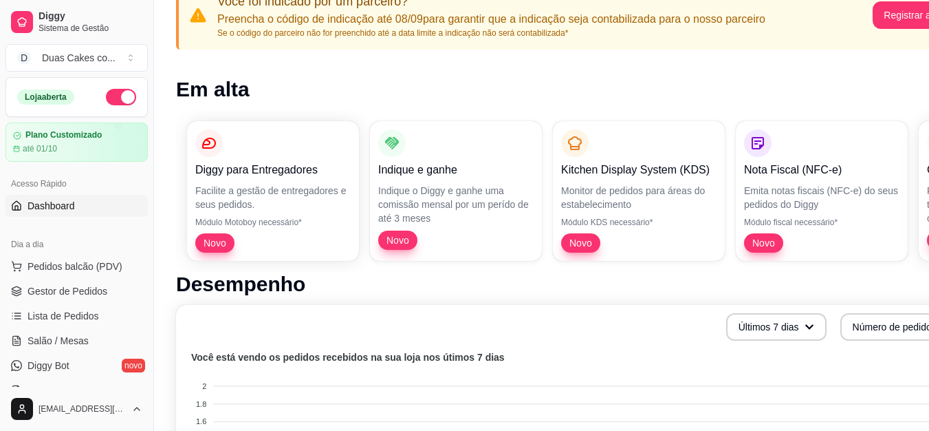
scroll to position [138, 0]
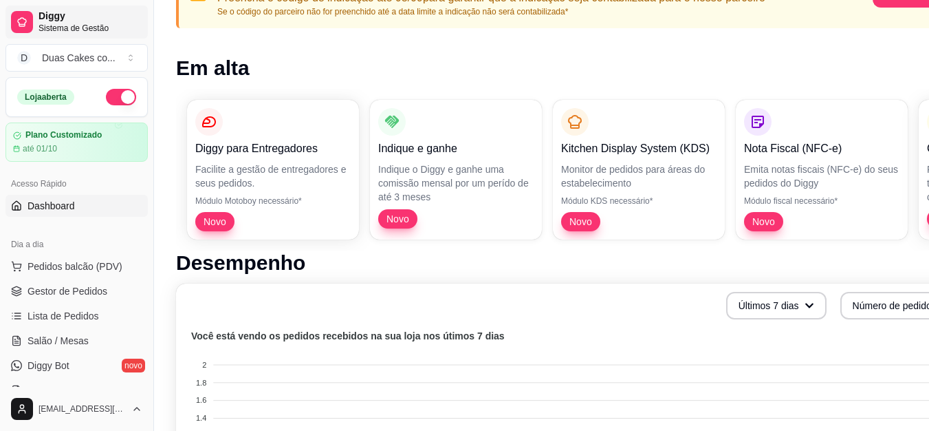
click at [71, 23] on span "Sistema de Gestão" at bounding box center [91, 28] width 104 height 11
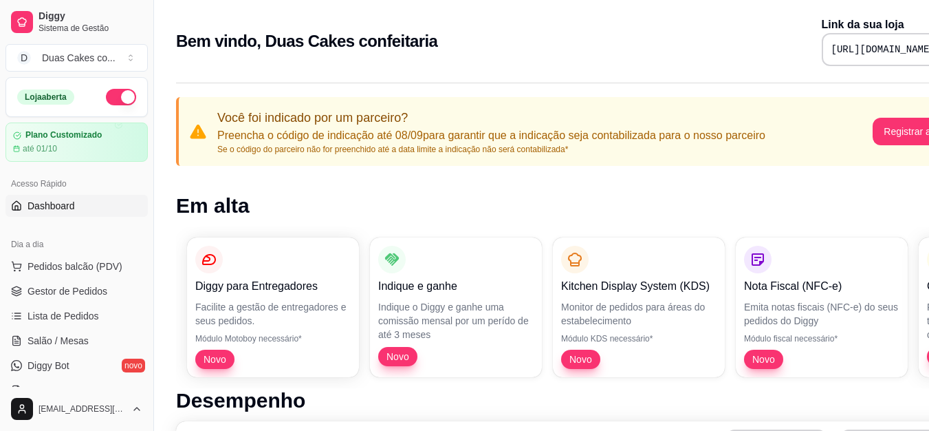
drag, startPoint x: 931, startPoint y: 390, endPoint x: 924, endPoint y: 370, distance: 21.3
drag, startPoint x: 924, startPoint y: 370, endPoint x: 905, endPoint y: 392, distance: 29.2
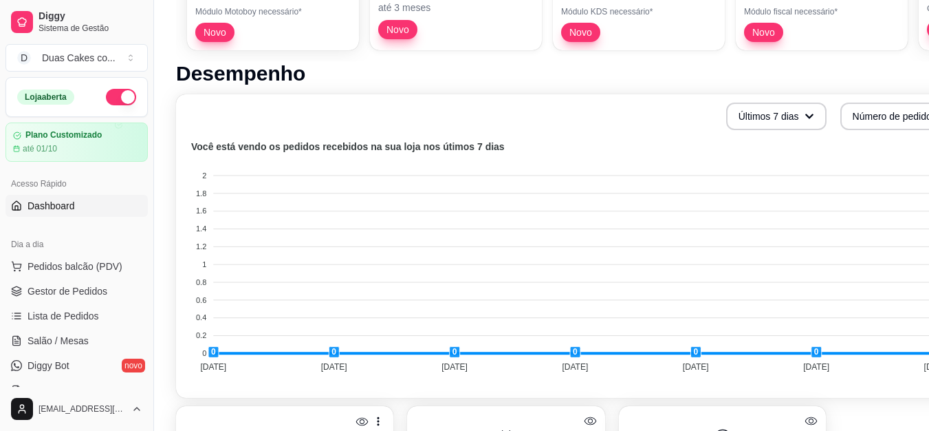
scroll to position [314, 0]
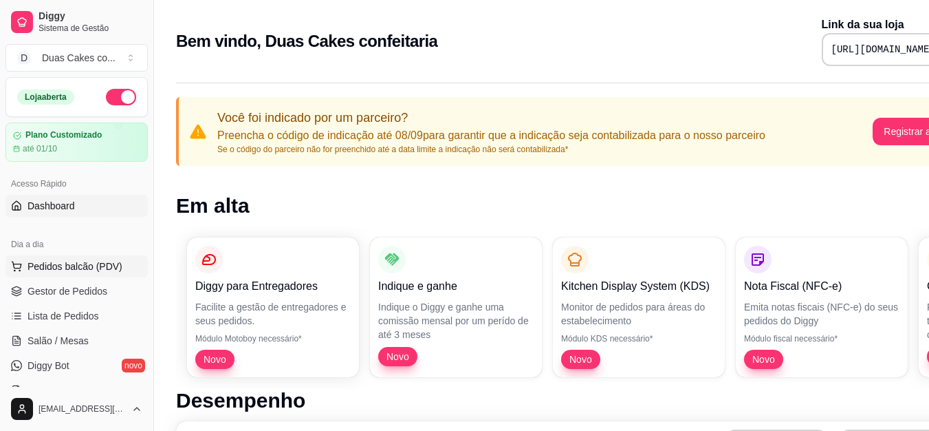
click at [69, 268] on span "Pedidos balcão (PDV)" at bounding box center [75, 266] width 95 height 14
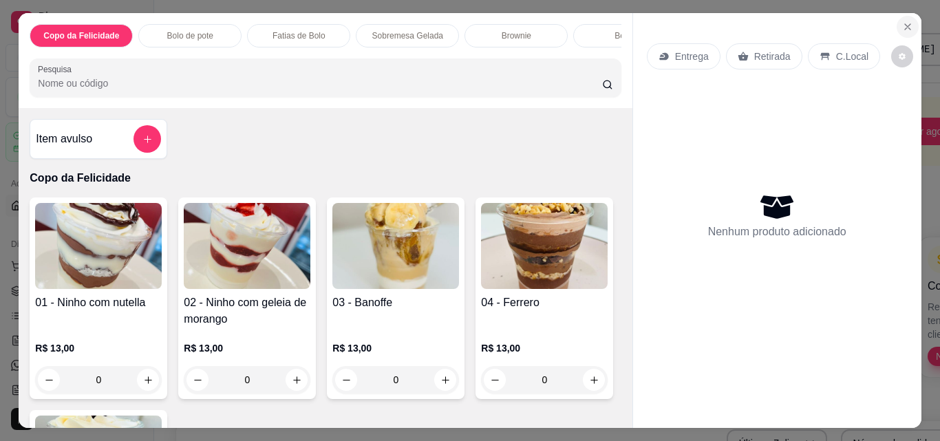
click at [902, 21] on icon "Close" at bounding box center [907, 26] width 11 height 11
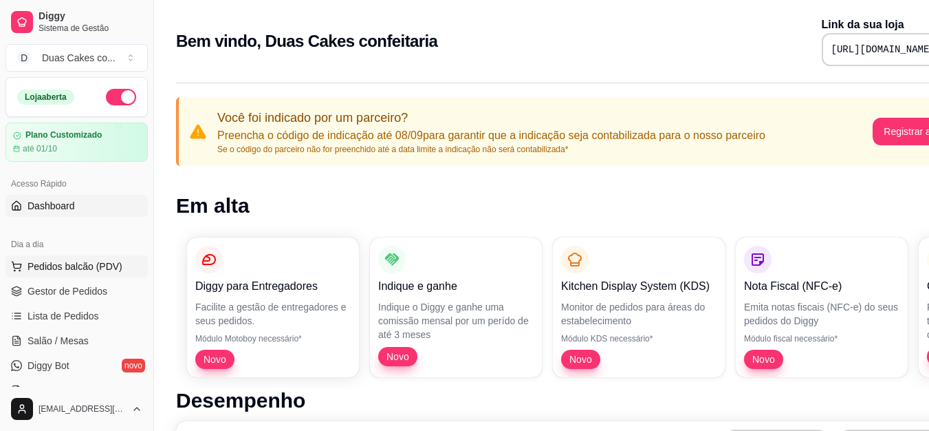
click at [52, 270] on span "Pedidos balcão (PDV)" at bounding box center [75, 266] width 95 height 14
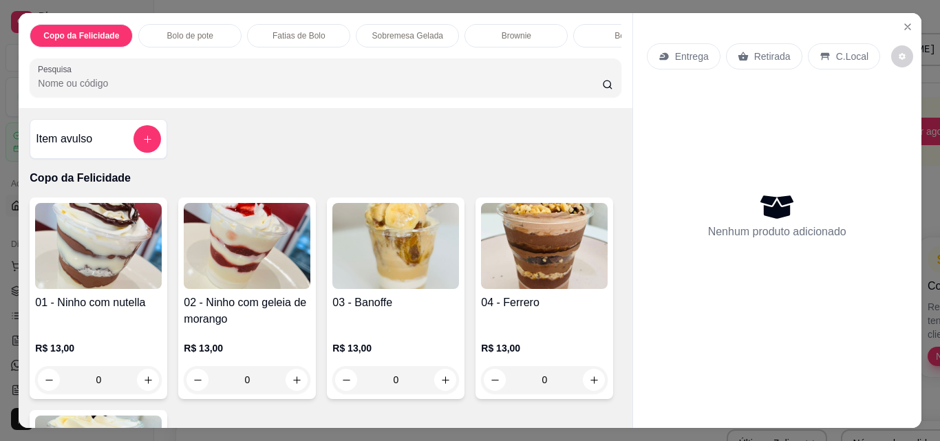
click at [308, 30] on p "Fatias de Bolo" at bounding box center [298, 35] width 53 height 11
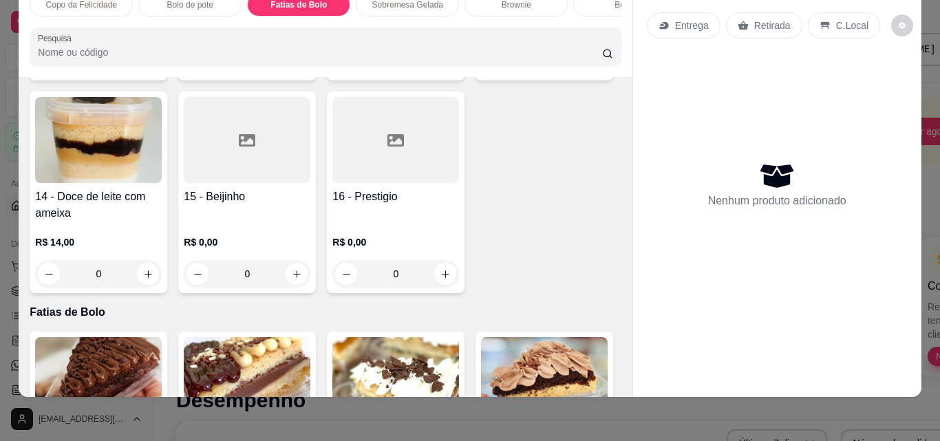
scroll to position [913, 0]
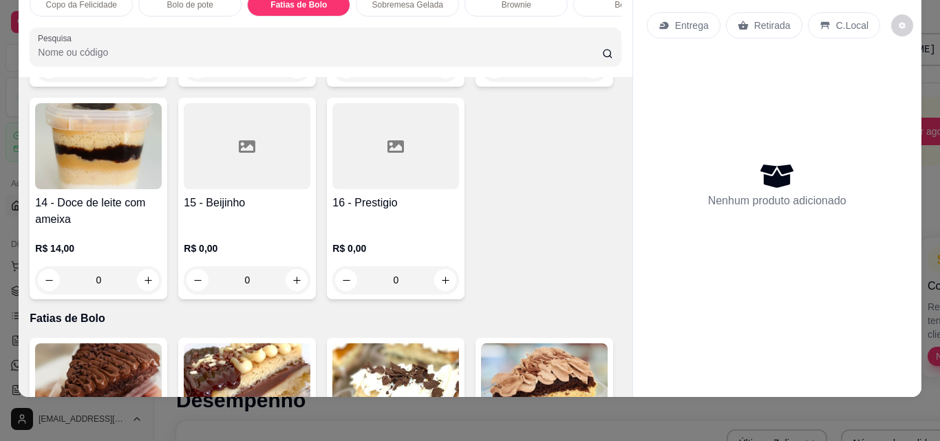
click at [162, 144] on img at bounding box center [98, 146] width 127 height 86
click at [153, 275] on icon "increase-product-quantity" at bounding box center [148, 280] width 10 height 10
type input "1"
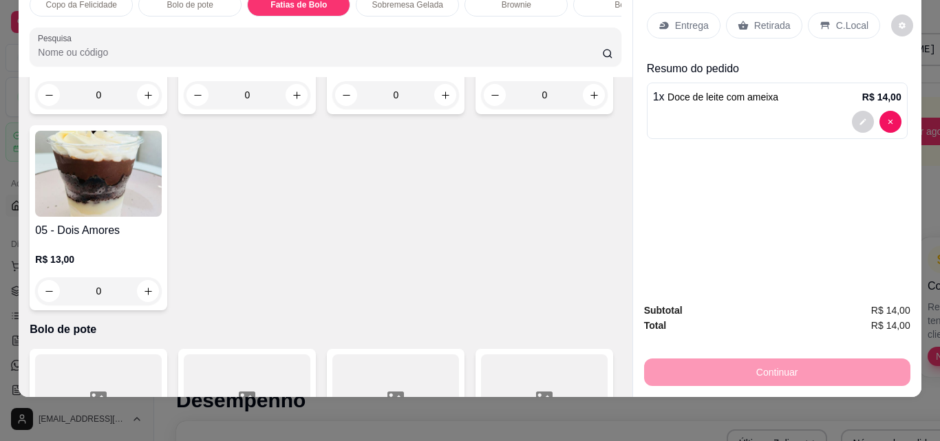
scroll to position [157, 0]
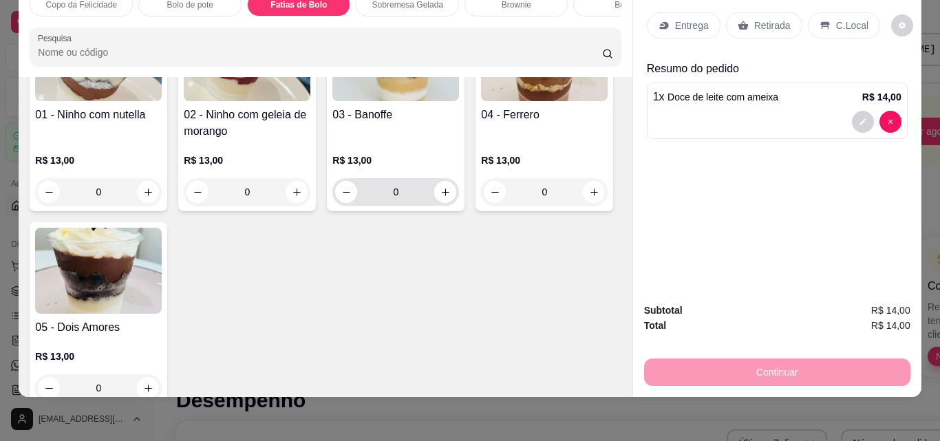
click at [430, 200] on div "0" at bounding box center [395, 192] width 121 height 28
click at [440, 194] on icon "increase-product-quantity" at bounding box center [445, 192] width 10 height 10
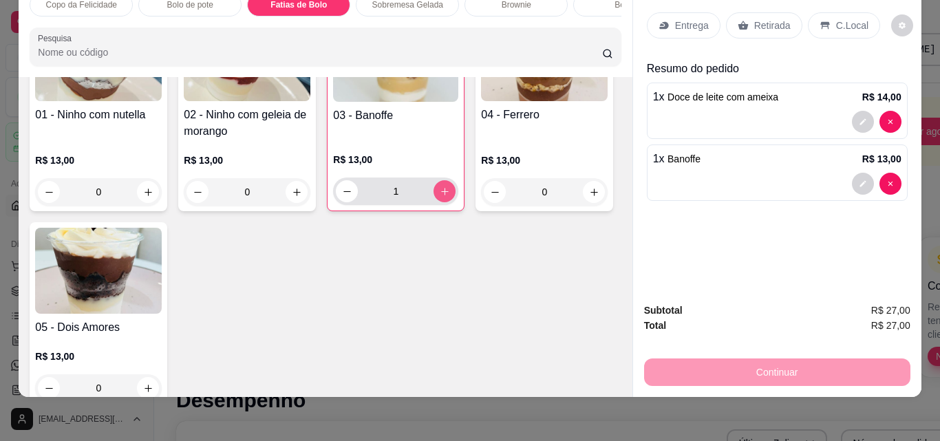
type input "1"
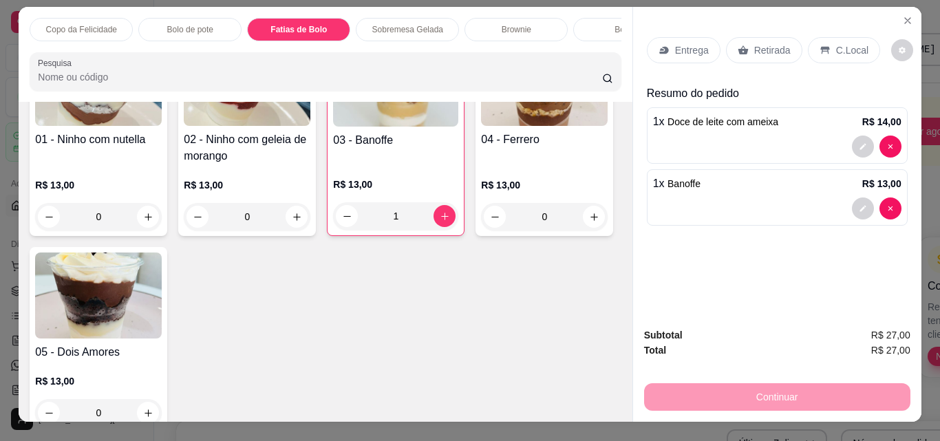
scroll to position [0, 0]
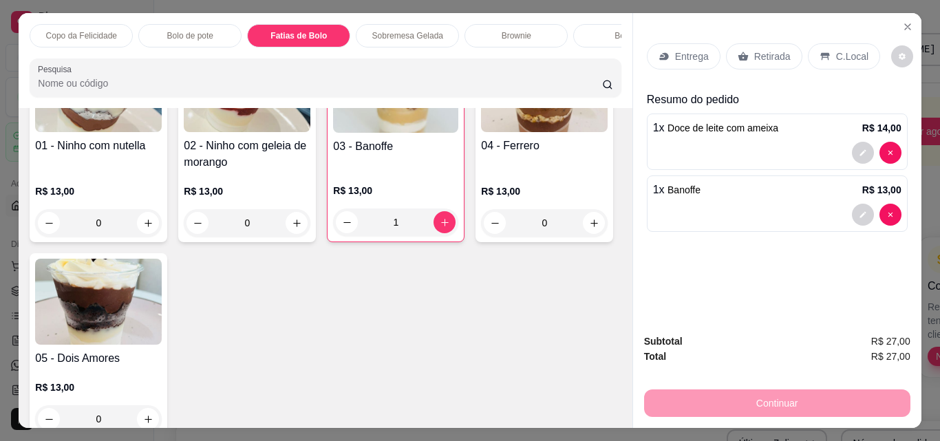
click at [754, 50] on p "Retirada" at bounding box center [772, 57] width 36 height 14
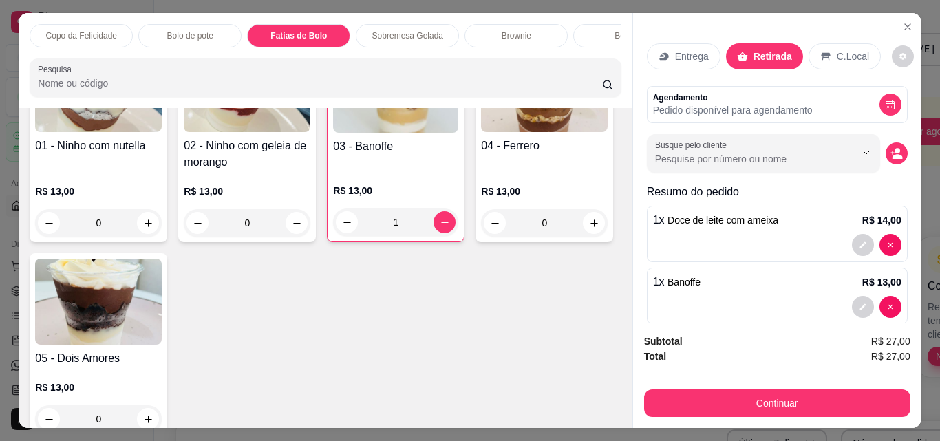
click at [836, 51] on p "C.Local" at bounding box center [852, 57] width 32 height 14
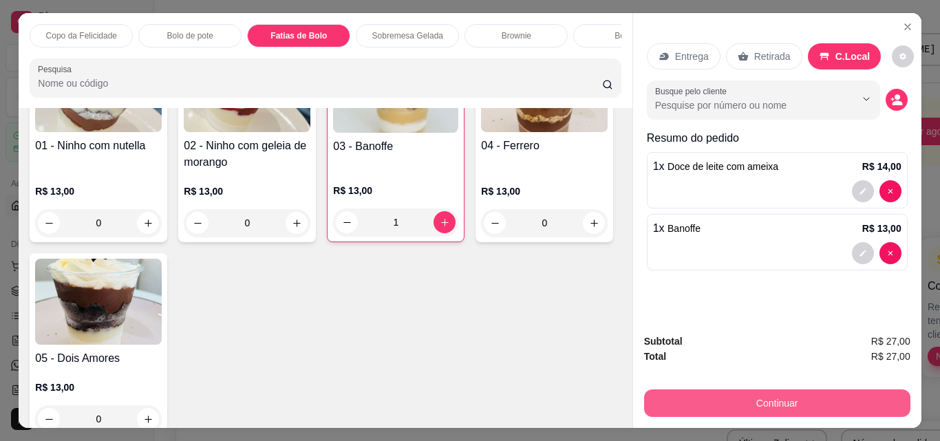
click at [768, 397] on button "Continuar" at bounding box center [777, 403] width 266 height 28
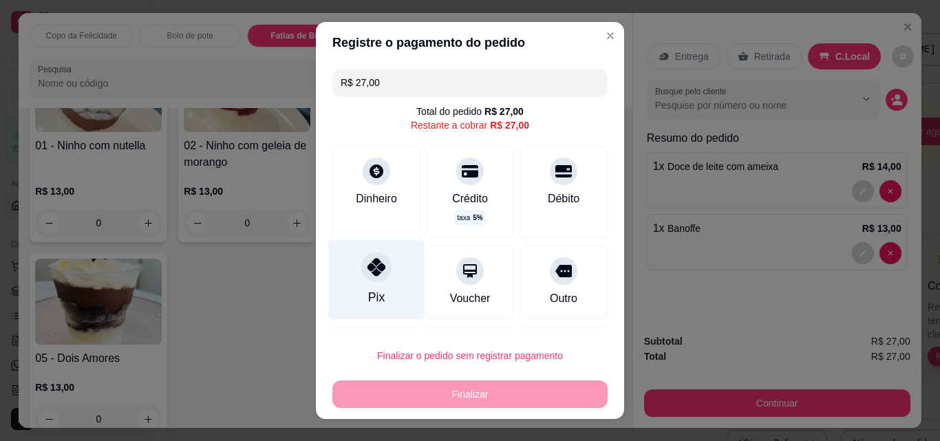
click at [361, 269] on div at bounding box center [376, 267] width 30 height 30
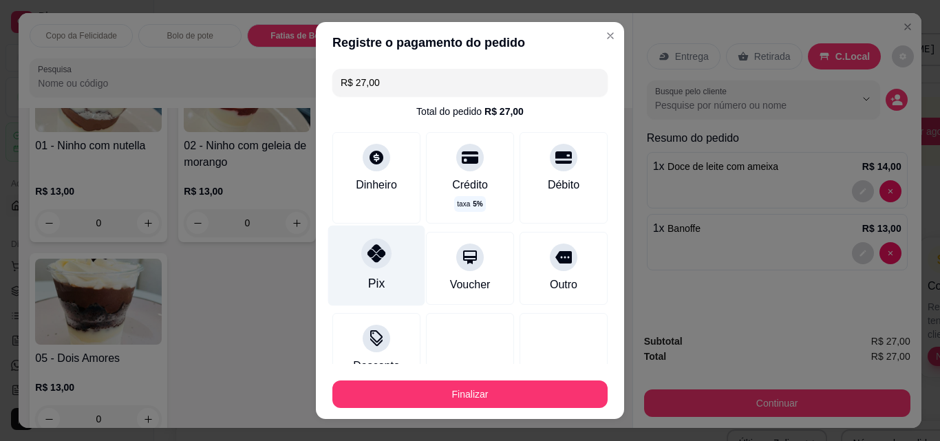
type input "R$ 0,00"
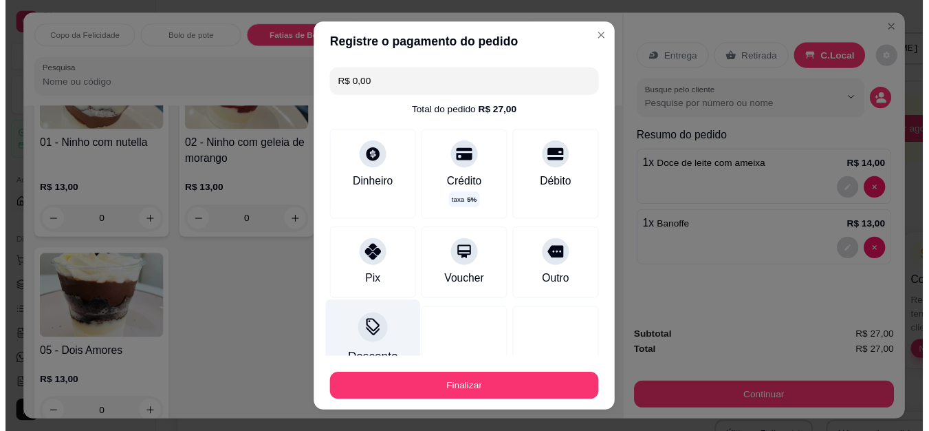
scroll to position [99, 0]
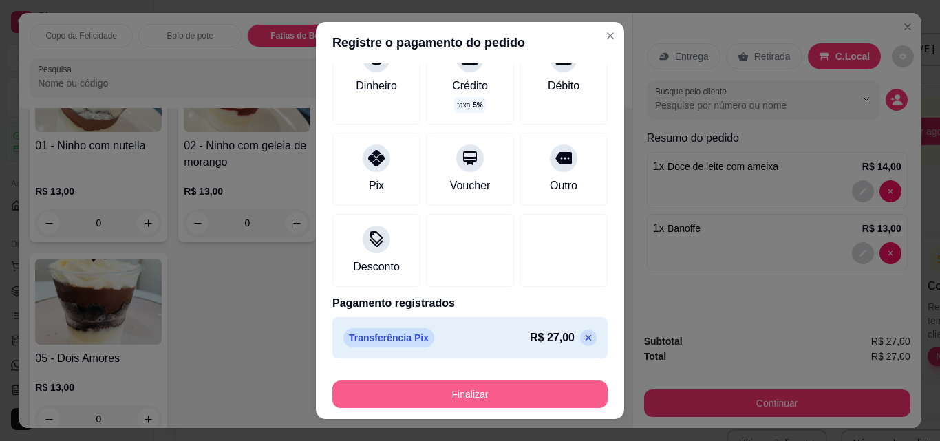
click at [477, 392] on button "Finalizar" at bounding box center [469, 394] width 275 height 28
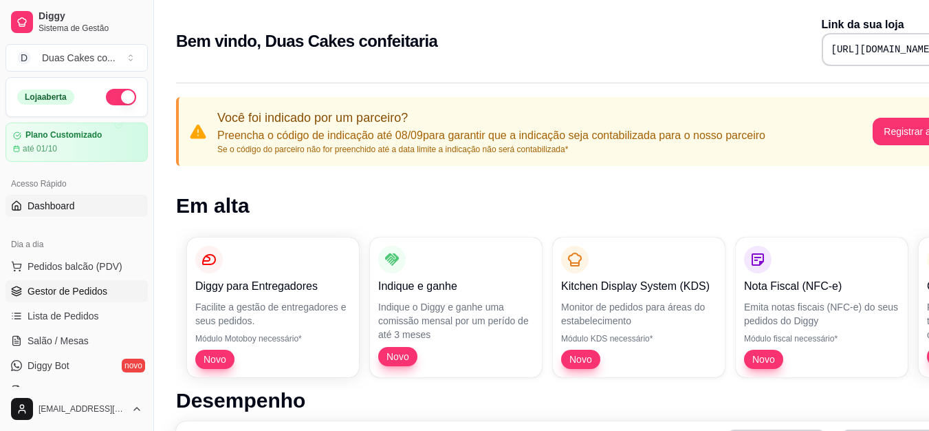
click at [32, 288] on span "Gestor de Pedidos" at bounding box center [68, 291] width 80 height 14
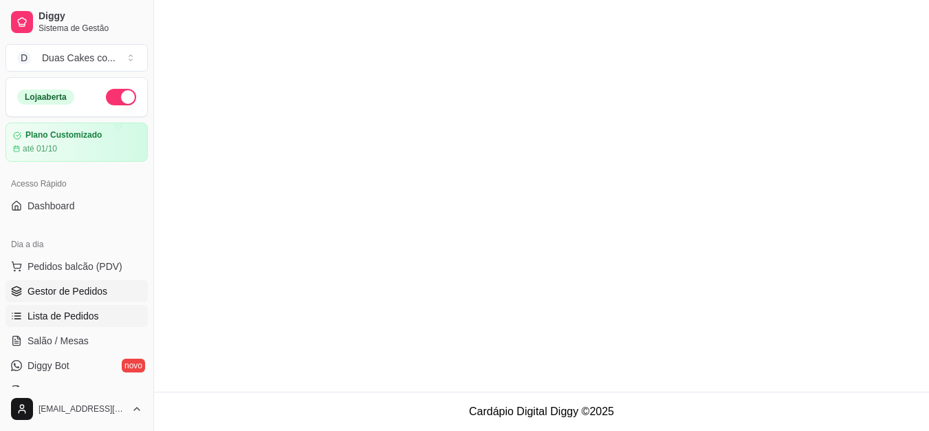
click at [80, 314] on span "Lista de Pedidos" at bounding box center [64, 316] width 72 height 14
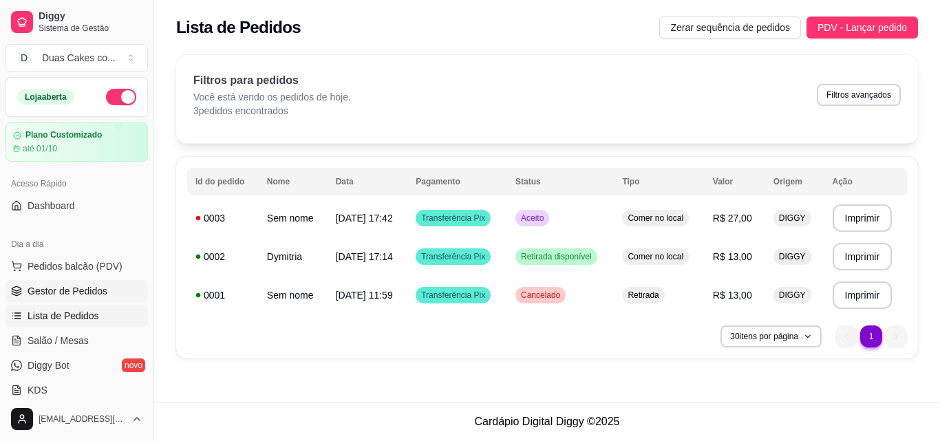
click at [77, 291] on span "Gestor de Pedidos" at bounding box center [68, 291] width 80 height 14
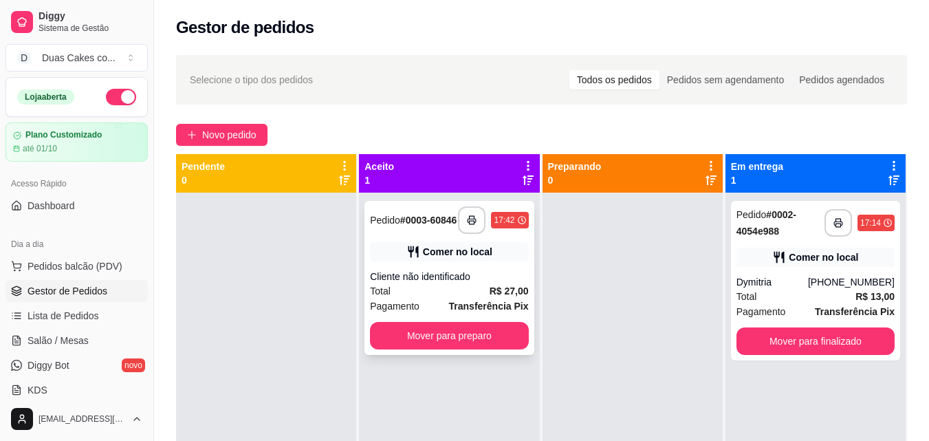
click at [507, 226] on div "17:42" at bounding box center [504, 220] width 21 height 11
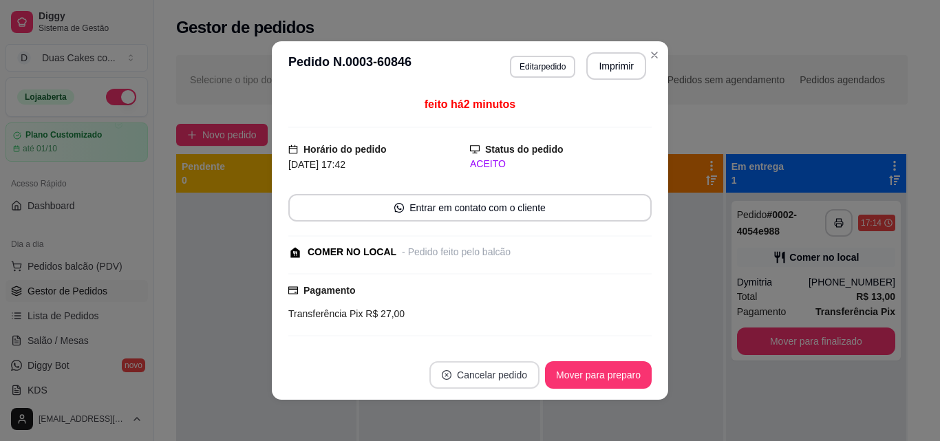
click at [490, 378] on button "Cancelar pedido" at bounding box center [484, 375] width 110 height 28
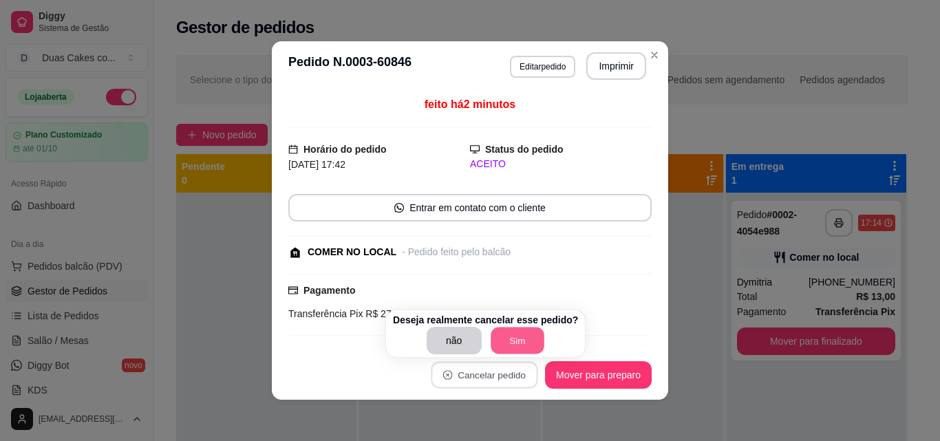
click at [515, 346] on button "Sim" at bounding box center [517, 340] width 54 height 27
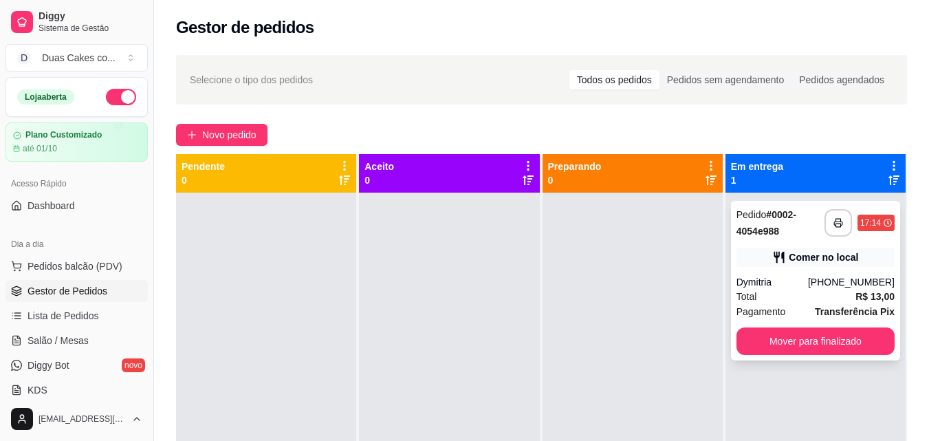
click at [869, 217] on div "17:14" at bounding box center [876, 223] width 37 height 17
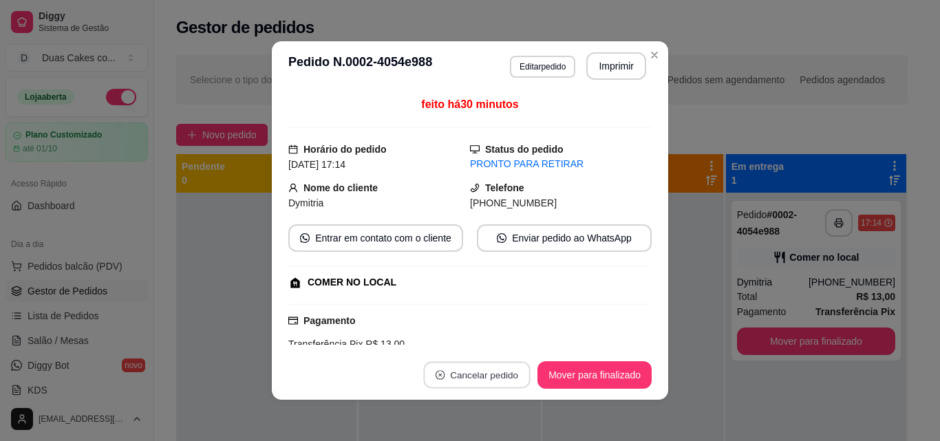
click at [508, 375] on button "Cancelar pedido" at bounding box center [477, 375] width 107 height 27
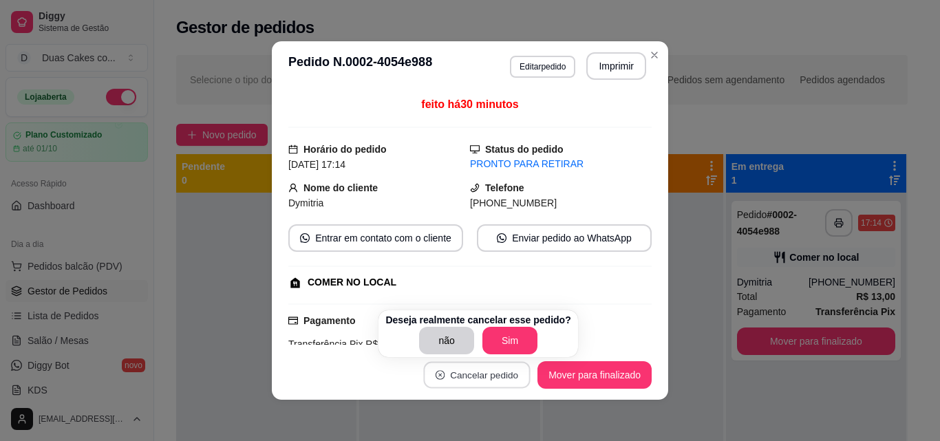
click at [495, 334] on button "Sim" at bounding box center [509, 341] width 55 height 28
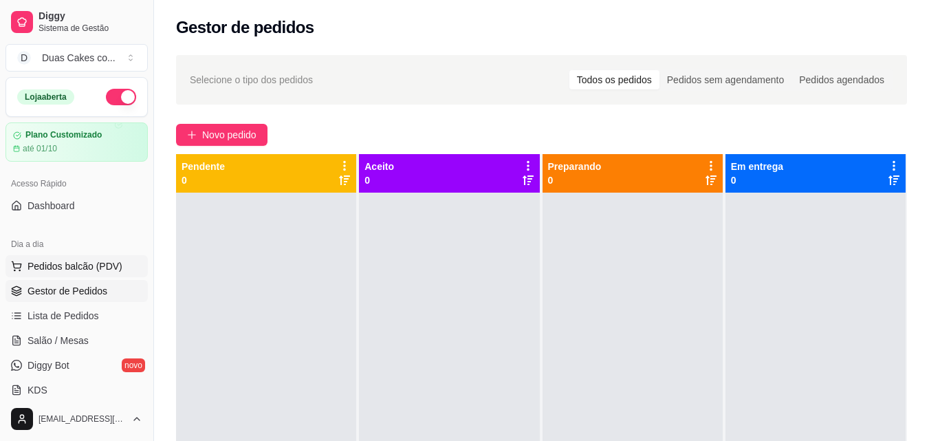
click at [32, 268] on span "Pedidos balcão (PDV)" at bounding box center [75, 266] width 95 height 14
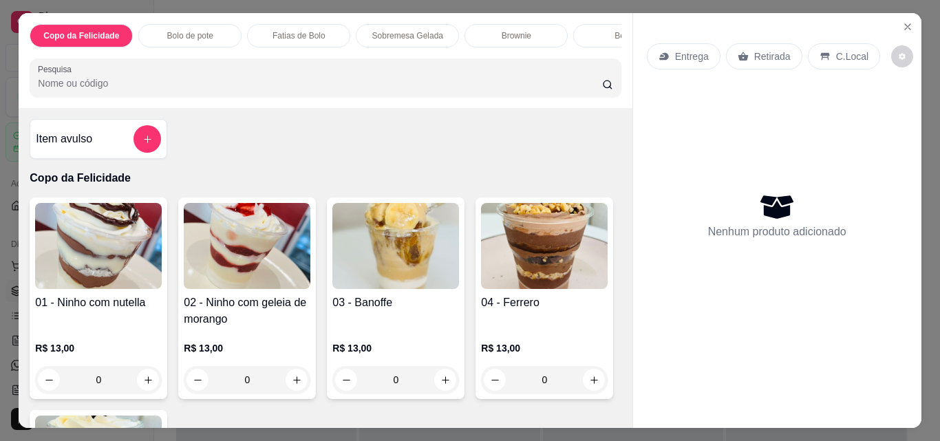
click at [640, 116] on div "Entrega Retirada C.Local Nenhum produto adicionado" at bounding box center [777, 209] width 288 height 393
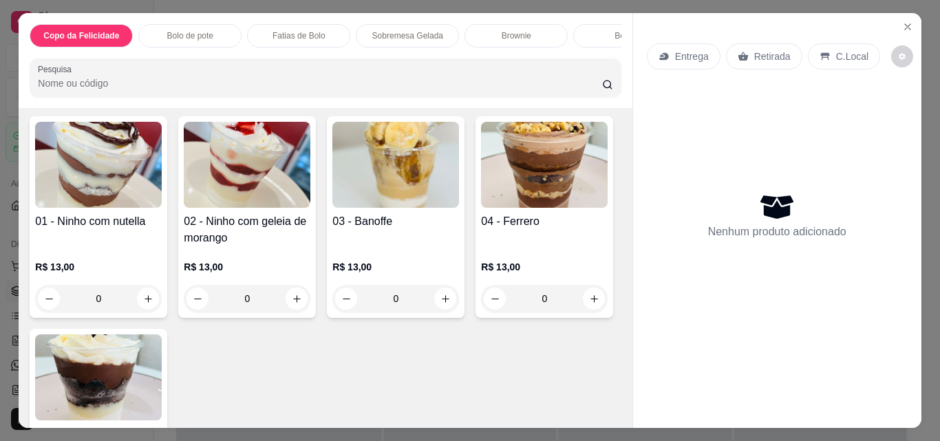
scroll to position [69, 0]
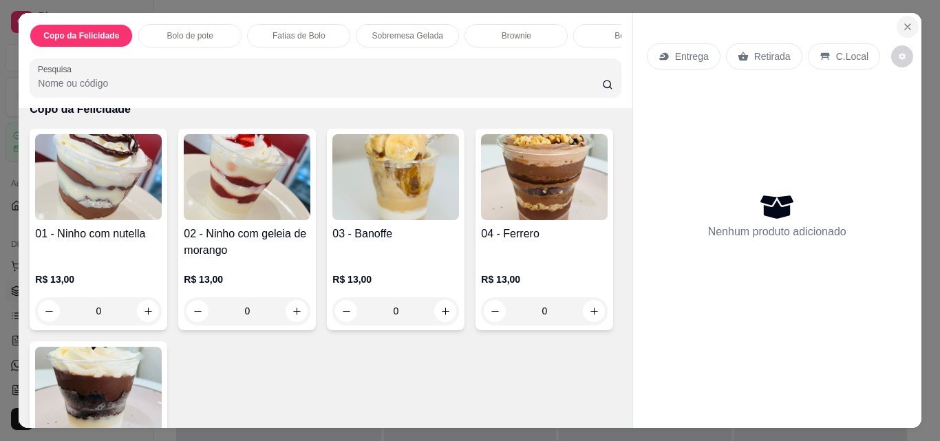
click at [906, 21] on icon "Close" at bounding box center [907, 26] width 11 height 11
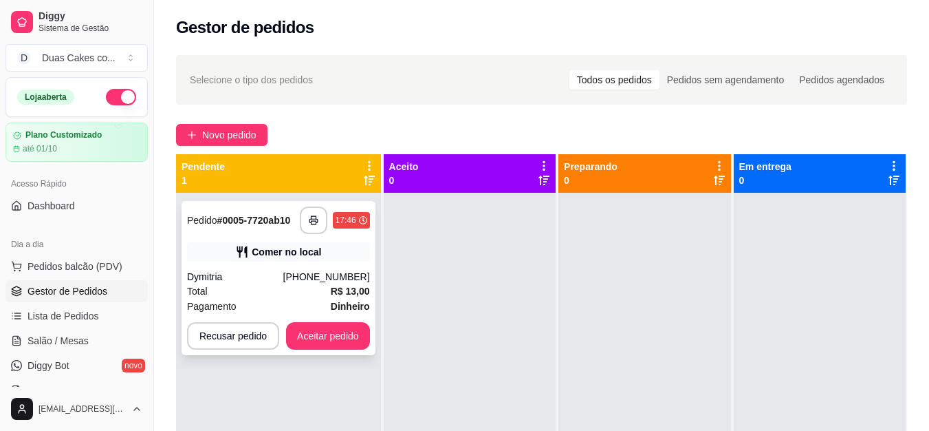
click at [305, 280] on div "(85) 99200-2739" at bounding box center [326, 277] width 87 height 14
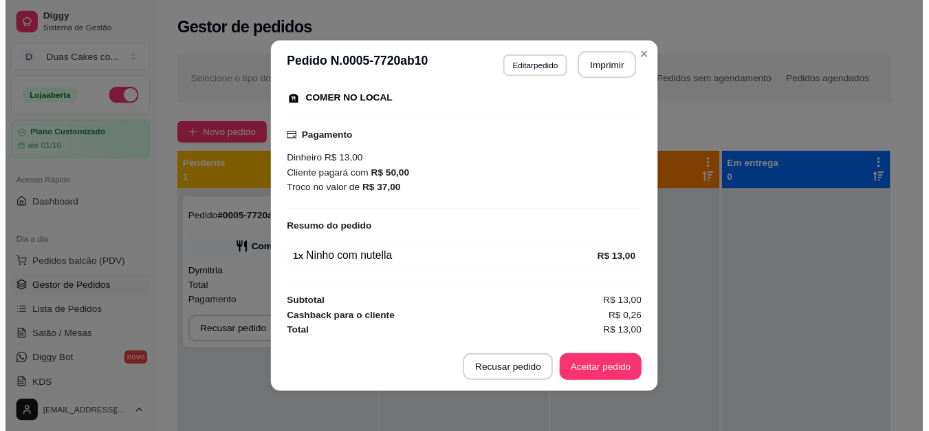
scroll to position [3, 0]
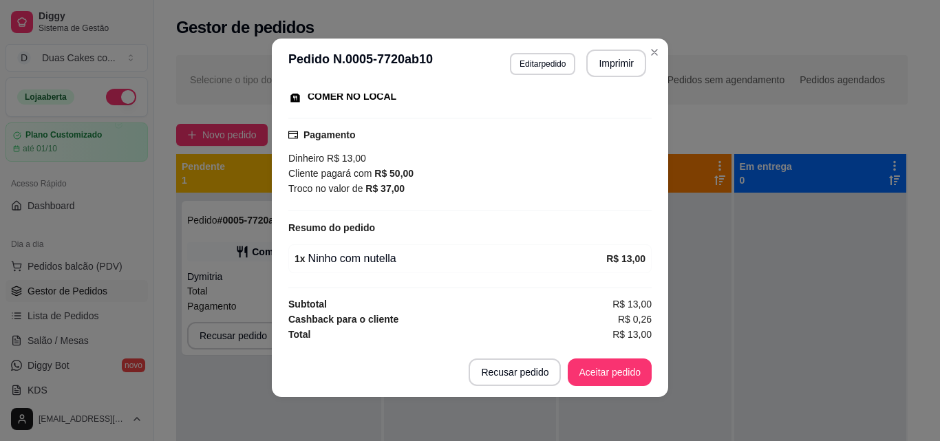
click at [332, 259] on div "1 x Ninho com nutella" at bounding box center [450, 258] width 312 height 17
click at [614, 373] on button "Aceitar pedido" at bounding box center [609, 372] width 81 height 27
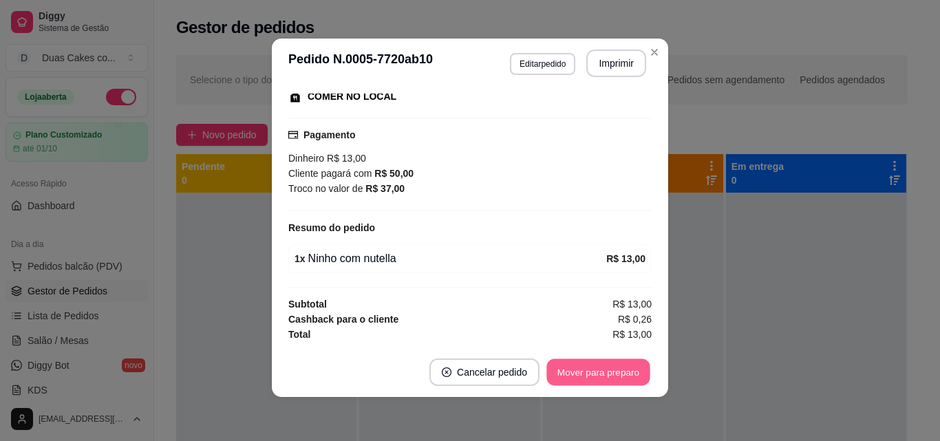
click at [603, 371] on button "Mover para preparo" at bounding box center [597, 372] width 103 height 27
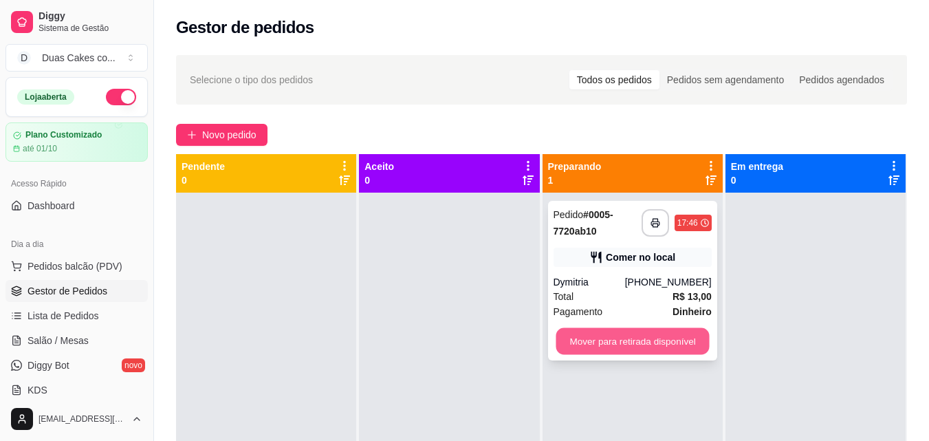
click at [640, 335] on button "Mover para retirada disponível" at bounding box center [632, 341] width 153 height 27
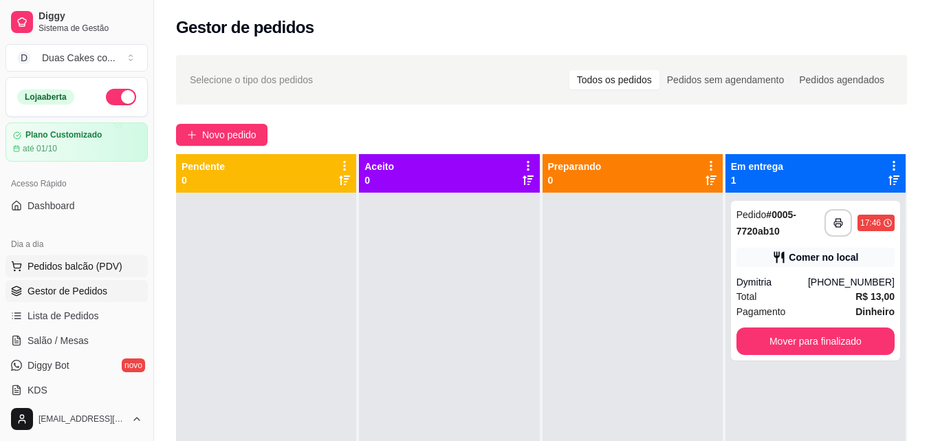
click at [54, 266] on span "Pedidos balcão (PDV)" at bounding box center [75, 266] width 95 height 14
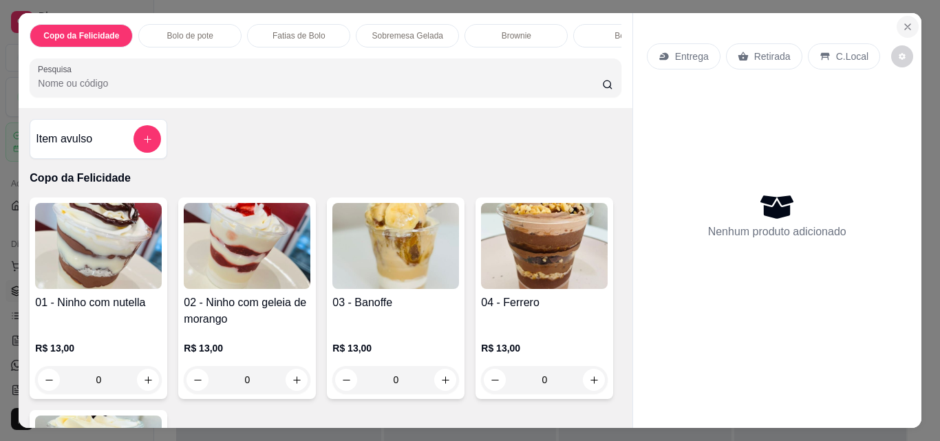
click at [900, 16] on button "Close" at bounding box center [907, 27] width 22 height 22
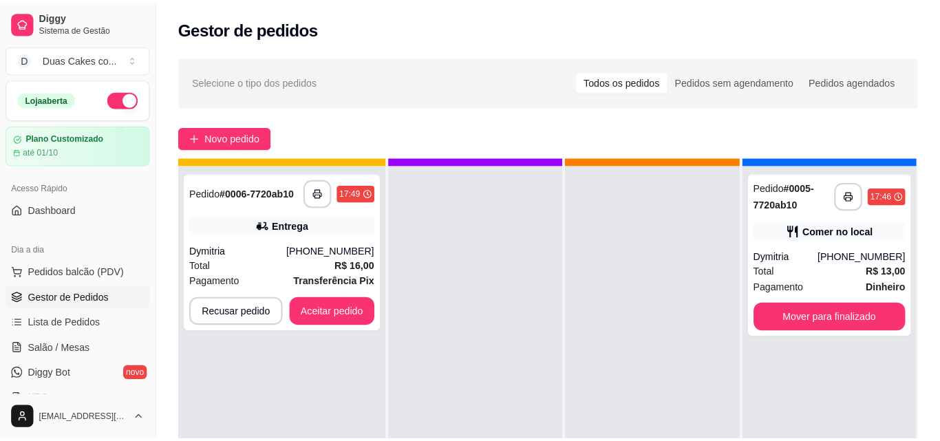
scroll to position [39, 0]
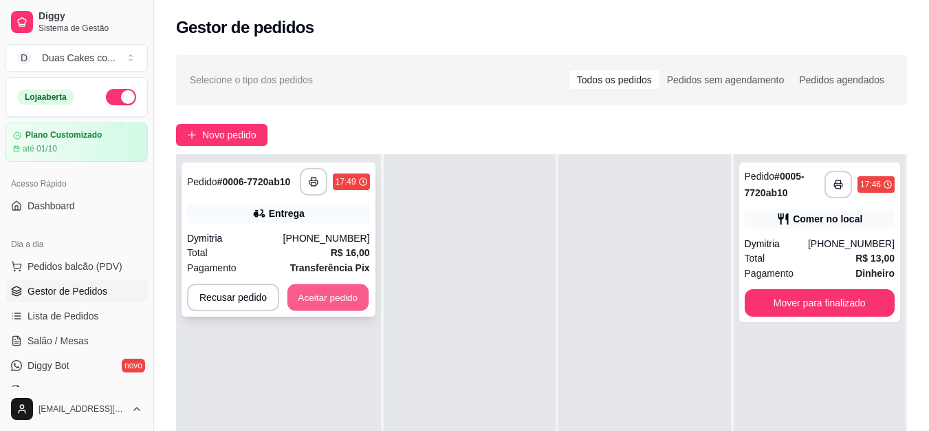
click at [335, 295] on button "Aceitar pedido" at bounding box center [328, 297] width 81 height 27
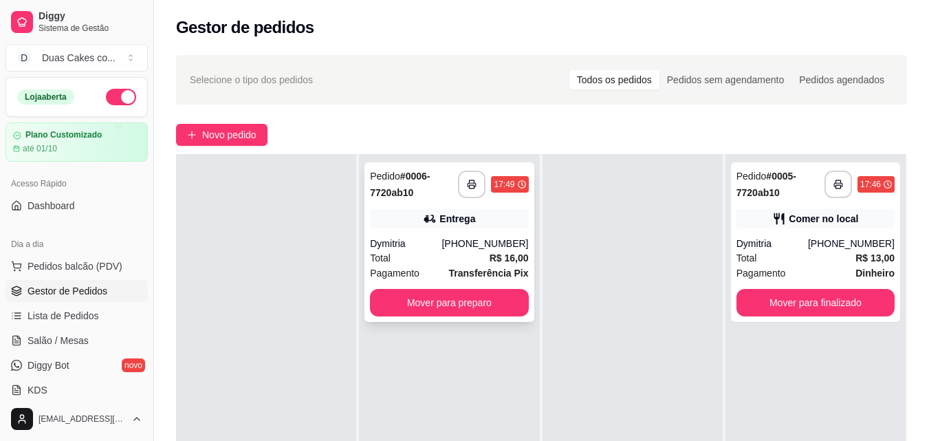
click at [453, 208] on div "**********" at bounding box center [449, 242] width 169 height 160
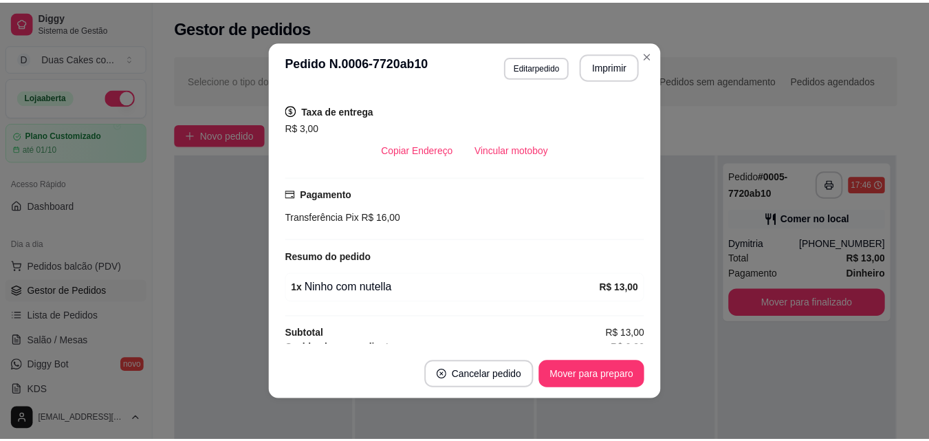
scroll to position [301, 0]
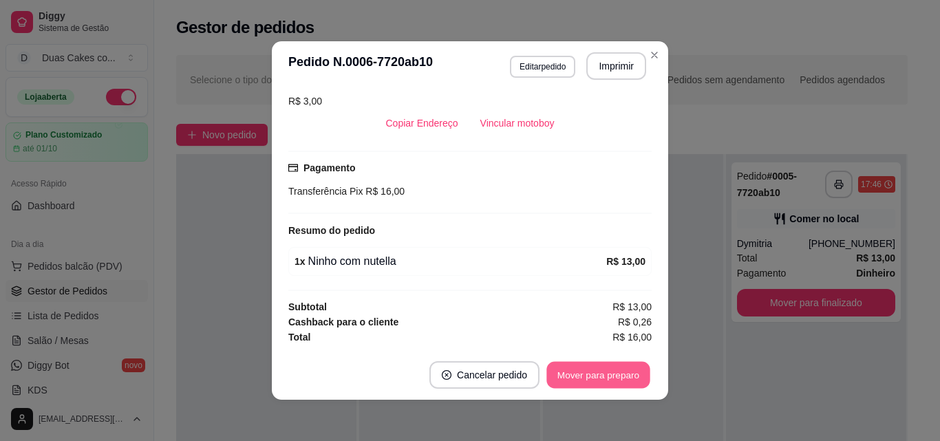
click at [609, 372] on button "Mover para preparo" at bounding box center [597, 375] width 103 height 27
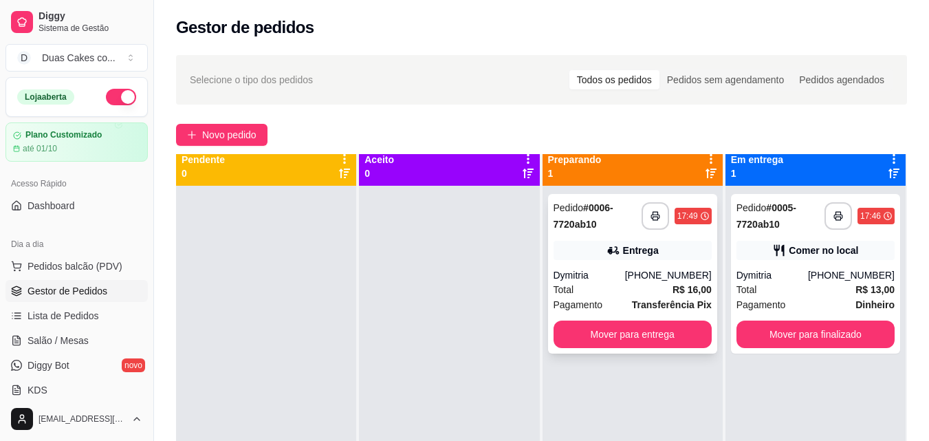
scroll to position [0, 0]
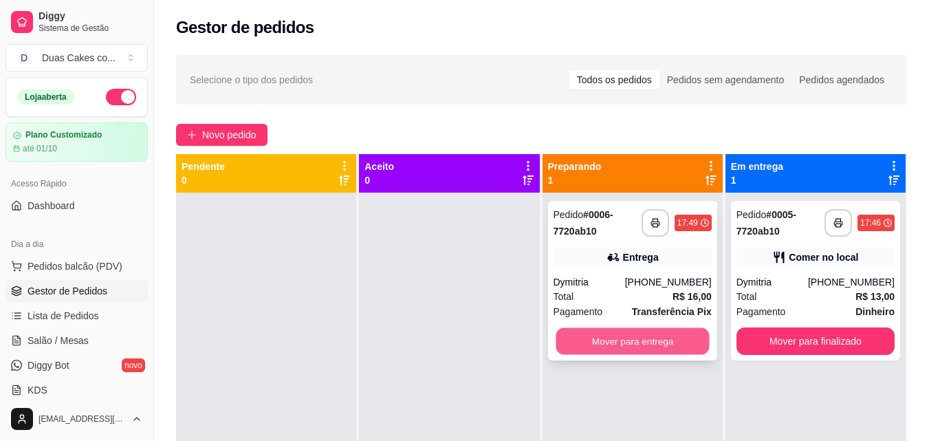
click at [654, 342] on button "Mover para entrega" at bounding box center [632, 341] width 153 height 27
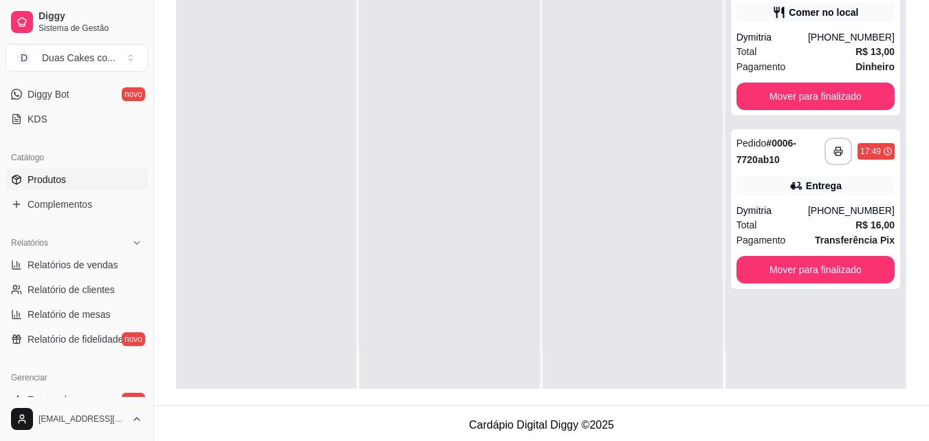
scroll to position [275, 0]
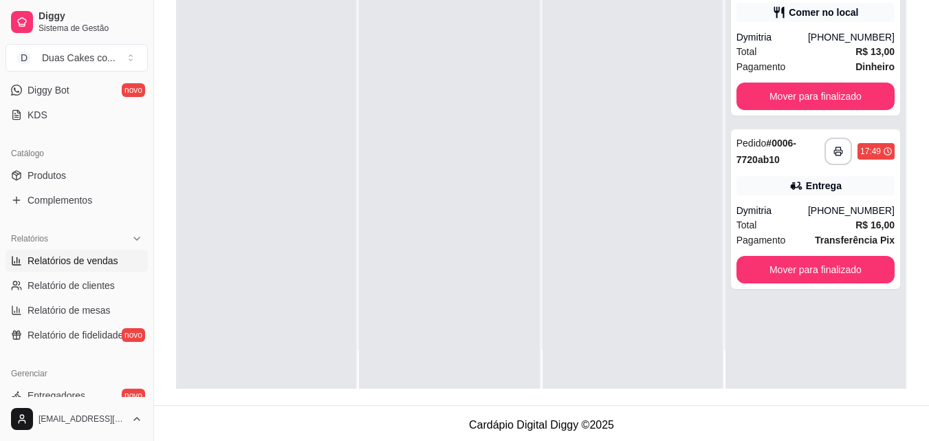
click at [85, 266] on span "Relatórios de vendas" at bounding box center [73, 261] width 91 height 14
select select "ALL"
select select "0"
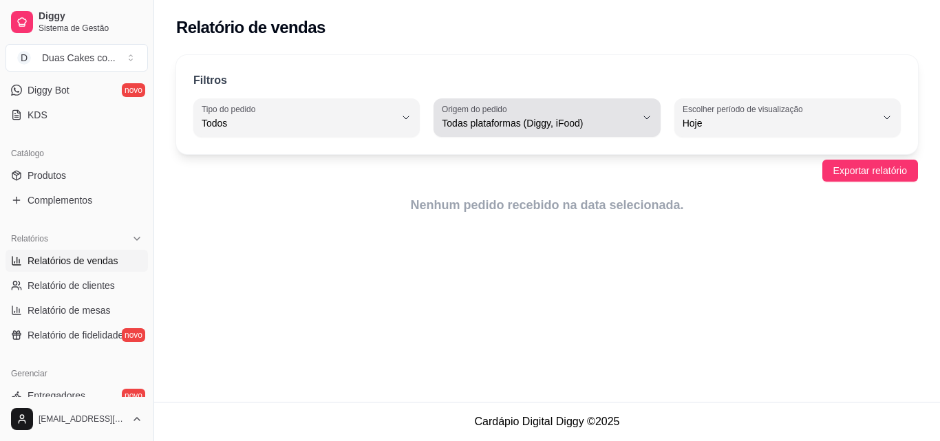
click at [493, 129] on span "Todas plataformas (Diggy, iFood)" at bounding box center [538, 123] width 193 height 14
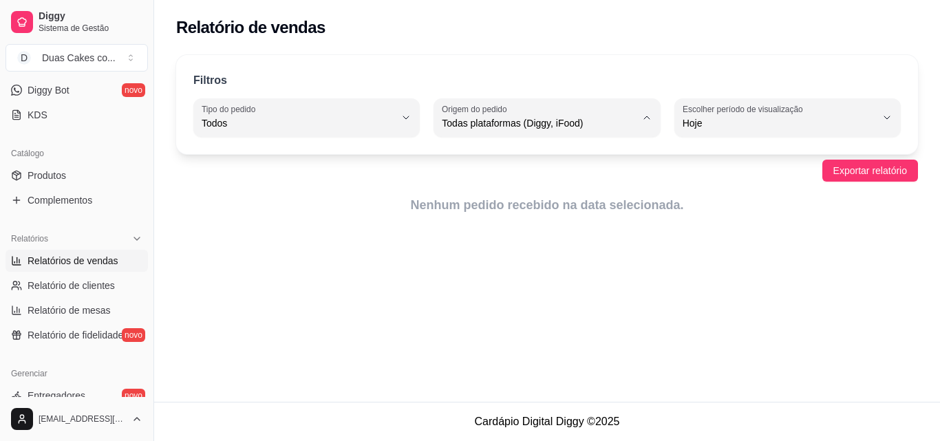
click at [480, 177] on span "Diggy" at bounding box center [539, 178] width 183 height 13
type input "DIGGY"
select select "DIGGY"
click at [504, 266] on div "Relatório de vendas Filtros ALL Tipo do pedido Todos Entrega Retirada Mesa Cons…" at bounding box center [547, 201] width 786 height 402
click at [352, 119] on span "Todos" at bounding box center [298, 123] width 193 height 14
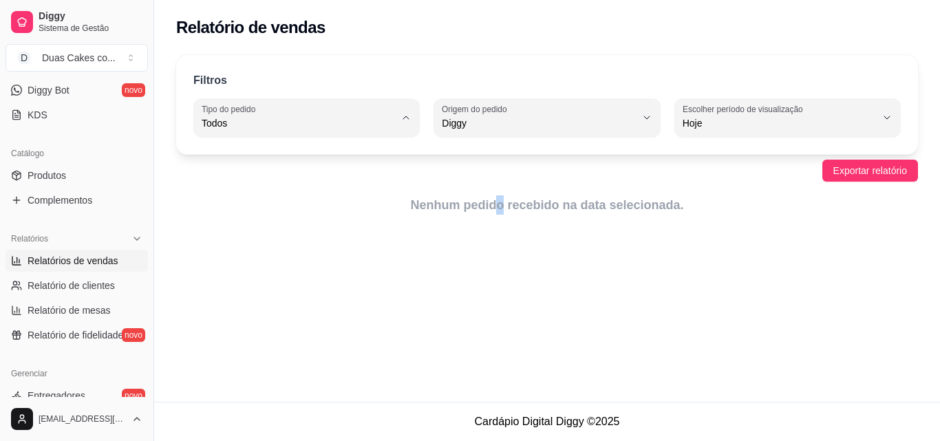
click at [247, 147] on li "Todos" at bounding box center [306, 156] width 207 height 21
click at [323, 226] on div "Filtros ALL Tipo do pedido Todos Entrega Retirada Mesa Consumo local Tipo do pe…" at bounding box center [547, 139] width 786 height 184
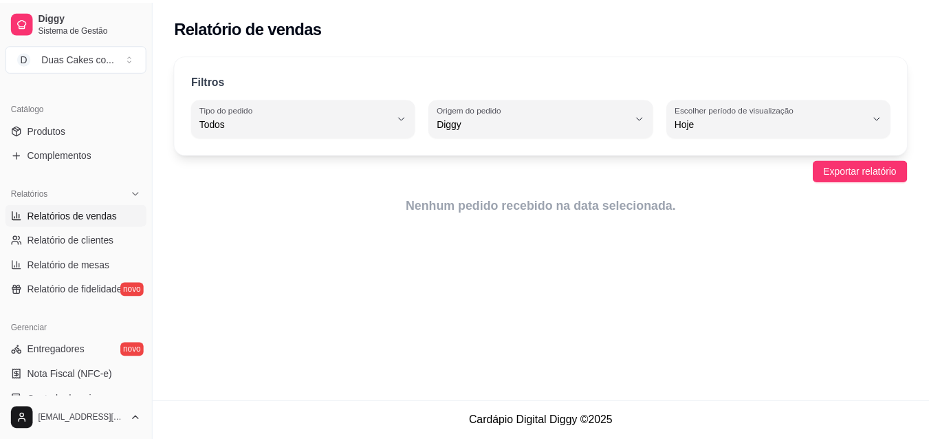
scroll to position [344, 0]
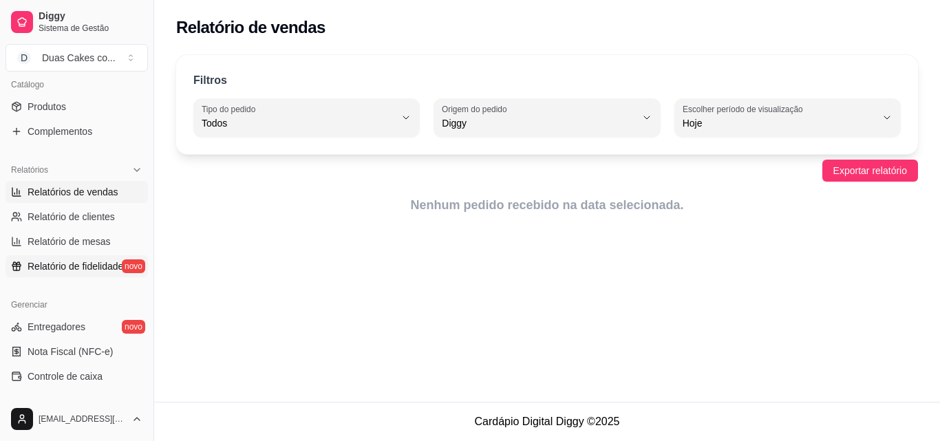
click at [36, 262] on span "Relatório de fidelidade" at bounding box center [76, 266] width 96 height 14
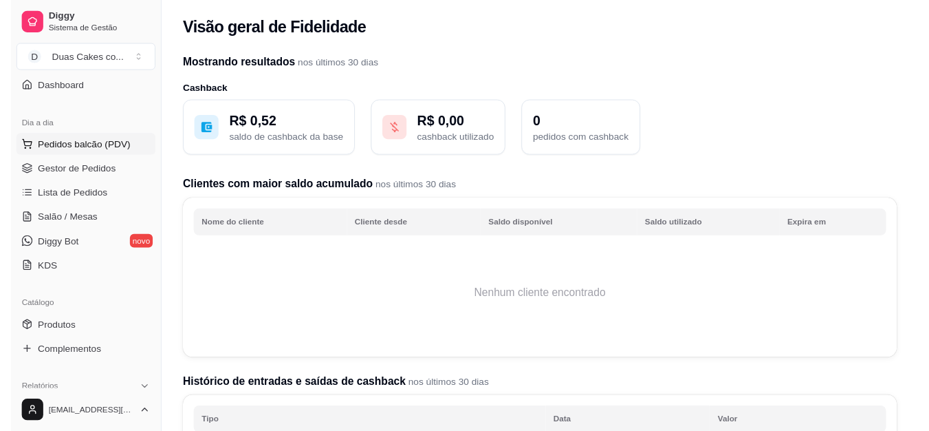
scroll to position [69, 0]
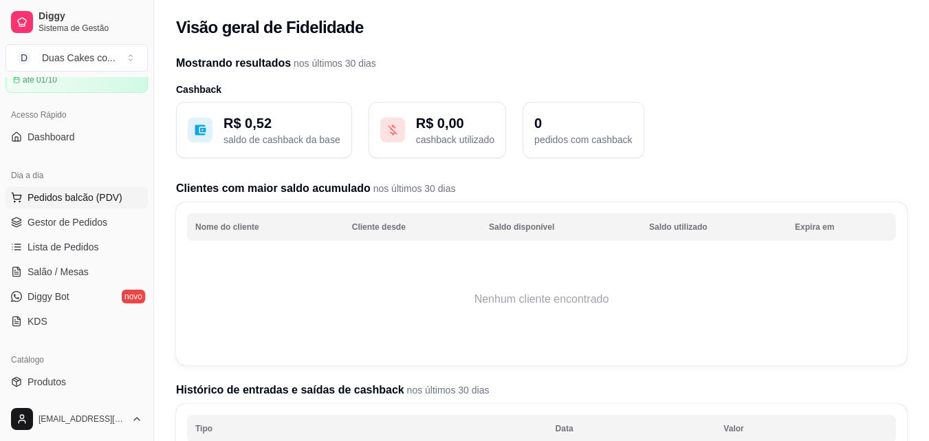
click at [70, 193] on span "Pedidos balcão (PDV)" at bounding box center [75, 198] width 95 height 14
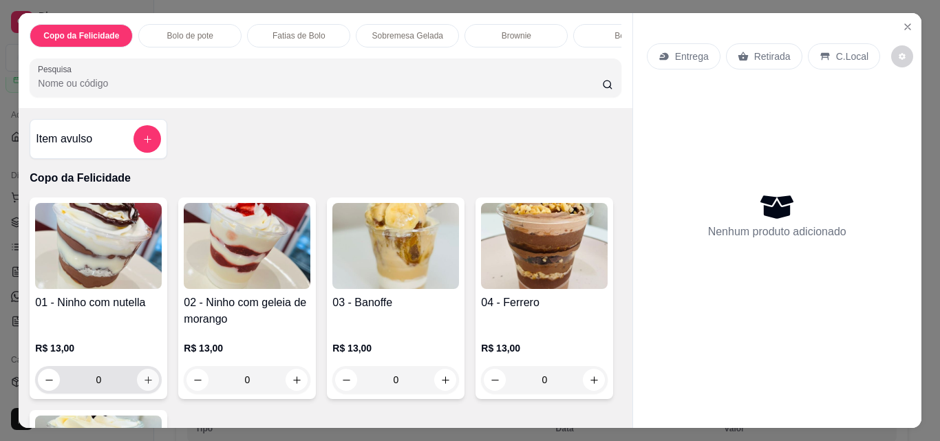
click at [143, 385] on icon "increase-product-quantity" at bounding box center [148, 380] width 10 height 10
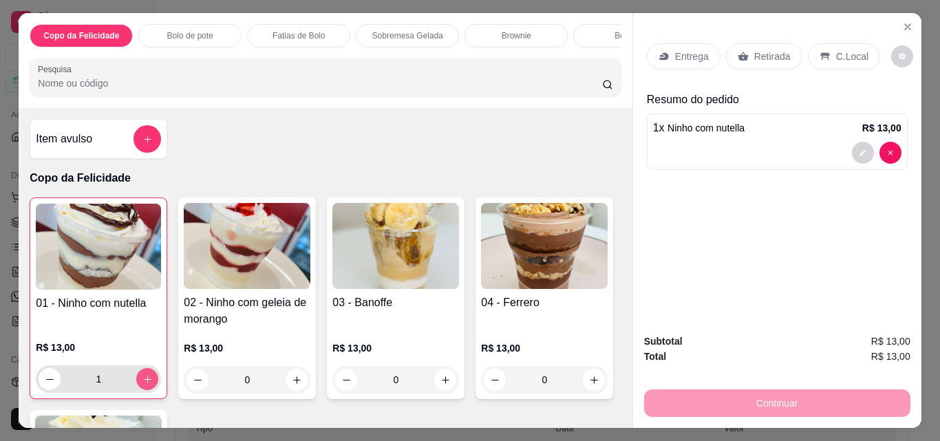
type input "1"
click at [836, 52] on p "C.Local" at bounding box center [852, 57] width 32 height 14
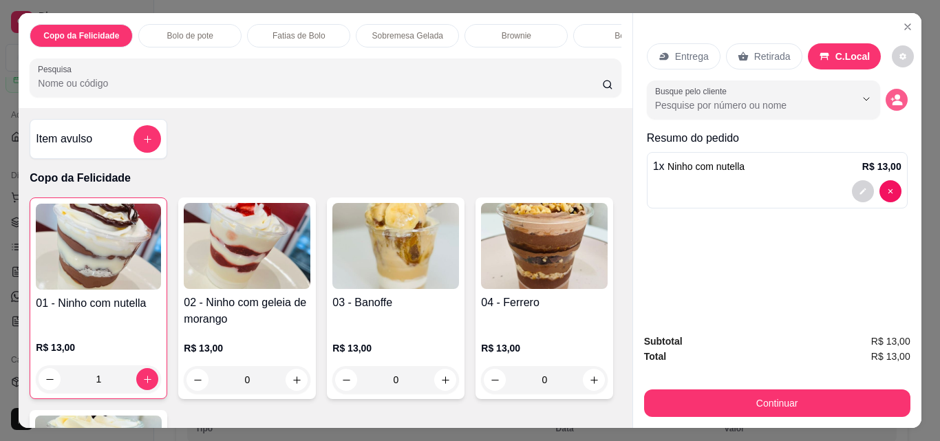
click at [891, 100] on icon "decrease-product-quantity" at bounding box center [896, 100] width 12 height 12
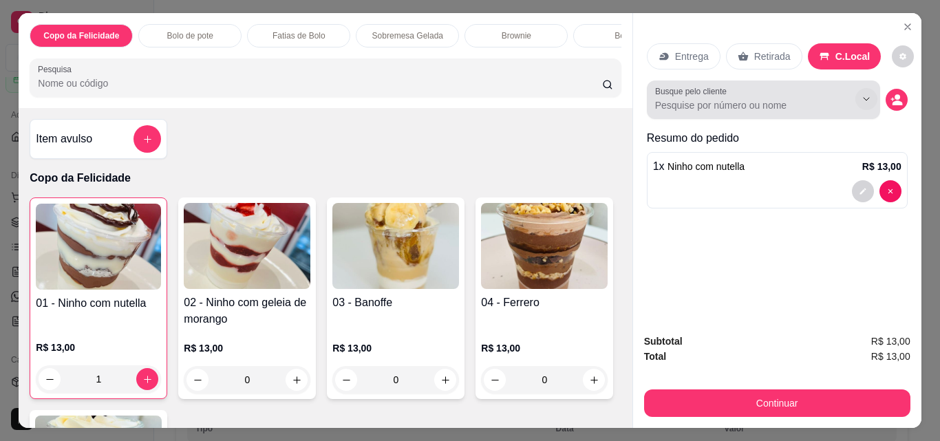
click at [861, 94] on icon "Show suggestions" at bounding box center [866, 99] width 11 height 11
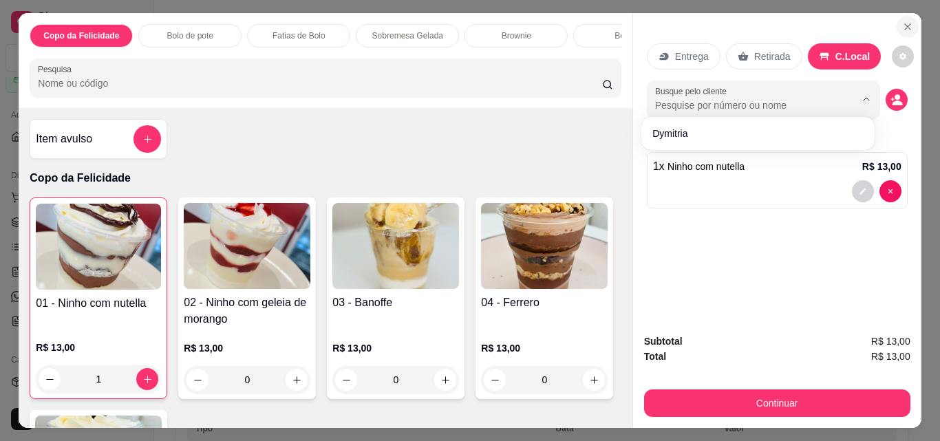
click at [902, 23] on icon "Close" at bounding box center [907, 26] width 11 height 11
click at [902, 21] on icon "Close" at bounding box center [907, 26] width 11 height 11
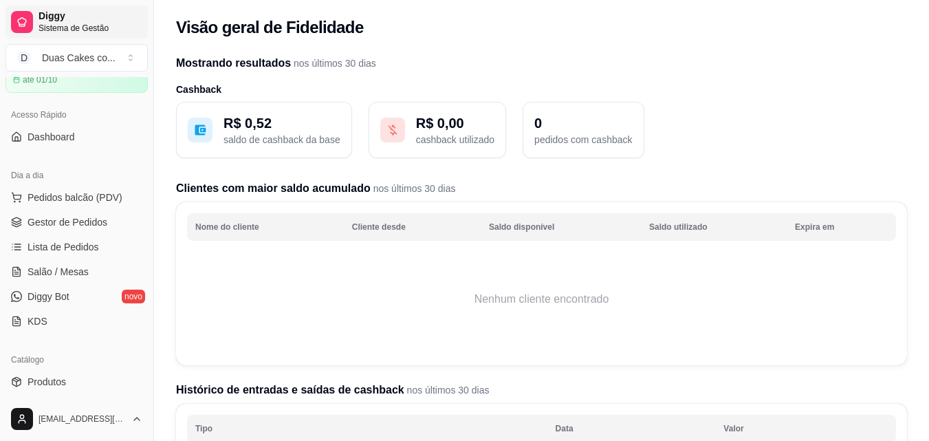
click at [56, 21] on span "Diggy" at bounding box center [91, 16] width 104 height 12
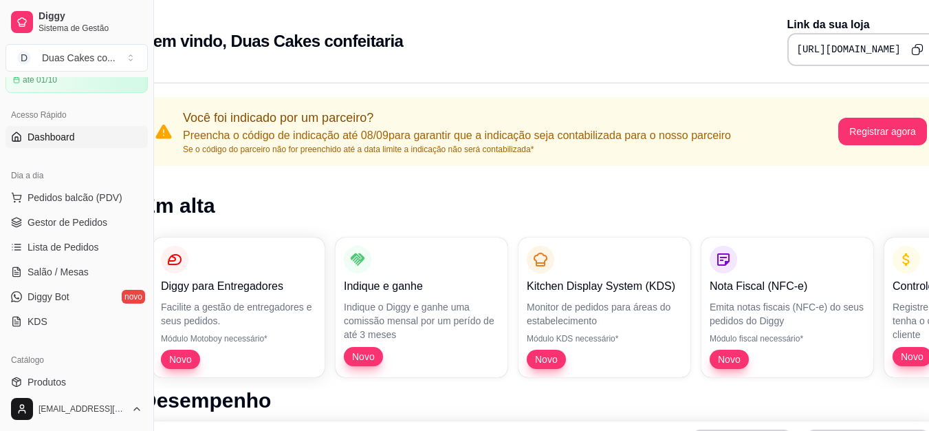
scroll to position [0, 62]
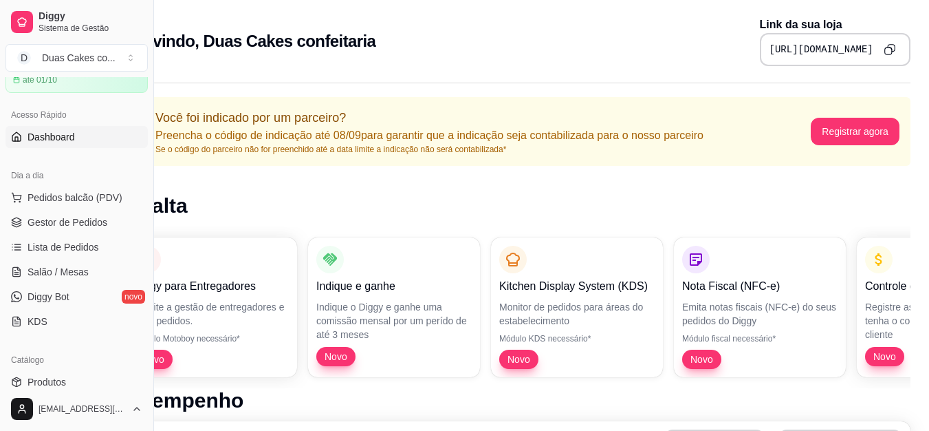
click at [885, 49] on icon "Copy to clipboard" at bounding box center [890, 49] width 12 height 12
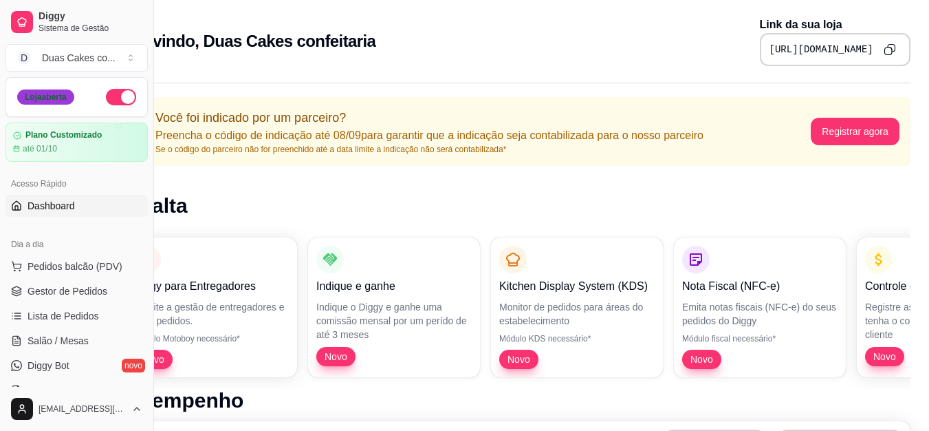
click at [36, 97] on div "Loja aberta" at bounding box center [45, 96] width 57 height 15
click at [69, 32] on span "Sistema de Gestão" at bounding box center [91, 28] width 104 height 11
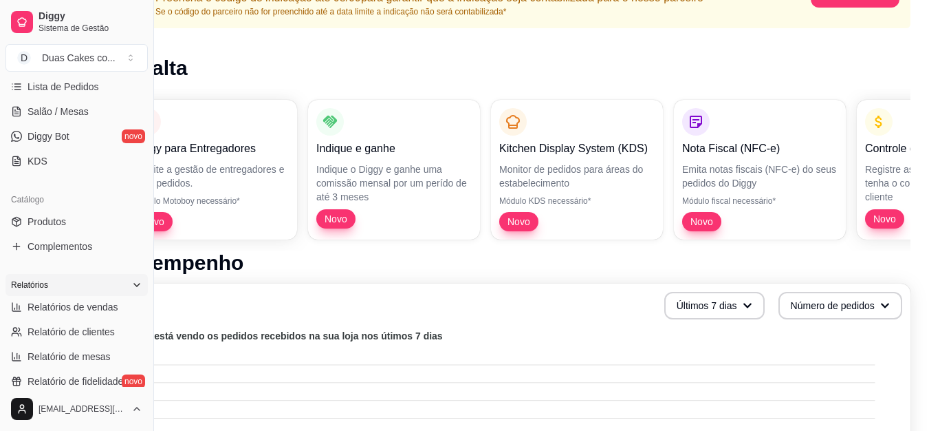
scroll to position [205, 0]
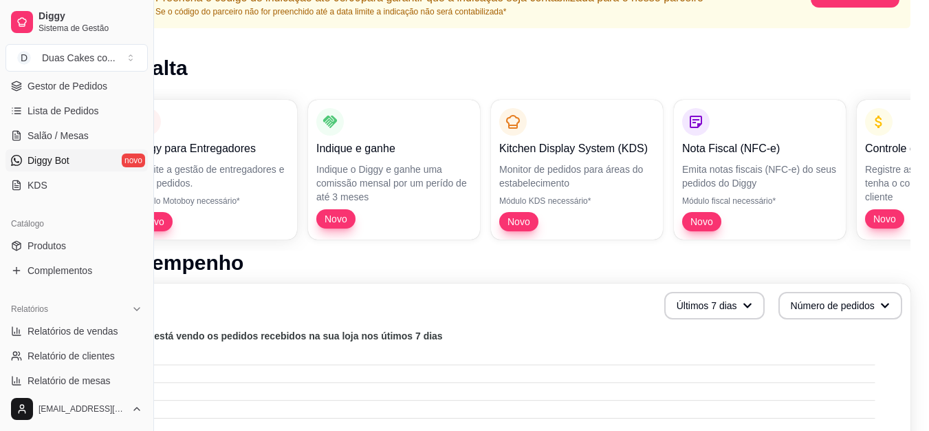
click at [56, 158] on span "Diggy Bot" at bounding box center [49, 160] width 42 height 14
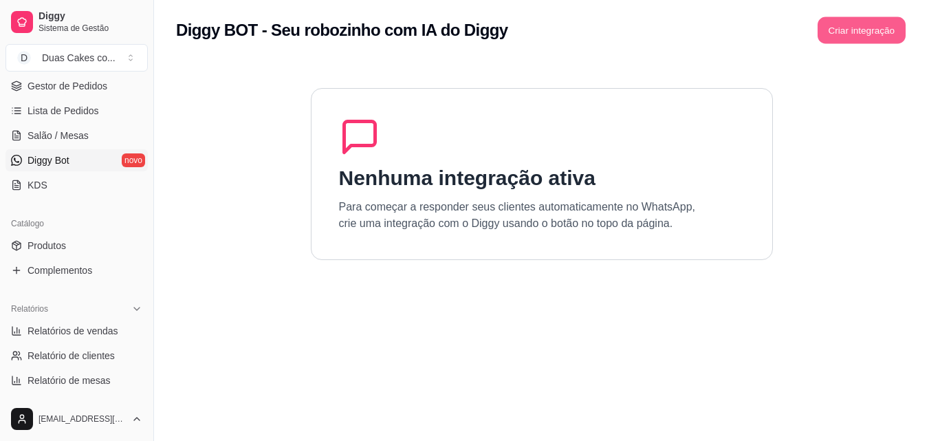
click at [854, 30] on button "Criar integração" at bounding box center [862, 30] width 88 height 27
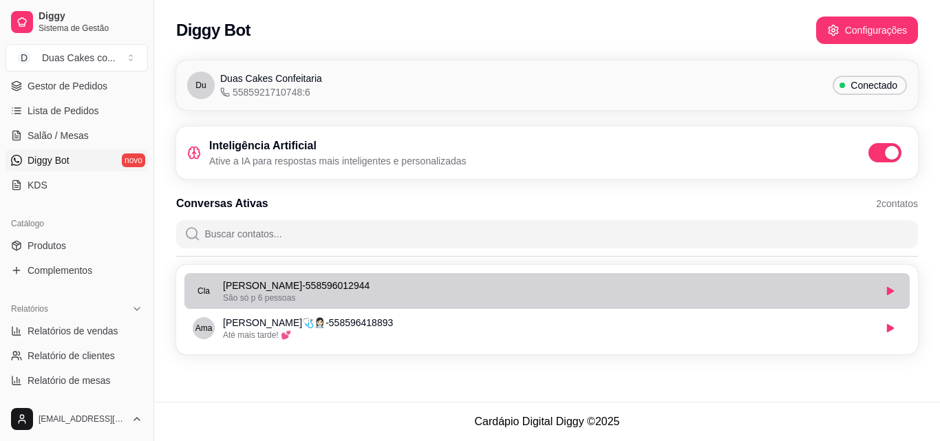
click at [490, 296] on div "São só p 6 pessoas" at bounding box center [548, 297] width 651 height 11
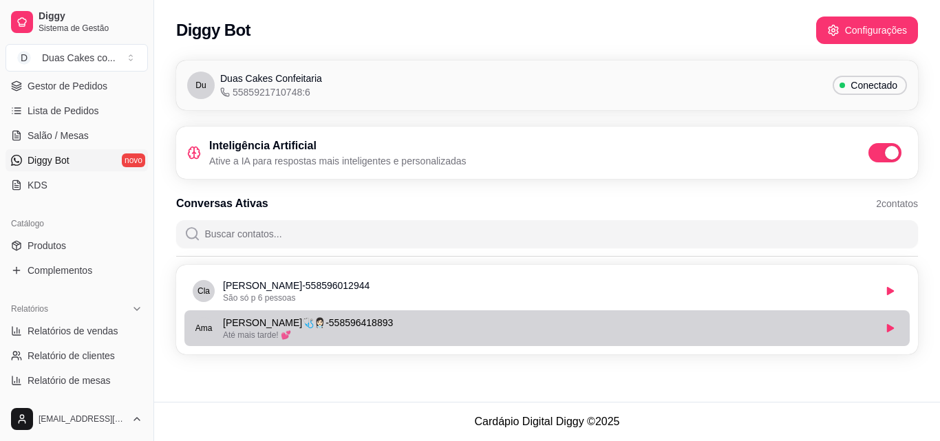
click at [277, 324] on p "Amanda🩺👩🏻‍⚕️ - 558596418893" at bounding box center [548, 323] width 651 height 14
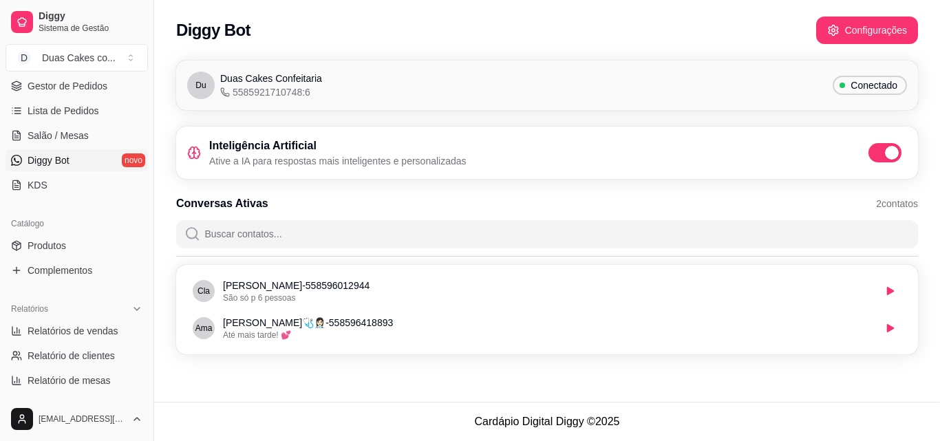
click at [266, 367] on div "Du Duas Cakes Confeitaria 5585921710748:6 Conectado Inteligência Artificial Ati…" at bounding box center [547, 211] width 786 height 318
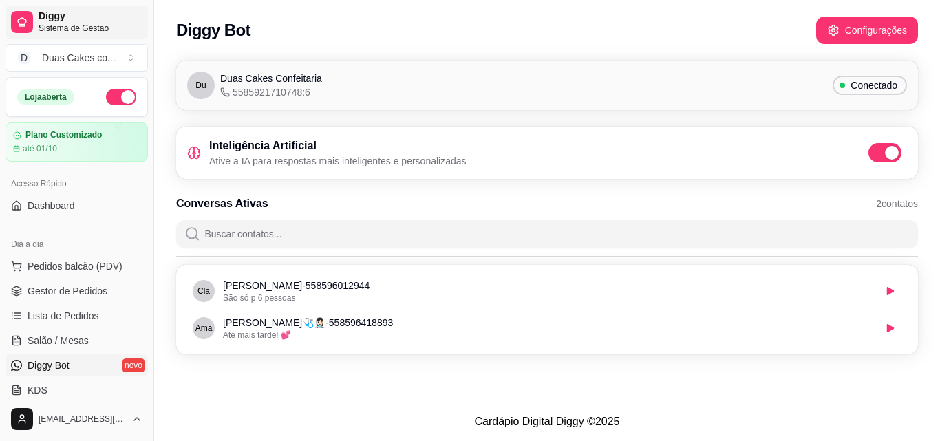
click at [77, 36] on link "Diggy Sistema de Gestão" at bounding box center [77, 22] width 142 height 33
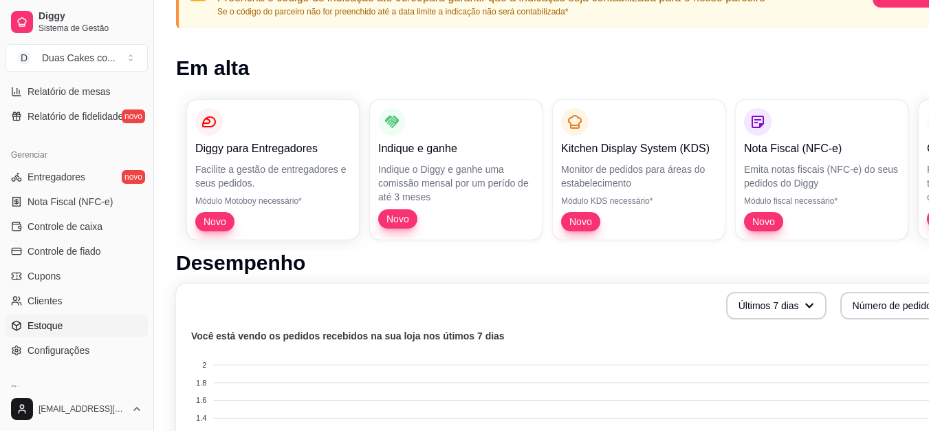
scroll to position [549, 0]
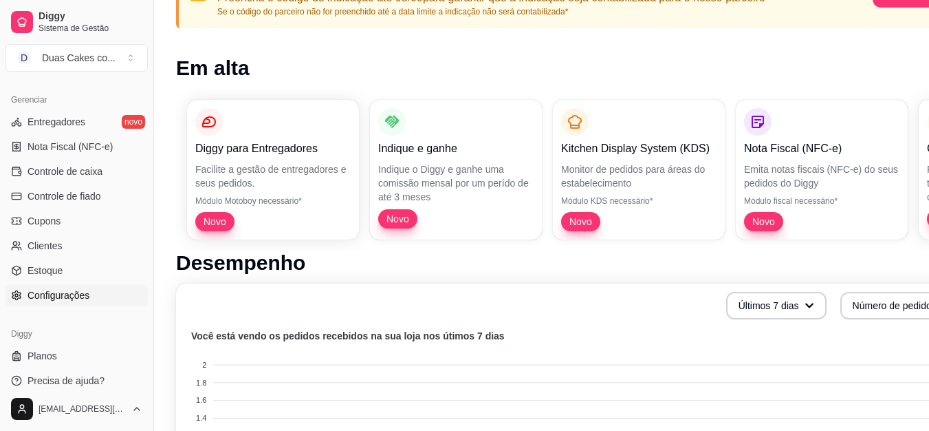
click at [58, 293] on span "Configurações" at bounding box center [59, 295] width 62 height 14
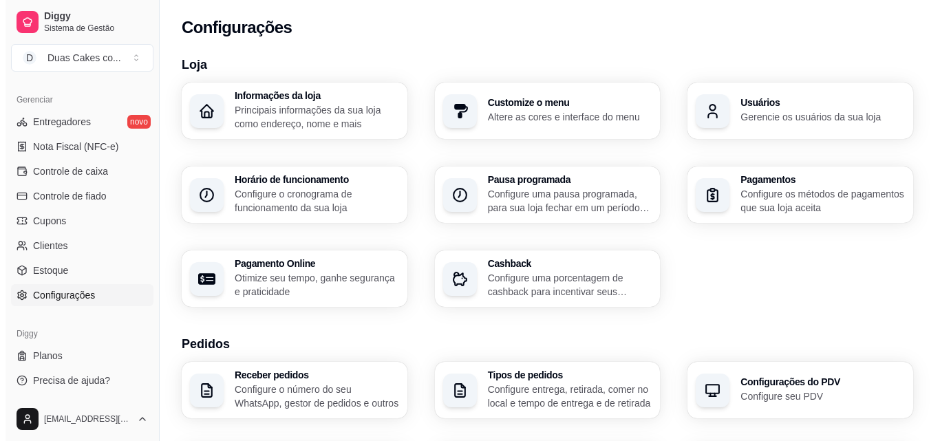
scroll to position [69, 0]
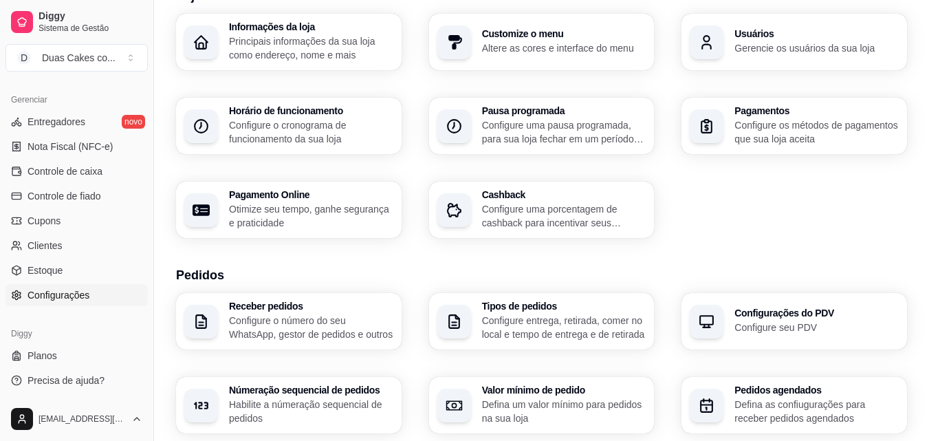
click at [294, 329] on p "Configure o número do seu WhatsApp, gestor de pedidos e outros" at bounding box center [311, 328] width 164 height 28
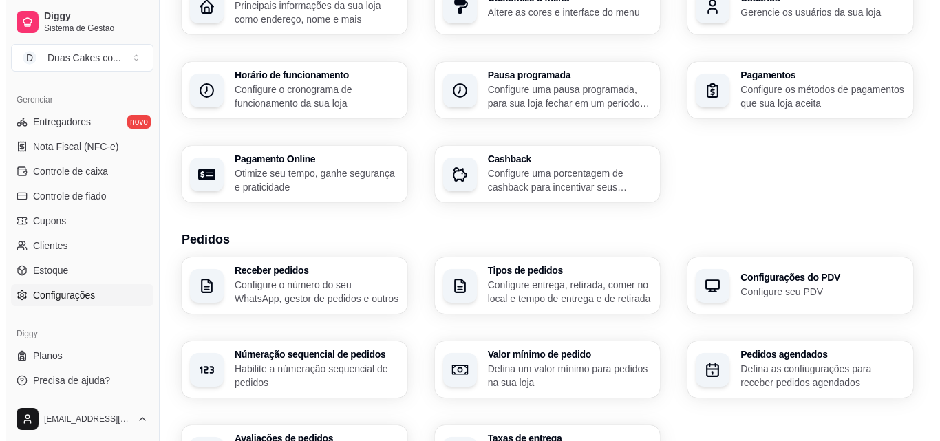
scroll to position [138, 0]
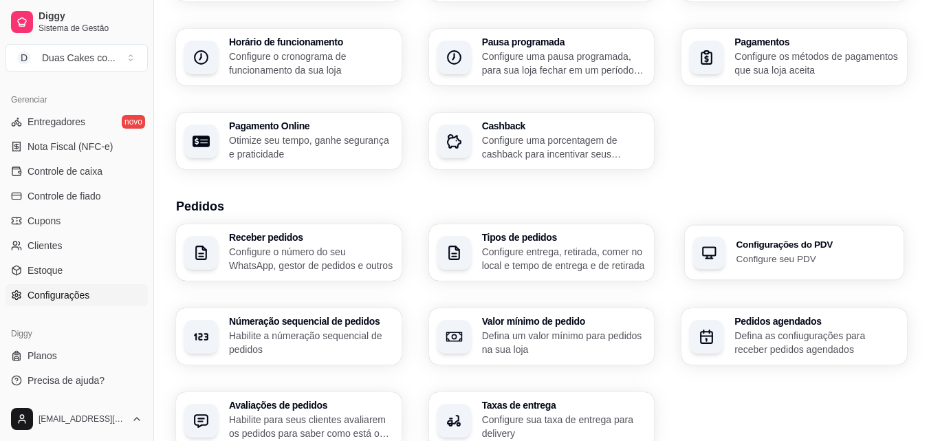
click at [828, 254] on p "Configure seu PDV" at bounding box center [816, 258] width 159 height 13
click at [810, 338] on p "Defina as confiugurações para receber pedidos agendados" at bounding box center [816, 342] width 159 height 27
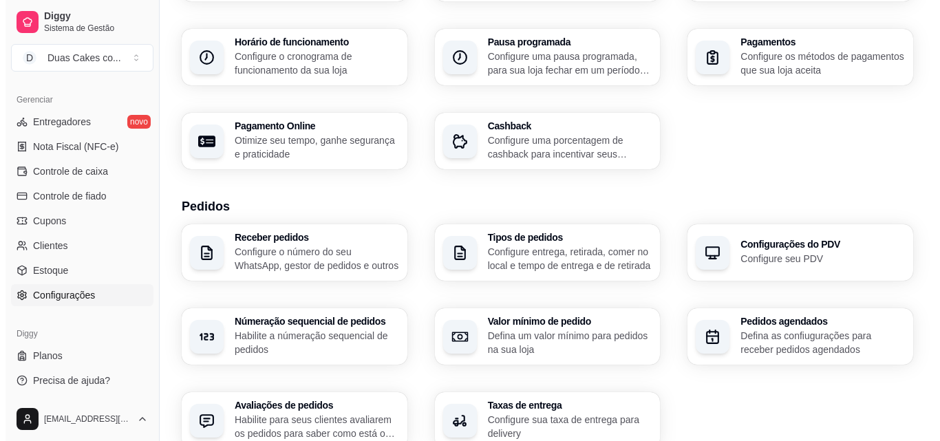
scroll to position [206, 0]
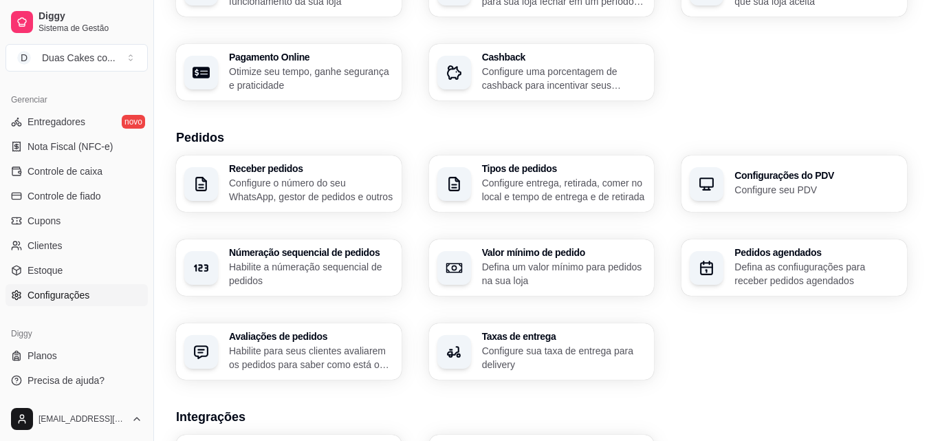
click at [484, 193] on p "Configure entrega, retirada, comer no local e tempo de entrega e de retirada" at bounding box center [564, 190] width 164 height 28
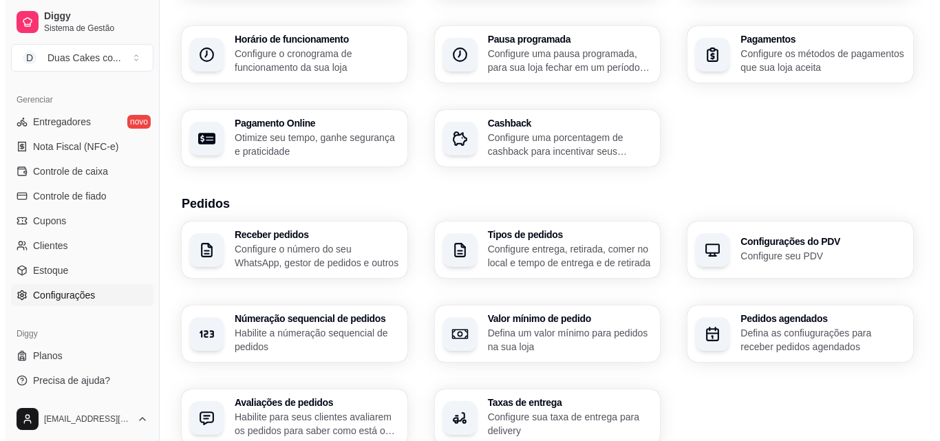
scroll to position [138, 0]
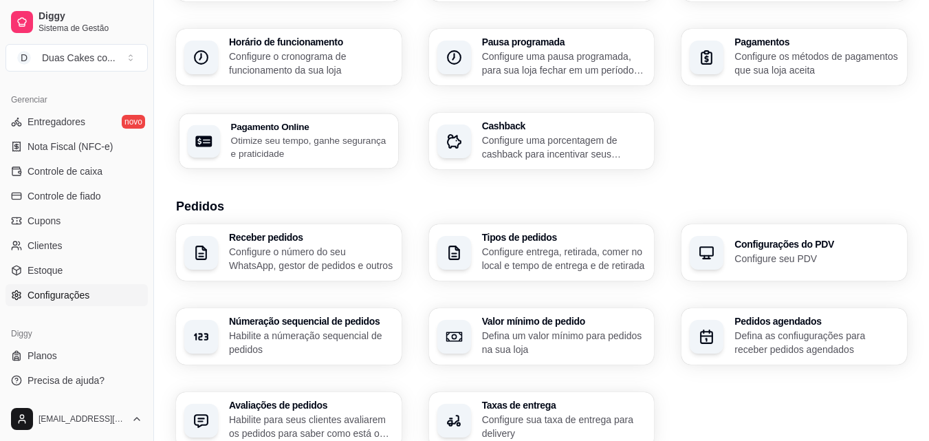
click at [290, 145] on p "Otimize seu tempo, ganhe segurança e praticidade" at bounding box center [310, 146] width 159 height 27
select select "4.98"
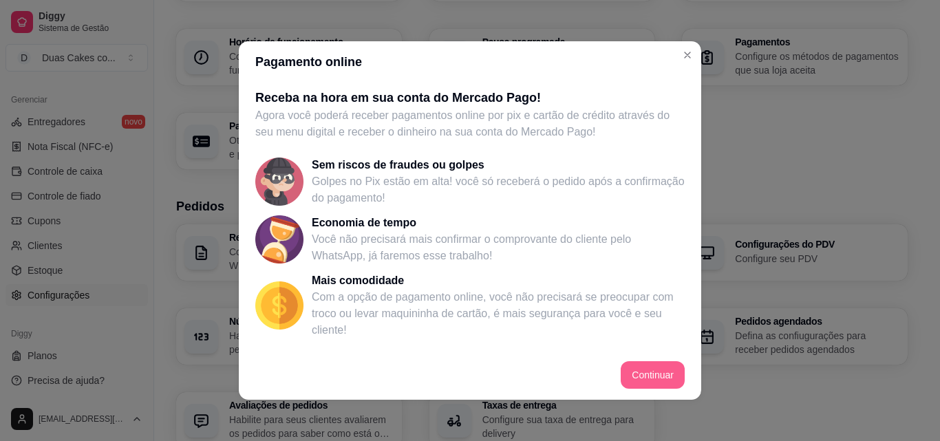
click at [645, 378] on button "Continuar" at bounding box center [652, 375] width 64 height 28
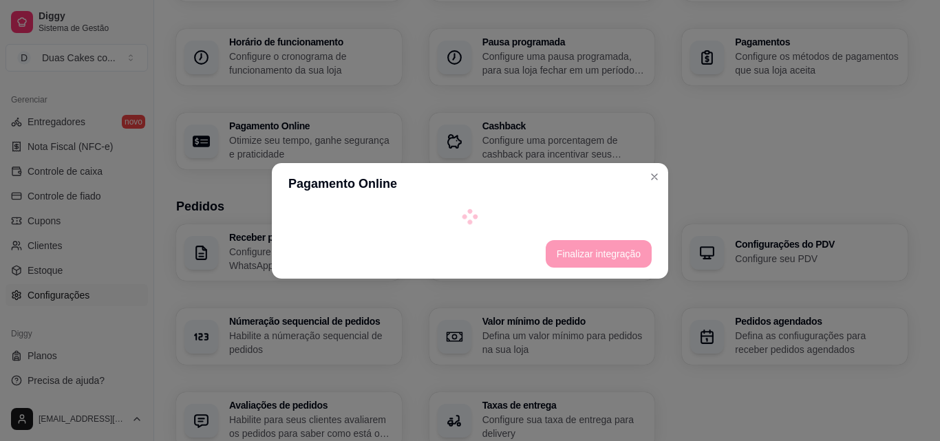
select select "4.98"
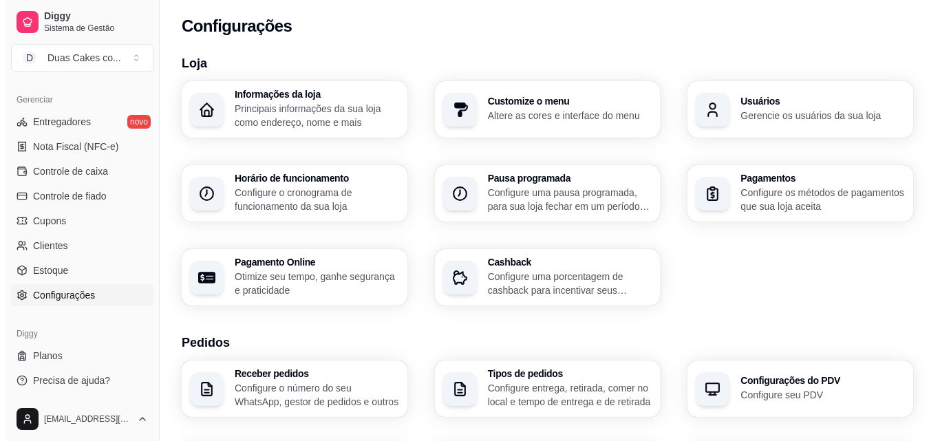
scroll to position [0, 0]
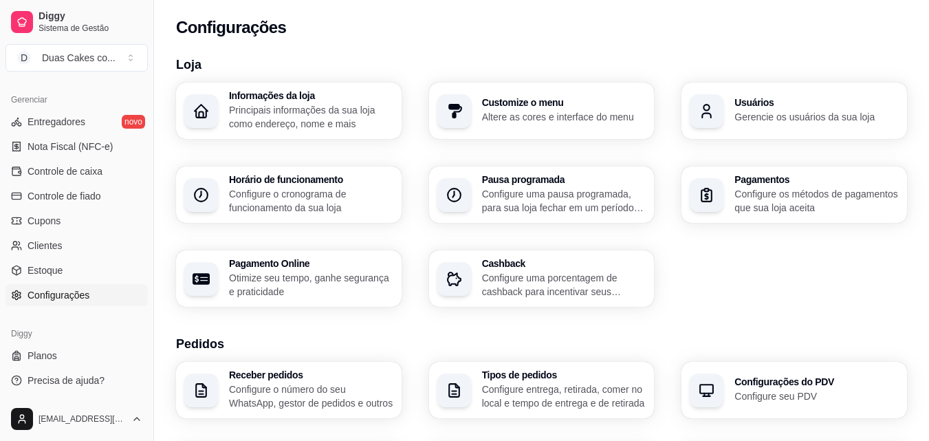
click at [758, 181] on h3 "Pagamentos" at bounding box center [817, 180] width 164 height 10
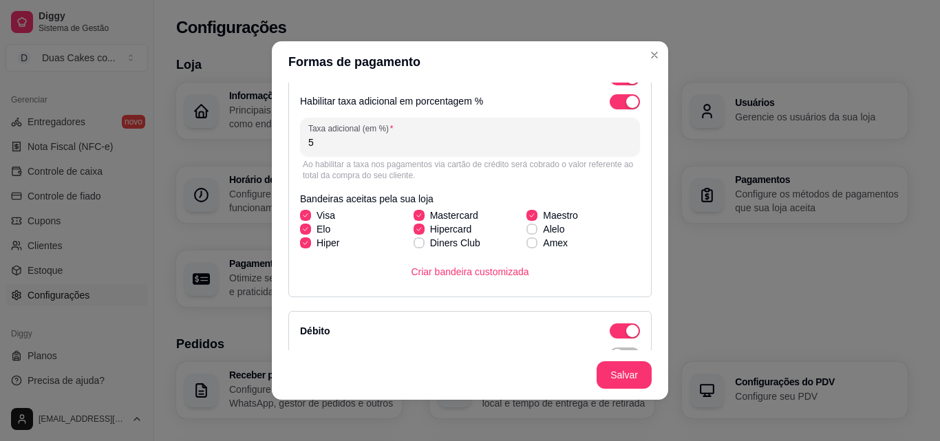
scroll to position [206, 0]
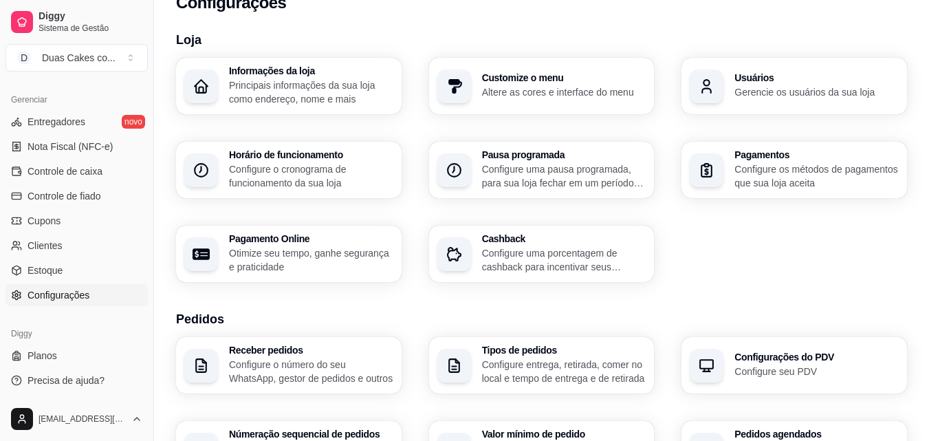
scroll to position [0, 0]
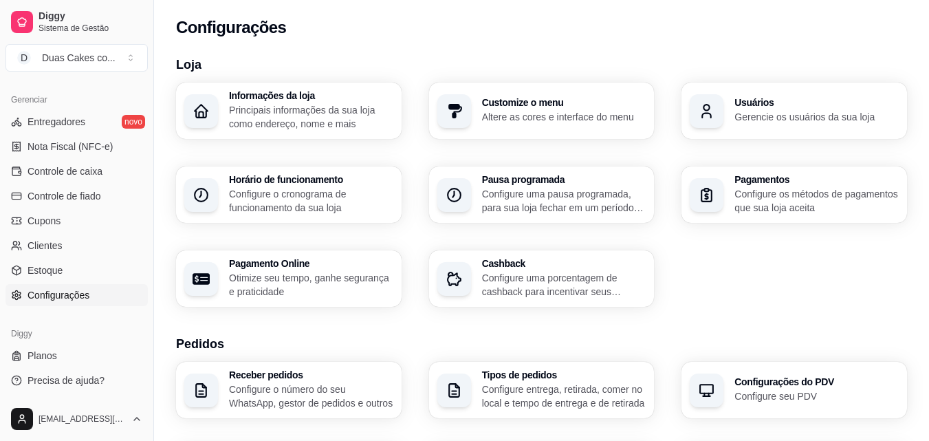
click at [250, 117] on p "Principais informações da sua loja como endereço, nome e mais" at bounding box center [311, 117] width 164 height 28
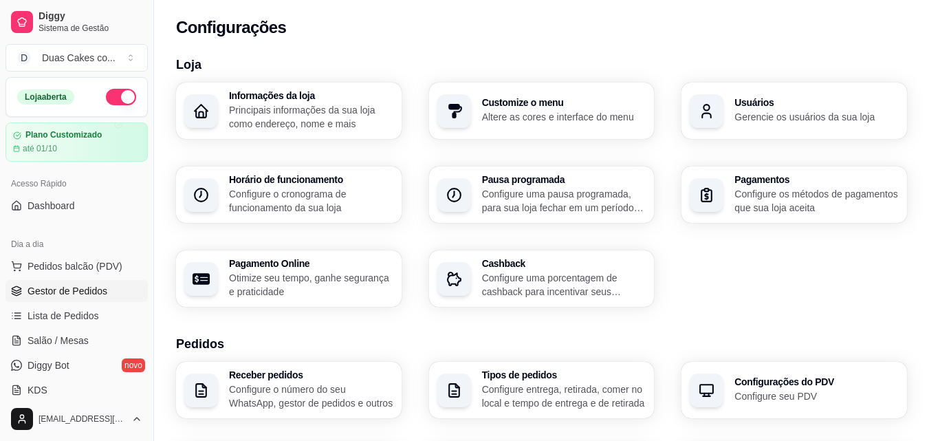
click at [56, 290] on span "Gestor de Pedidos" at bounding box center [68, 291] width 80 height 14
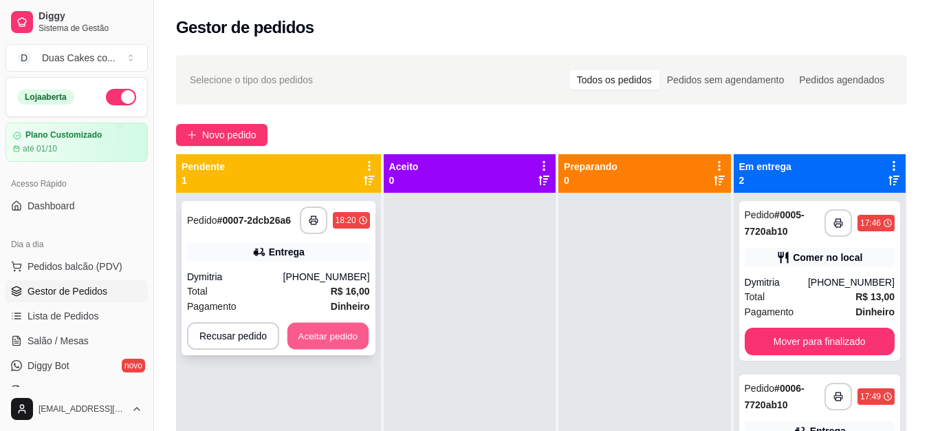
click at [305, 332] on button "Aceitar pedido" at bounding box center [328, 336] width 81 height 27
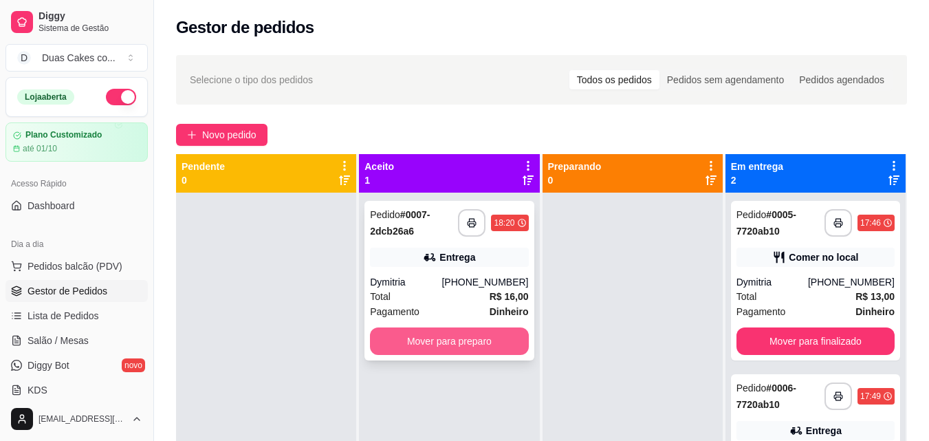
click at [407, 335] on button "Mover para preparo" at bounding box center [449, 341] width 158 height 28
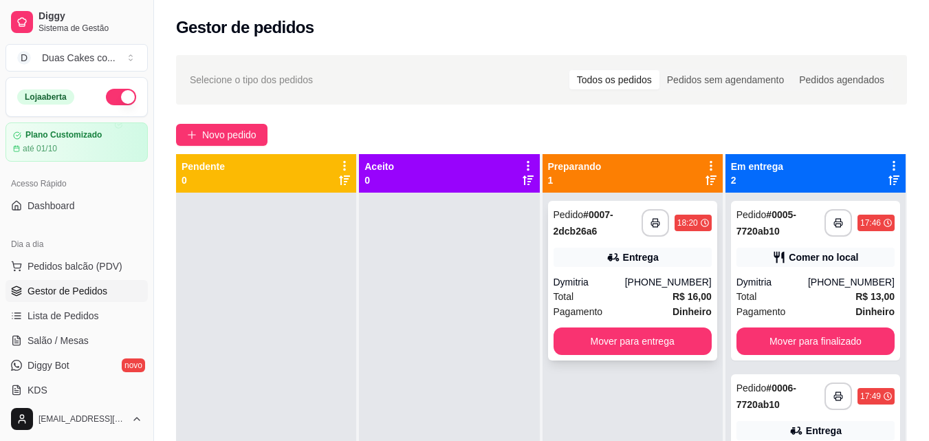
click at [630, 357] on div "**********" at bounding box center [632, 281] width 169 height 160
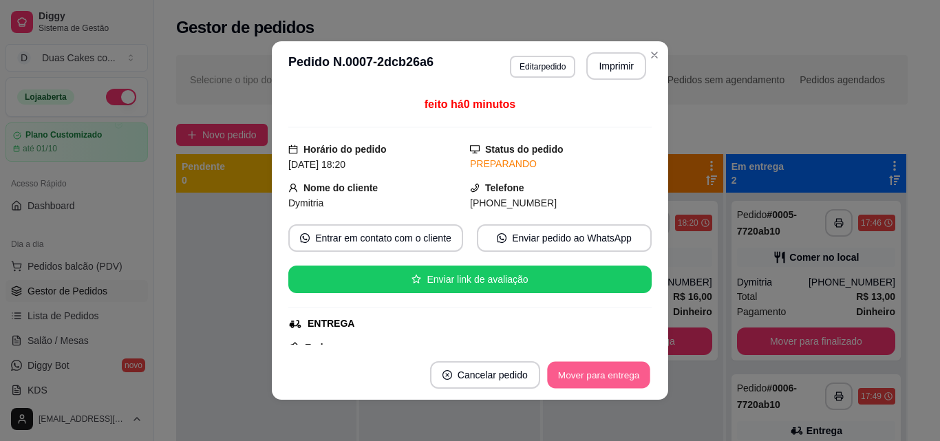
click at [585, 375] on button "Mover para entrega" at bounding box center [598, 375] width 103 height 27
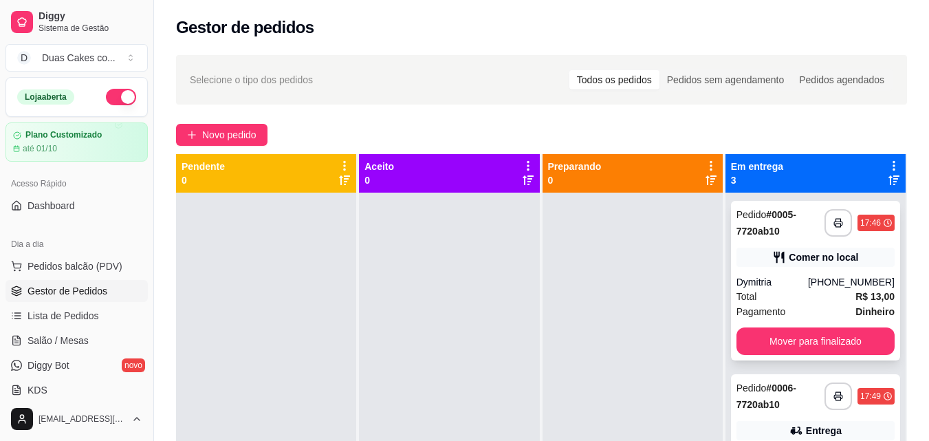
click at [858, 257] on div "Comer no local" at bounding box center [816, 257] width 158 height 19
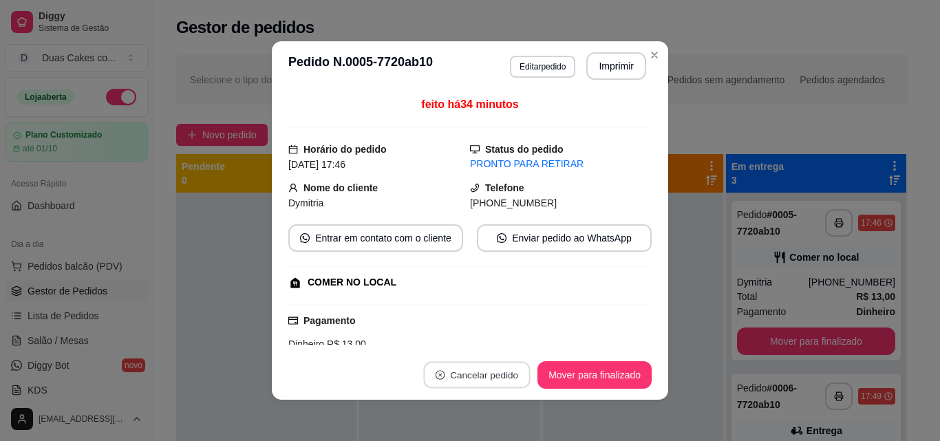
click at [482, 366] on button "Cancelar pedido" at bounding box center [477, 375] width 107 height 27
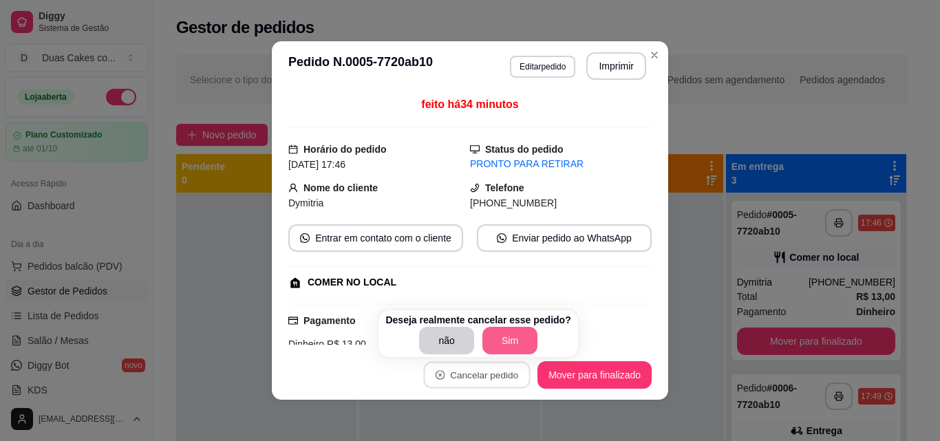
click at [484, 340] on button "Sim" at bounding box center [509, 341] width 55 height 28
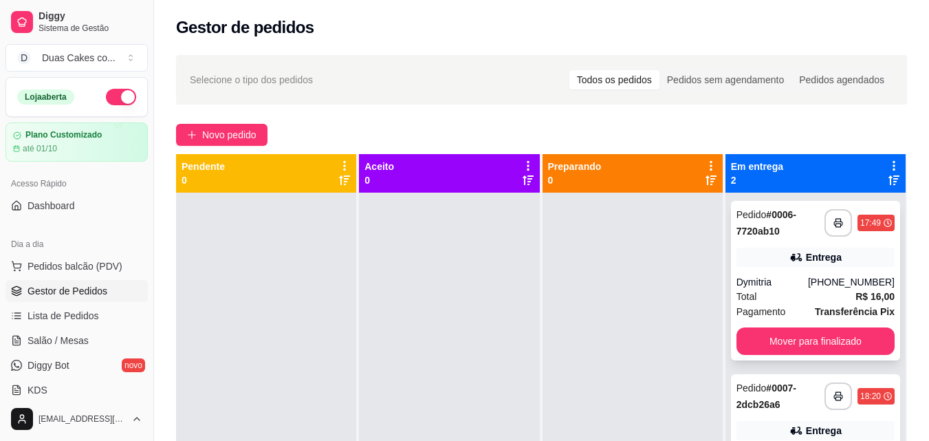
click at [818, 281] on div "(85) 99200-2739" at bounding box center [851, 282] width 87 height 14
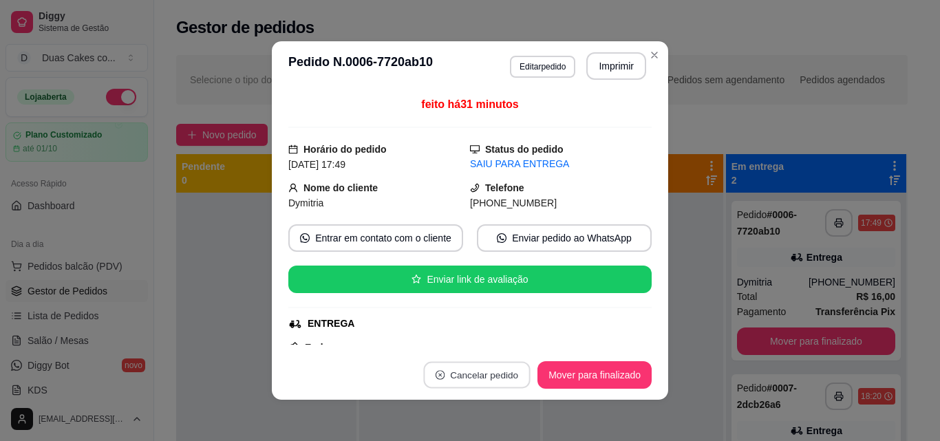
click at [511, 375] on button "Cancelar pedido" at bounding box center [477, 375] width 107 height 27
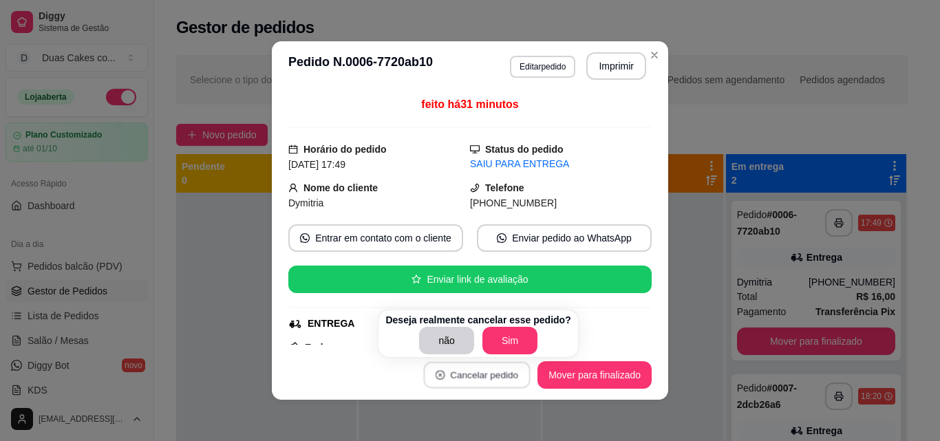
click at [498, 343] on button "Sim" at bounding box center [509, 341] width 55 height 28
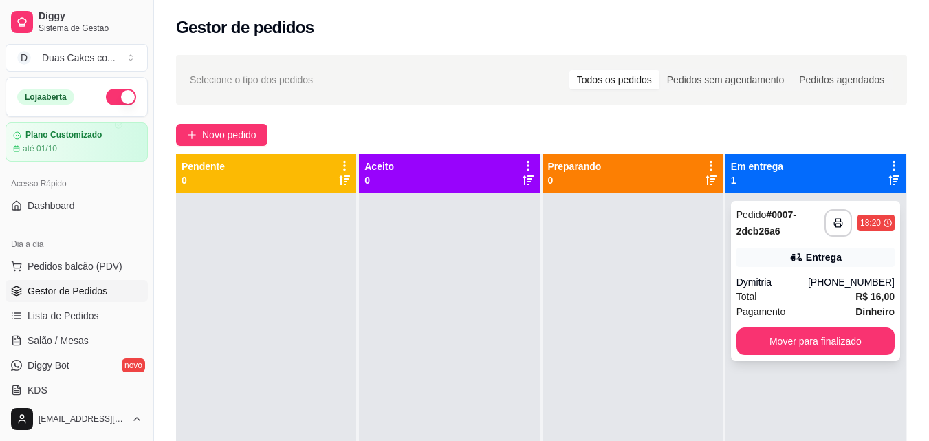
click at [804, 287] on div "Dymitria" at bounding box center [773, 282] width 72 height 14
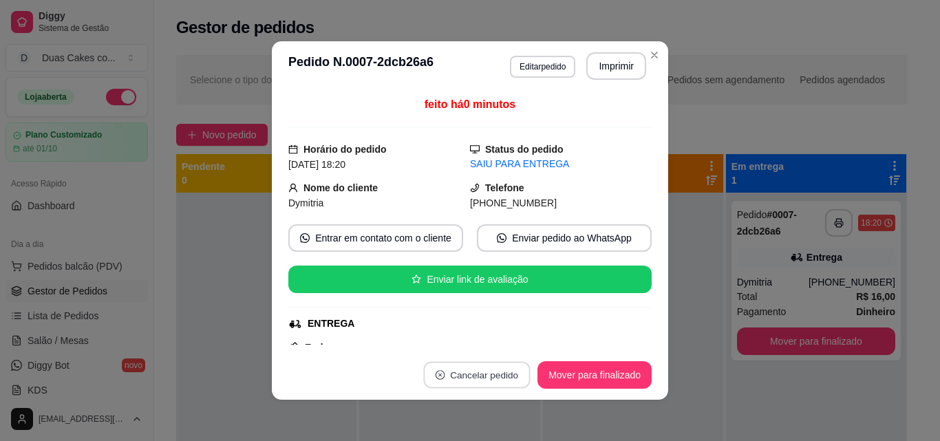
click at [468, 374] on button "Cancelar pedido" at bounding box center [477, 375] width 107 height 27
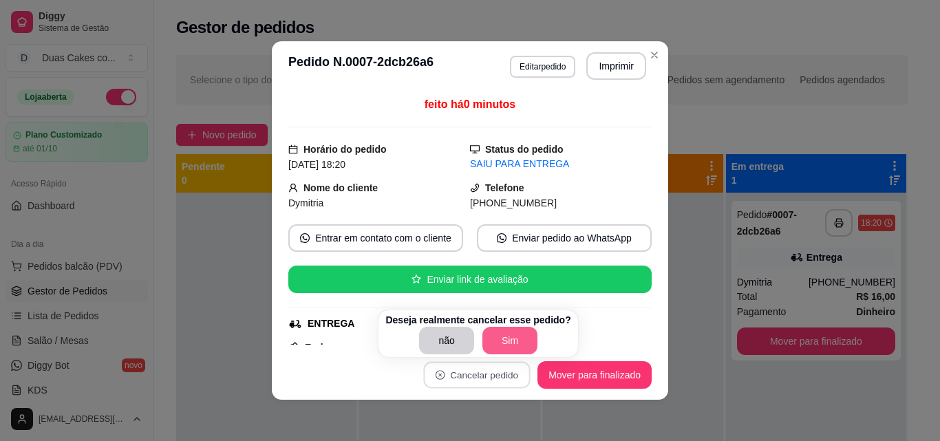
click at [503, 338] on button "Sim" at bounding box center [509, 341] width 55 height 28
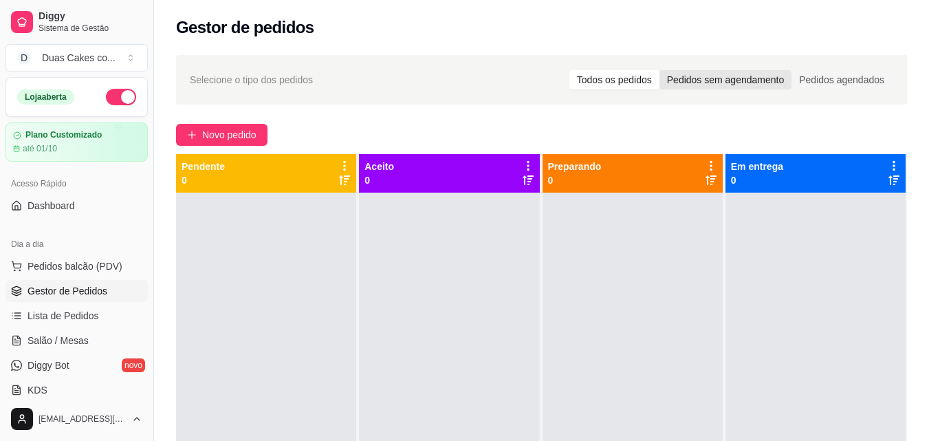
click at [723, 85] on div "Pedidos sem agendamento" at bounding box center [726, 79] width 132 height 19
click at [660, 70] on input "Pedidos sem agendamento" at bounding box center [660, 70] width 0 height 0
click at [848, 80] on div "Pedidos agendados" at bounding box center [842, 79] width 100 height 19
click at [792, 70] on input "Pedidos agendados" at bounding box center [792, 70] width 0 height 0
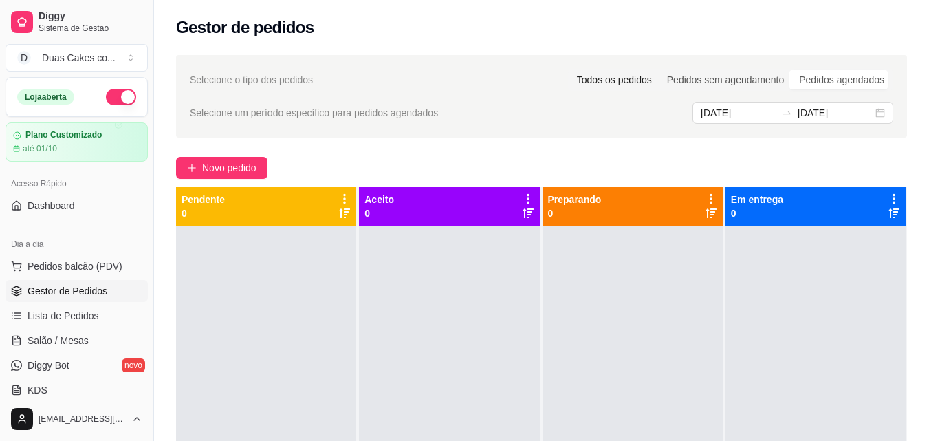
click at [609, 77] on div "Todos os pedidos" at bounding box center [615, 79] width 90 height 19
click at [570, 70] on input "Todos os pedidos" at bounding box center [570, 70] width 0 height 0
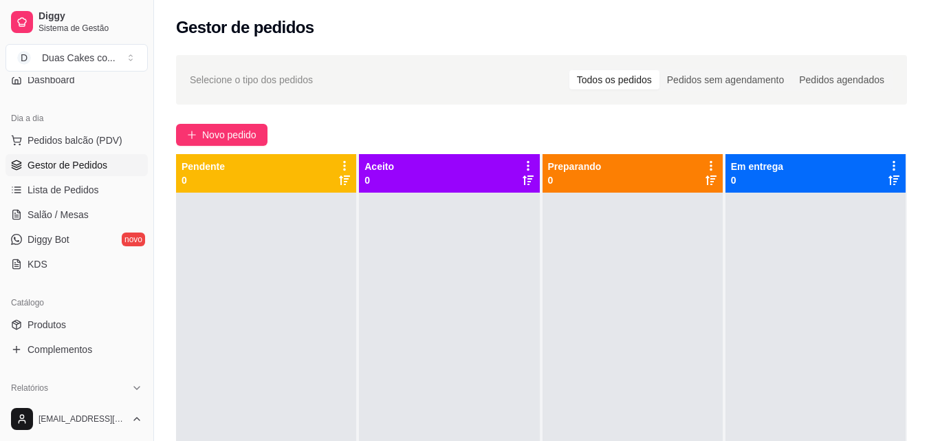
scroll to position [138, 0]
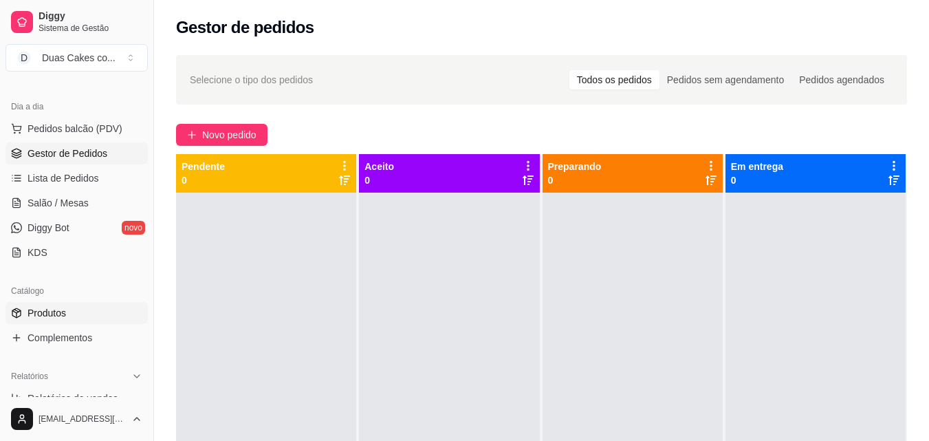
click at [47, 312] on span "Produtos" at bounding box center [47, 313] width 39 height 14
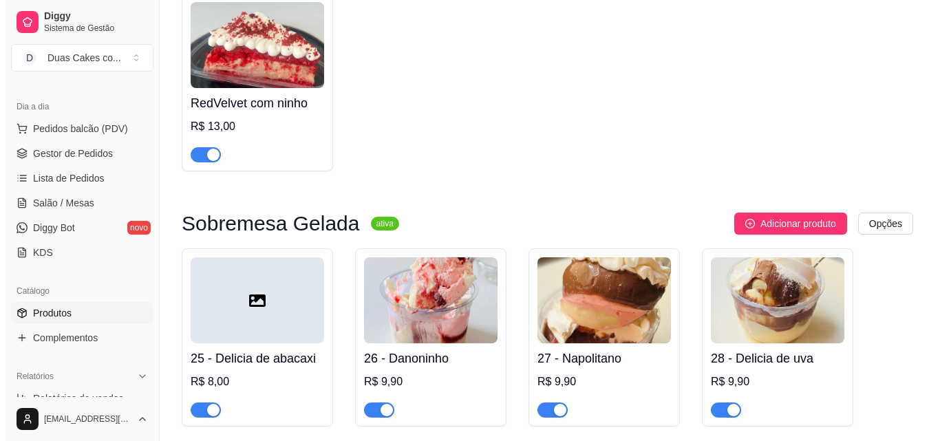
scroll to position [1788, 0]
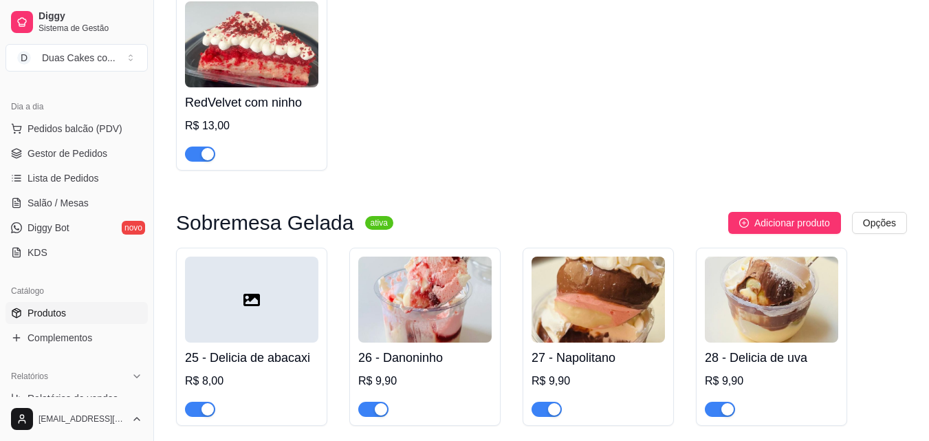
click at [286, 317] on div at bounding box center [251, 300] width 133 height 86
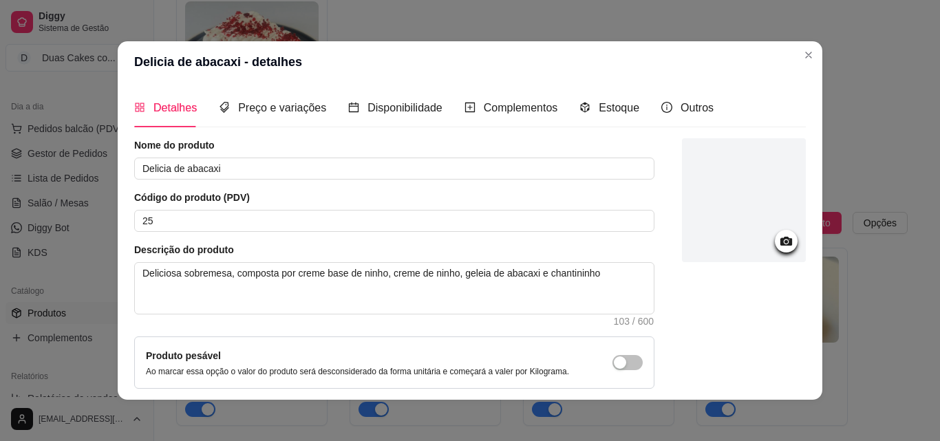
click at [780, 238] on icon at bounding box center [786, 241] width 12 height 9
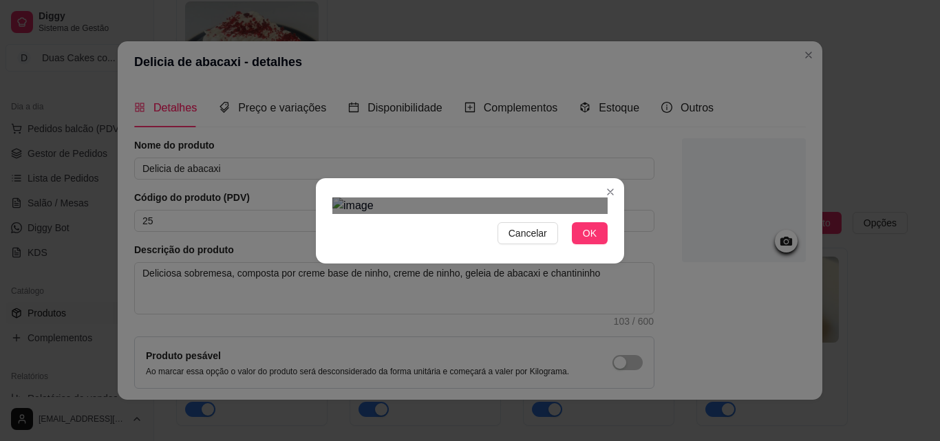
click at [463, 197] on div at bounding box center [469, 205] width 275 height 17
click at [493, 332] on div "Use the arrow keys to move the crop selection area" at bounding box center [477, 394] width 125 height 125
click at [493, 332] on div "Use the arrow keys to move the crop selection area" at bounding box center [473, 394] width 125 height 125
click at [587, 241] on span "OK" at bounding box center [590, 233] width 14 height 15
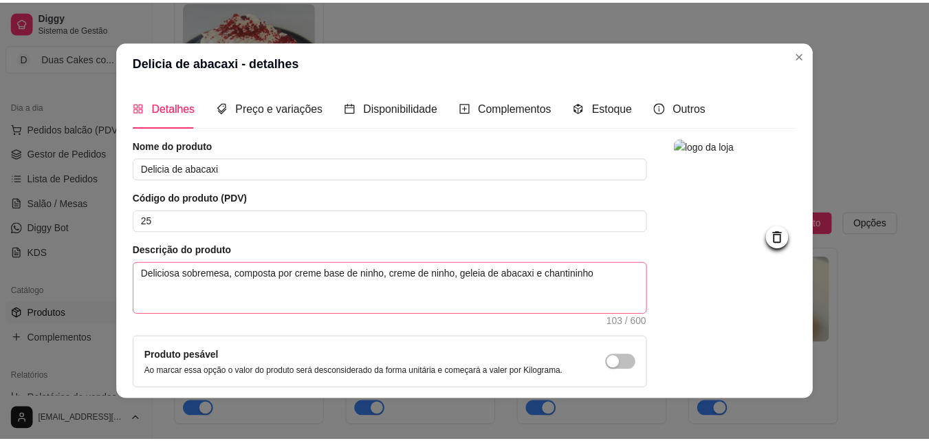
scroll to position [119, 0]
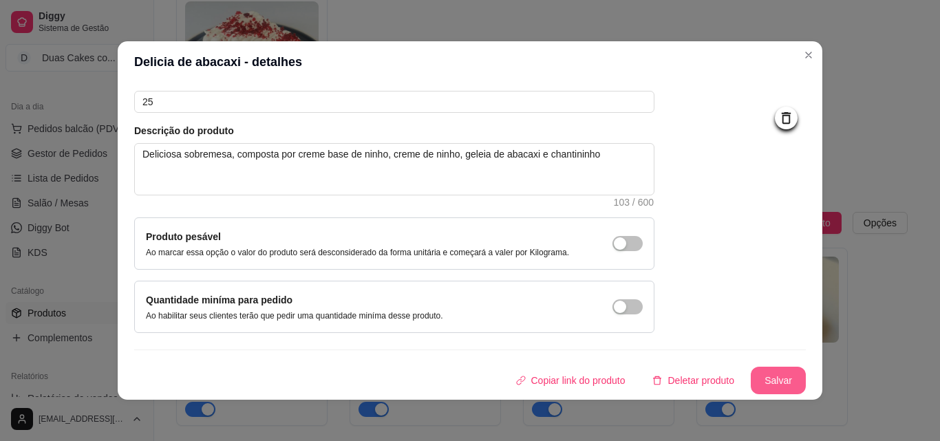
click at [759, 383] on button "Salvar" at bounding box center [777, 381] width 55 height 28
click at [776, 369] on button "Salvar" at bounding box center [778, 380] width 54 height 27
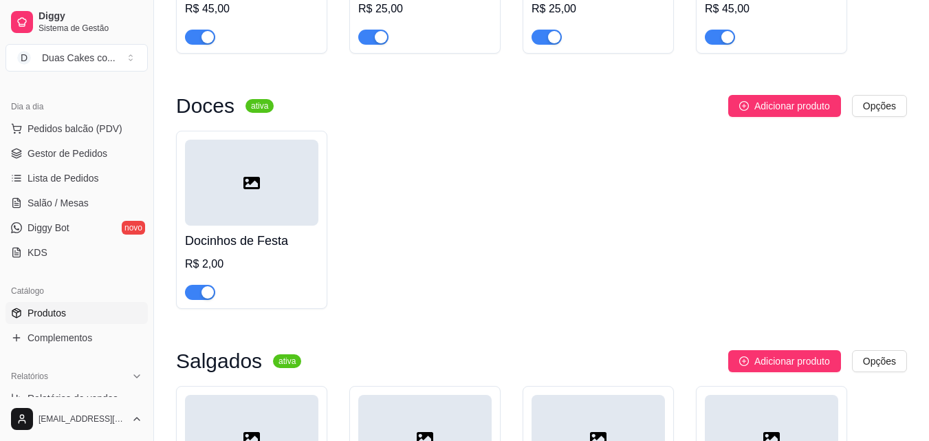
scroll to position [2889, 0]
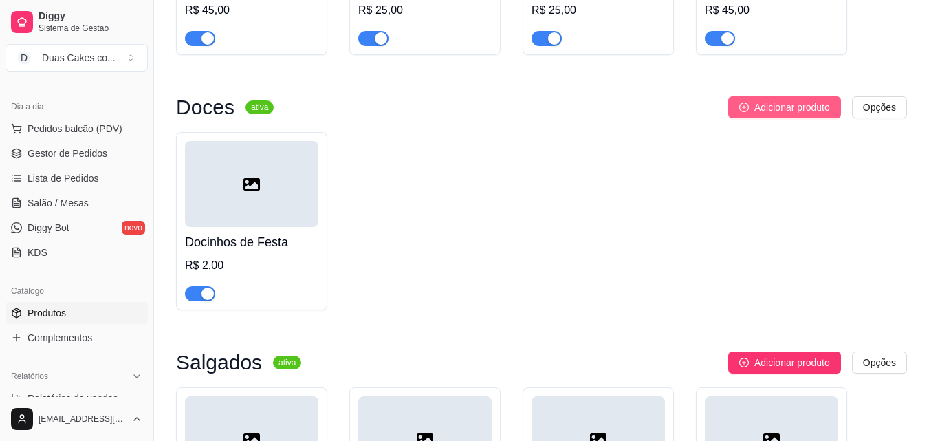
click at [779, 115] on span "Adicionar produto" at bounding box center [793, 107] width 76 height 15
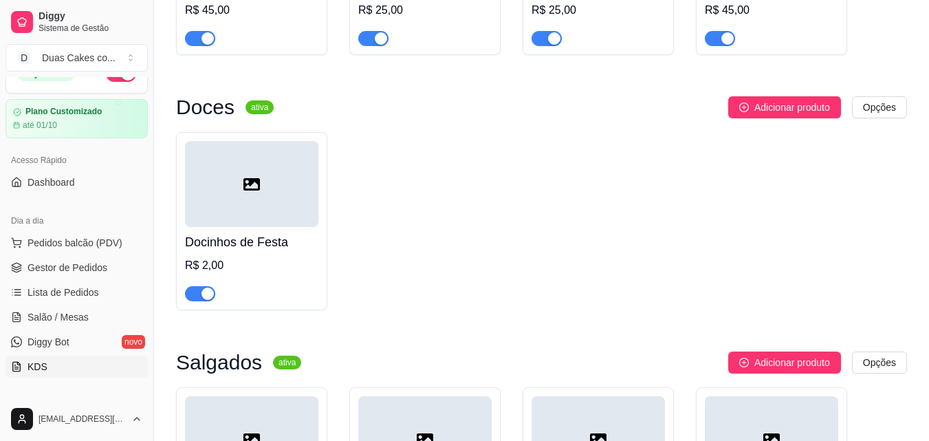
scroll to position [0, 0]
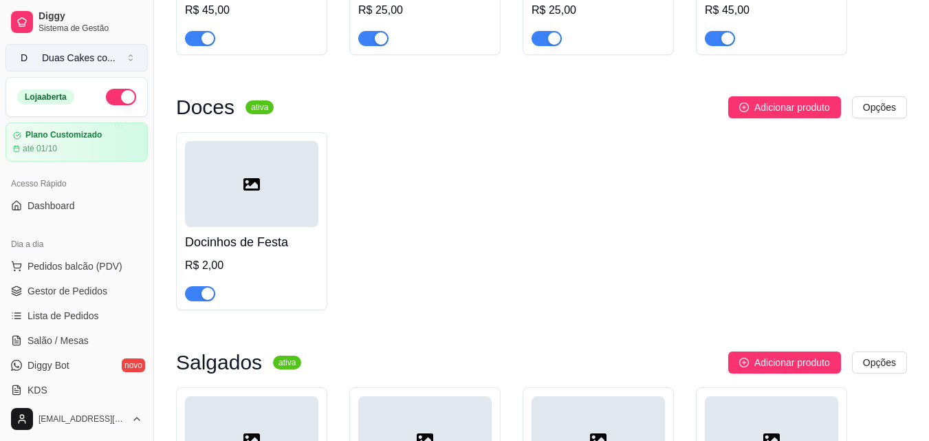
click at [59, 61] on div "Duas Cakes co ..." at bounding box center [79, 58] width 74 height 14
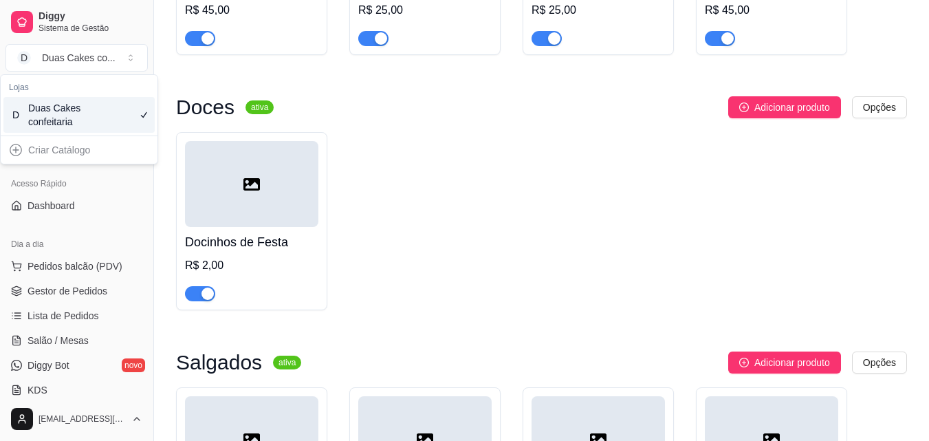
click at [37, 154] on div "Criar Catálogo" at bounding box center [78, 150] width 151 height 22
click at [19, 151] on div "Criar Catálogo" at bounding box center [78, 150] width 151 height 22
click at [57, 152] on div "Criar Catálogo" at bounding box center [78, 150] width 151 height 22
click at [129, 185] on div "Acesso Rápido" at bounding box center [77, 184] width 142 height 22
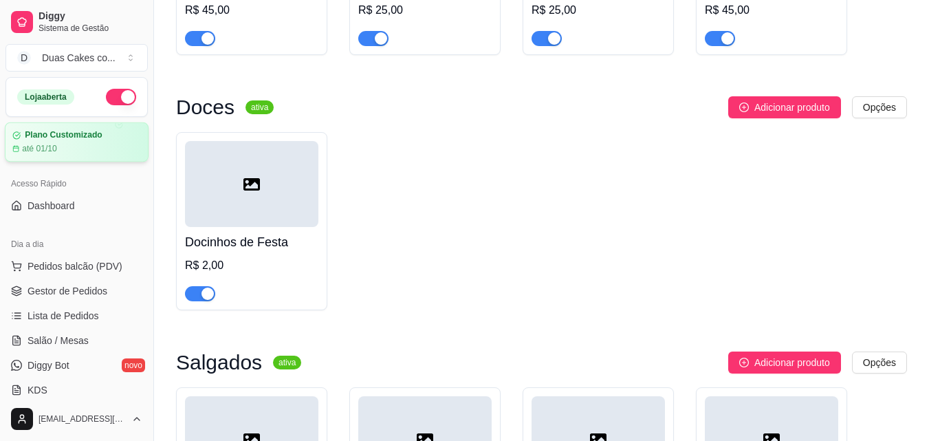
click at [65, 148] on div "até 01/10" at bounding box center [76, 148] width 129 height 11
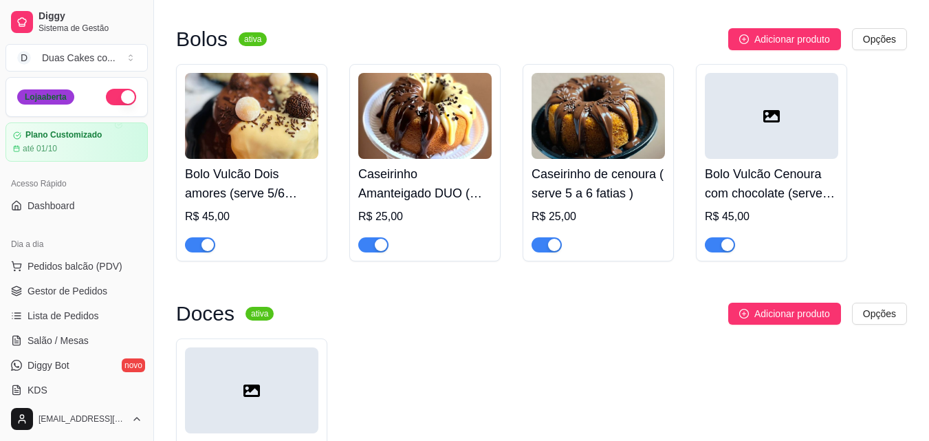
click at [65, 95] on div "Loja aberta" at bounding box center [45, 96] width 57 height 15
click at [49, 122] on div "Loja aberta Plano Customizado até 01/10" at bounding box center [76, 119] width 153 height 85
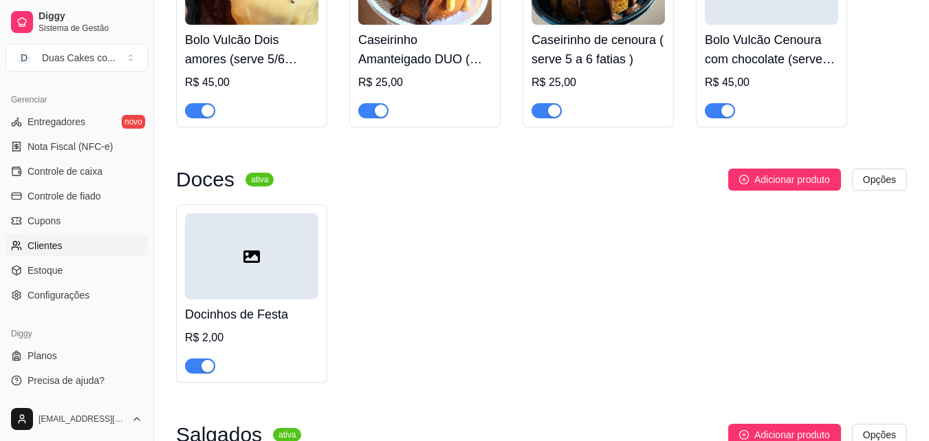
scroll to position [2820, 0]
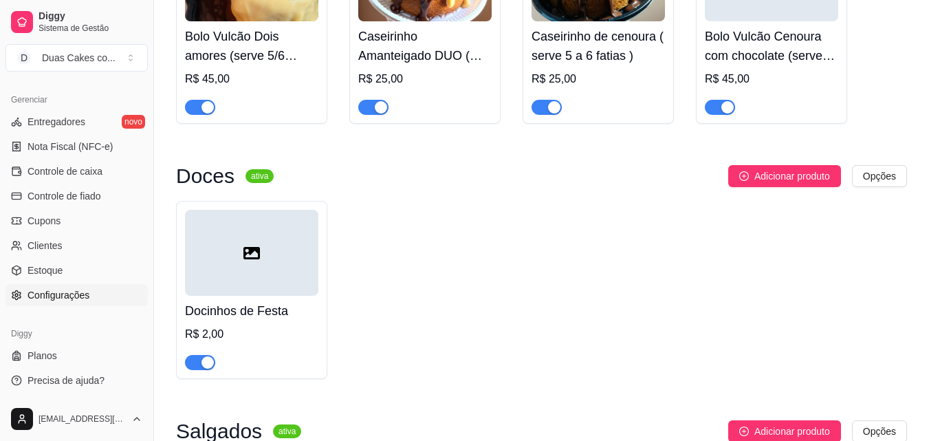
click at [56, 291] on span "Configurações" at bounding box center [59, 295] width 62 height 14
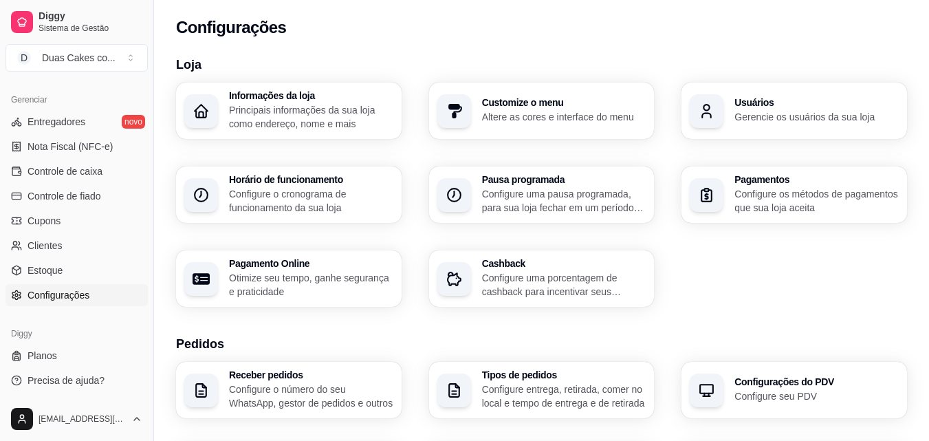
click at [270, 192] on p "Configure o cronograma de funcionamento da sua loja" at bounding box center [311, 201] width 164 height 28
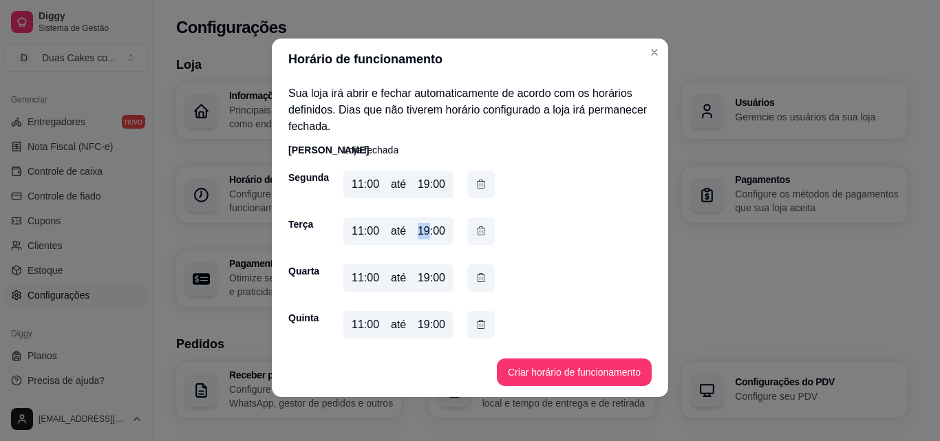
drag, startPoint x: 416, startPoint y: 228, endPoint x: 424, endPoint y: 230, distance: 7.7
click at [424, 230] on div "19:00" at bounding box center [432, 231] width 28 height 17
